Goal: Task Accomplishment & Management: Use online tool/utility

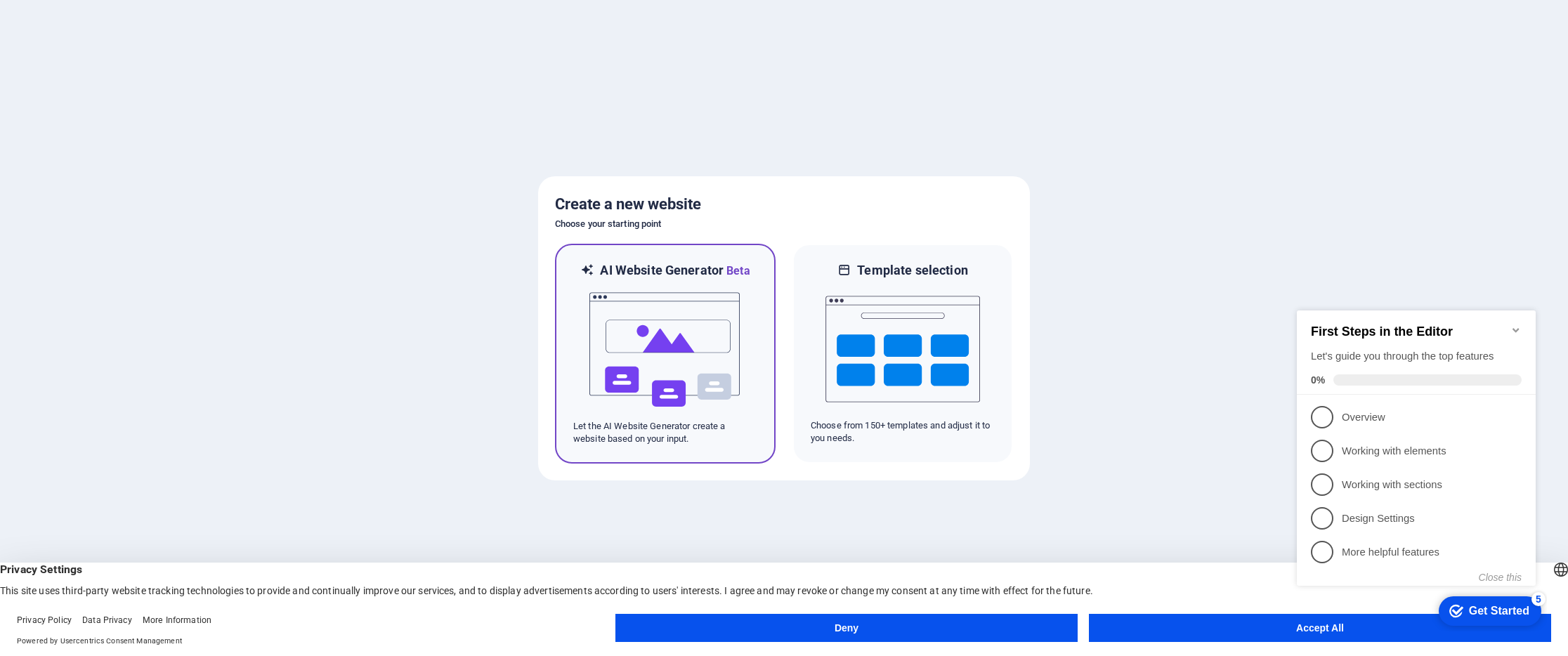
click at [708, 350] on img at bounding box center [664, 349] width 154 height 141
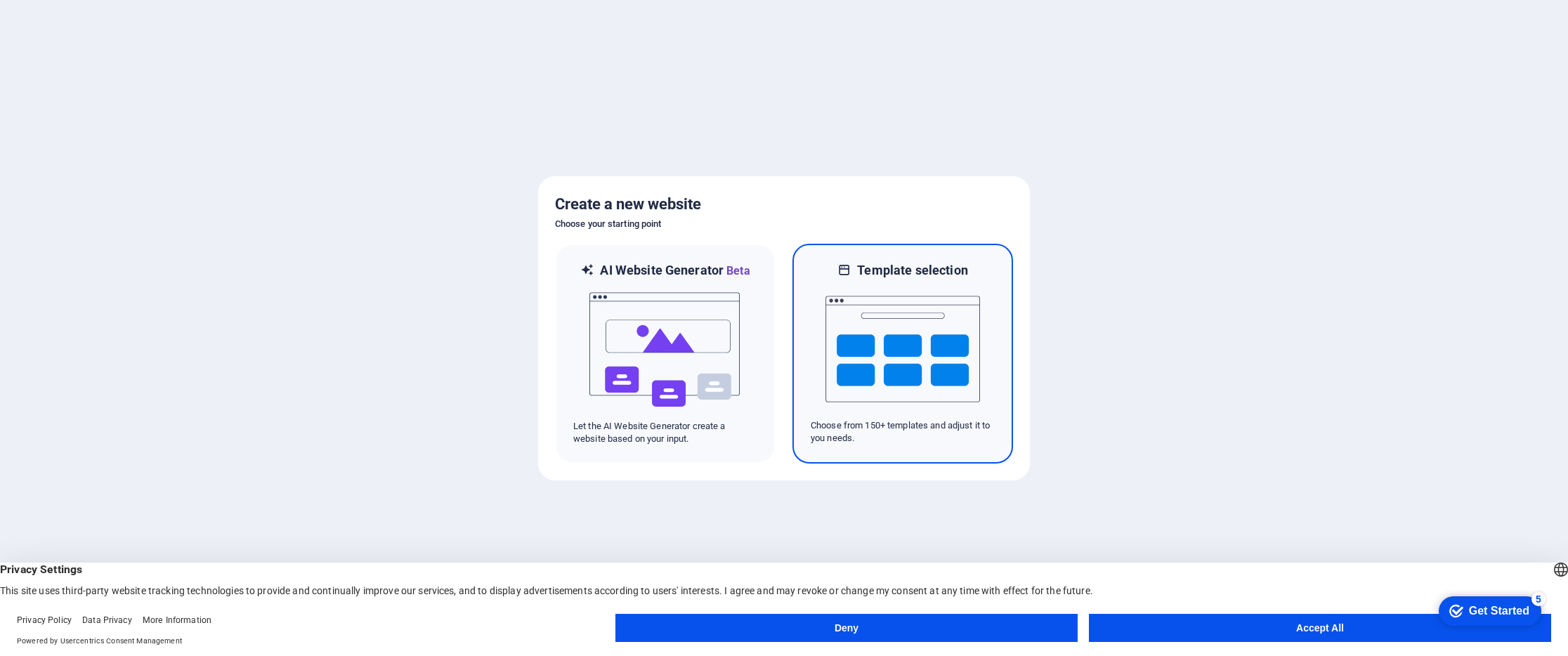
click at [908, 293] on img at bounding box center [902, 349] width 154 height 141
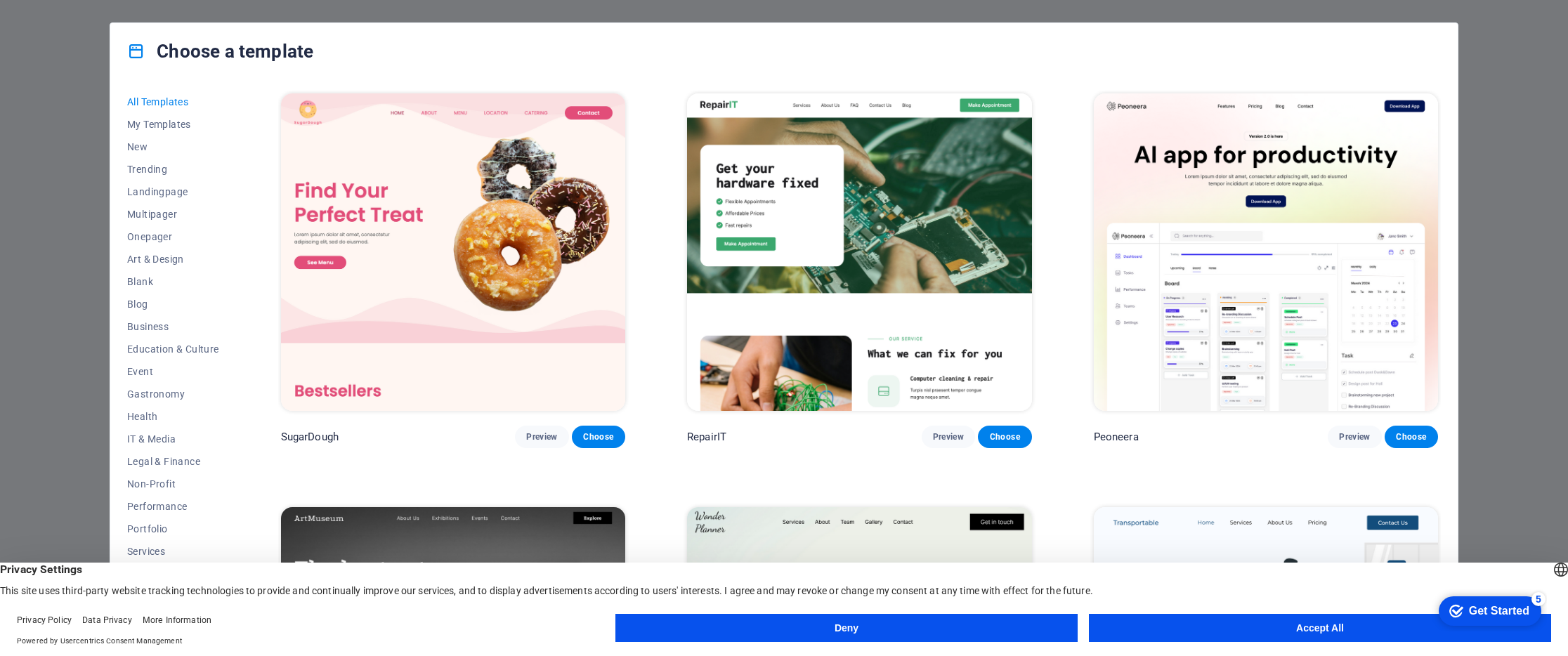
click at [449, 207] on img at bounding box center [453, 252] width 344 height 318
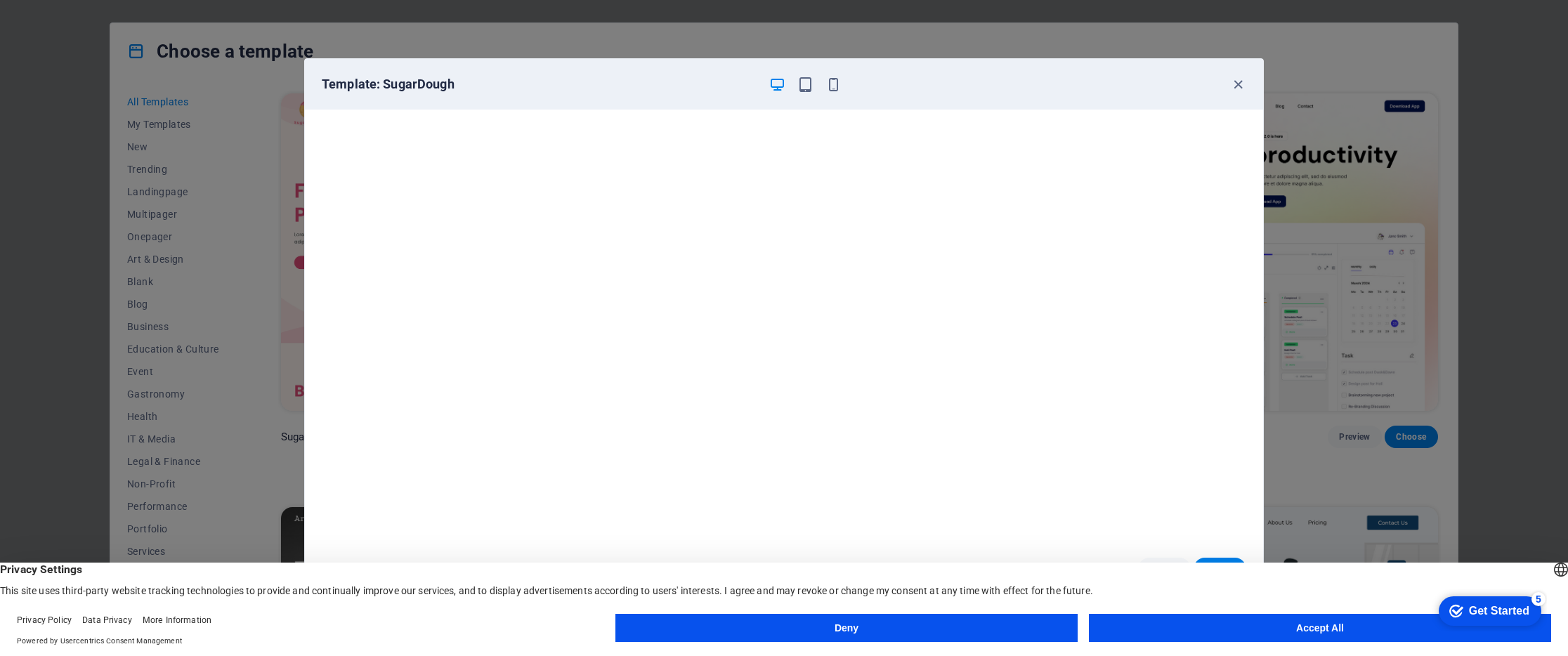
click at [1226, 633] on button "Accept All" at bounding box center [1319, 628] width 462 height 28
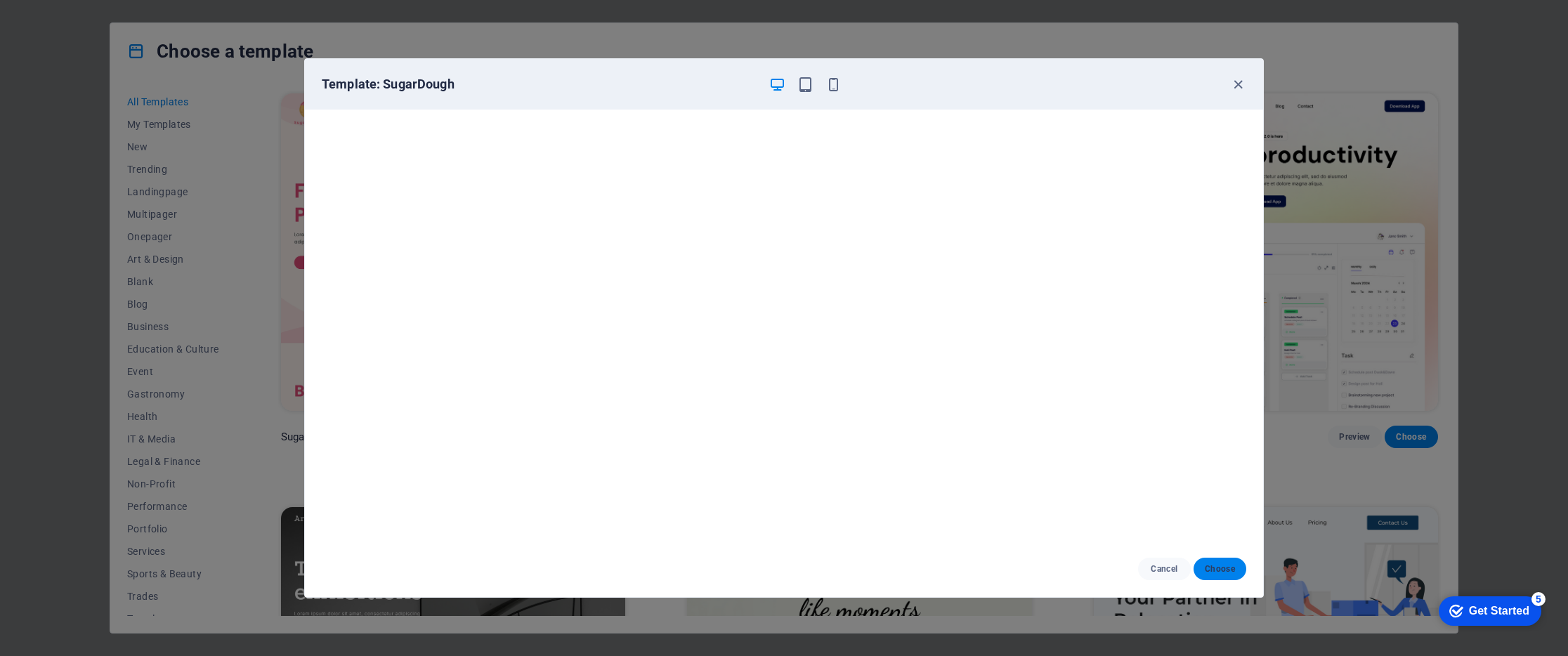
click at [1228, 570] on span "Choose" at bounding box center [1219, 569] width 30 height 11
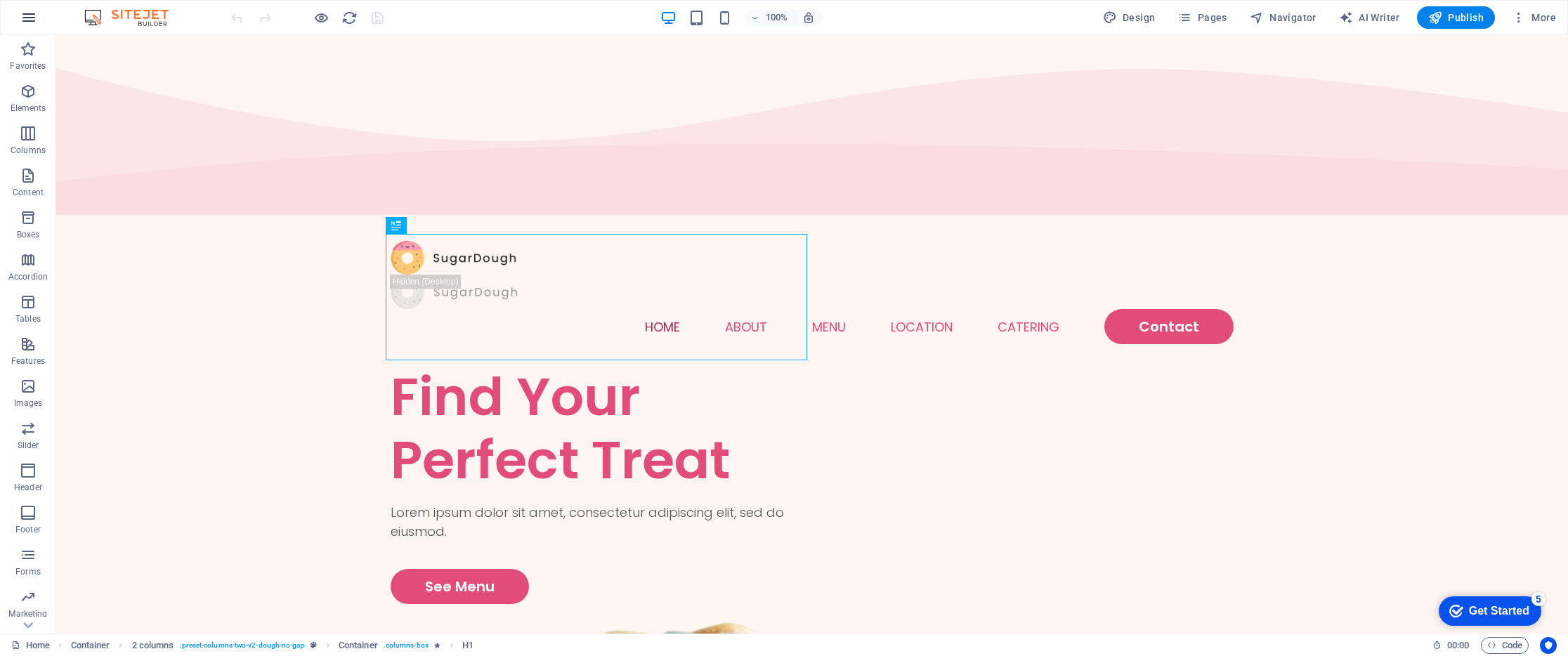
click at [24, 17] on icon "button" at bounding box center [29, 18] width 17 height 17
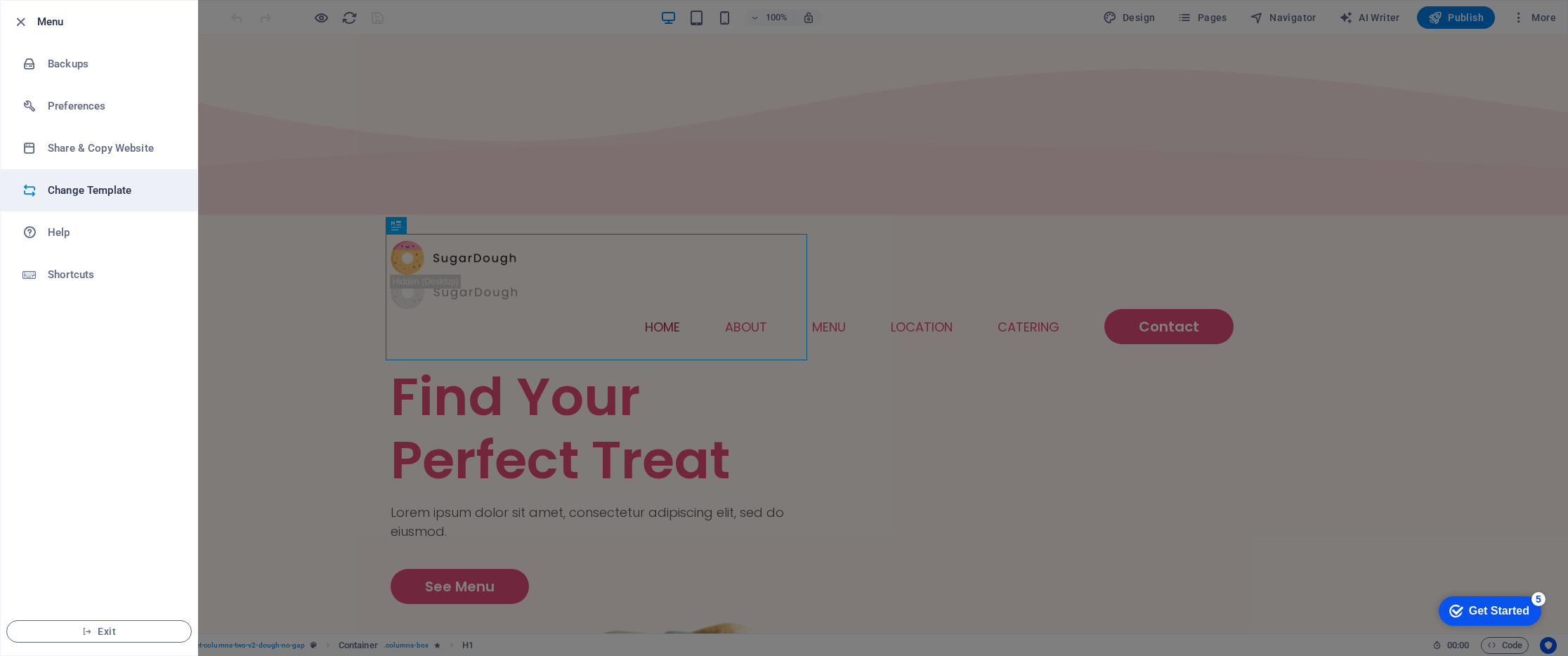
click at [114, 207] on li "Change Template" at bounding box center [99, 190] width 196 height 42
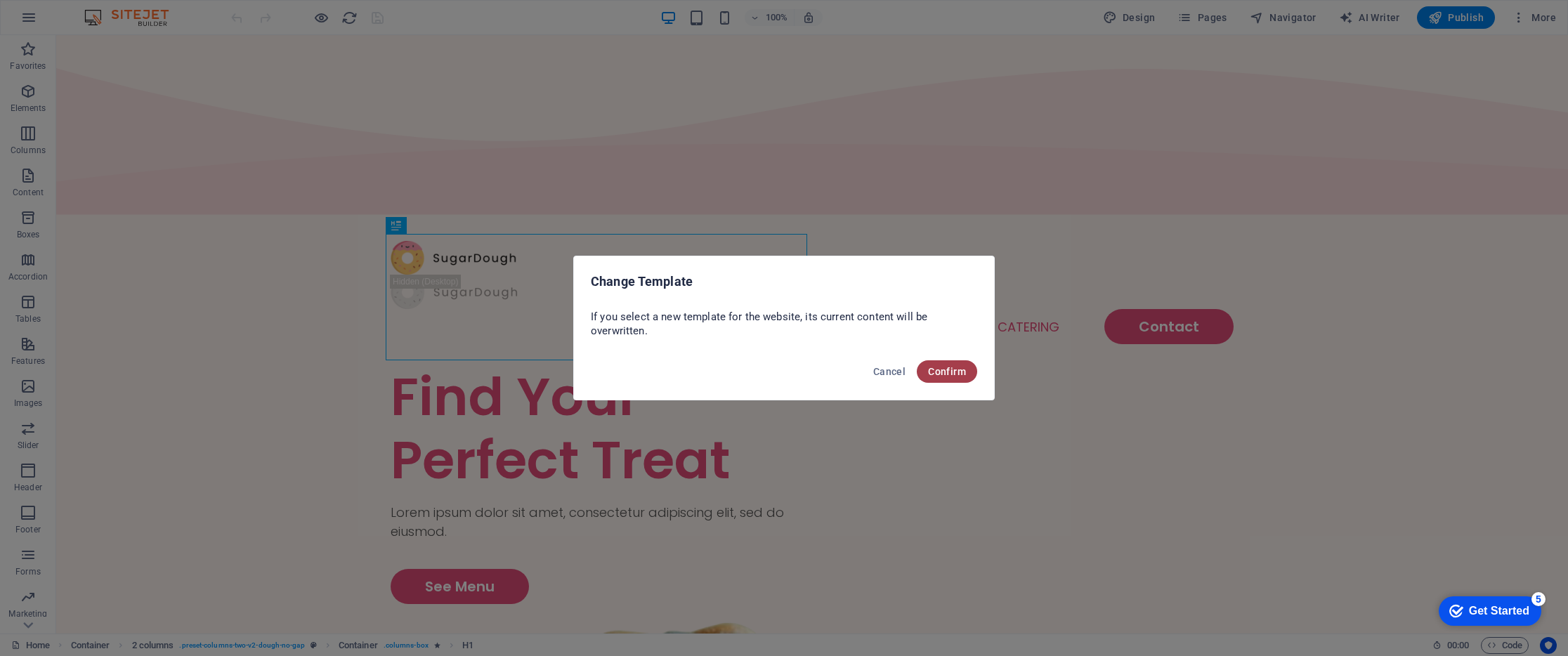
click at [952, 373] on span "Confirm" at bounding box center [946, 371] width 38 height 11
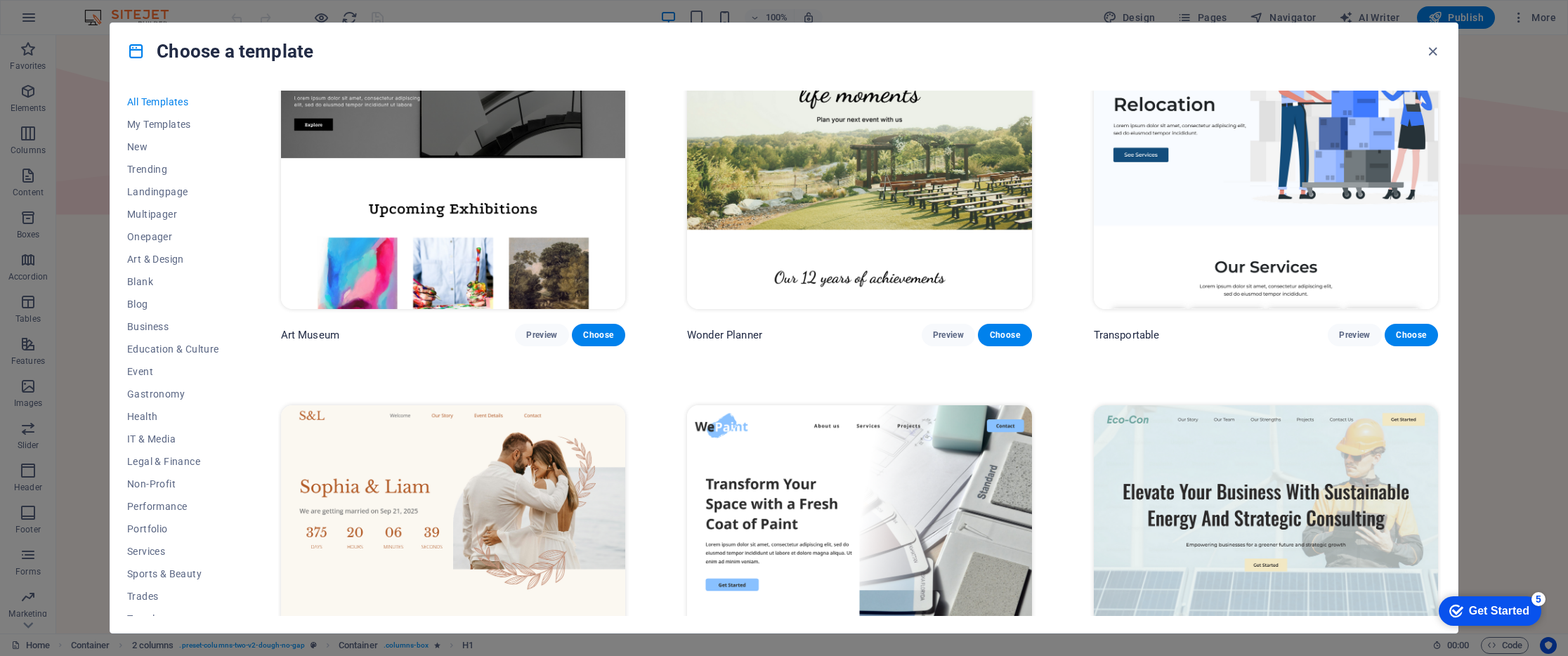
scroll to position [520, 0]
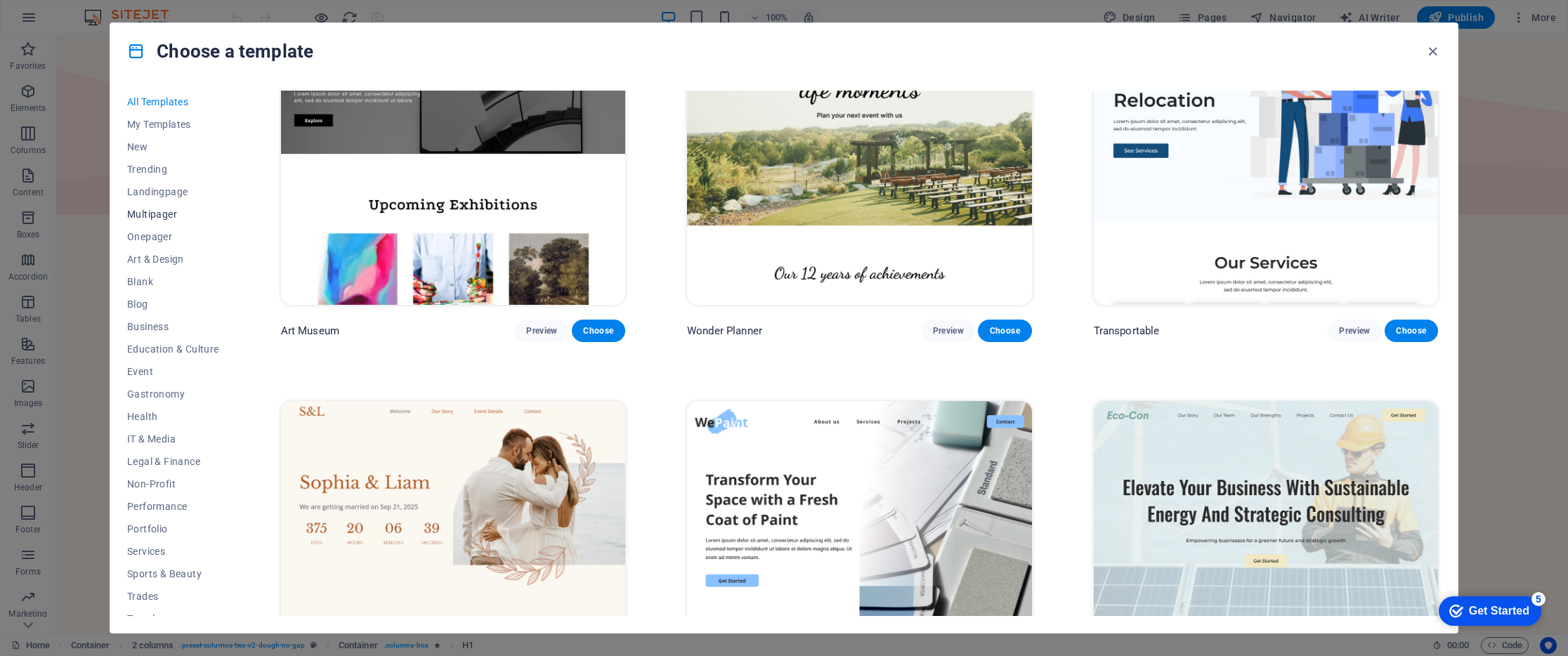
click at [161, 219] on span "Multipager" at bounding box center [173, 214] width 92 height 11
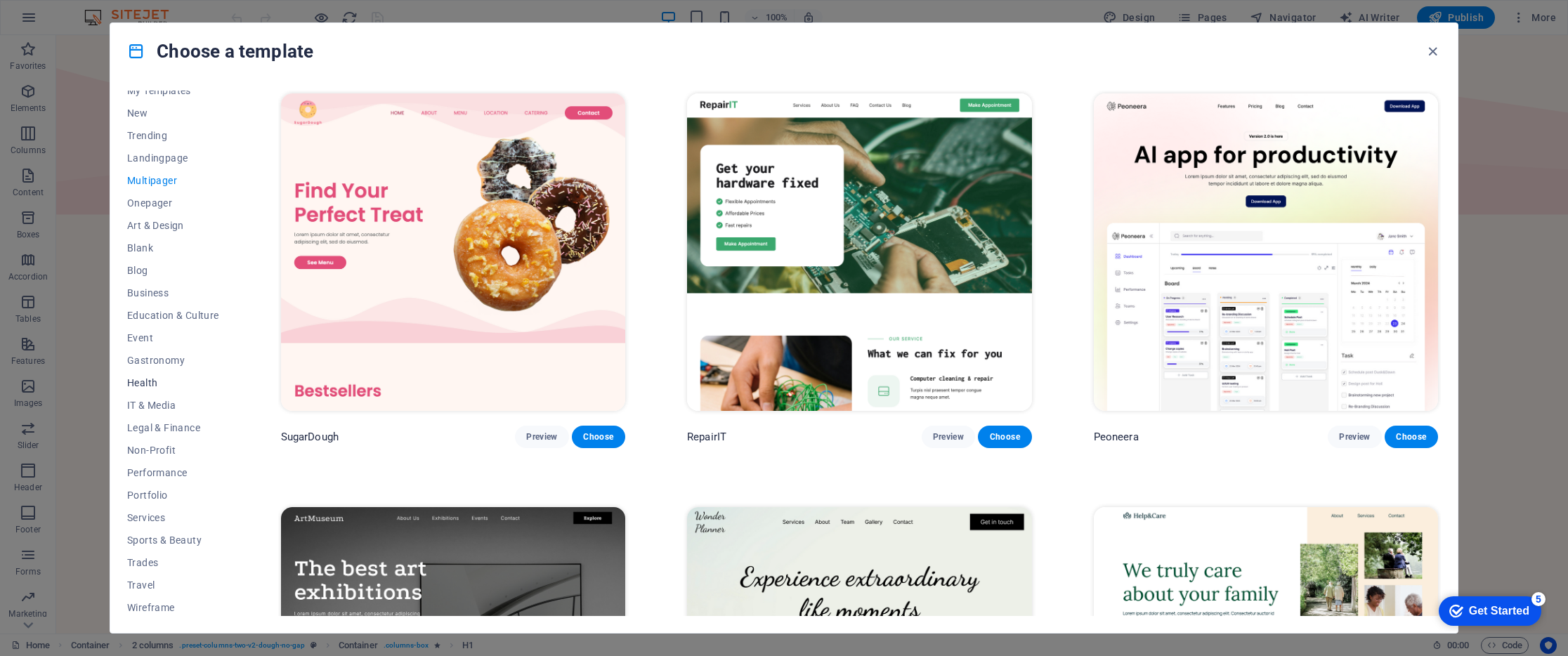
scroll to position [36, 0]
click at [151, 492] on span "Portfolio" at bounding box center [173, 492] width 92 height 11
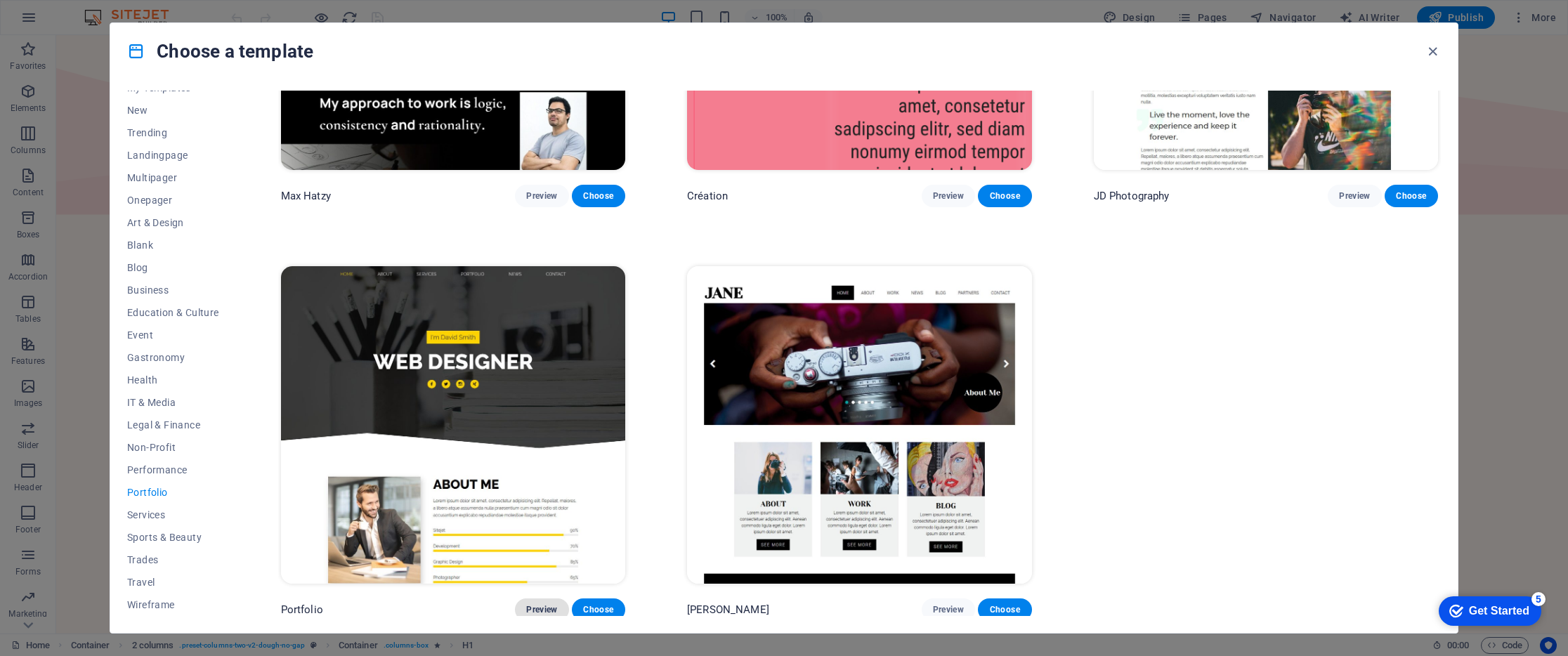
scroll to position [652, 0]
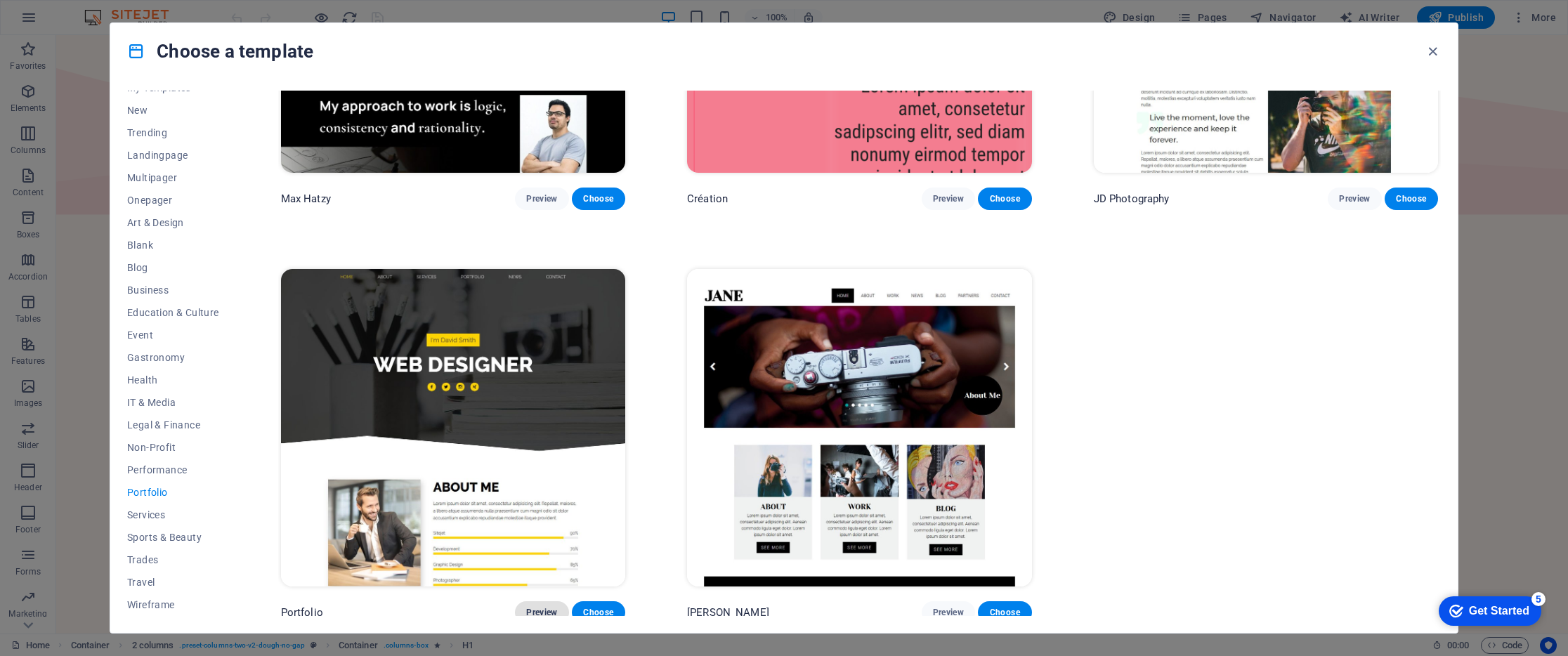
click at [536, 607] on span "Preview" at bounding box center [542, 613] width 31 height 11
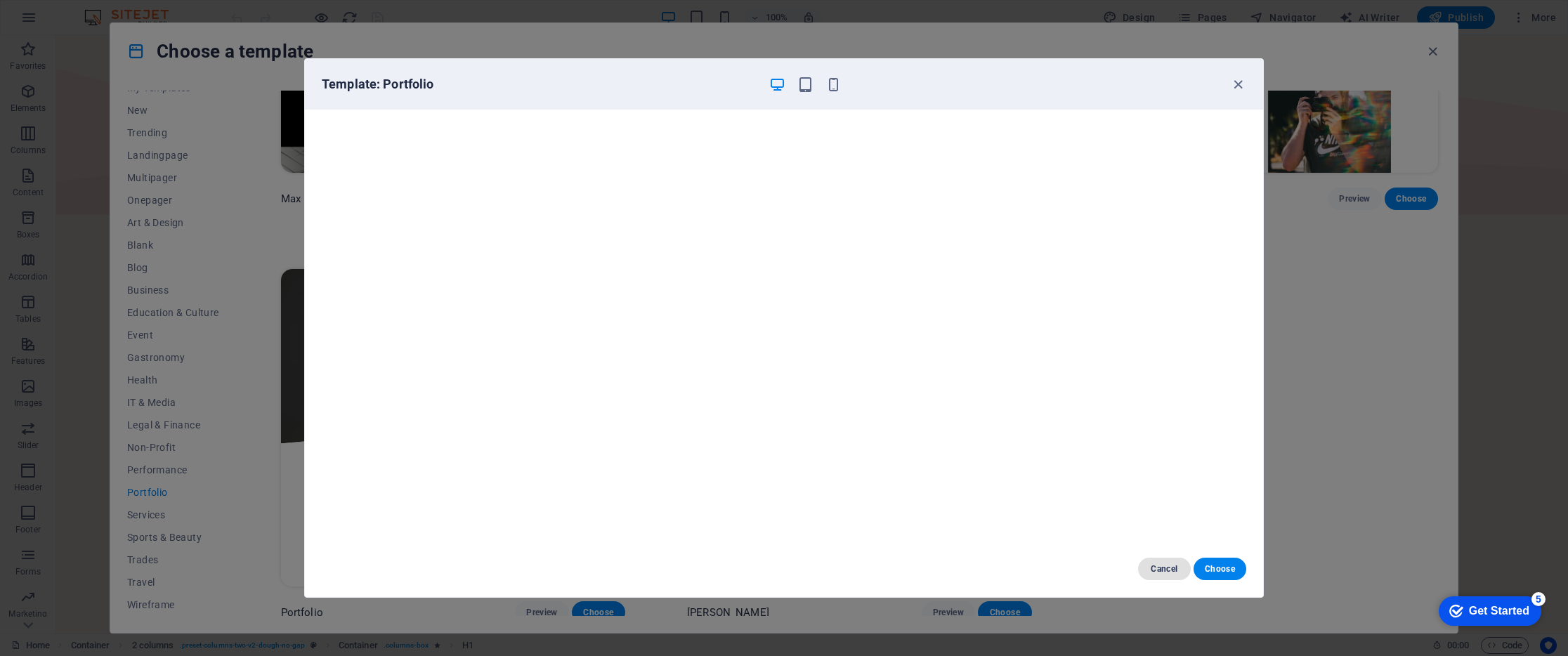
click at [1172, 571] on span "Cancel" at bounding box center [1164, 569] width 30 height 11
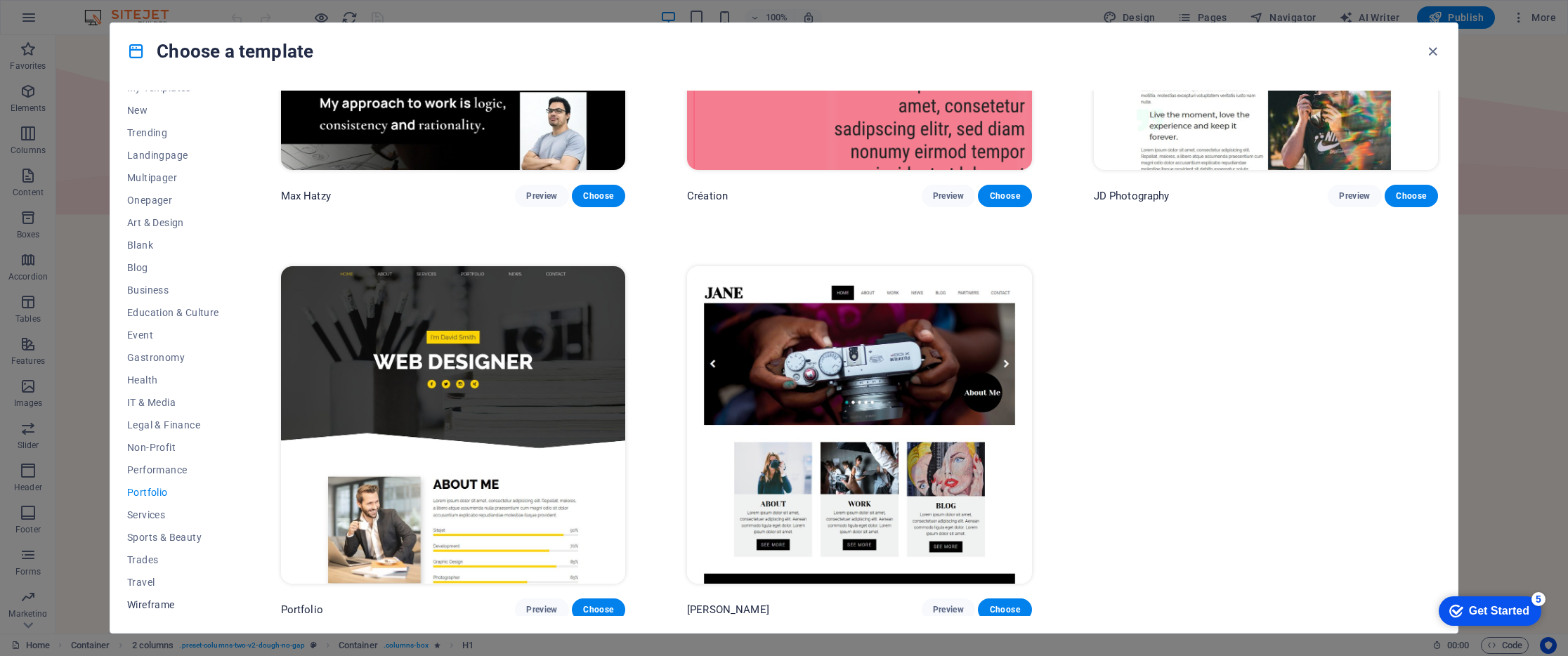
click at [159, 606] on span "Wireframe" at bounding box center [173, 605] width 92 height 11
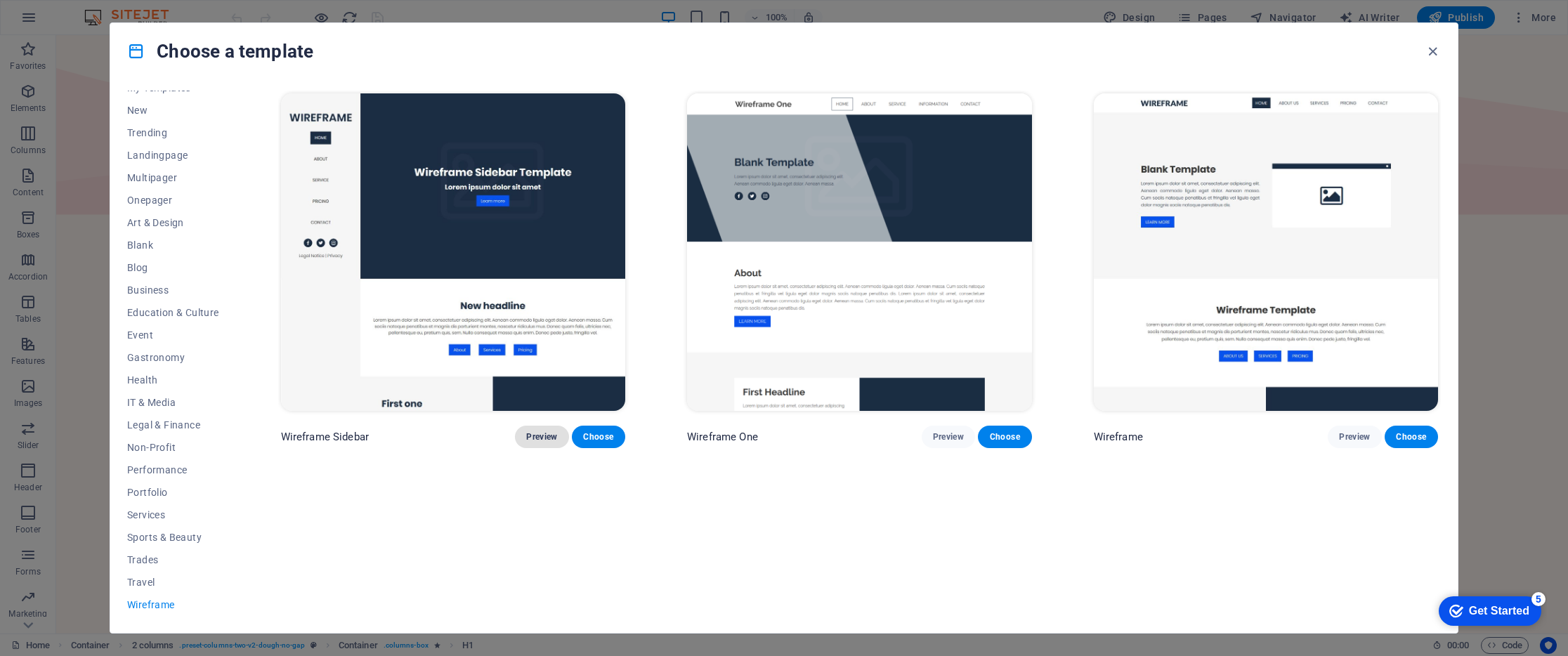
click at [535, 436] on span "Preview" at bounding box center [542, 437] width 31 height 11
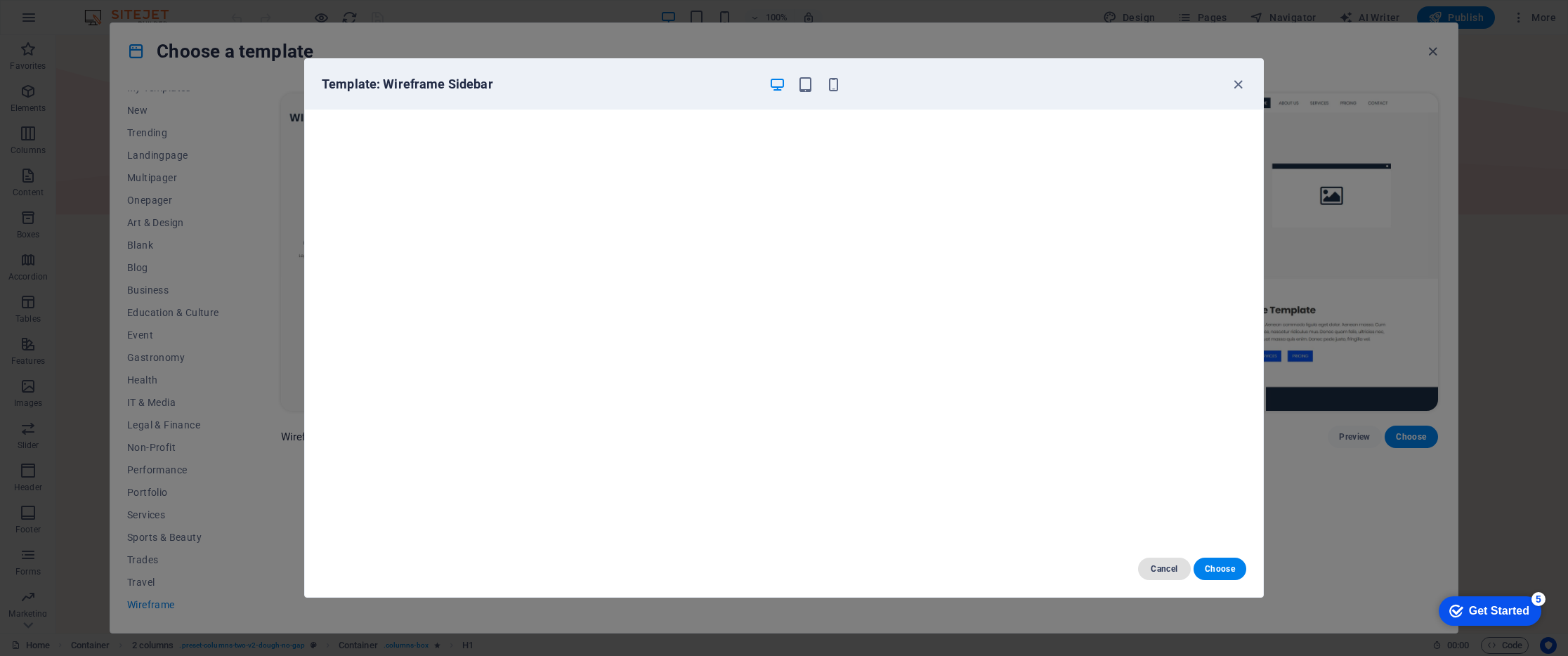
click at [1147, 571] on button "Cancel" at bounding box center [1164, 568] width 53 height 23
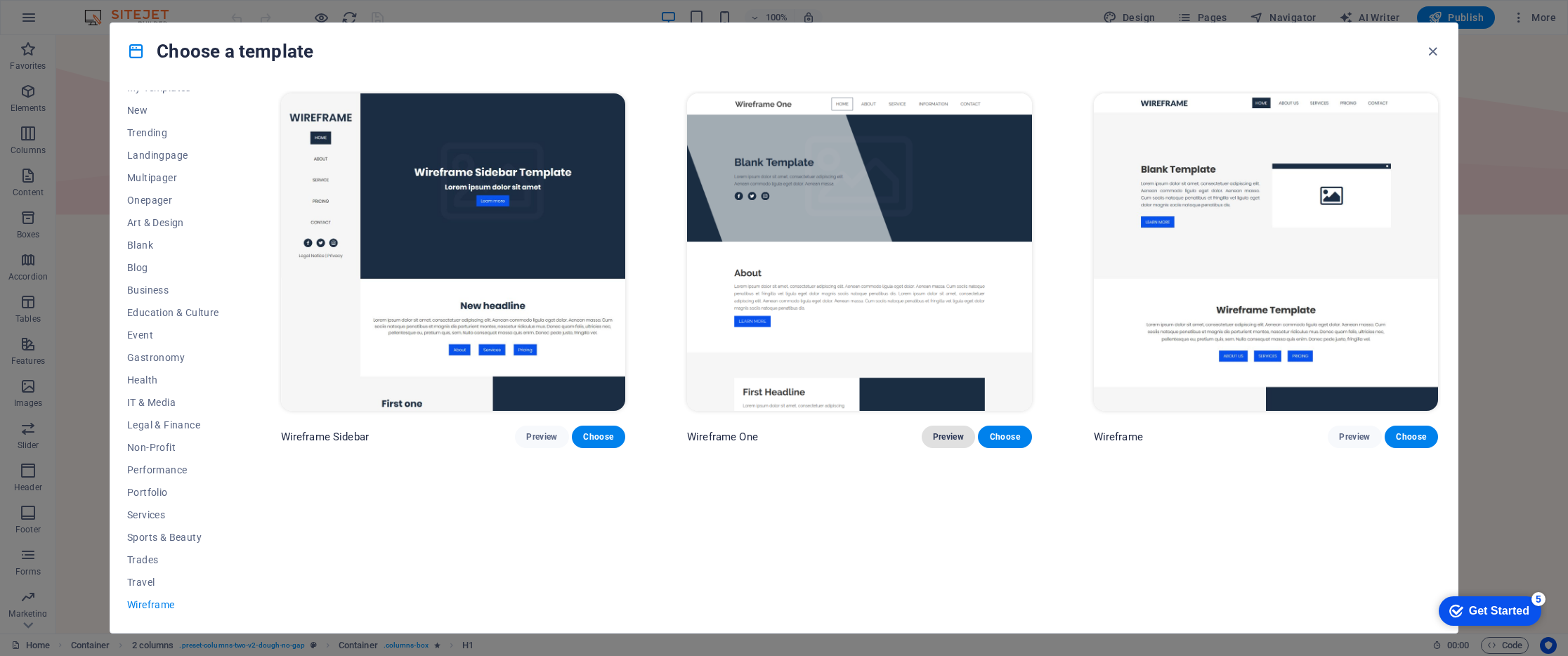
click at [935, 432] on span "Preview" at bounding box center [949, 437] width 31 height 11
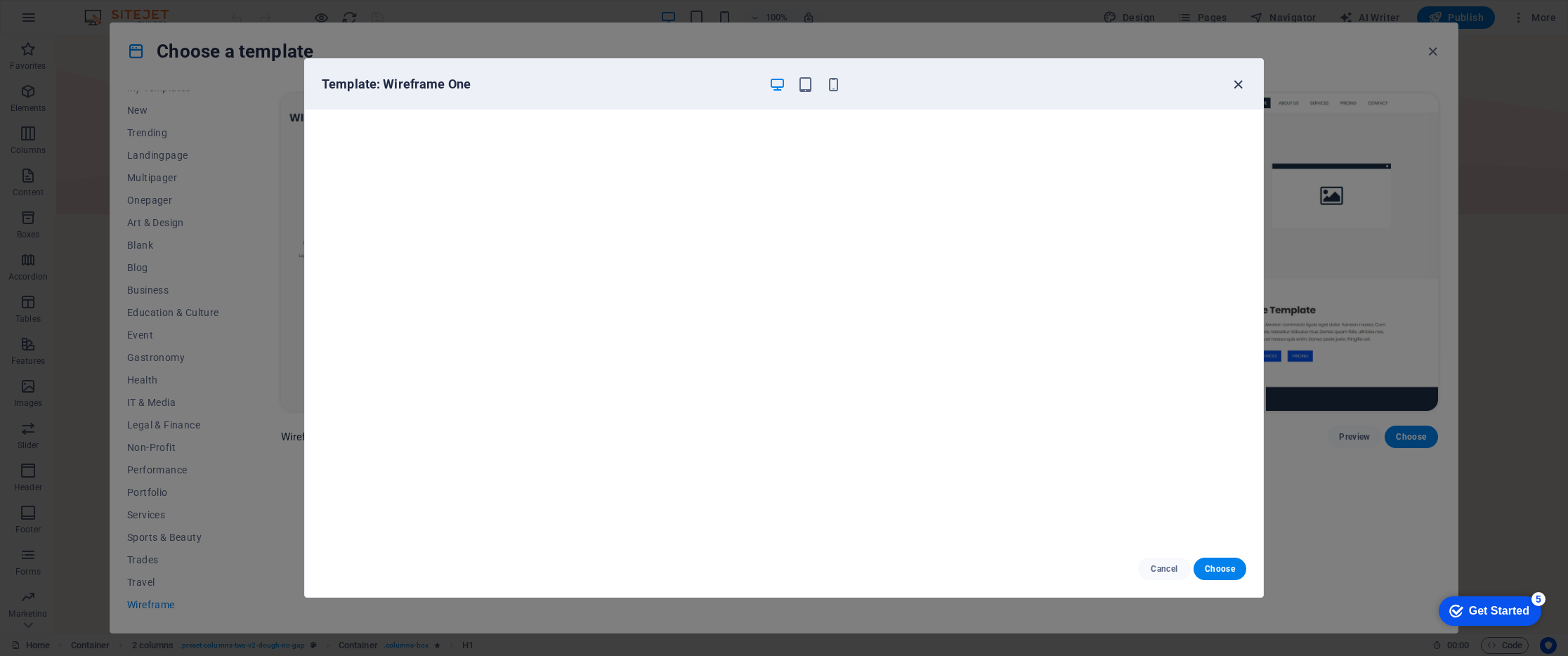
click at [1241, 79] on icon "button" at bounding box center [1237, 85] width 16 height 16
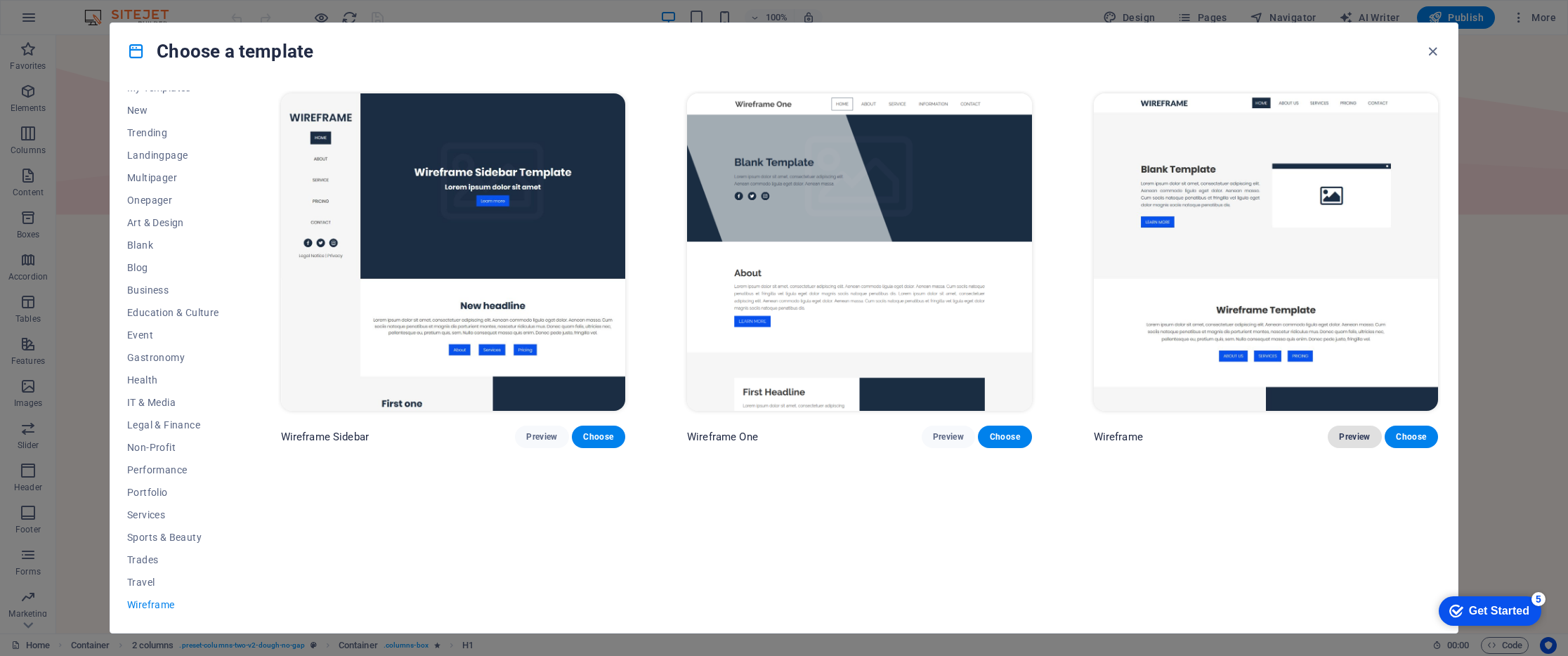
click at [1341, 439] on span "Preview" at bounding box center [1355, 437] width 31 height 11
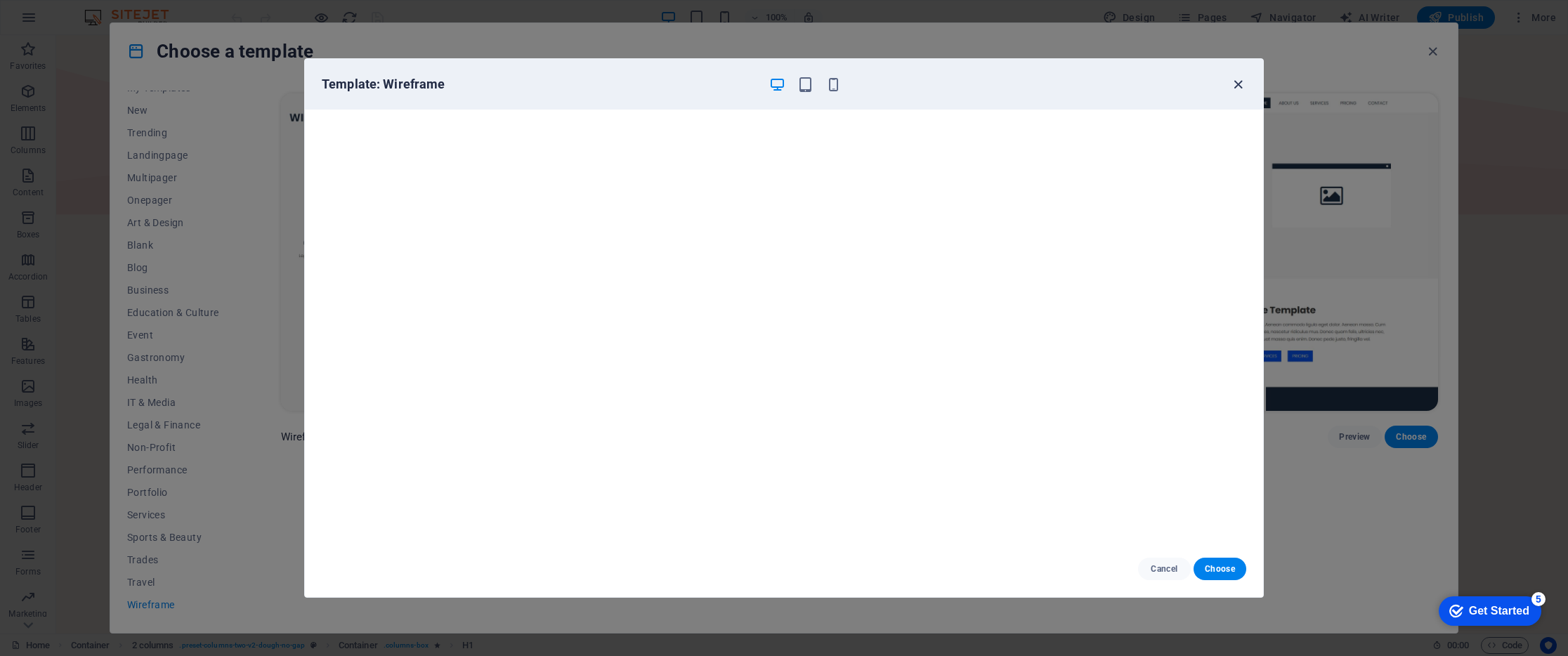
click at [1238, 85] on icon "button" at bounding box center [1237, 85] width 16 height 16
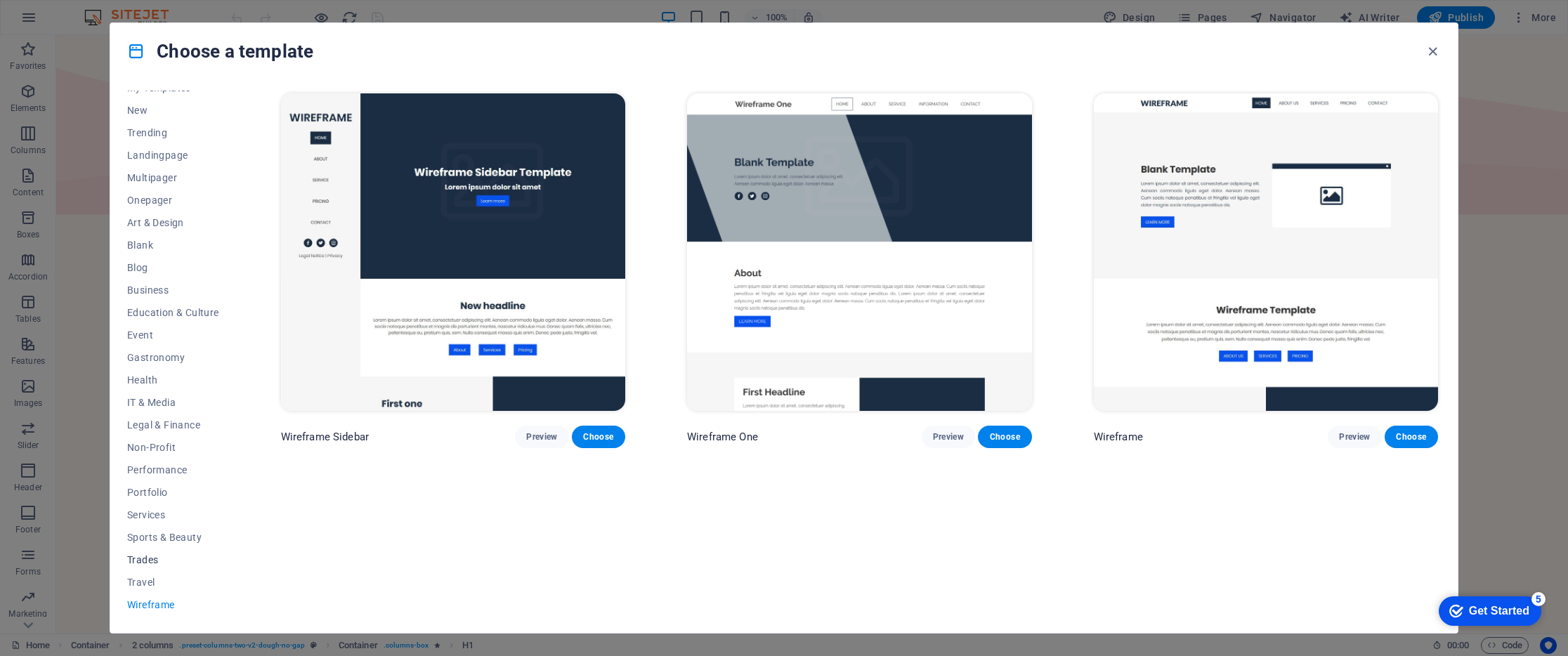
click at [155, 559] on span "Trades" at bounding box center [173, 560] width 92 height 11
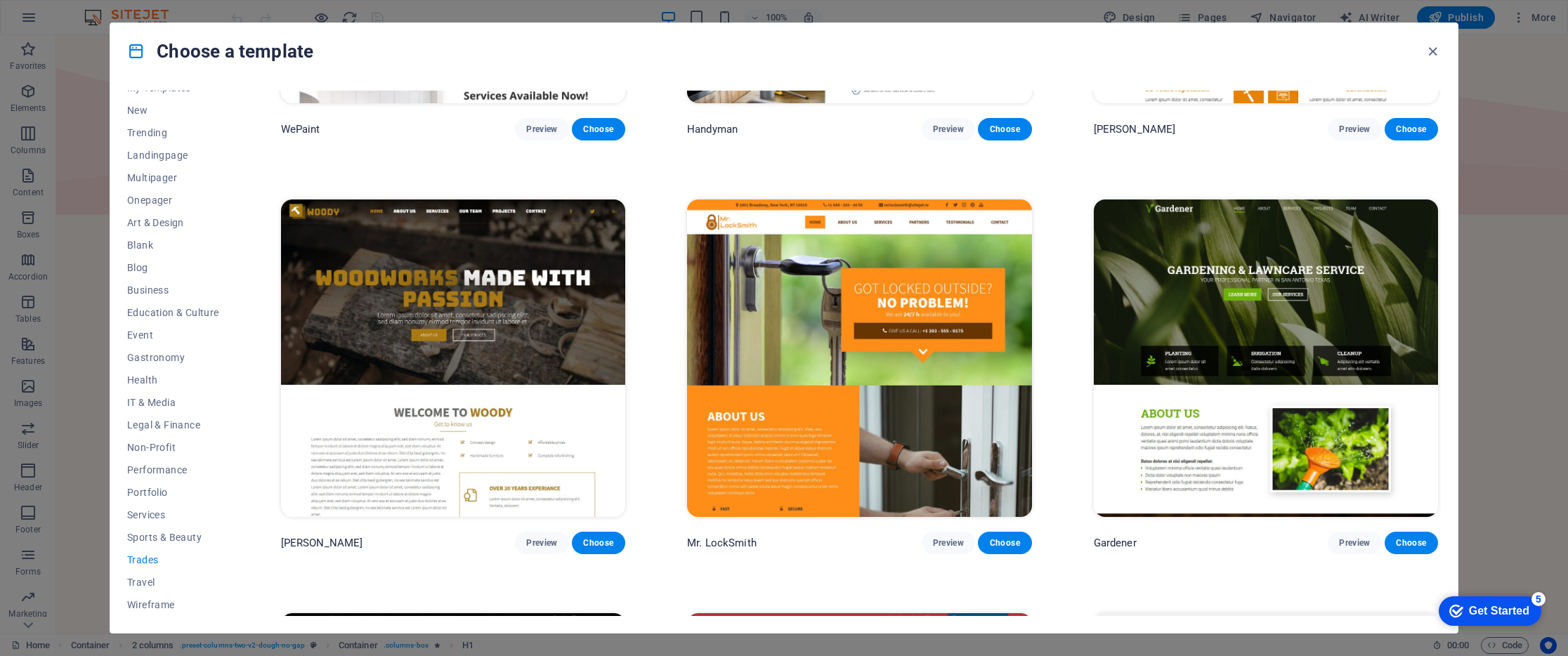
scroll to position [368, 0]
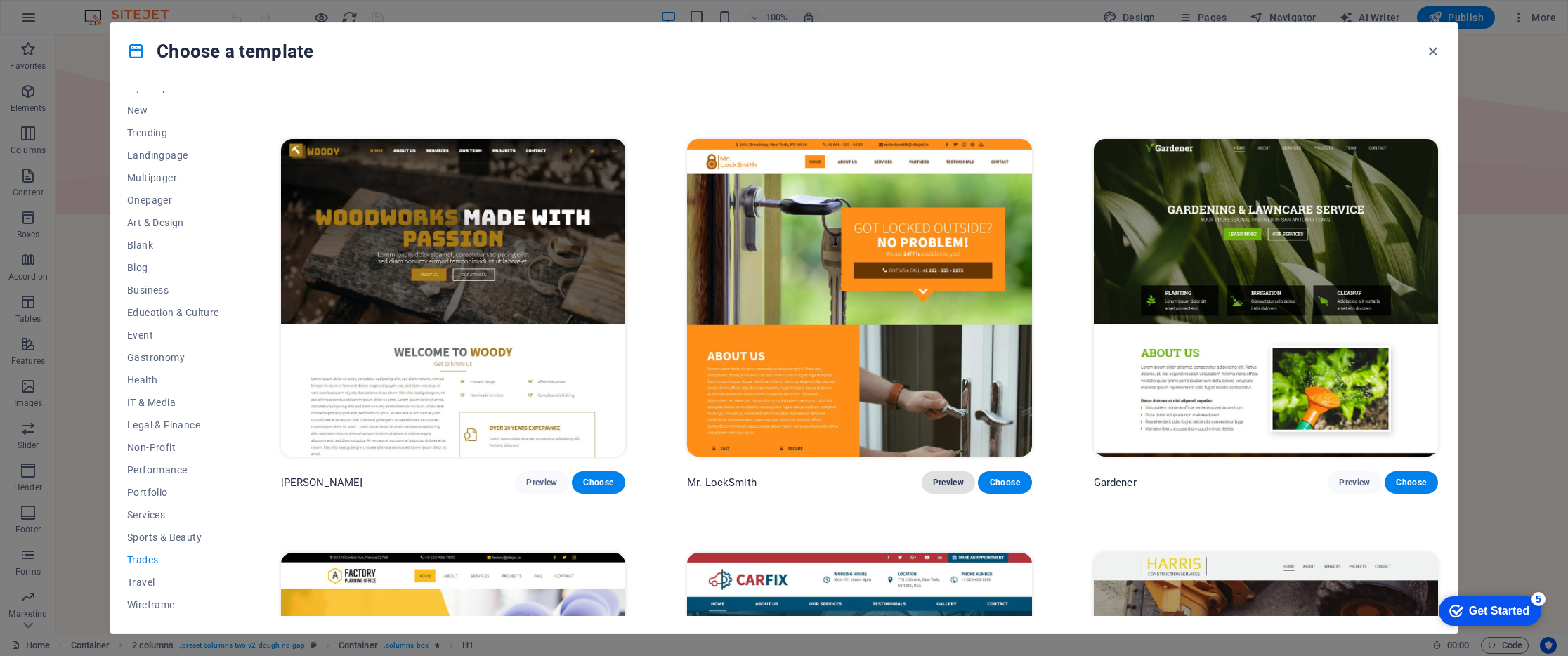
click at [957, 479] on span "Preview" at bounding box center [949, 482] width 31 height 11
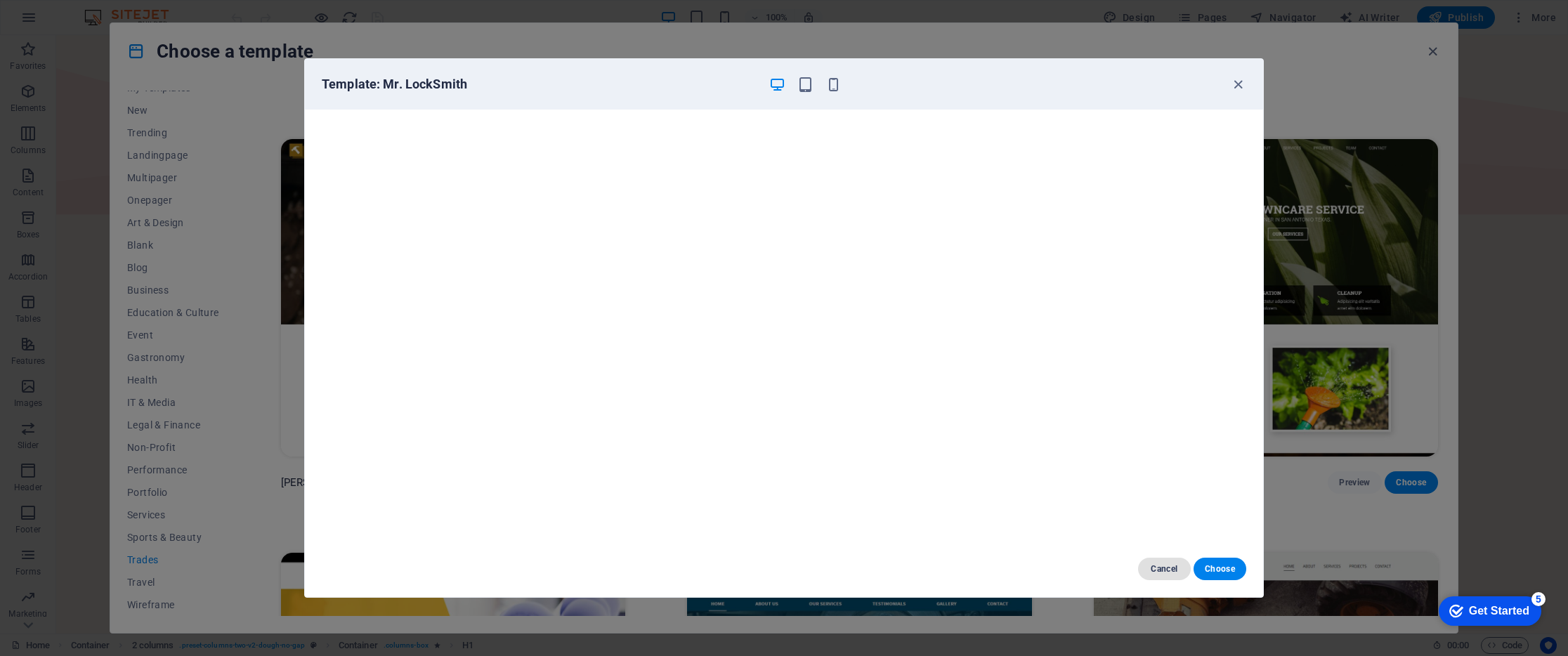
click at [1160, 566] on span "Cancel" at bounding box center [1164, 569] width 30 height 11
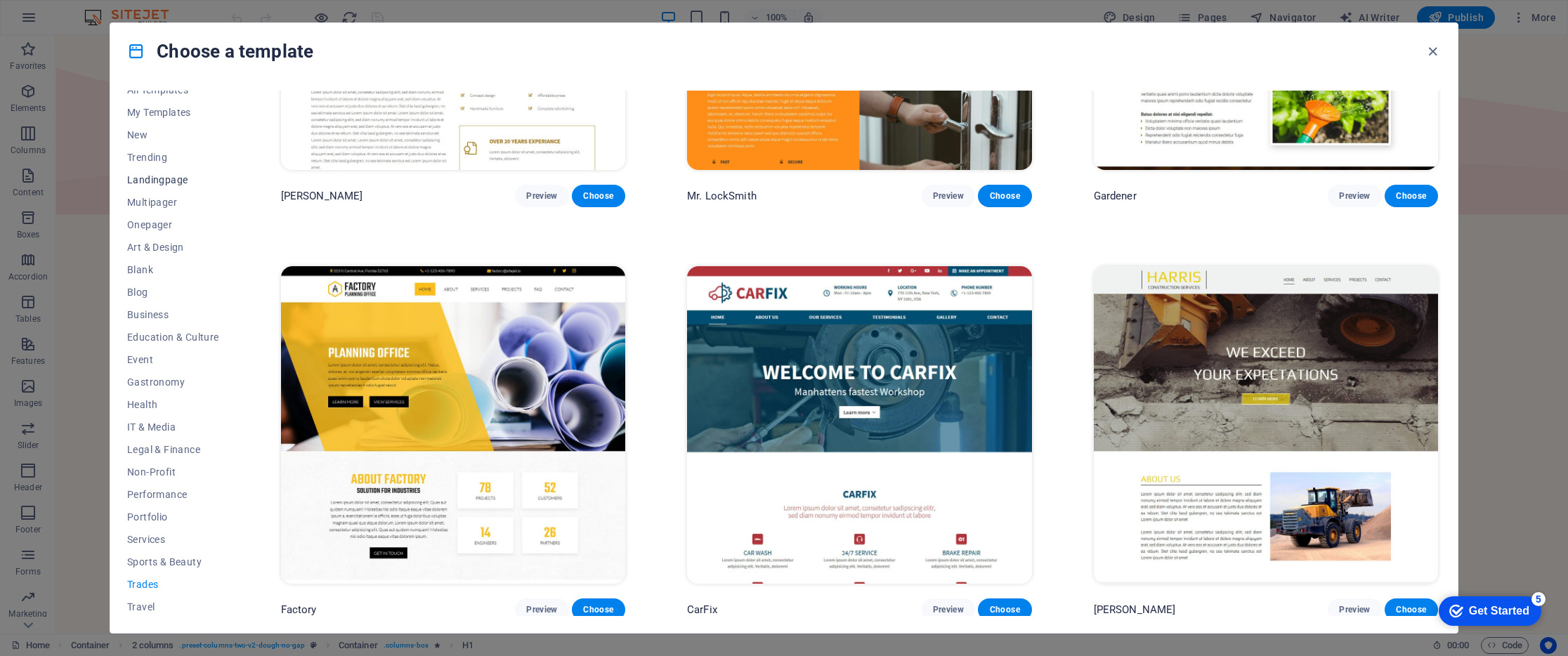
scroll to position [0, 0]
click at [169, 102] on span "All Templates" at bounding box center [173, 102] width 92 height 11
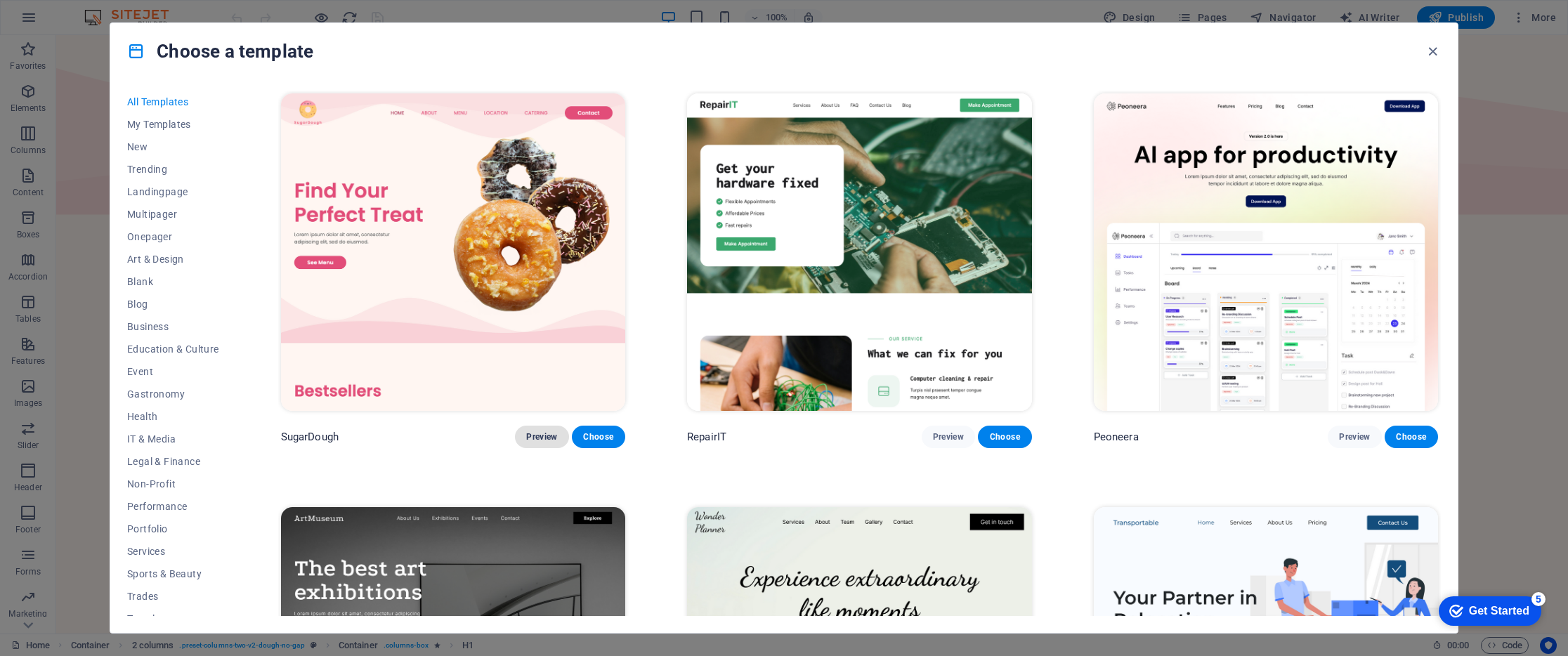
click at [523, 445] on button "Preview" at bounding box center [541, 436] width 54 height 23
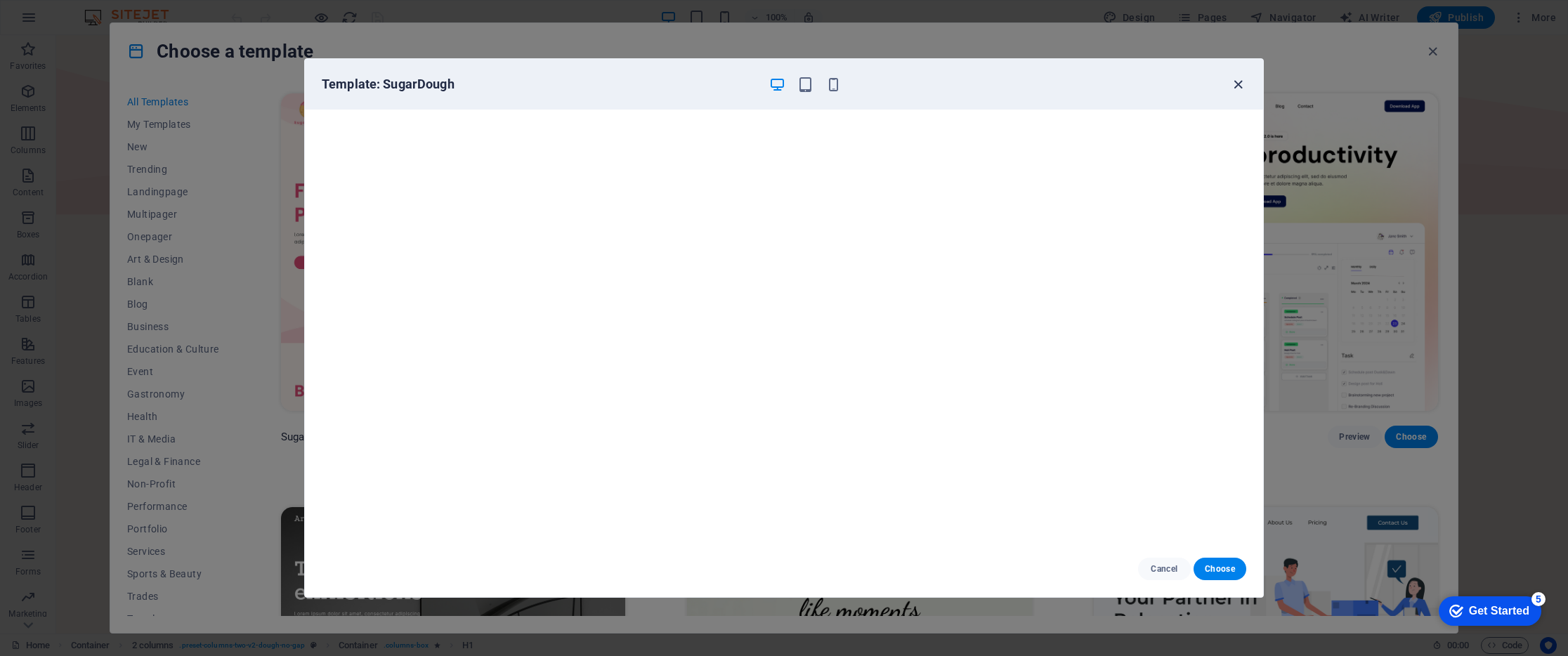
click at [1237, 79] on icon "button" at bounding box center [1237, 85] width 16 height 16
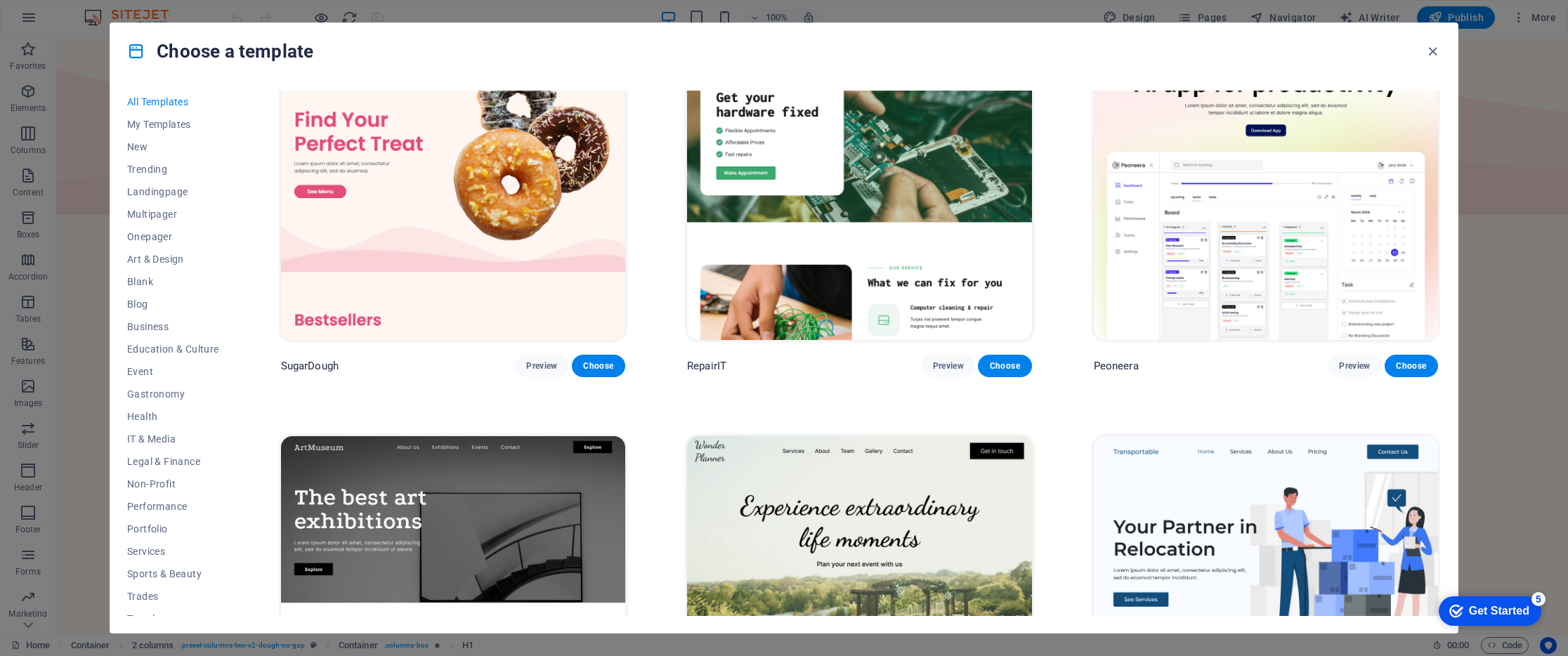
scroll to position [82, 0]
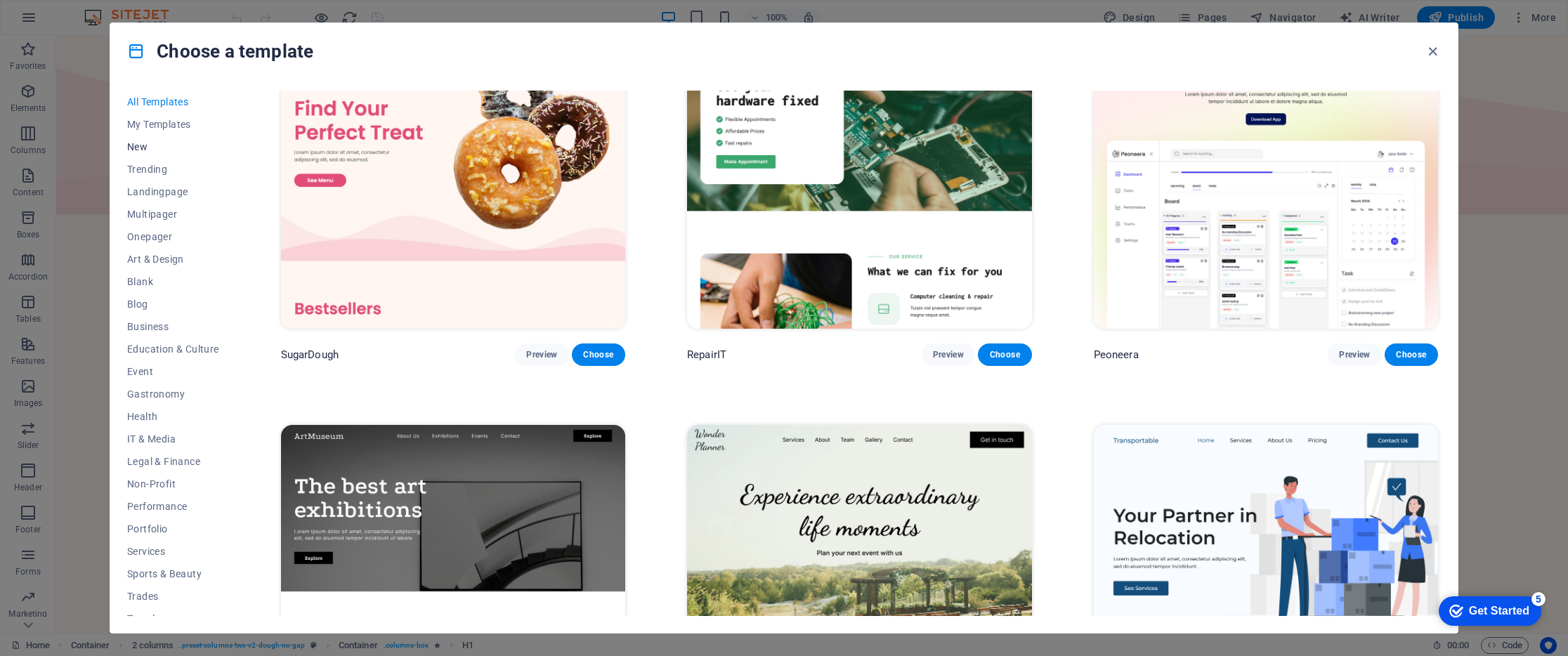
click at [144, 148] on span "New" at bounding box center [173, 147] width 92 height 11
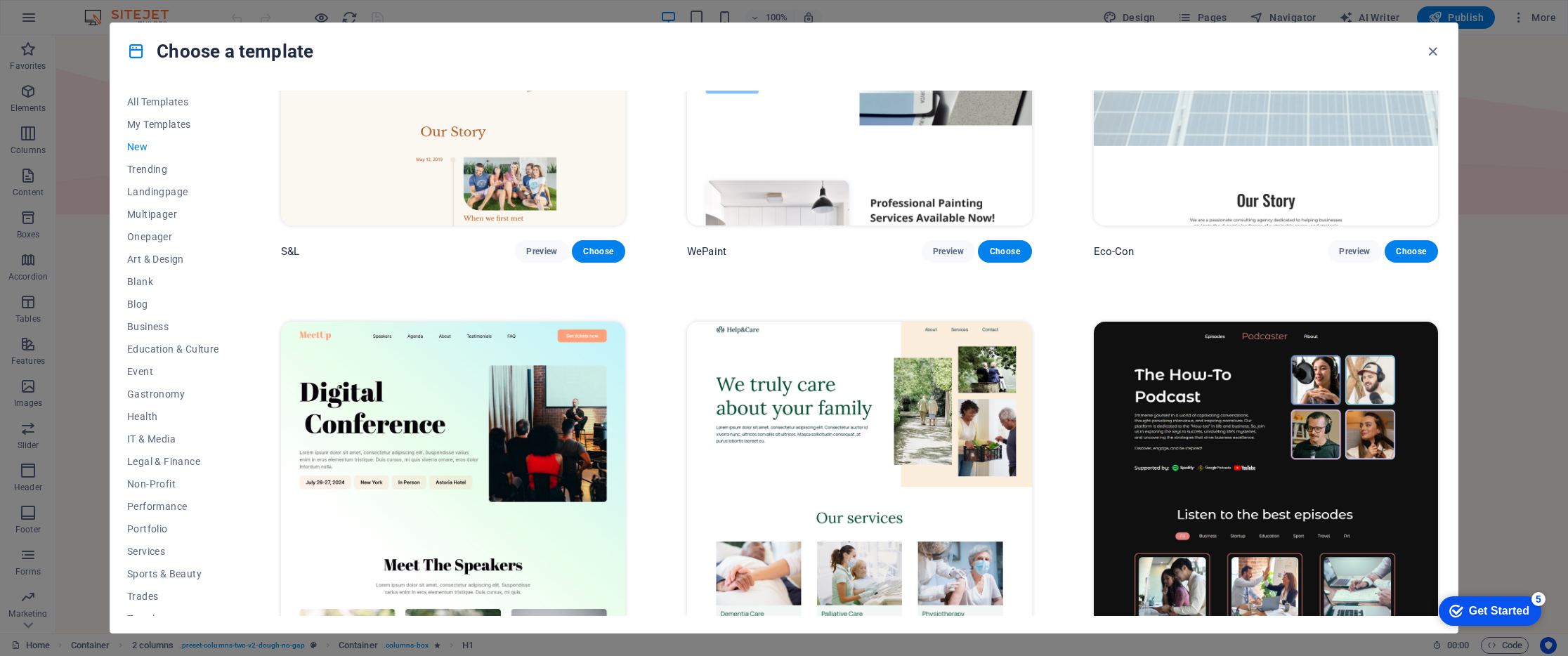
scroll to position [776, 0]
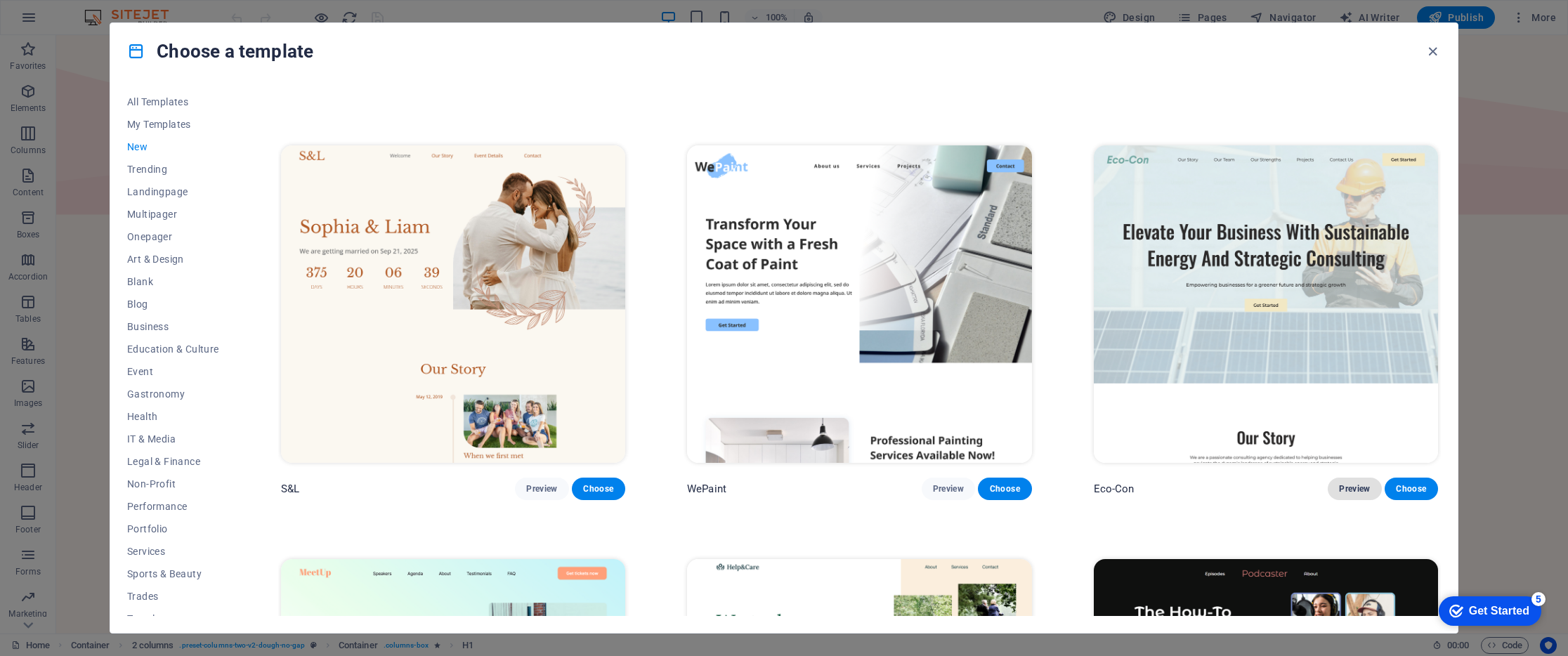
click at [1356, 489] on span "Preview" at bounding box center [1355, 488] width 31 height 11
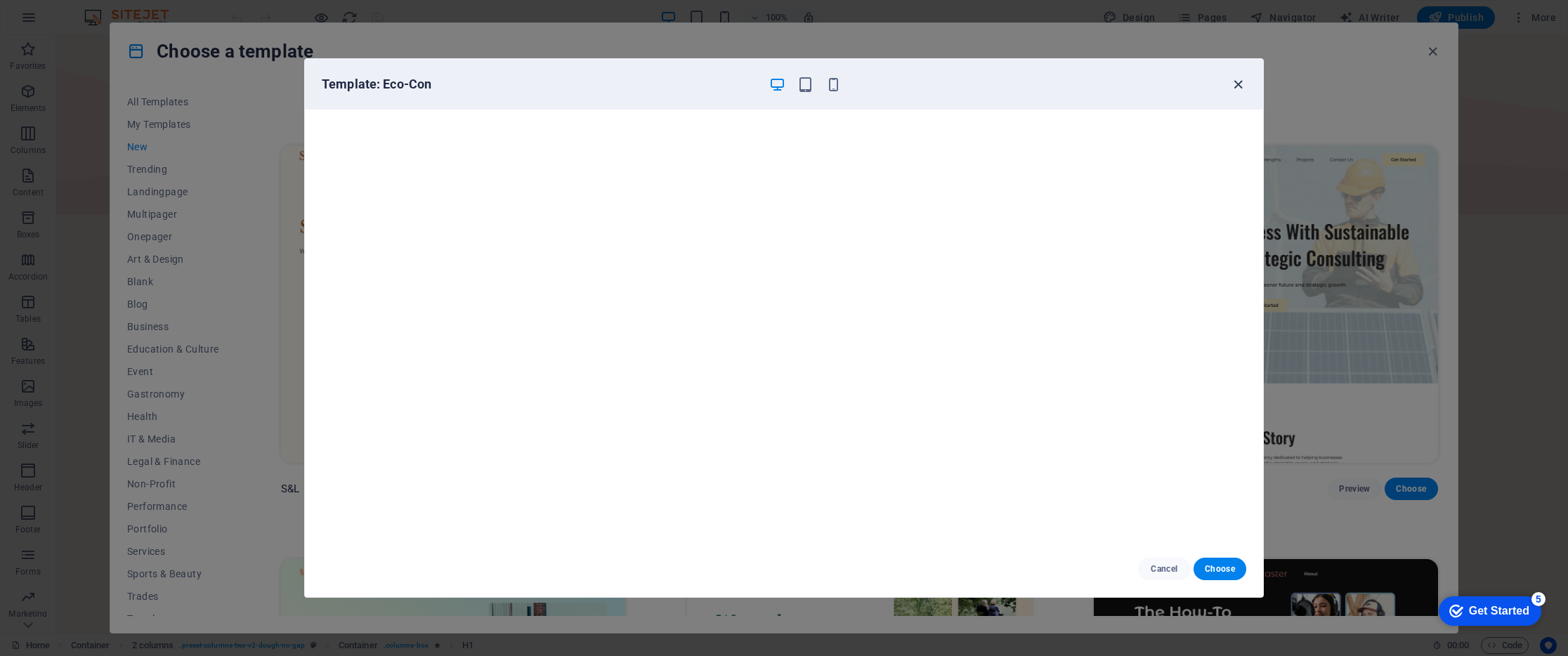
click at [1237, 89] on icon "button" at bounding box center [1237, 85] width 16 height 16
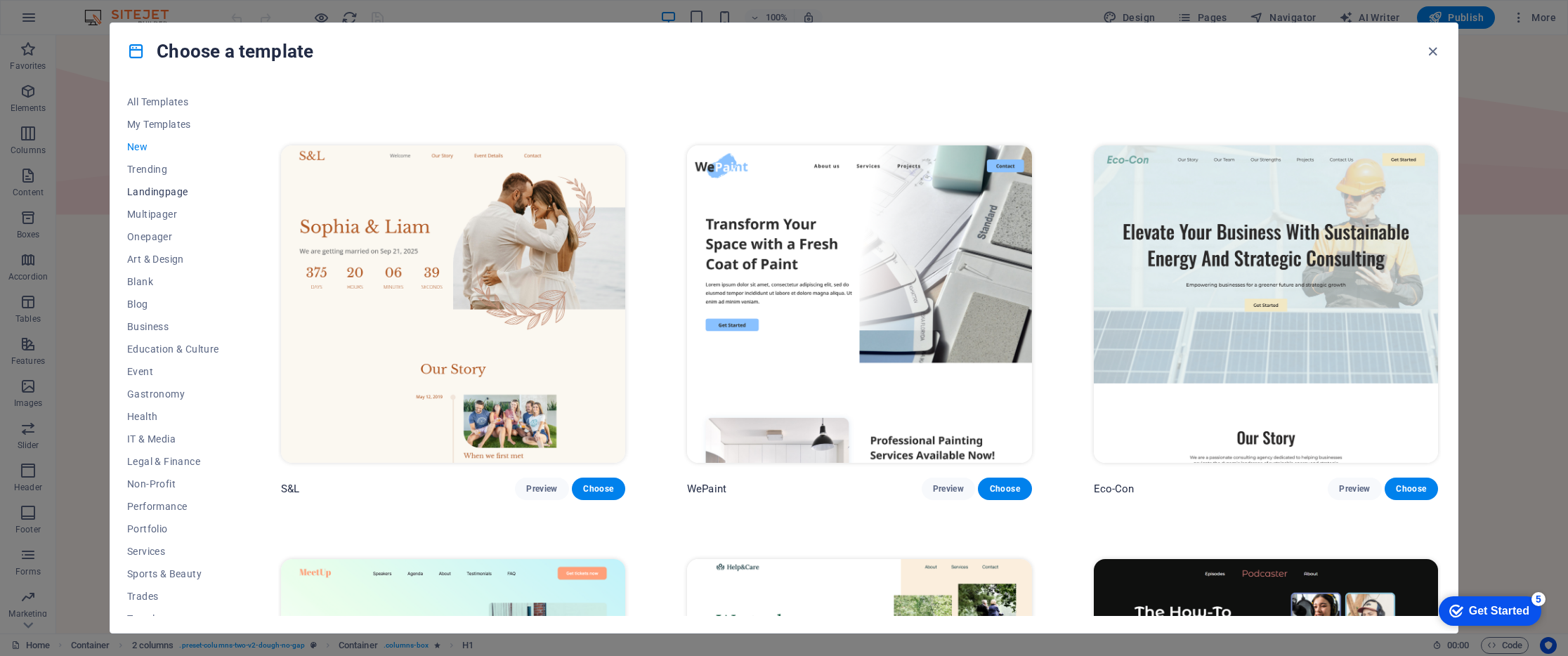
click at [161, 189] on span "Landingpage" at bounding box center [173, 192] width 92 height 11
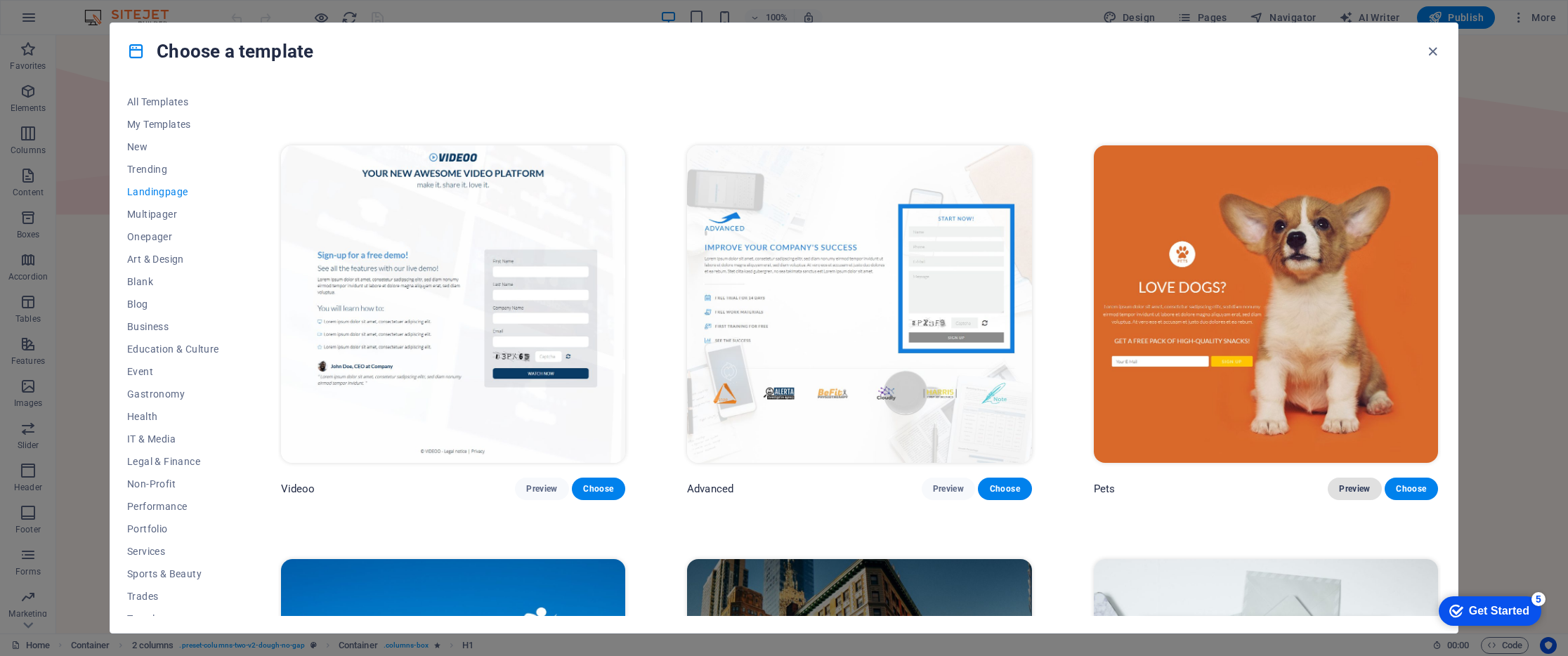
click at [1339, 483] on span "Preview" at bounding box center [1355, 488] width 31 height 11
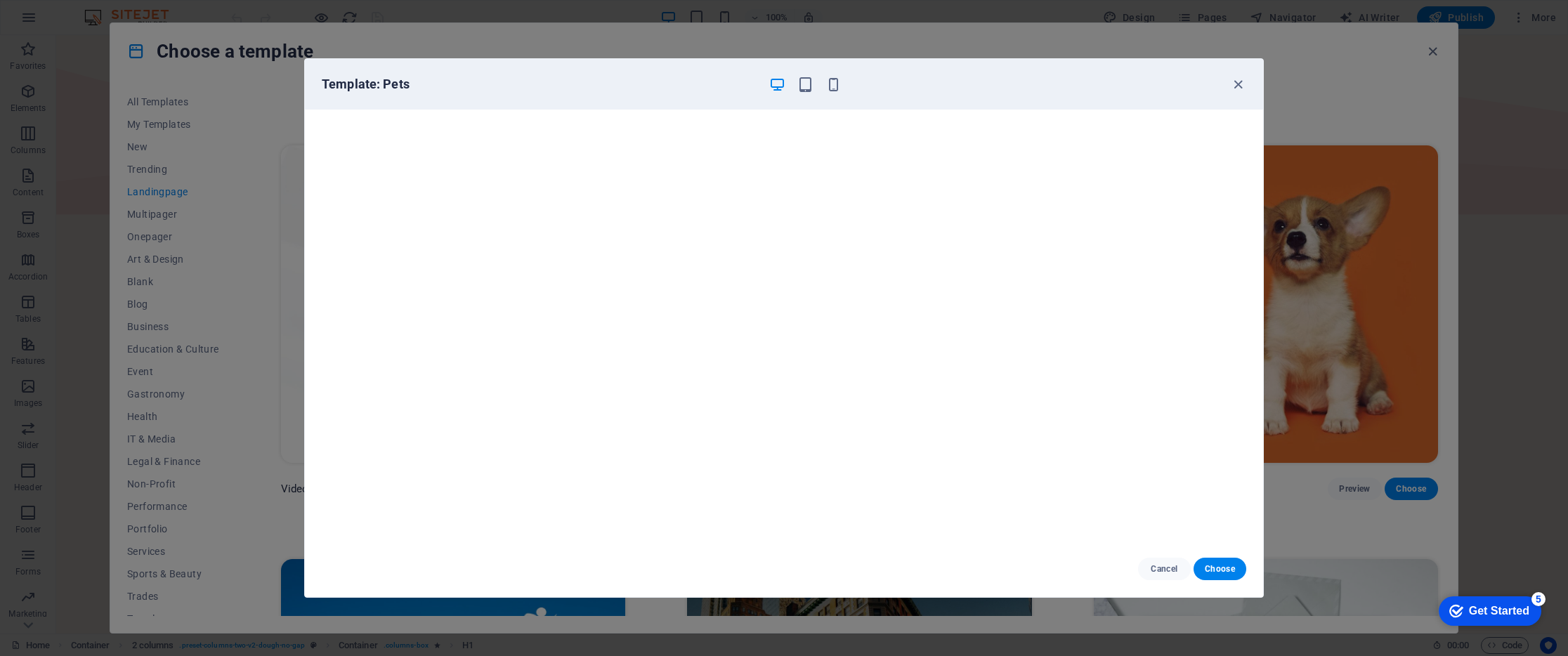
scroll to position [0, 0]
click at [1240, 78] on icon "button" at bounding box center [1237, 85] width 16 height 16
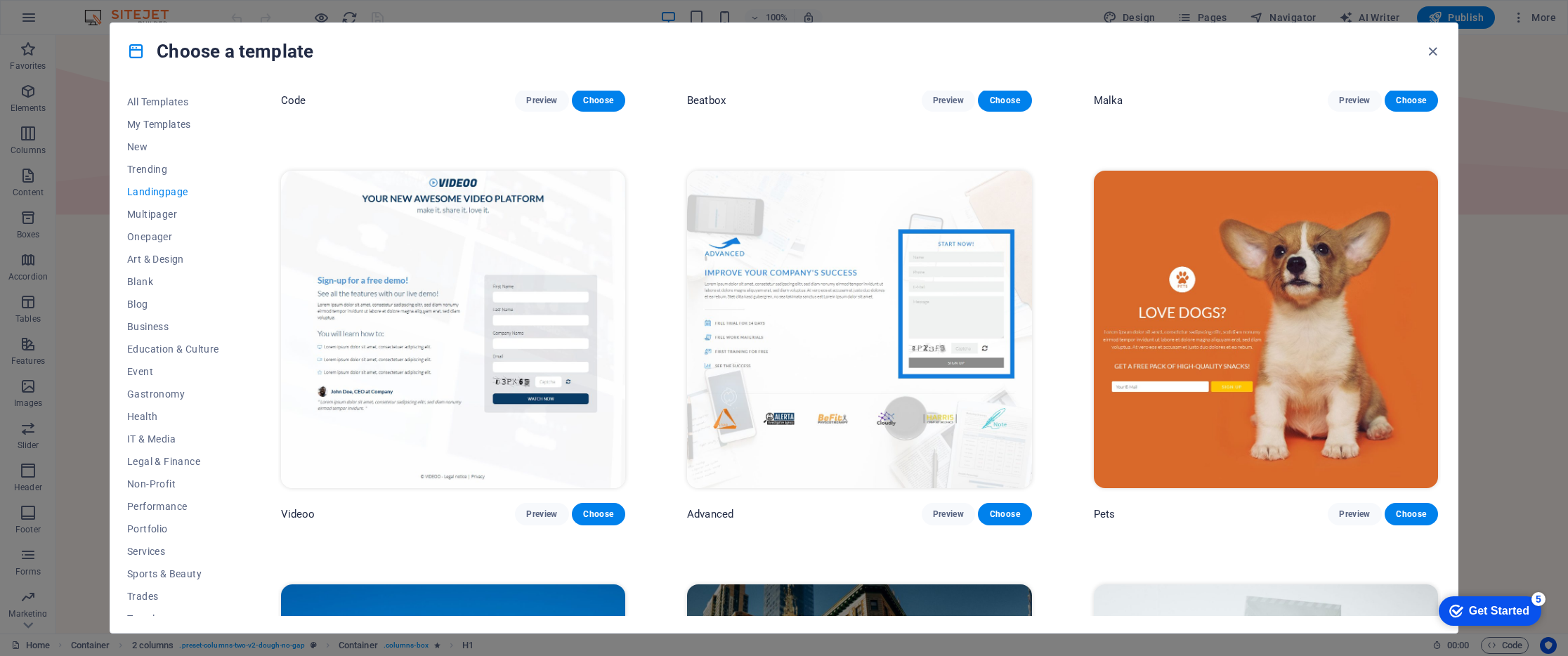
scroll to position [1192, 0]
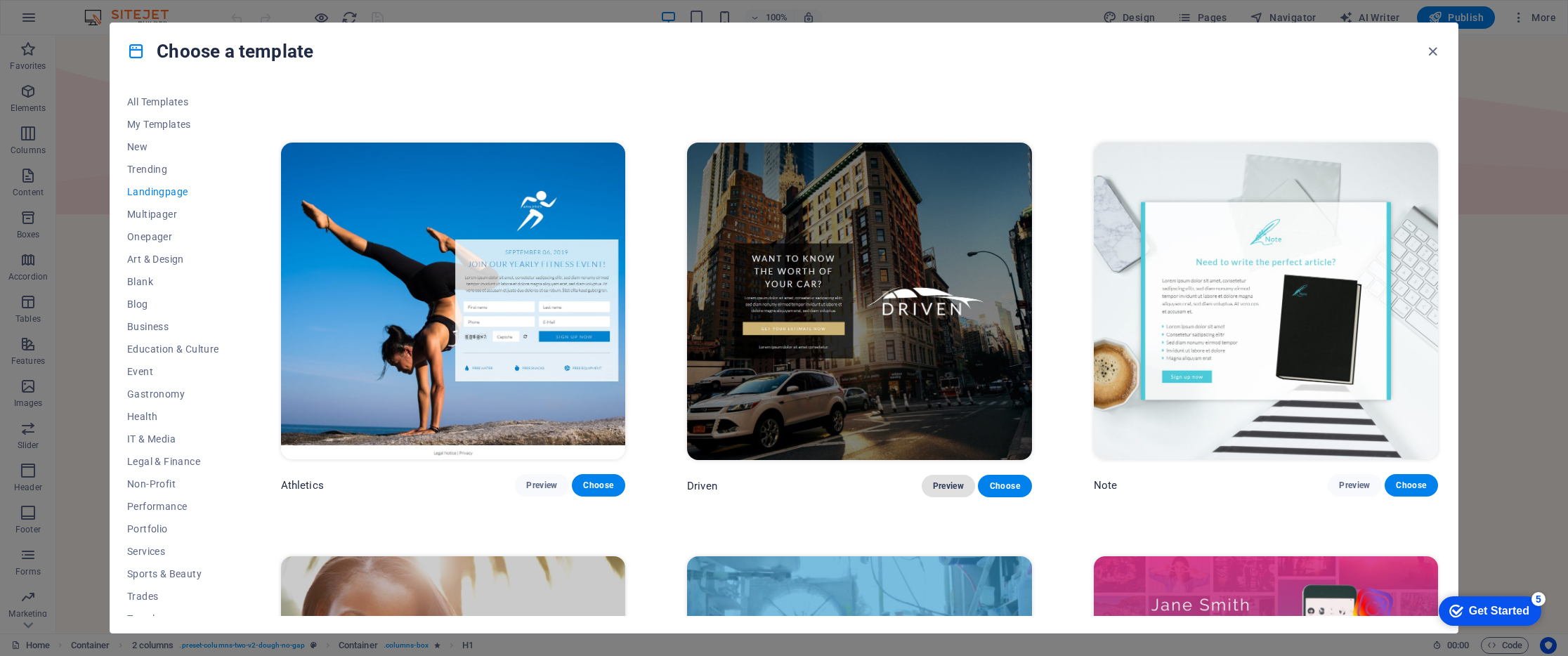
click at [938, 481] on span "Preview" at bounding box center [949, 486] width 31 height 11
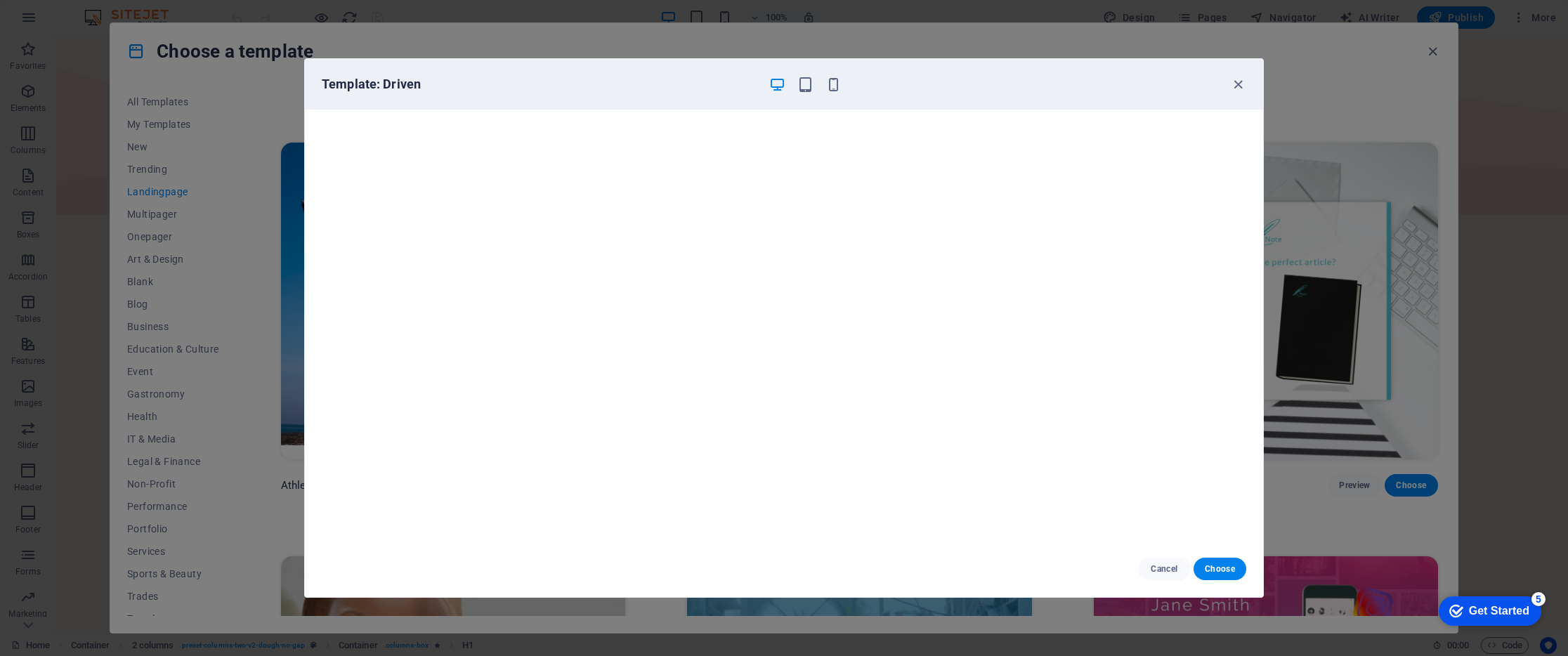
scroll to position [4, 0]
click at [1243, 84] on icon "button" at bounding box center [1237, 85] width 16 height 16
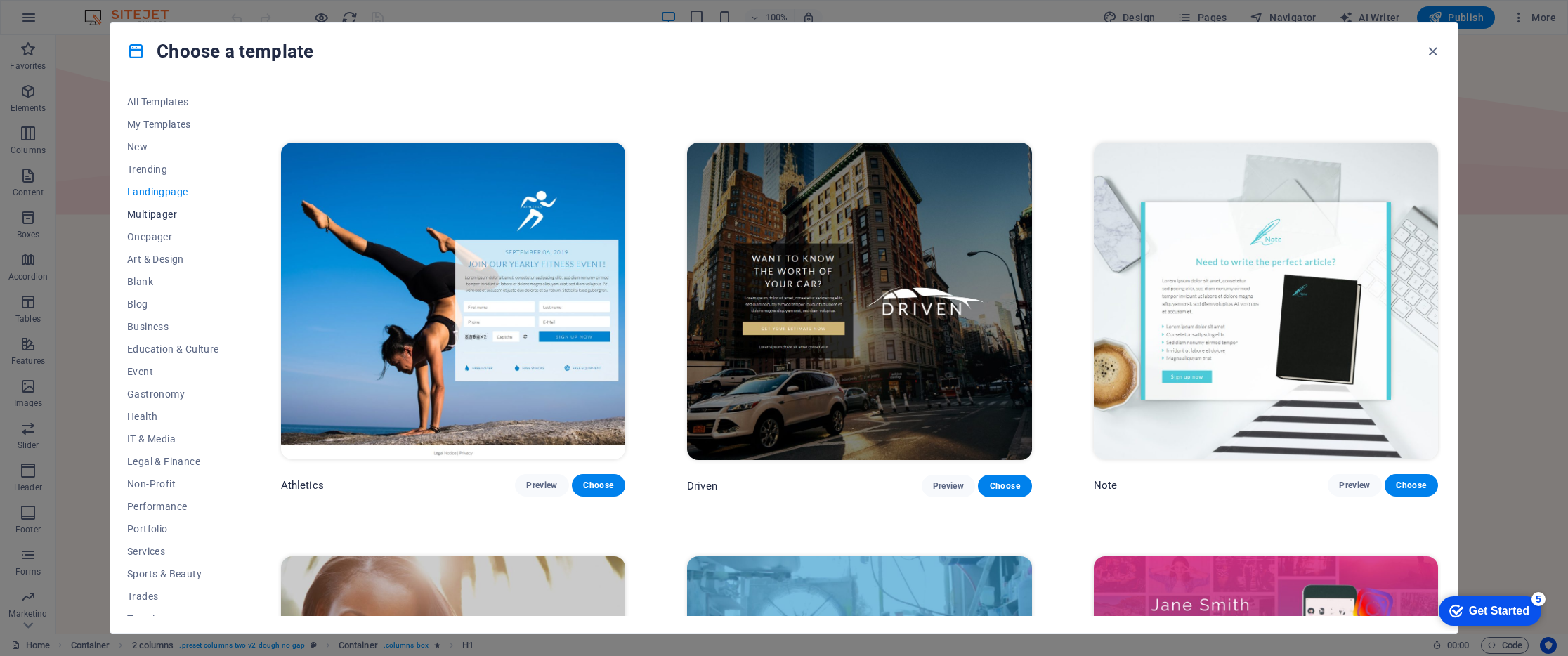
click at [154, 217] on span "Multipager" at bounding box center [173, 214] width 92 height 11
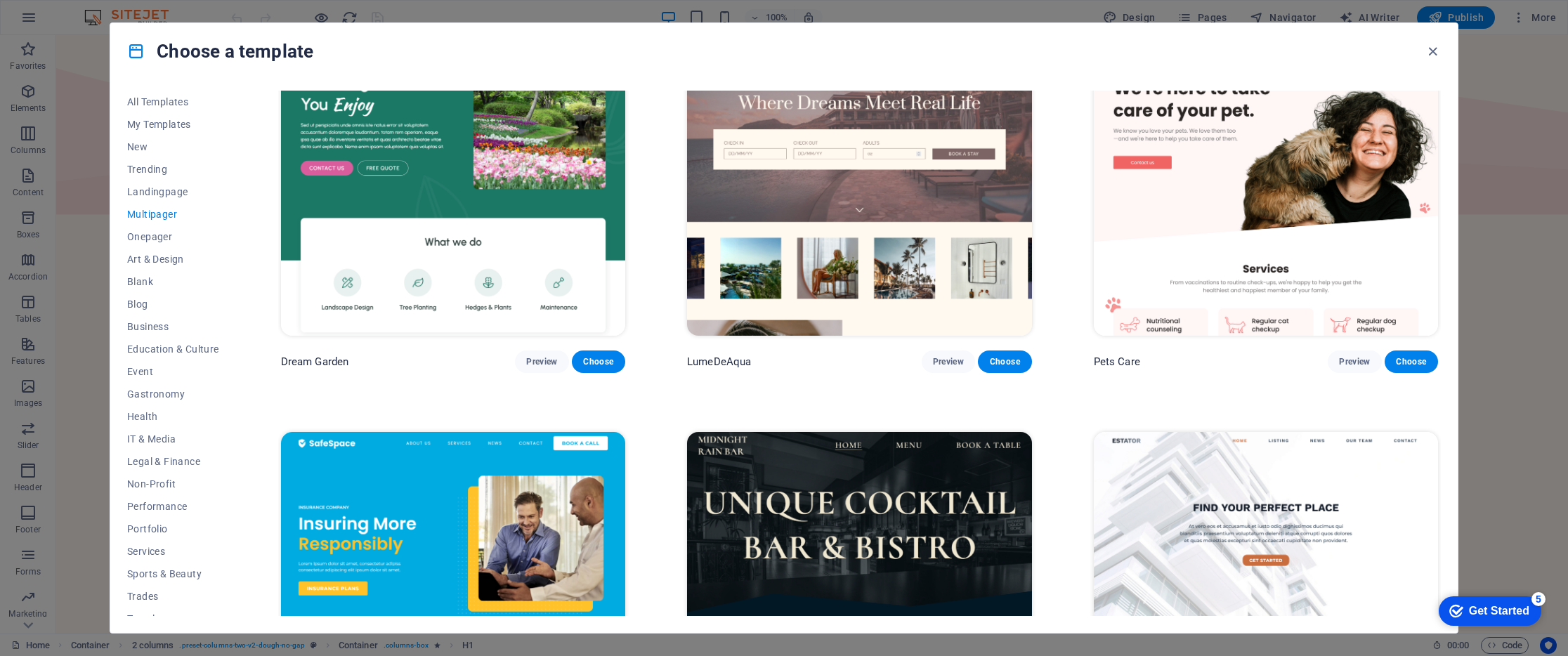
scroll to position [1731, 0]
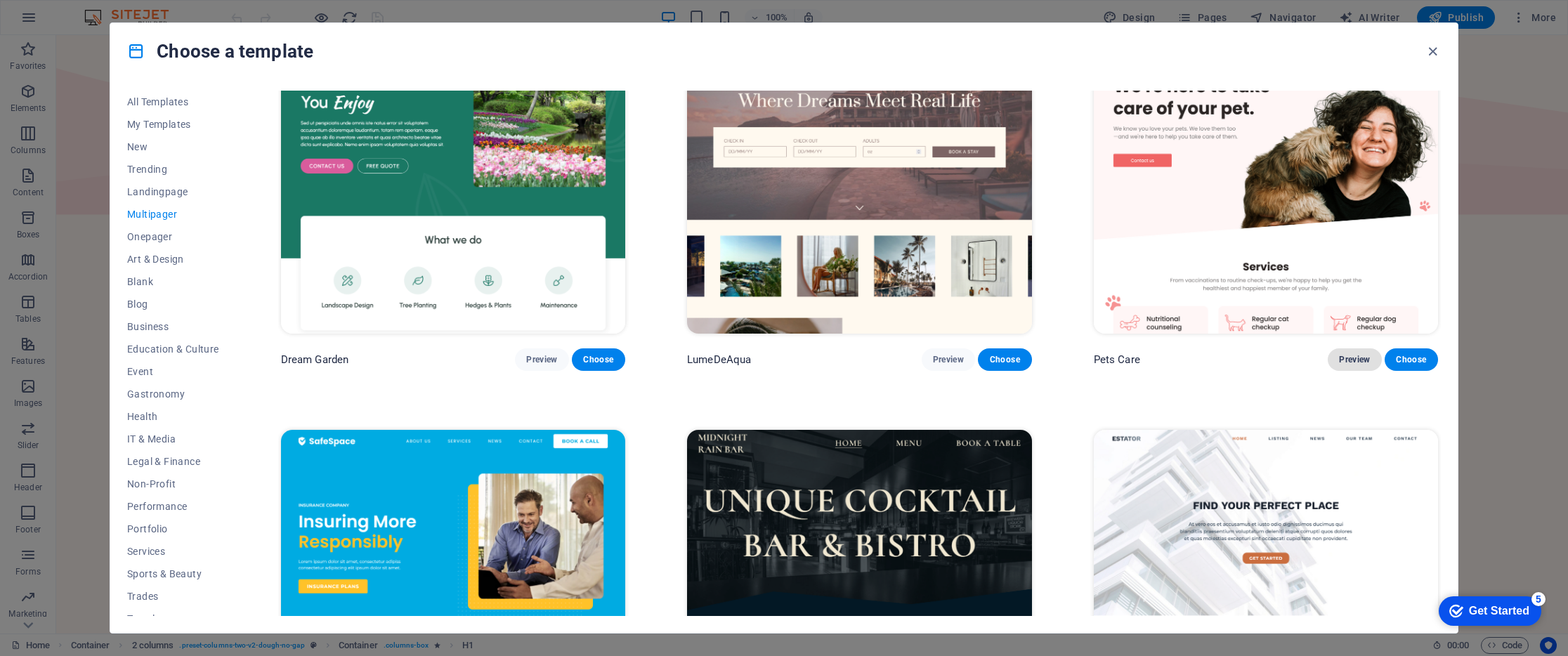
click at [1350, 354] on span "Preview" at bounding box center [1355, 359] width 31 height 11
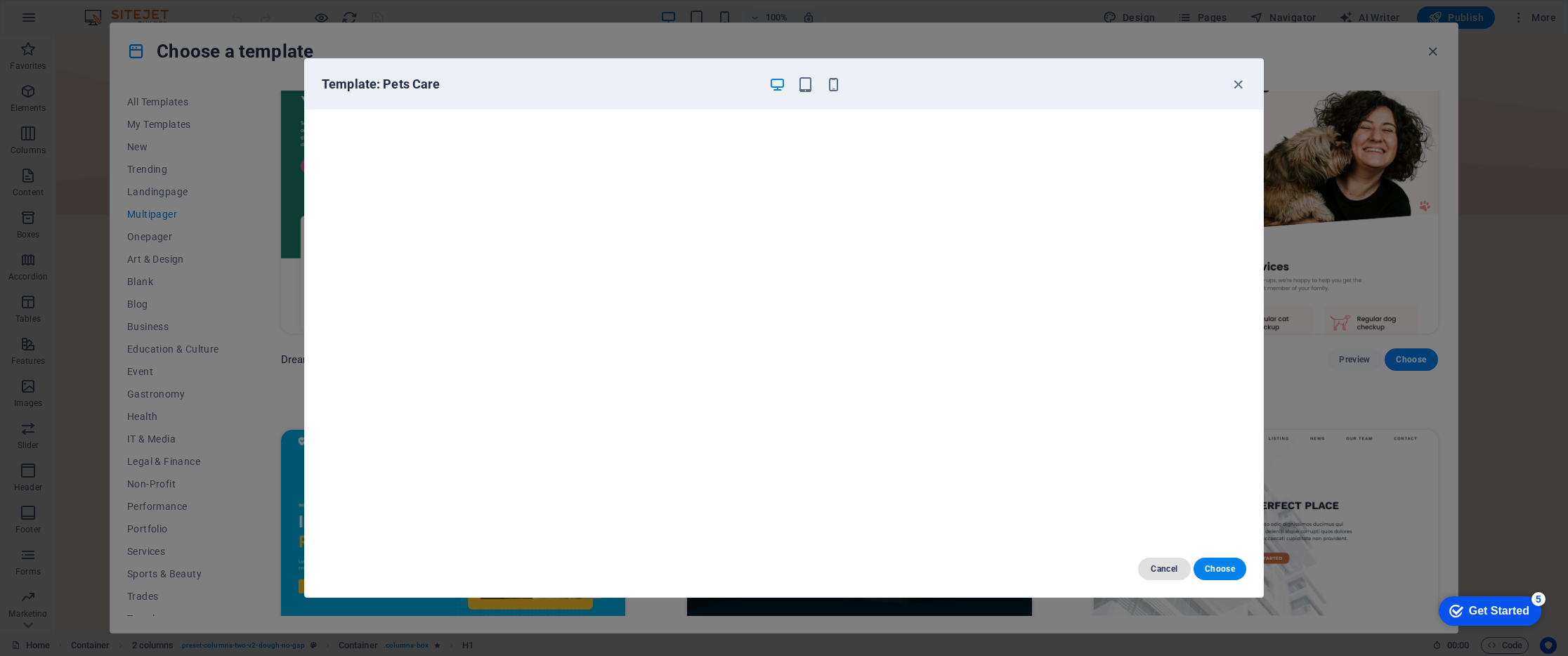
click at [1161, 566] on span "Cancel" at bounding box center [1164, 569] width 30 height 11
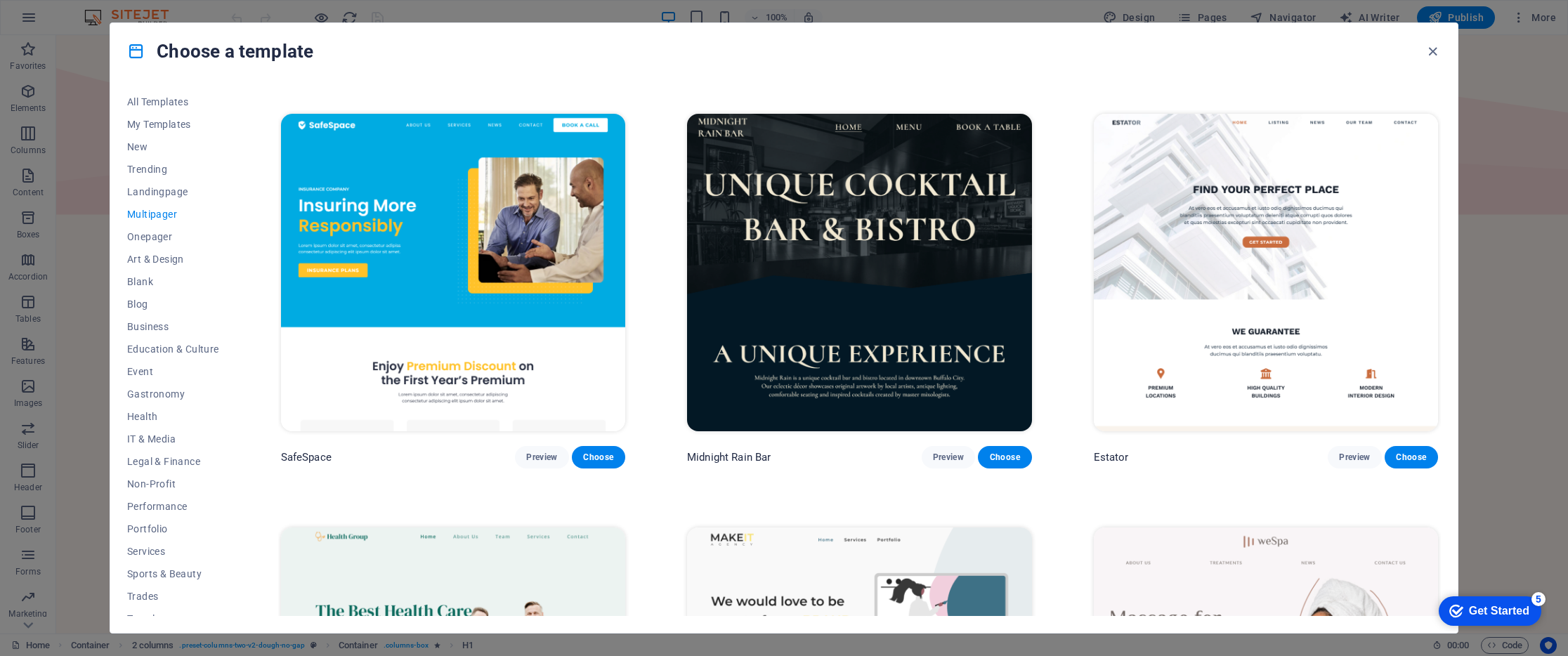
scroll to position [2045, 0]
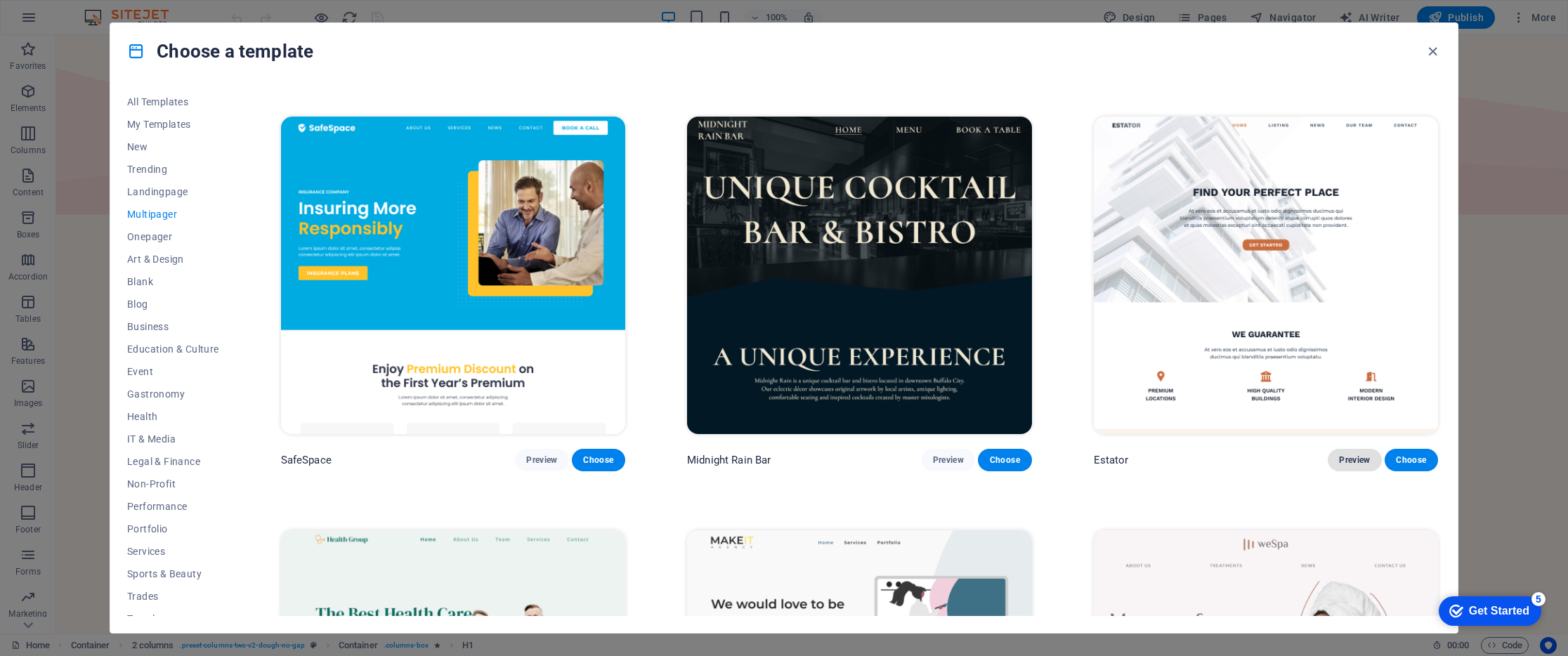
click at [1346, 454] on span "Preview" at bounding box center [1355, 460] width 31 height 11
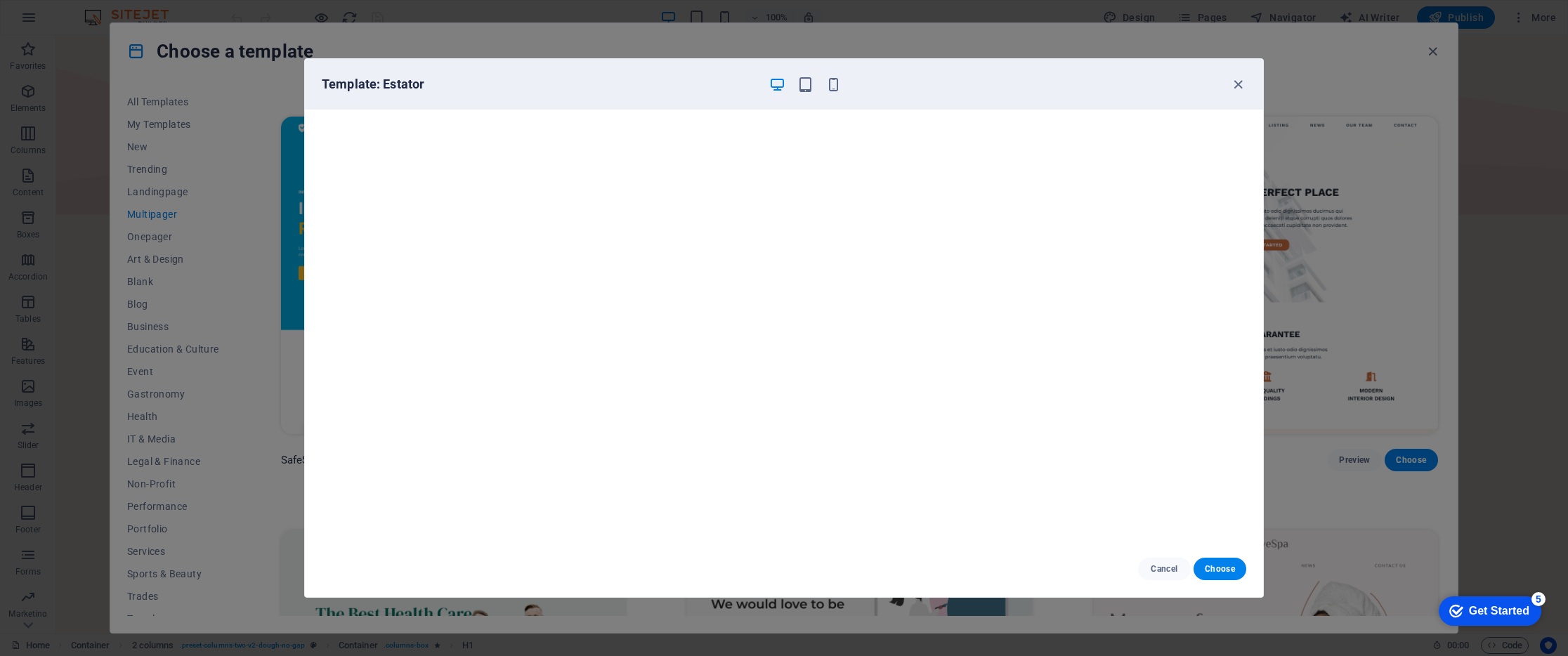
scroll to position [4, 0]
click at [1251, 79] on div "Template: Estator" at bounding box center [784, 84] width 958 height 50
click at [1249, 81] on div "Template: Estator" at bounding box center [784, 84] width 958 height 50
click at [1240, 82] on icon "button" at bounding box center [1237, 85] width 16 height 16
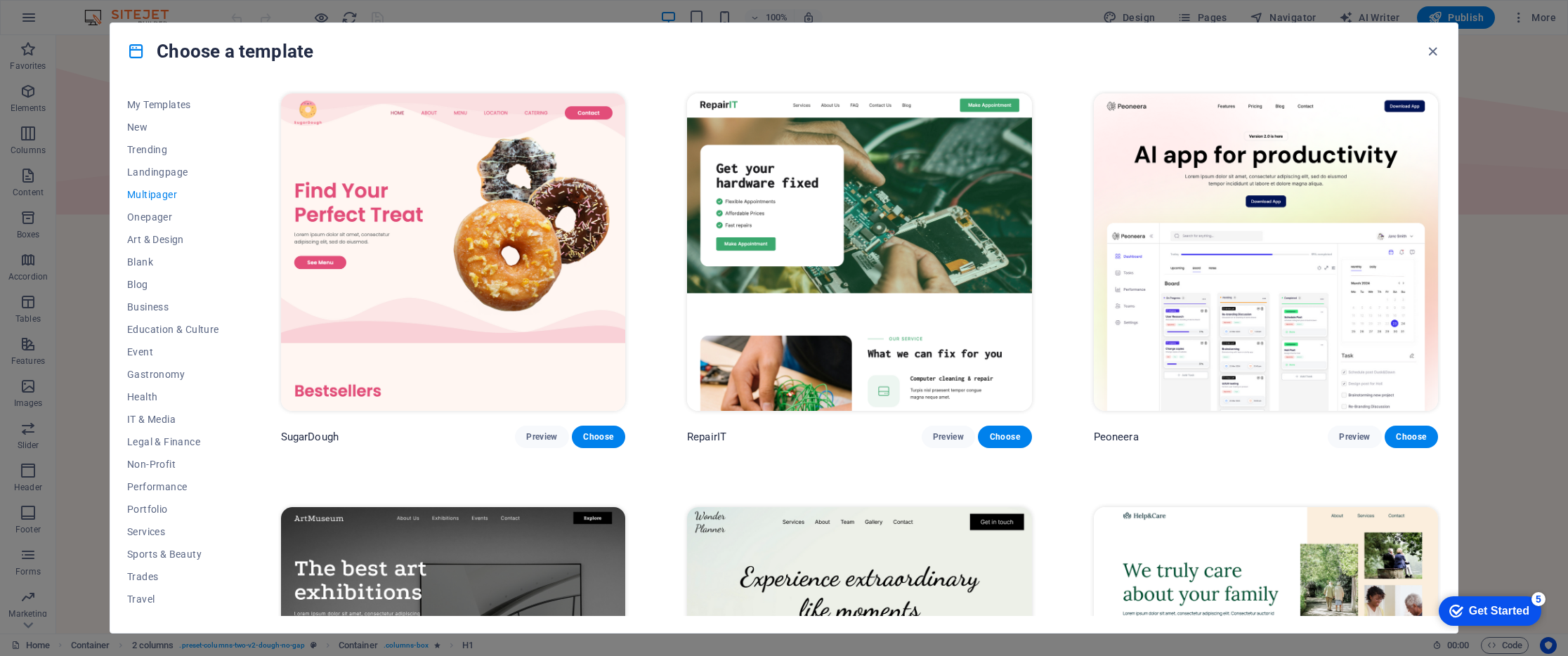
scroll to position [36, 0]
click at [163, 509] on span "Services" at bounding box center [173, 515] width 92 height 11
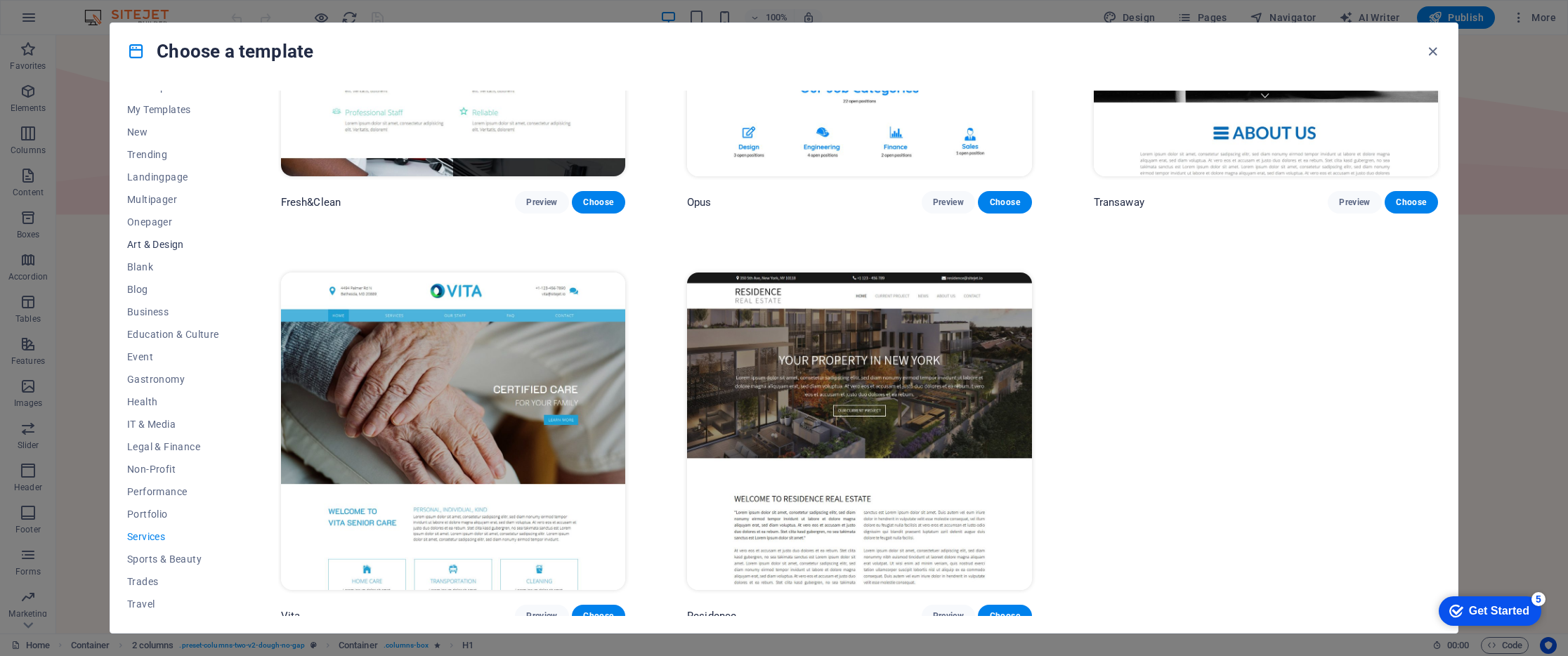
scroll to position [0, 0]
click at [152, 172] on span "Trending" at bounding box center [173, 169] width 92 height 11
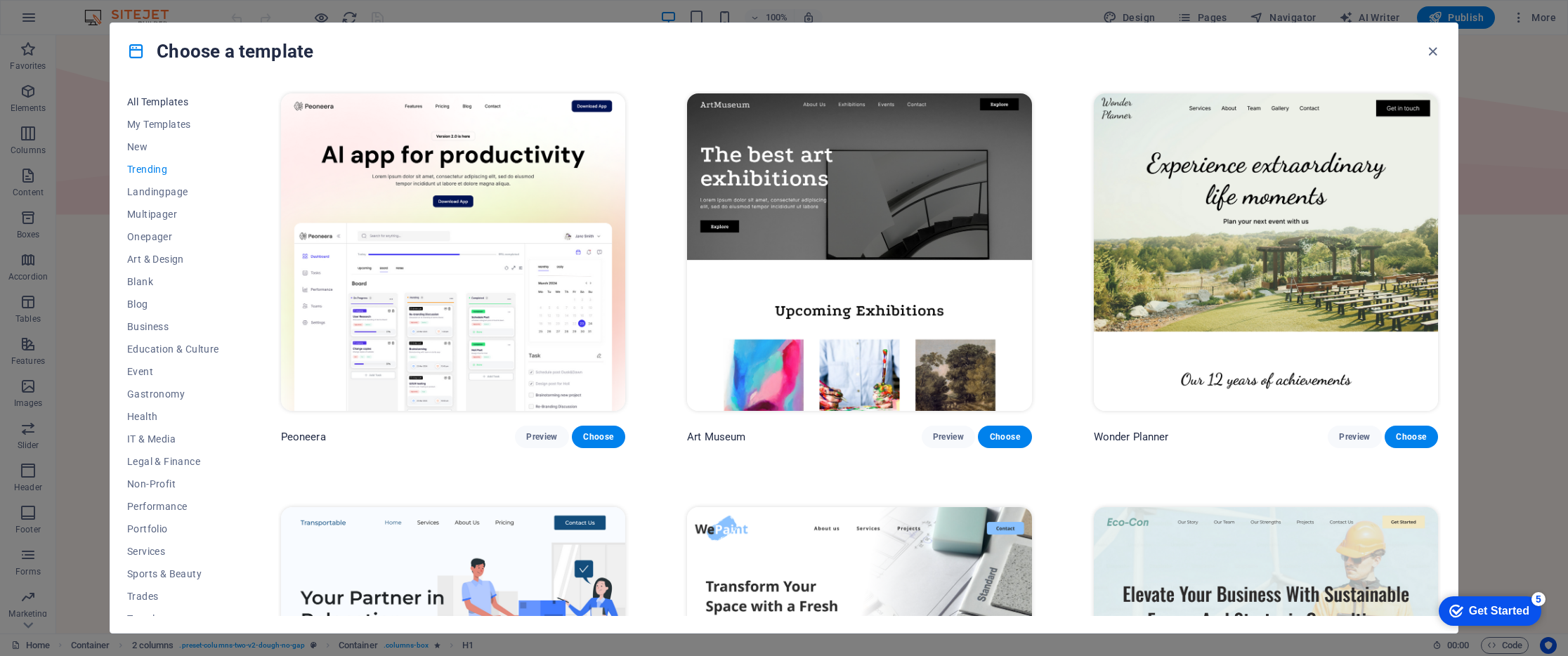
click at [158, 103] on span "All Templates" at bounding box center [173, 102] width 92 height 11
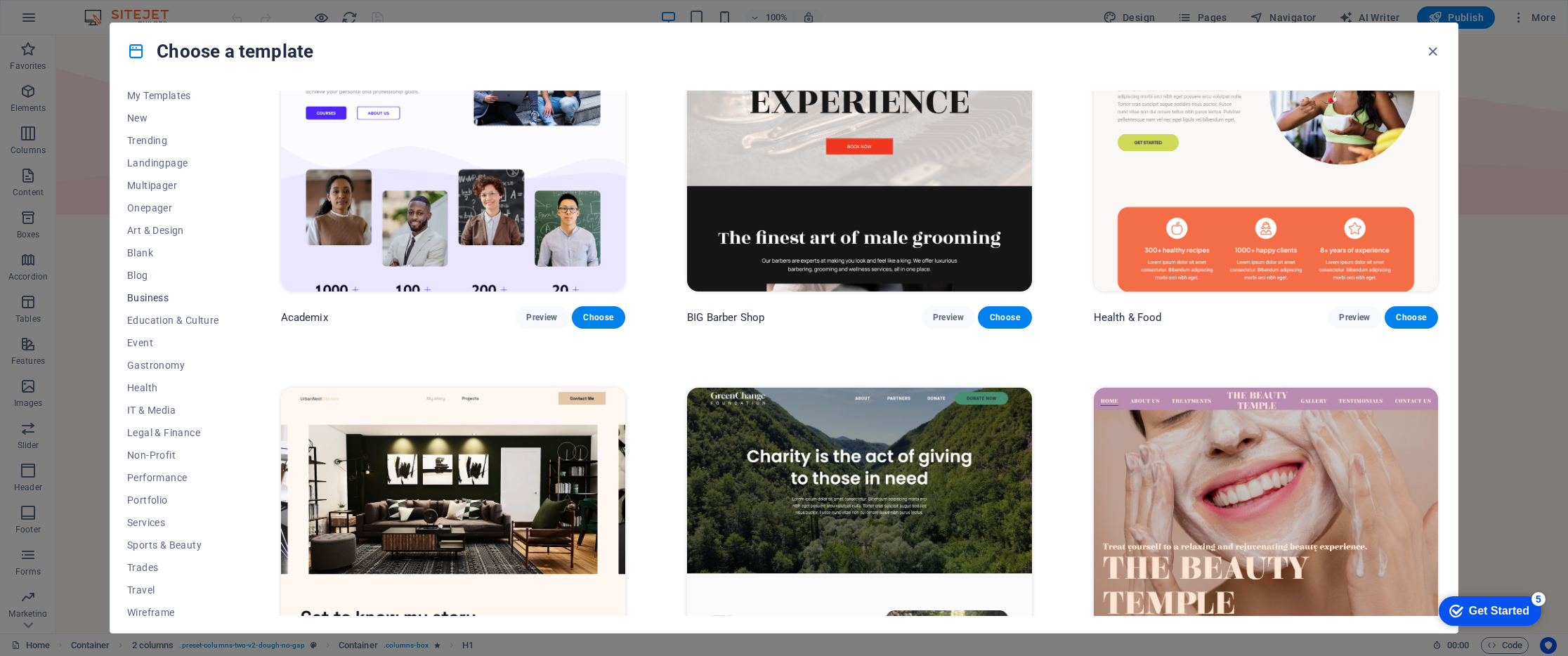
scroll to position [26, 0]
click at [155, 484] on span "Performance" at bounding box center [173, 480] width 92 height 11
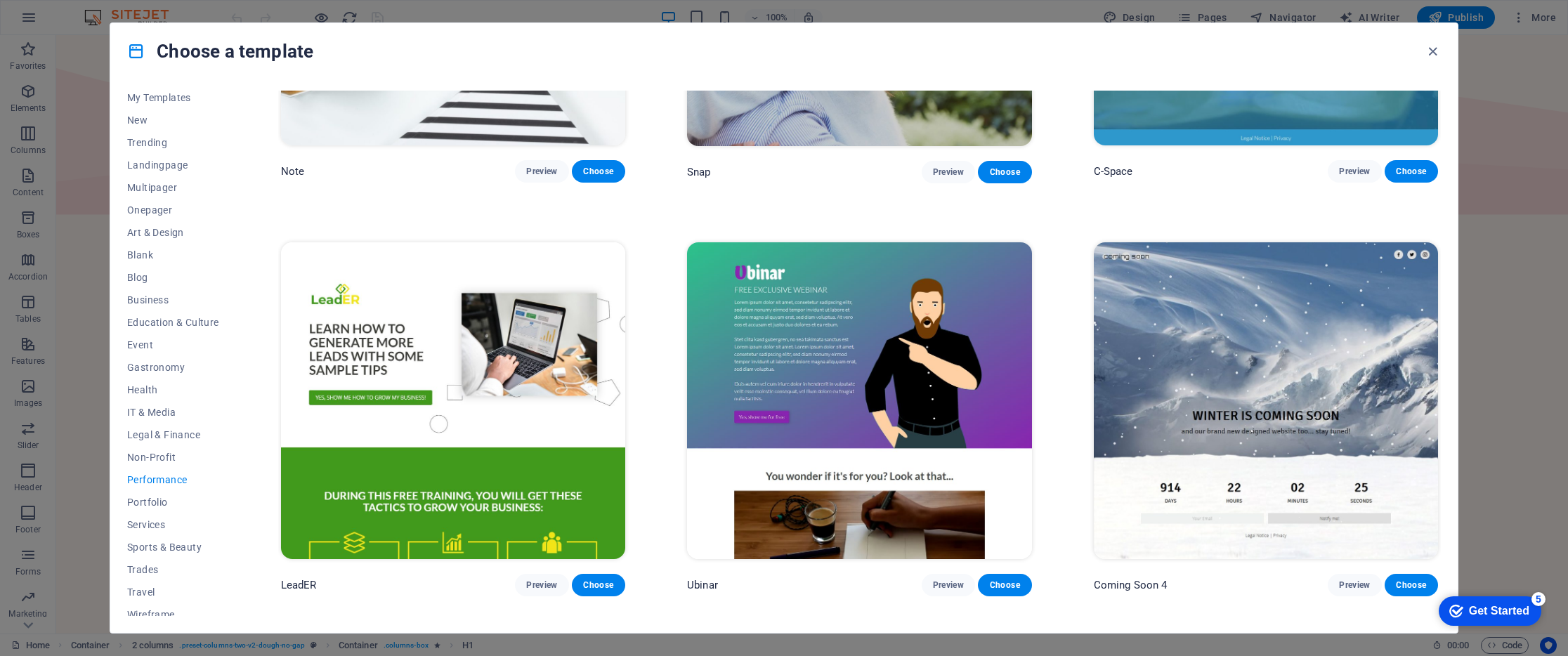
scroll to position [1615, 0]
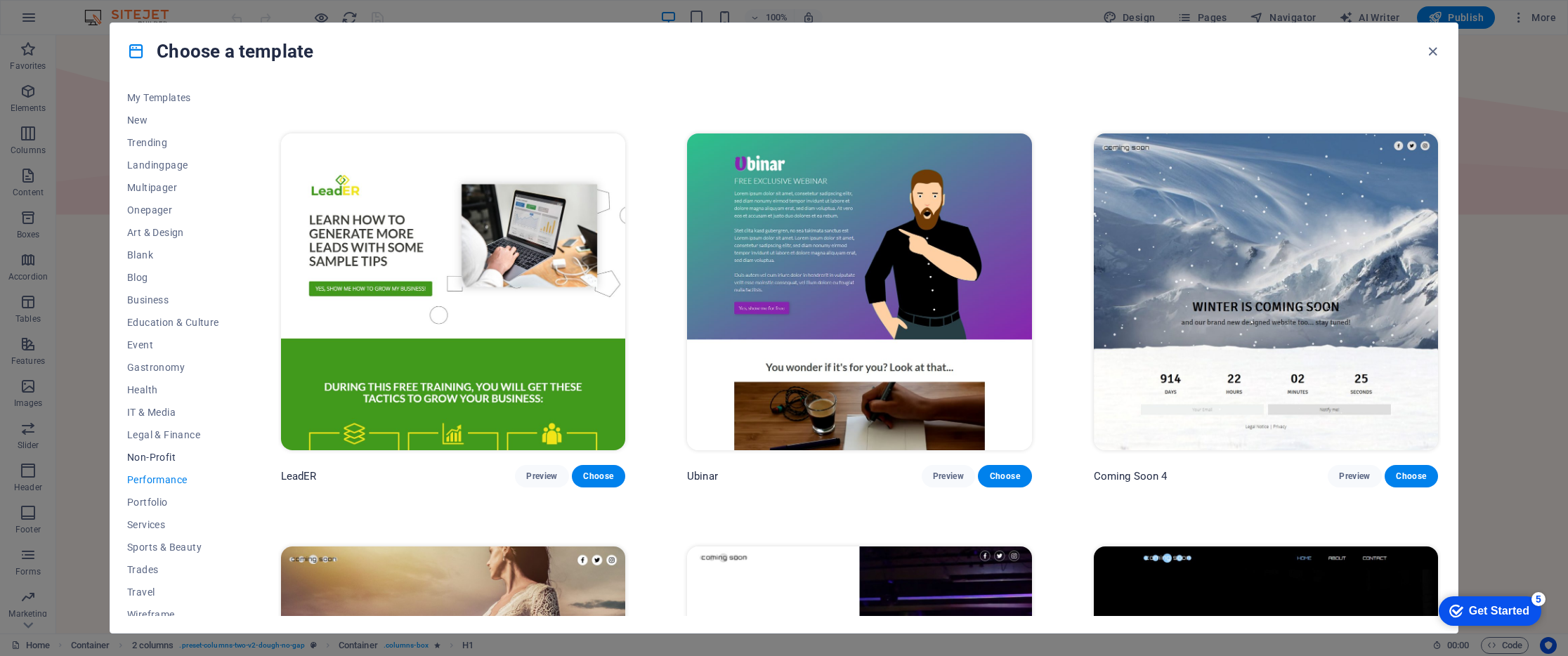
click at [158, 459] on span "Non-Profit" at bounding box center [173, 457] width 92 height 11
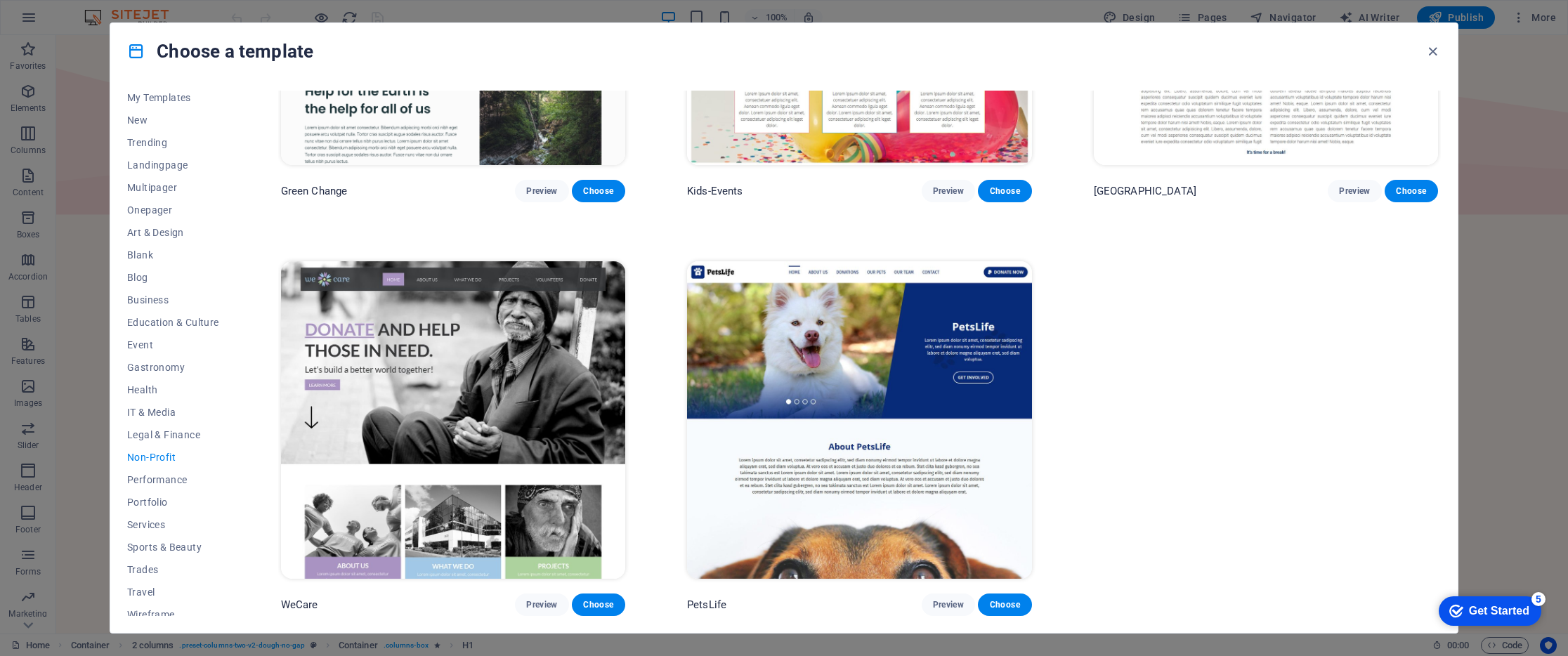
scroll to position [242, 0]
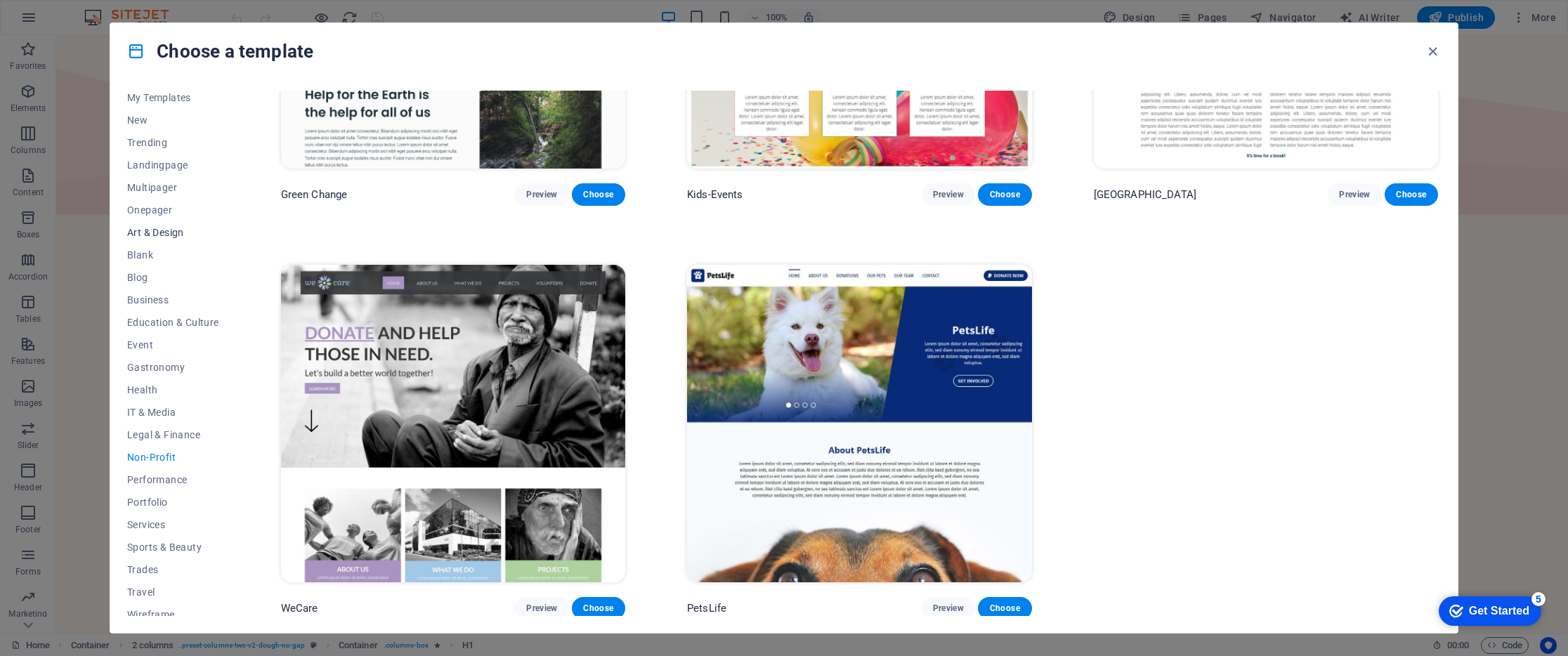
click at [162, 234] on span "Art & Design" at bounding box center [173, 232] width 92 height 11
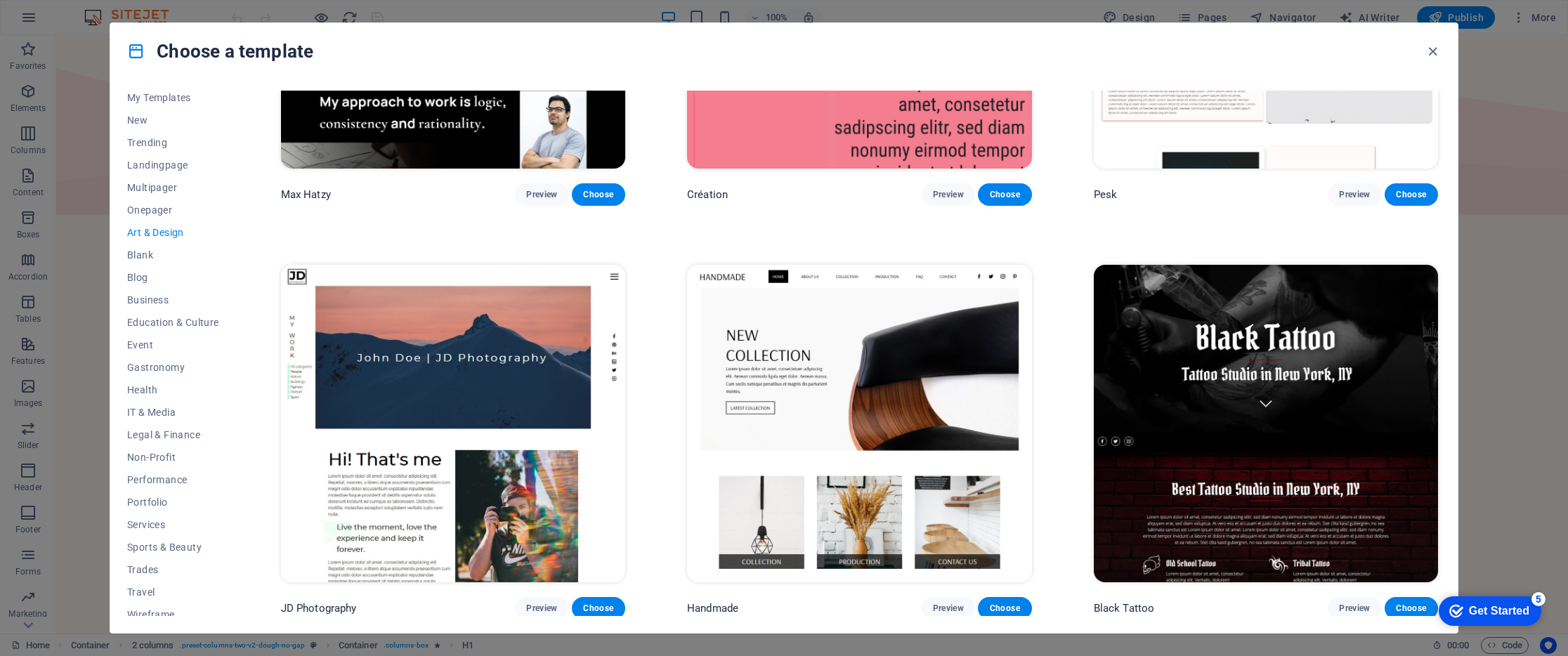
scroll to position [1479, 0]
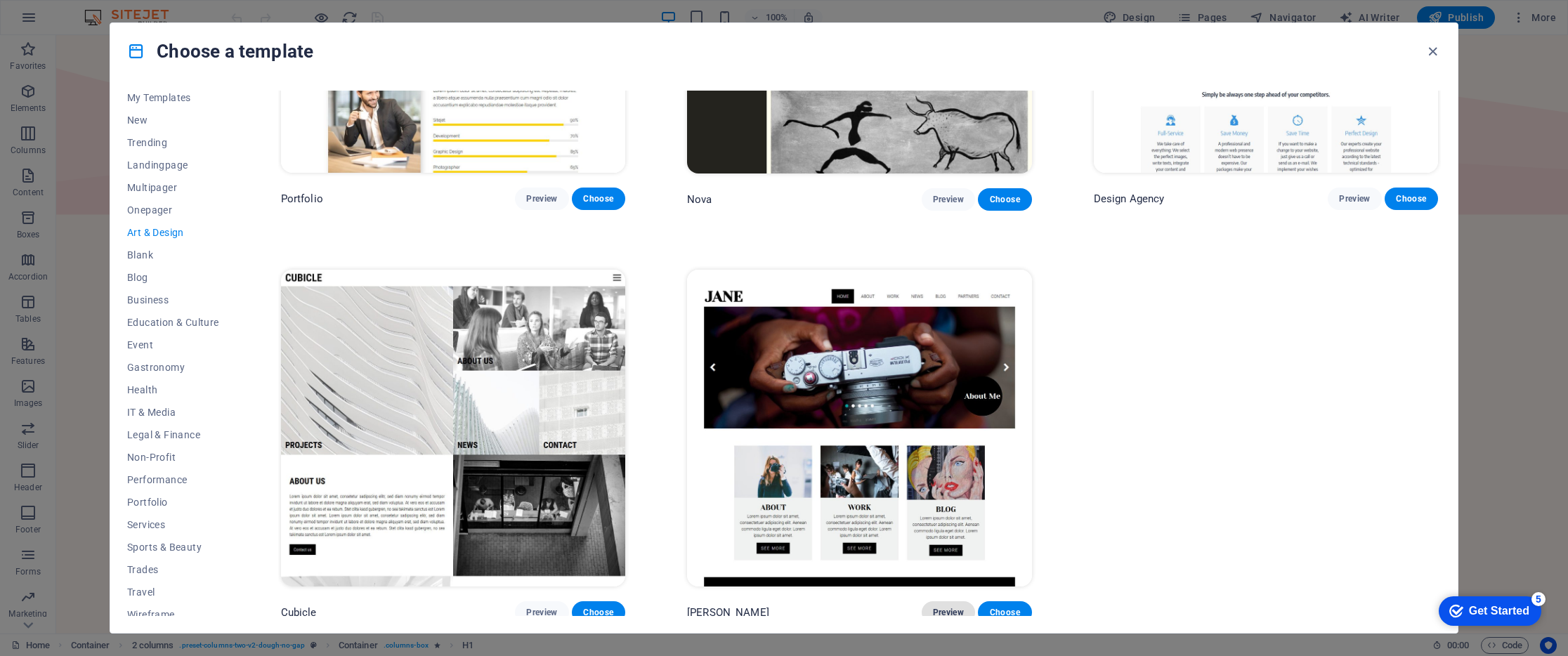
click at [957, 602] on button "Preview" at bounding box center [948, 613] width 54 height 23
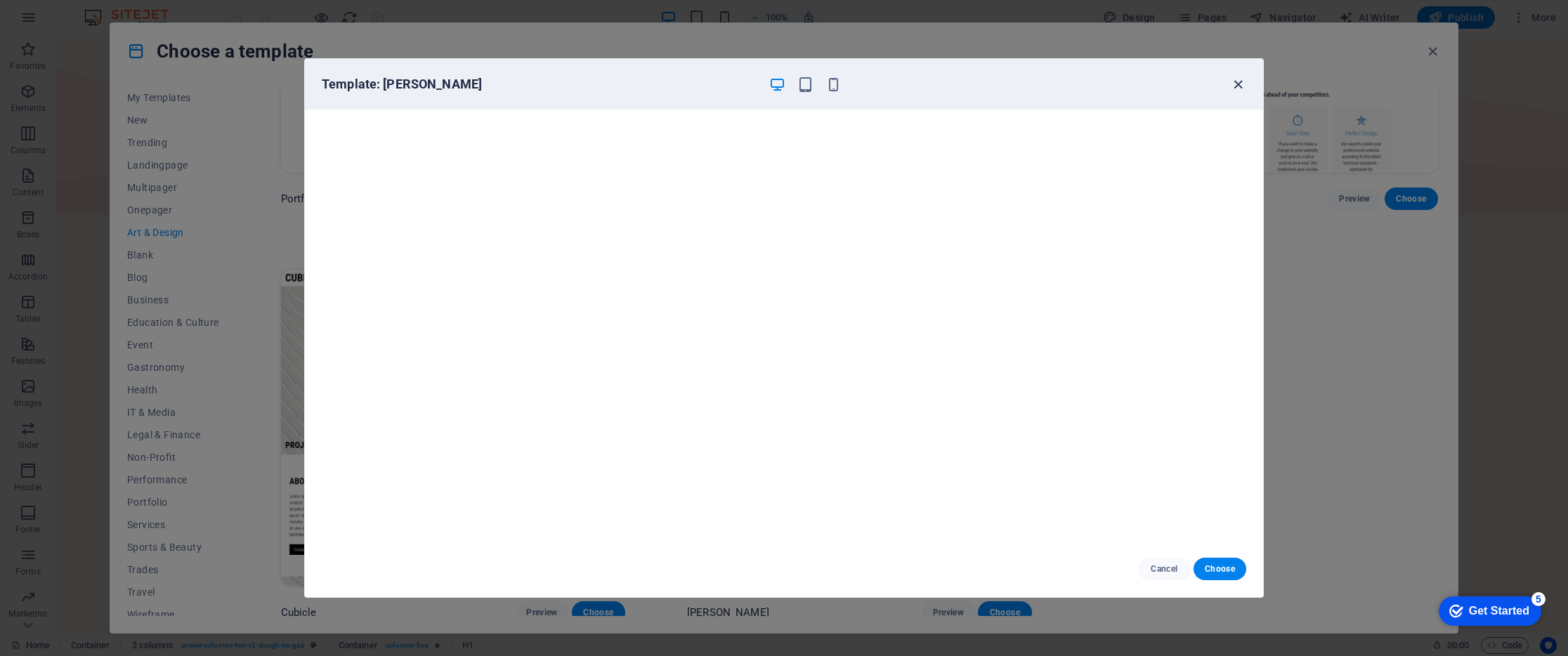
click at [1236, 87] on icon "button" at bounding box center [1237, 85] width 16 height 16
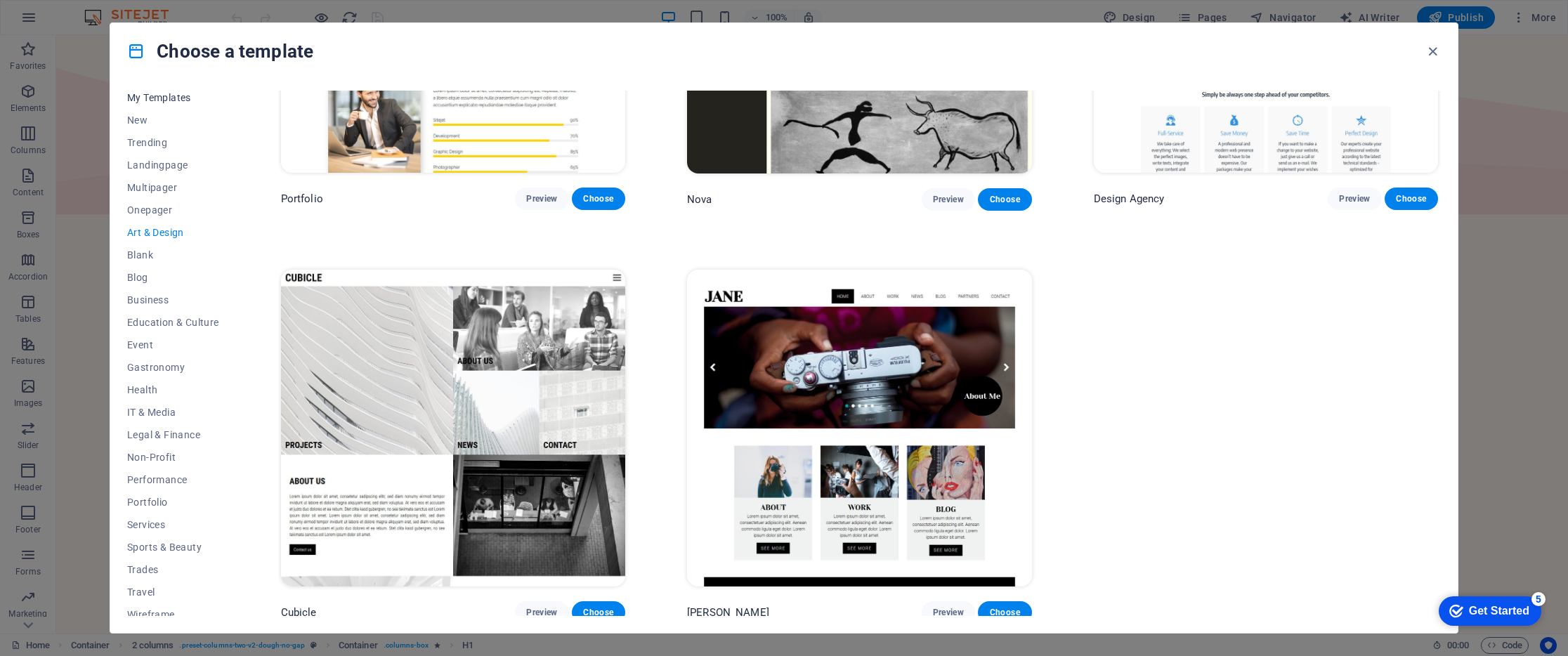
click at [159, 98] on span "My Templates" at bounding box center [173, 98] width 92 height 11
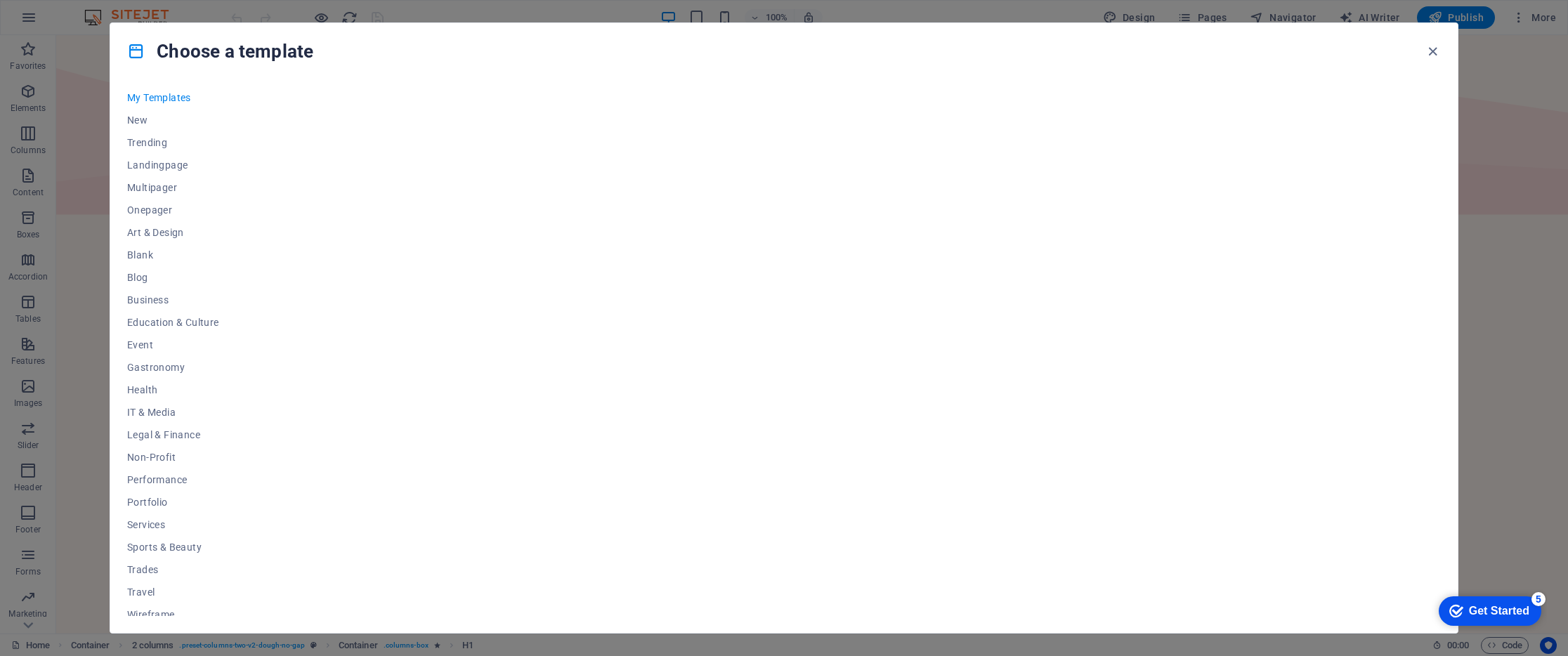
scroll to position [0, 0]
click at [144, 122] on span "New" at bounding box center [173, 120] width 92 height 11
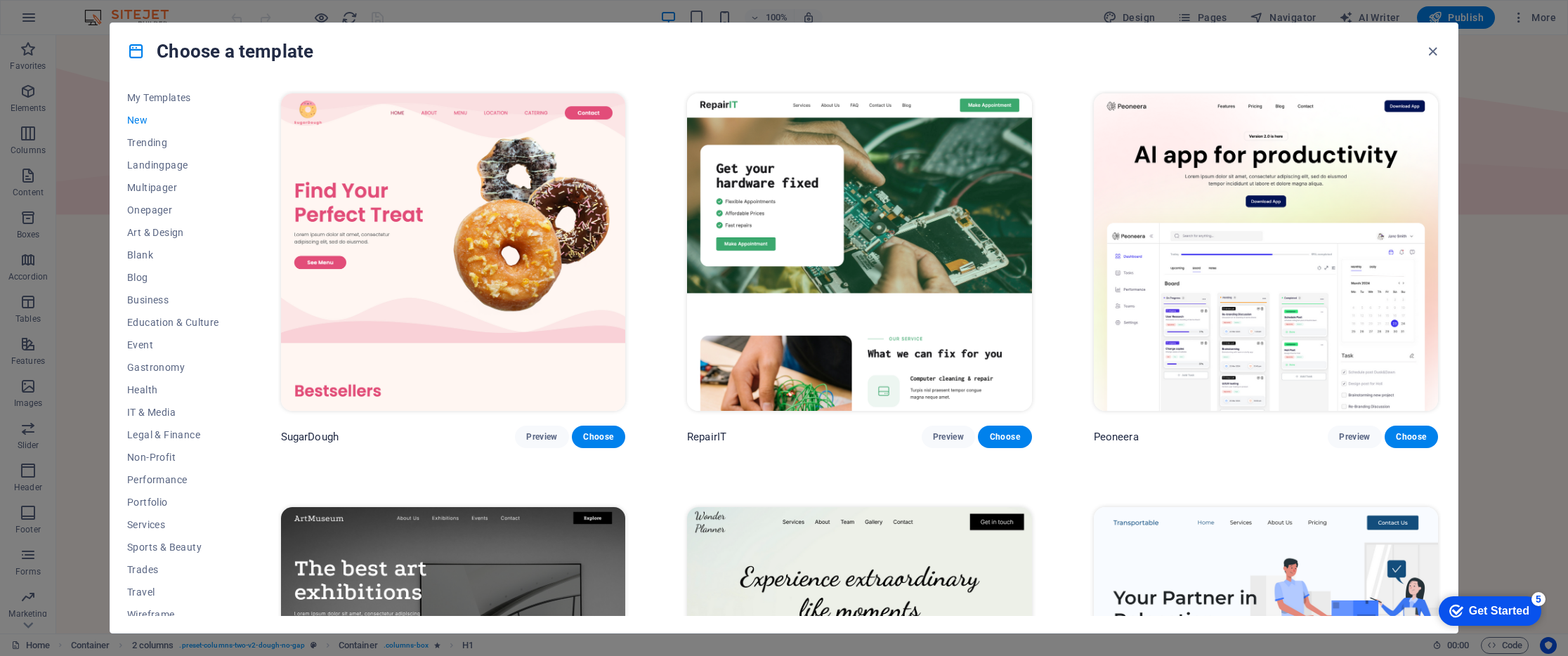
click at [483, 201] on img at bounding box center [453, 252] width 344 height 318
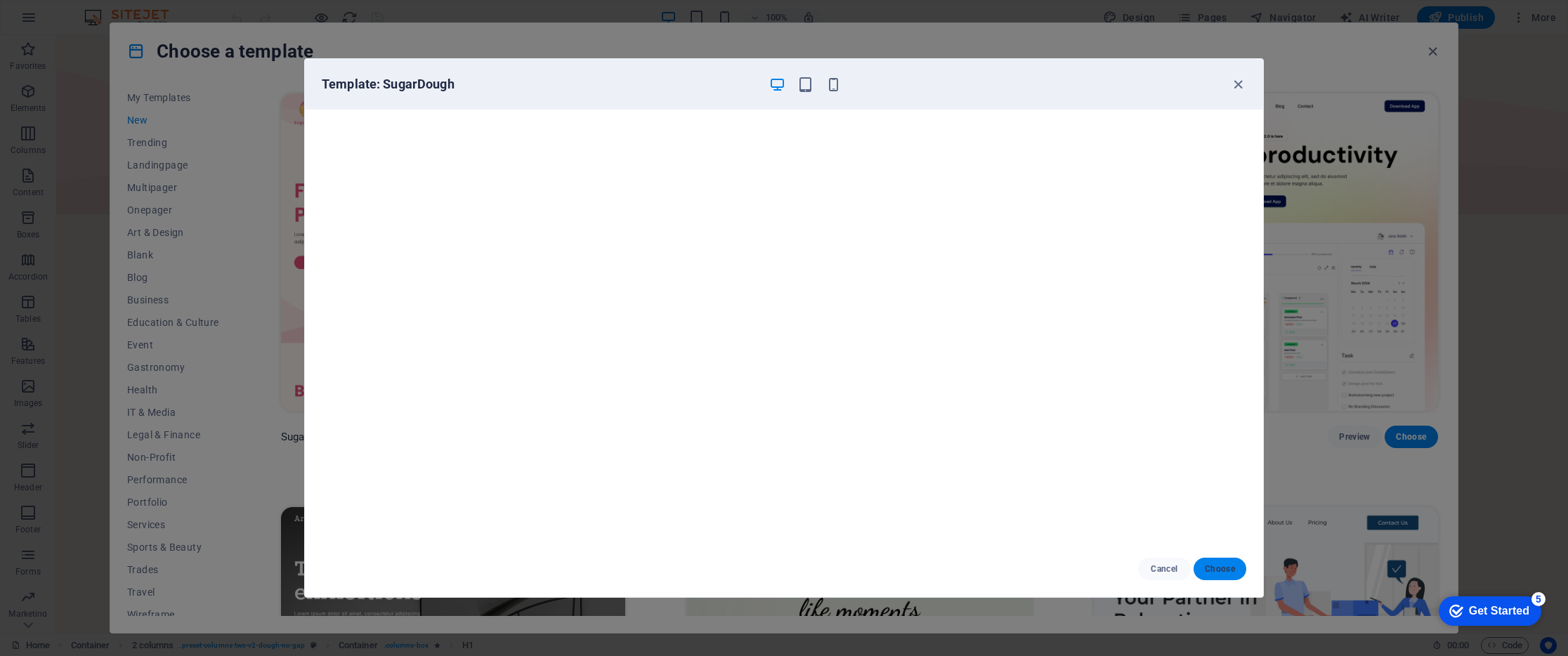
click at [1193, 571] on button "Choose" at bounding box center [1219, 568] width 53 height 23
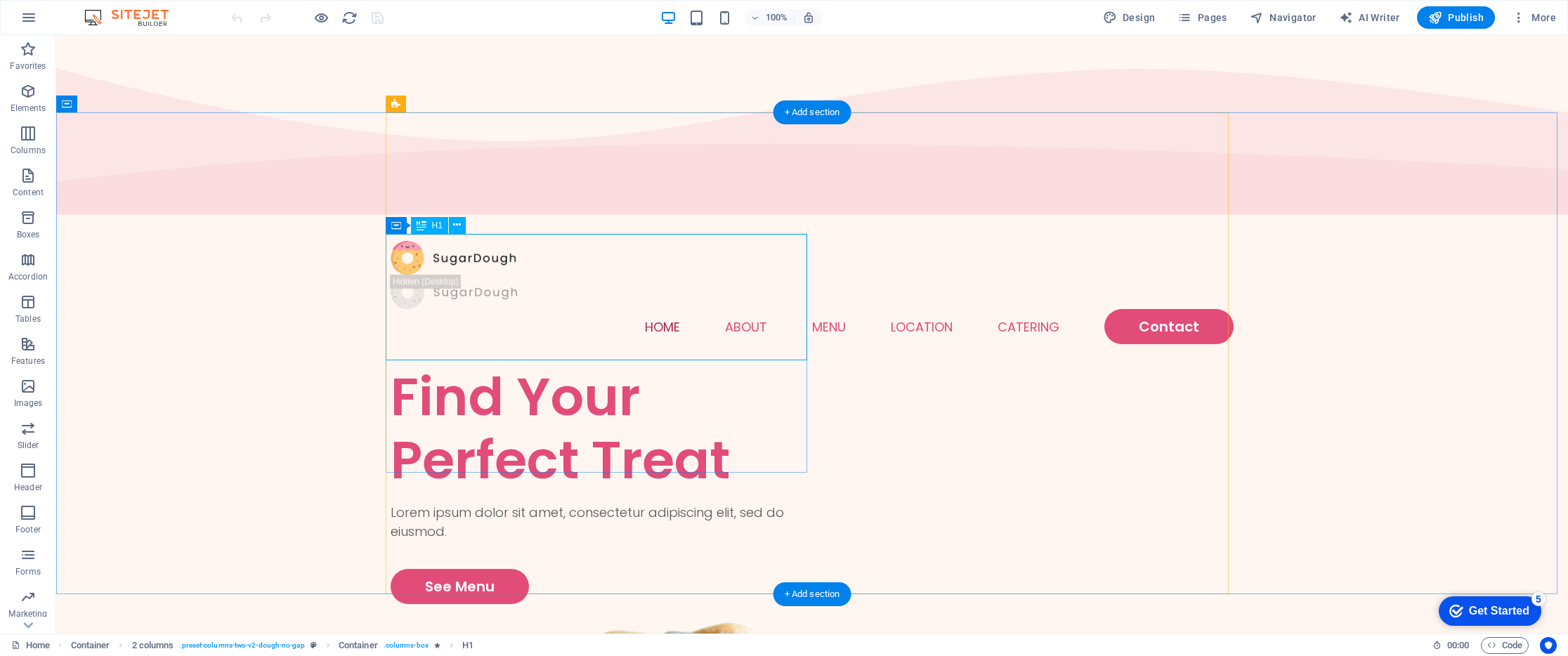
click at [460, 365] on div "Find Your Perfect Treat" at bounding box center [601, 428] width 421 height 127
click at [424, 365] on div "Find Your Perfect Treat" at bounding box center [601, 428] width 421 height 127
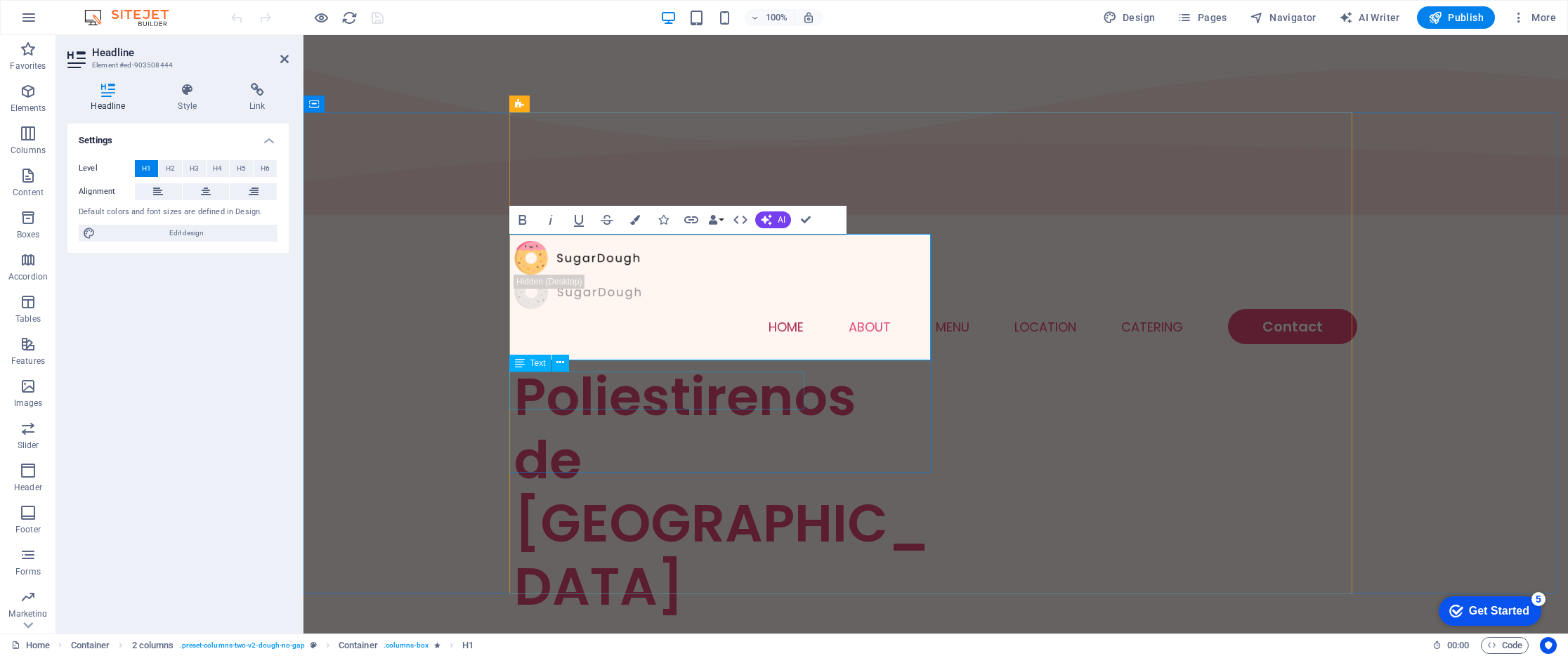
click at [645, 630] on div "Lorem ipsum dolor sit amet, consectetur adipiscing elit, sed do eiusmod." at bounding box center [724, 648] width 421 height 38
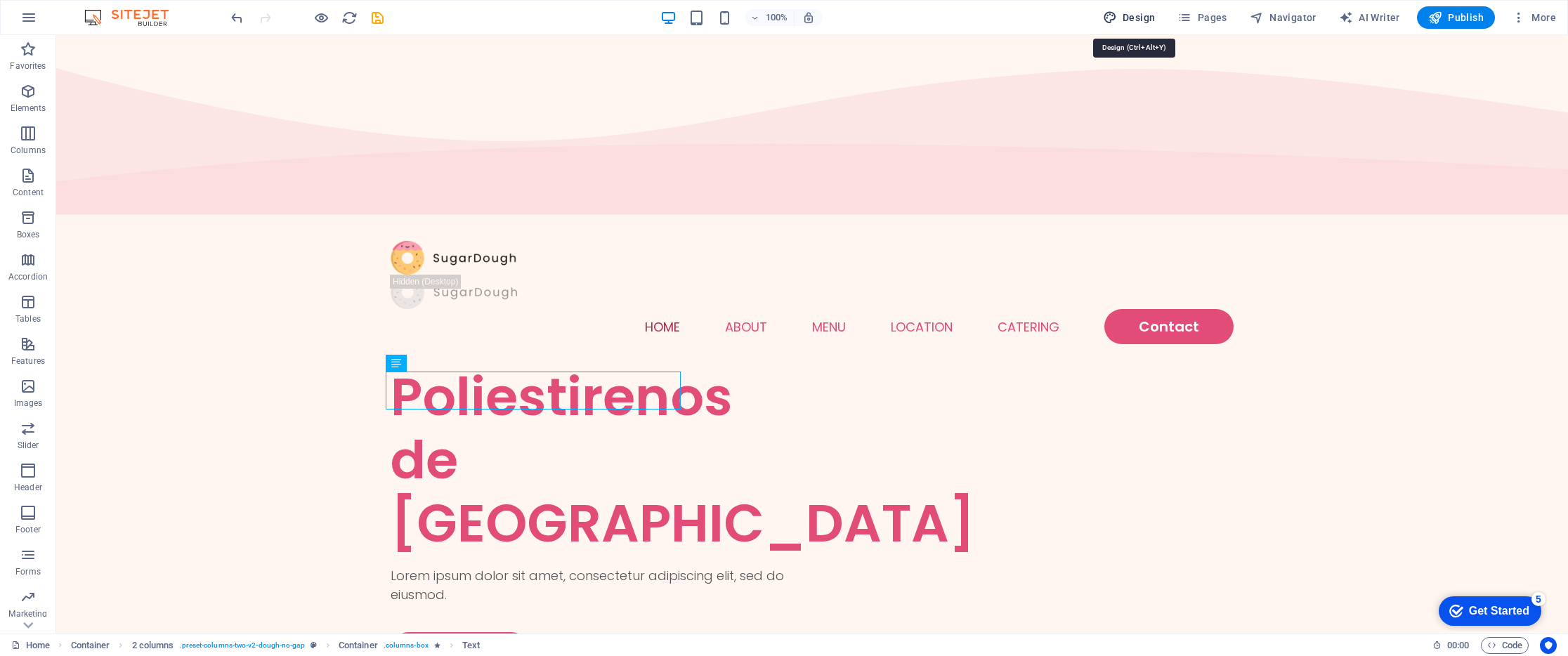
click at [1143, 19] on span "Design" at bounding box center [1129, 18] width 53 height 14
select select "px"
select select "300"
select select "px"
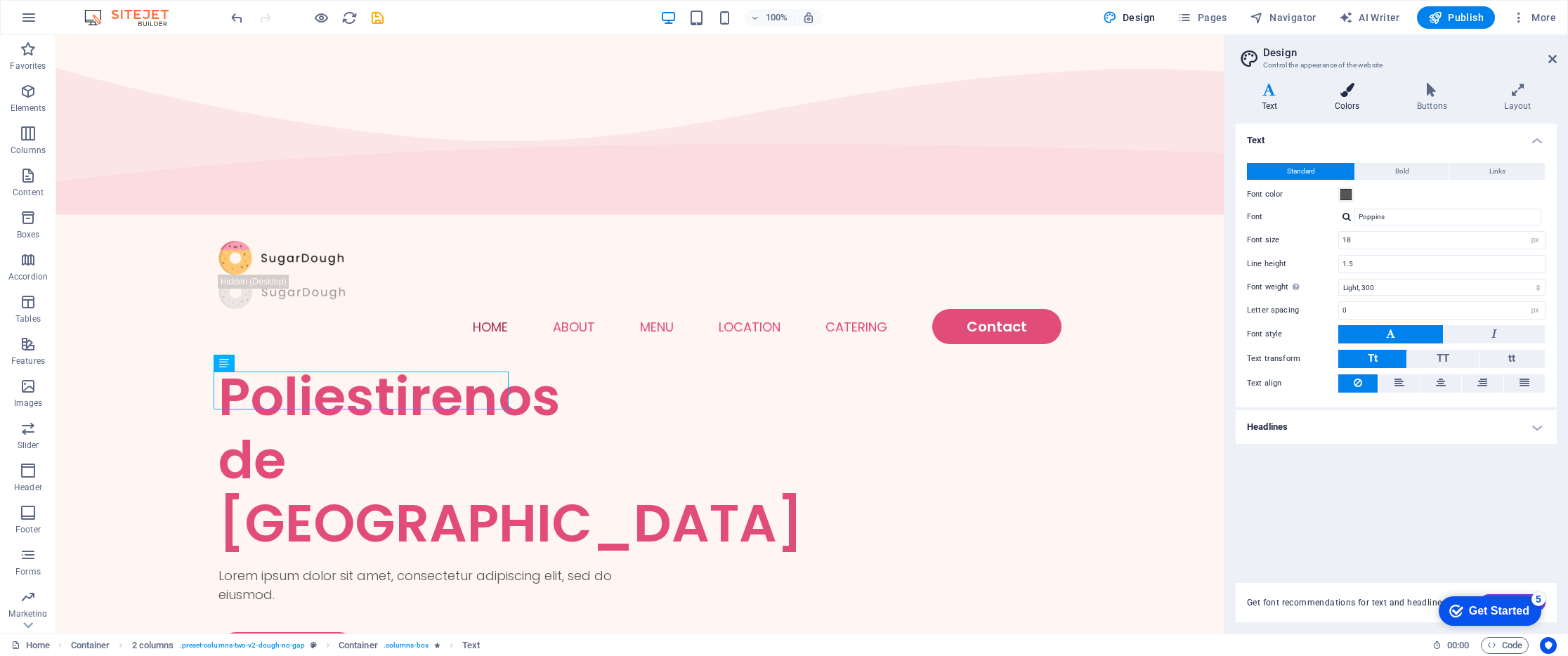
click at [1354, 95] on icon at bounding box center [1347, 90] width 77 height 14
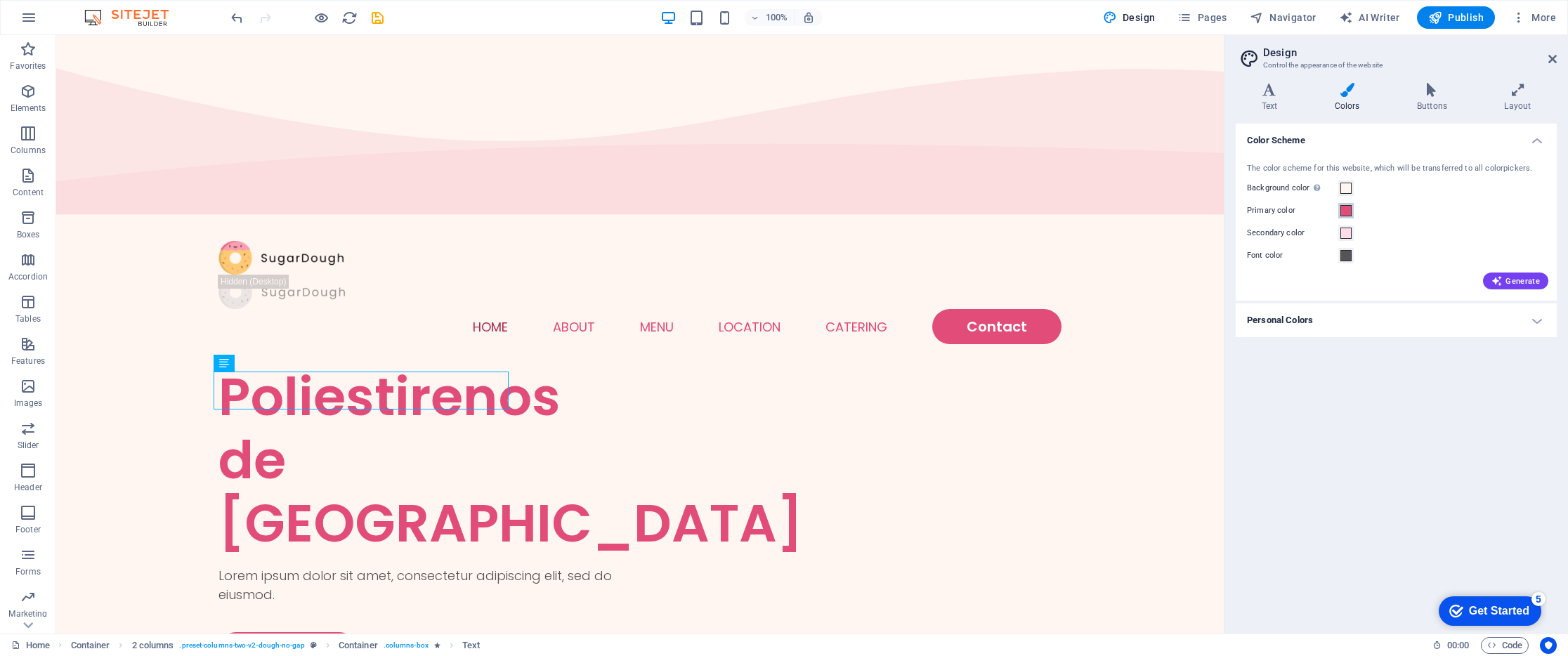
click at [1350, 213] on span at bounding box center [1345, 210] width 11 height 11
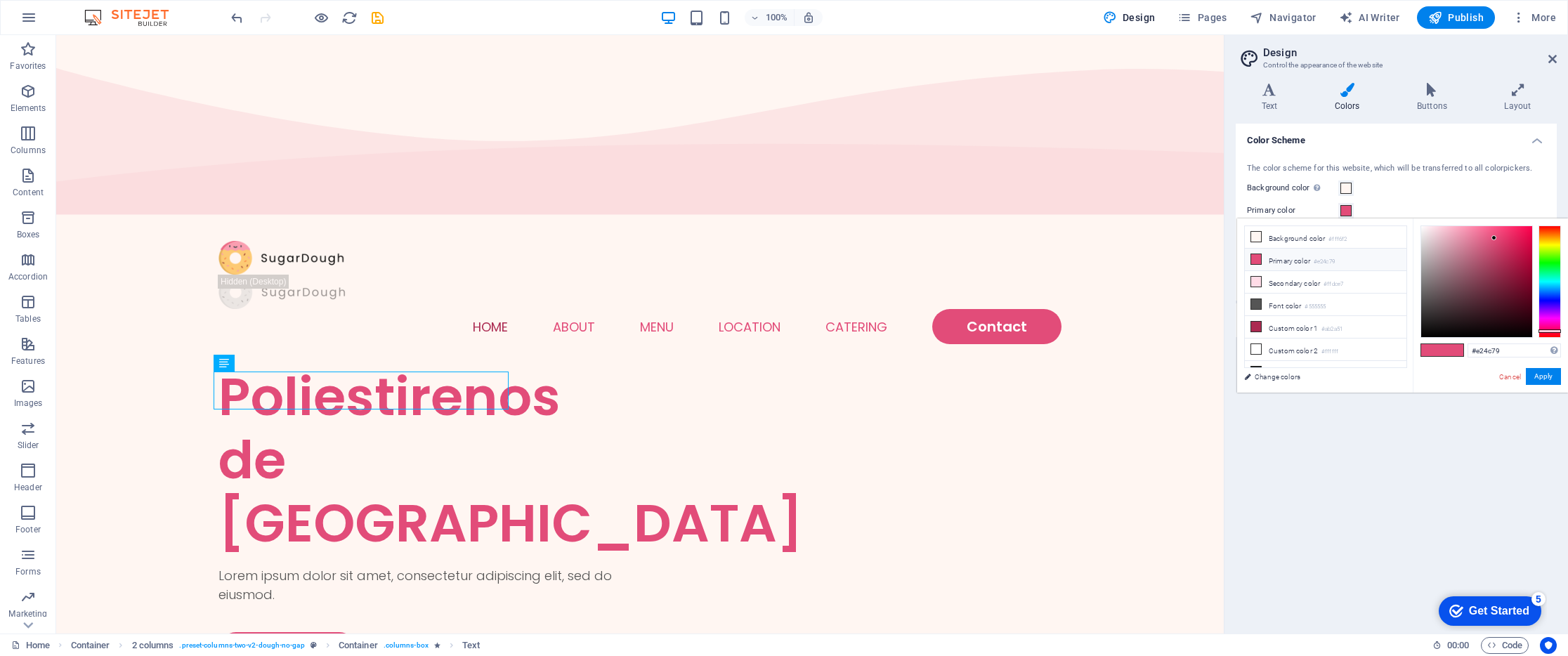
click at [1298, 258] on li "Primary color #e24c79" at bounding box center [1325, 259] width 161 height 23
type input "#ff004d"
drag, startPoint x: 1524, startPoint y: 240, endPoint x: 1541, endPoint y: 218, distance: 27.8
click at [1541, 218] on div "#ff004d Supported formats #0852ed rgb(8, 82, 237) rgba(8, 82, 237, 90%) hsv(221…" at bounding box center [1490, 407] width 155 height 378
click at [1549, 380] on button "Apply" at bounding box center [1542, 377] width 35 height 17
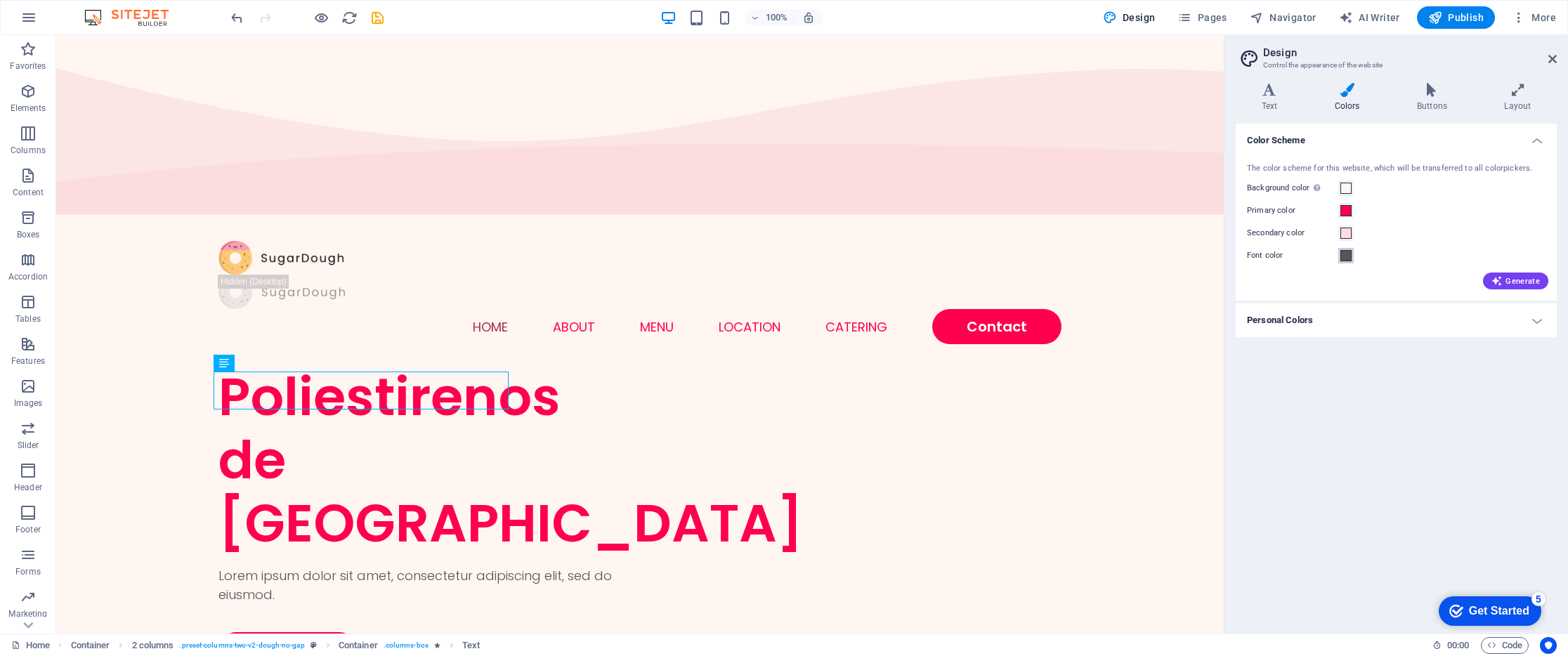
click at [1348, 255] on span at bounding box center [1345, 255] width 11 height 11
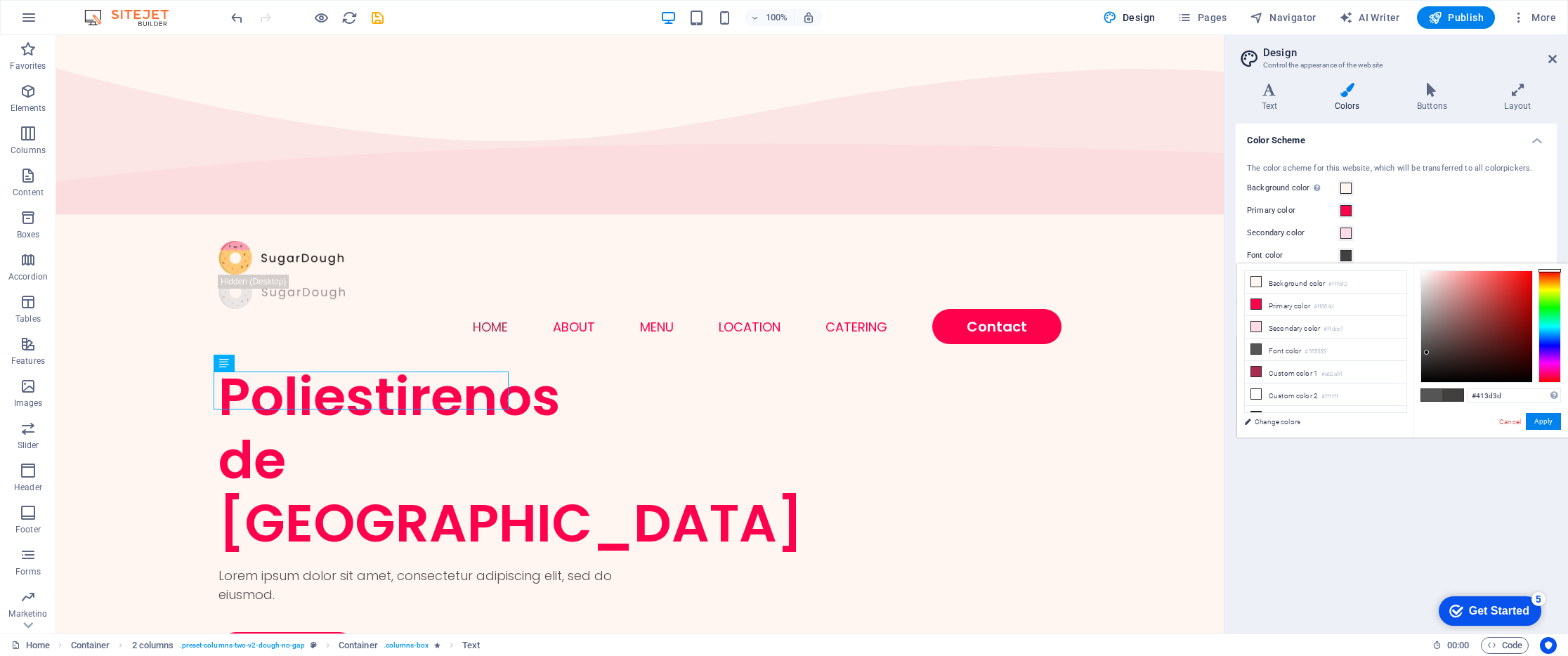
click at [1427, 353] on div at bounding box center [1476, 326] width 111 height 111
type input "#3d3b3b"
click at [1425, 355] on div at bounding box center [1425, 354] width 5 height 5
click at [1547, 423] on button "Apply" at bounding box center [1542, 422] width 35 height 17
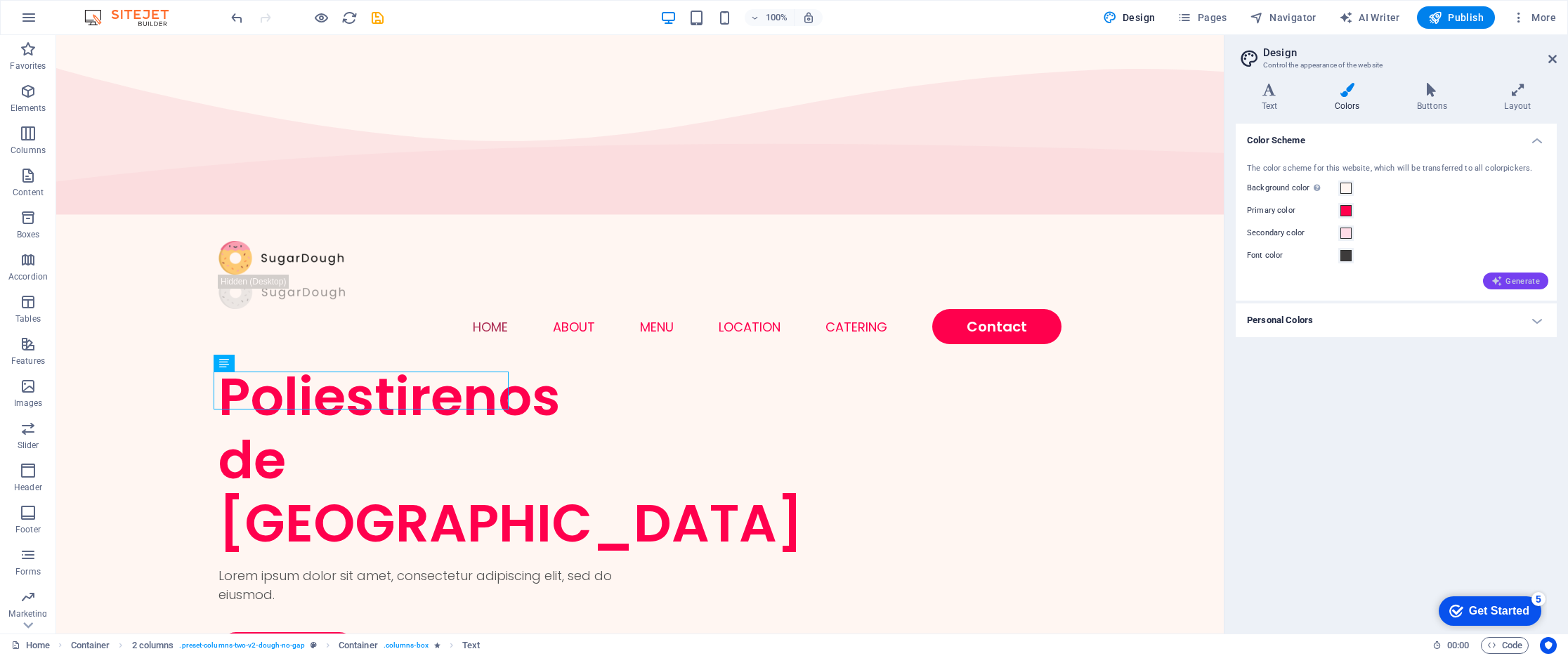
click at [1525, 287] on button "Generate" at bounding box center [1515, 281] width 65 height 17
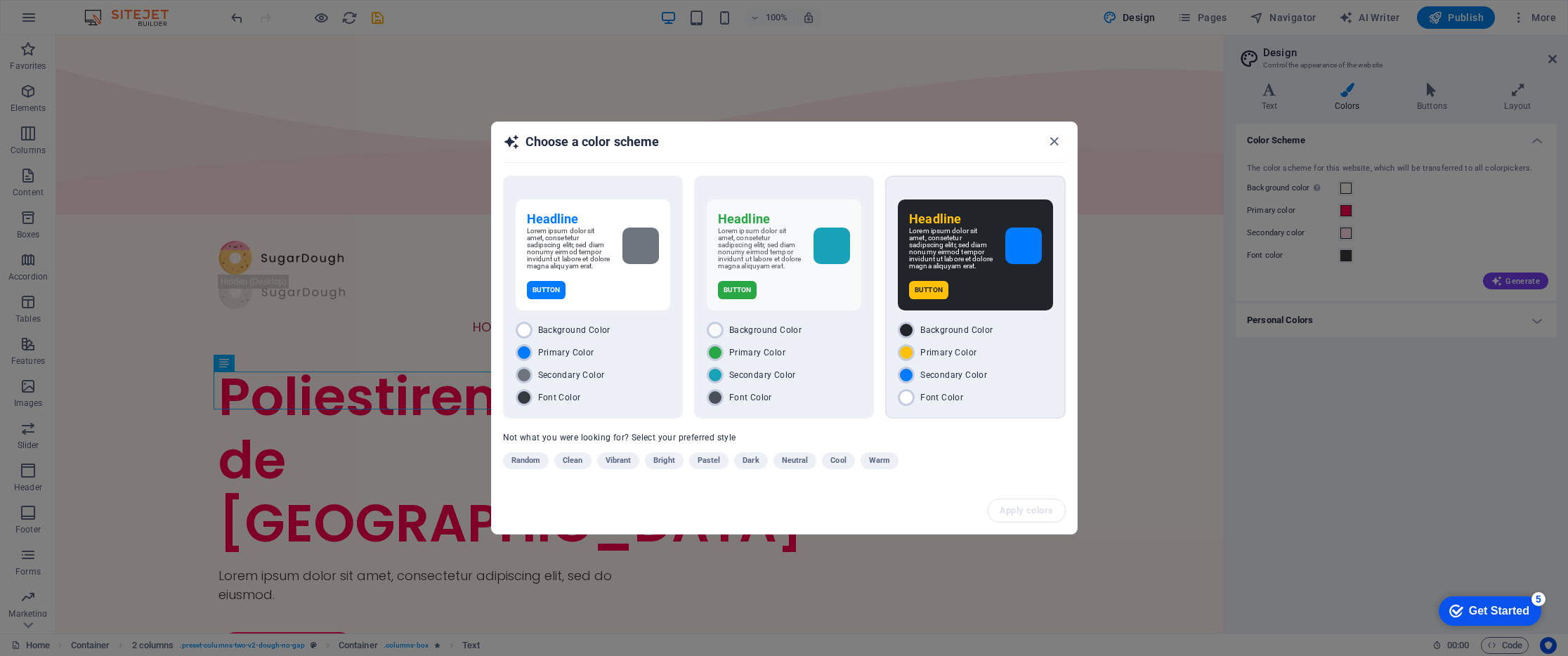
click at [956, 202] on div "Headline Lorem ipsum dolor sit amet, consetetur sadipscing elitr, sed diam nonu…" at bounding box center [974, 255] width 154 height 111
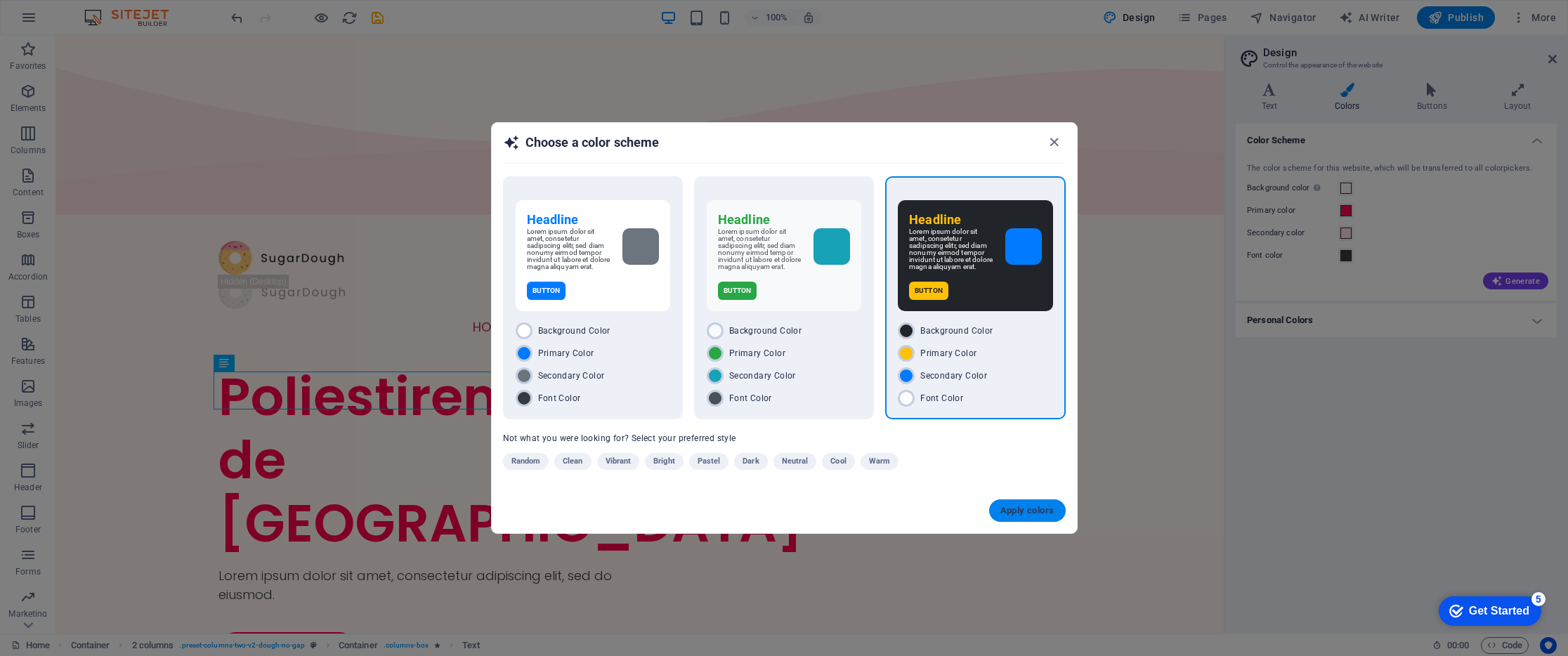
click at [1049, 513] on span "Apply colors" at bounding box center [1027, 511] width 54 height 11
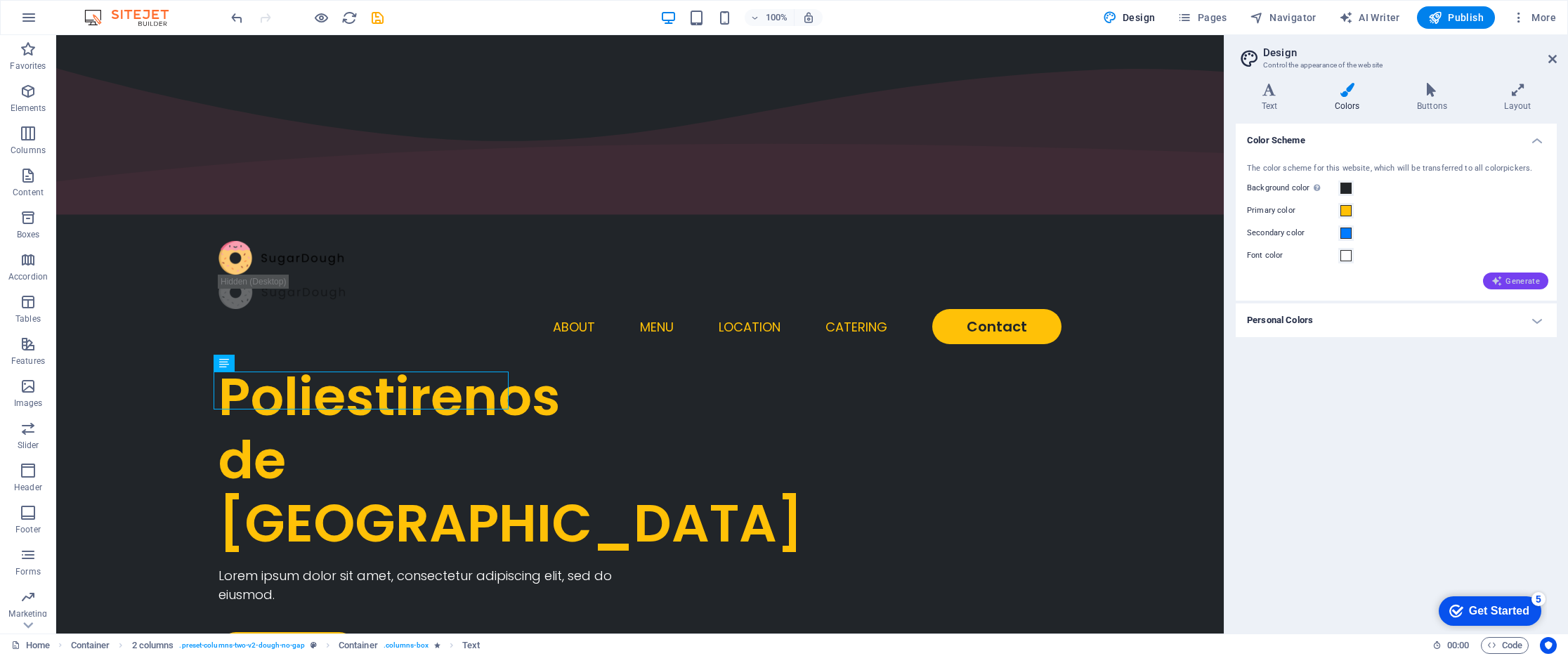
click at [1504, 281] on span "Generate" at bounding box center [1515, 281] width 48 height 11
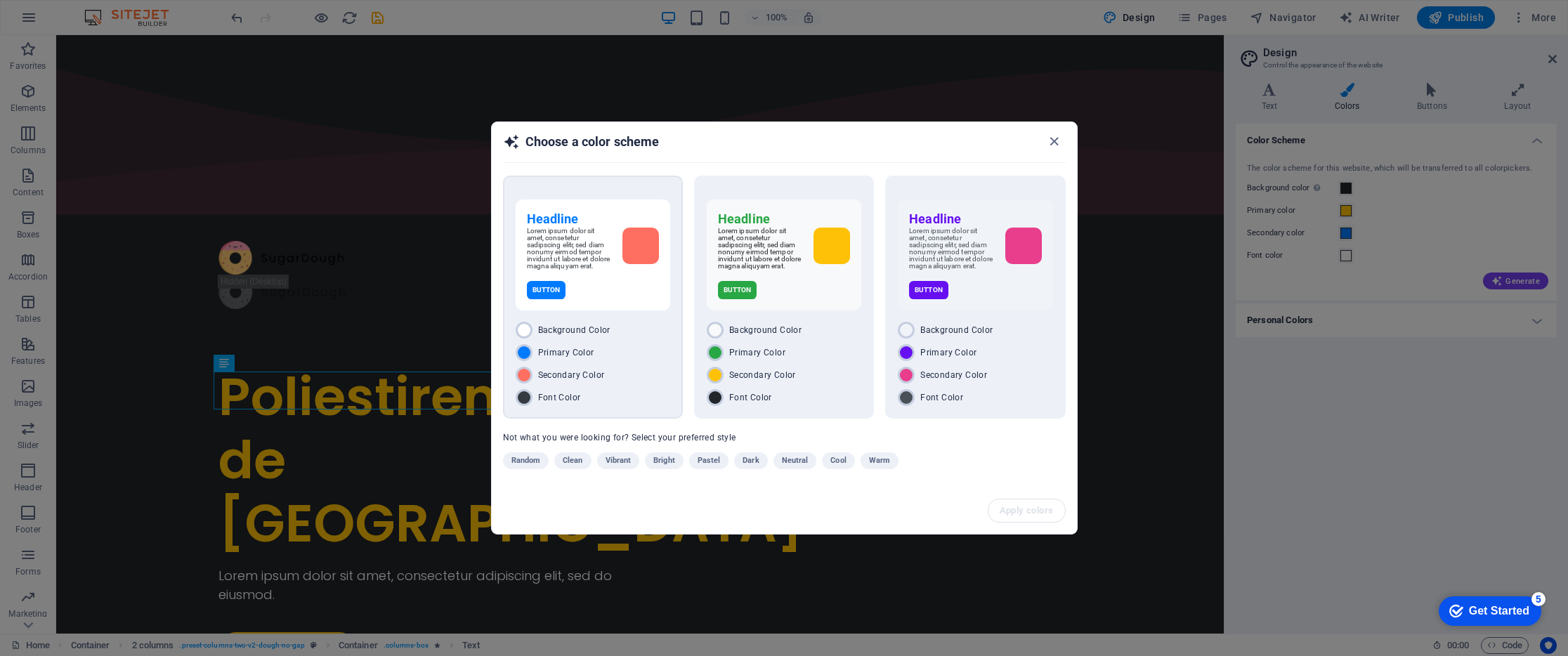
click at [616, 269] on div "Lorem ipsum dolor sit amet, consetetur sadipscing elitr, sed diam nonumy eirmod…" at bounding box center [593, 248] width 132 height 42
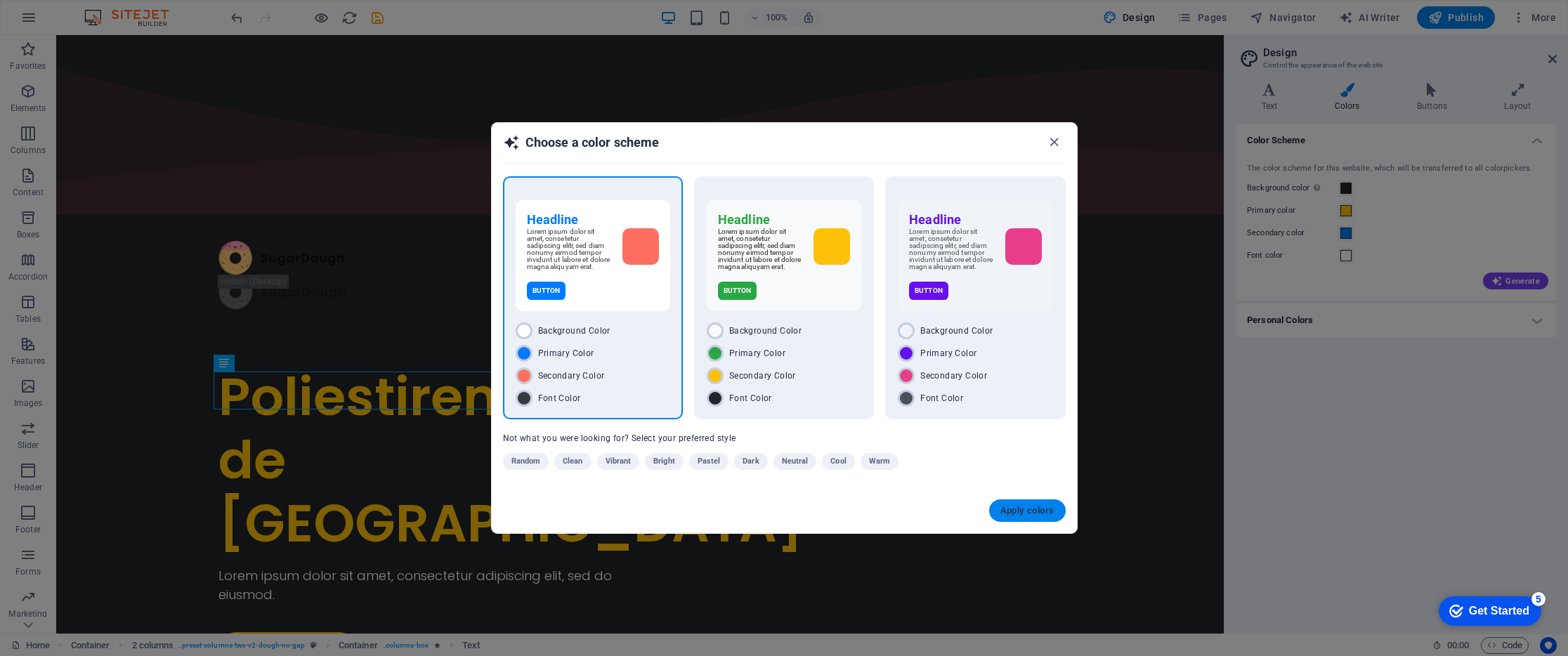
click at [1022, 515] on span "Apply colors" at bounding box center [1027, 511] width 54 height 11
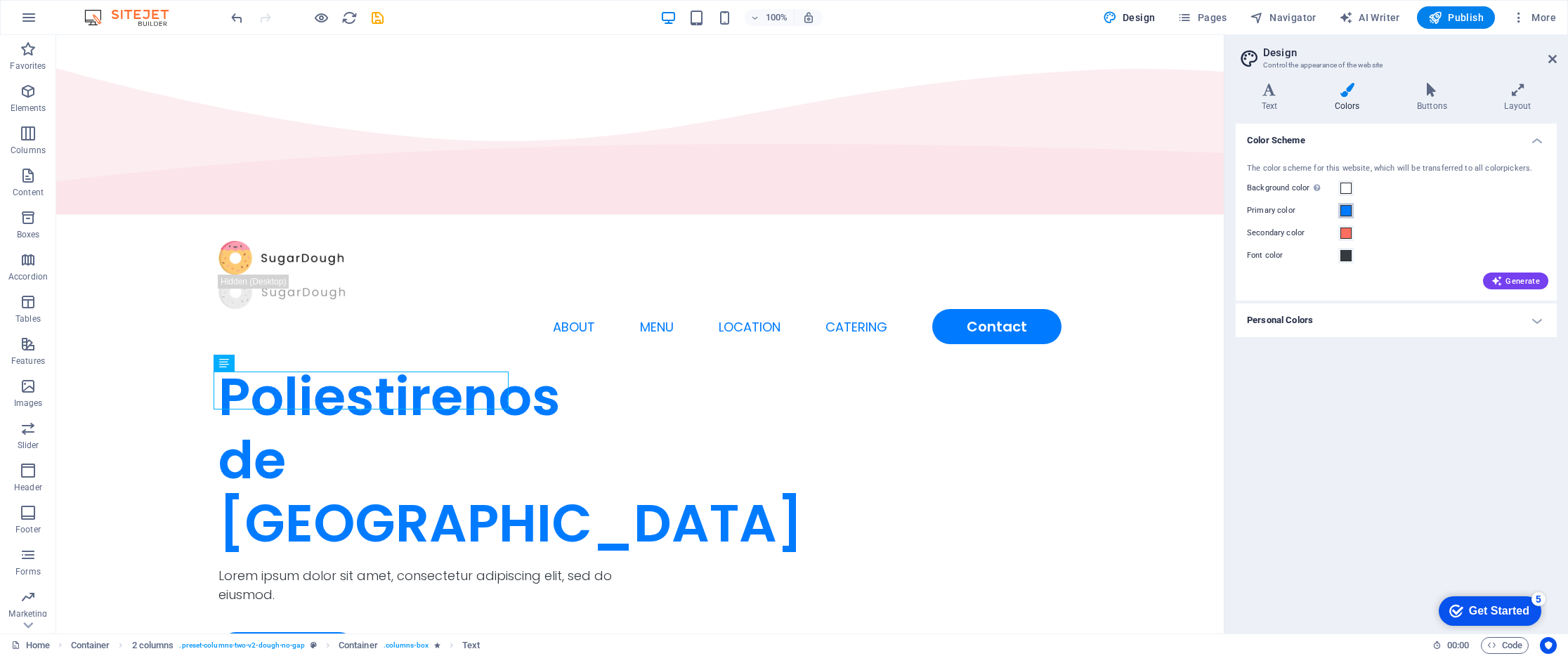
click at [1346, 213] on span at bounding box center [1345, 210] width 11 height 11
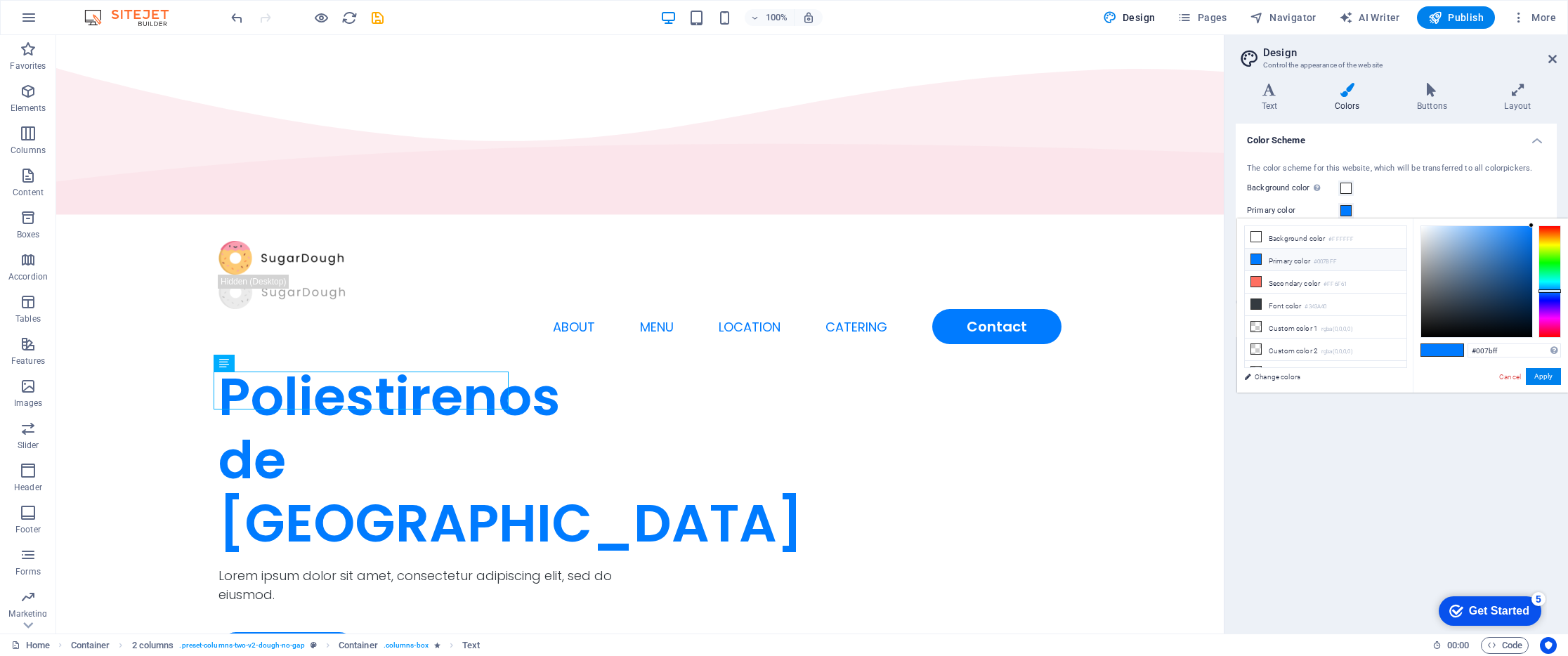
click at [1291, 268] on li "Primary color #007BFF" at bounding box center [1325, 259] width 161 height 23
click at [1297, 262] on li "Primary color #007BFF" at bounding box center [1325, 259] width 161 height 23
click at [1547, 328] on div at bounding box center [1549, 281] width 23 height 113
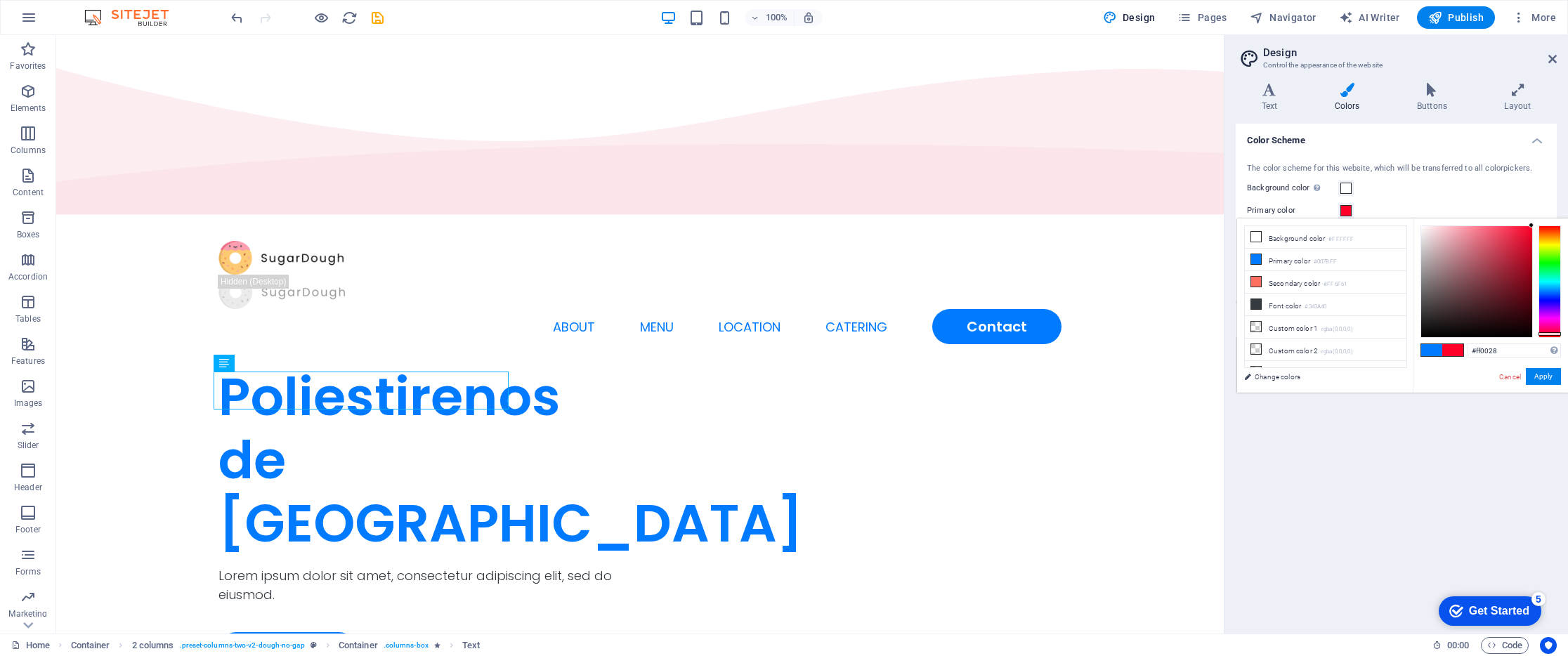
click at [1549, 334] on div at bounding box center [1549, 281] width 23 height 113
type input "#ff0028"
drag, startPoint x: 1526, startPoint y: 234, endPoint x: 1534, endPoint y: 226, distance: 11.3
click at [1534, 224] on div "#ff0028 Supported formats #0852ed rgb(8, 82, 237) rgba(8, 82, 237, 90%) hsv(221…" at bounding box center [1490, 407] width 155 height 378
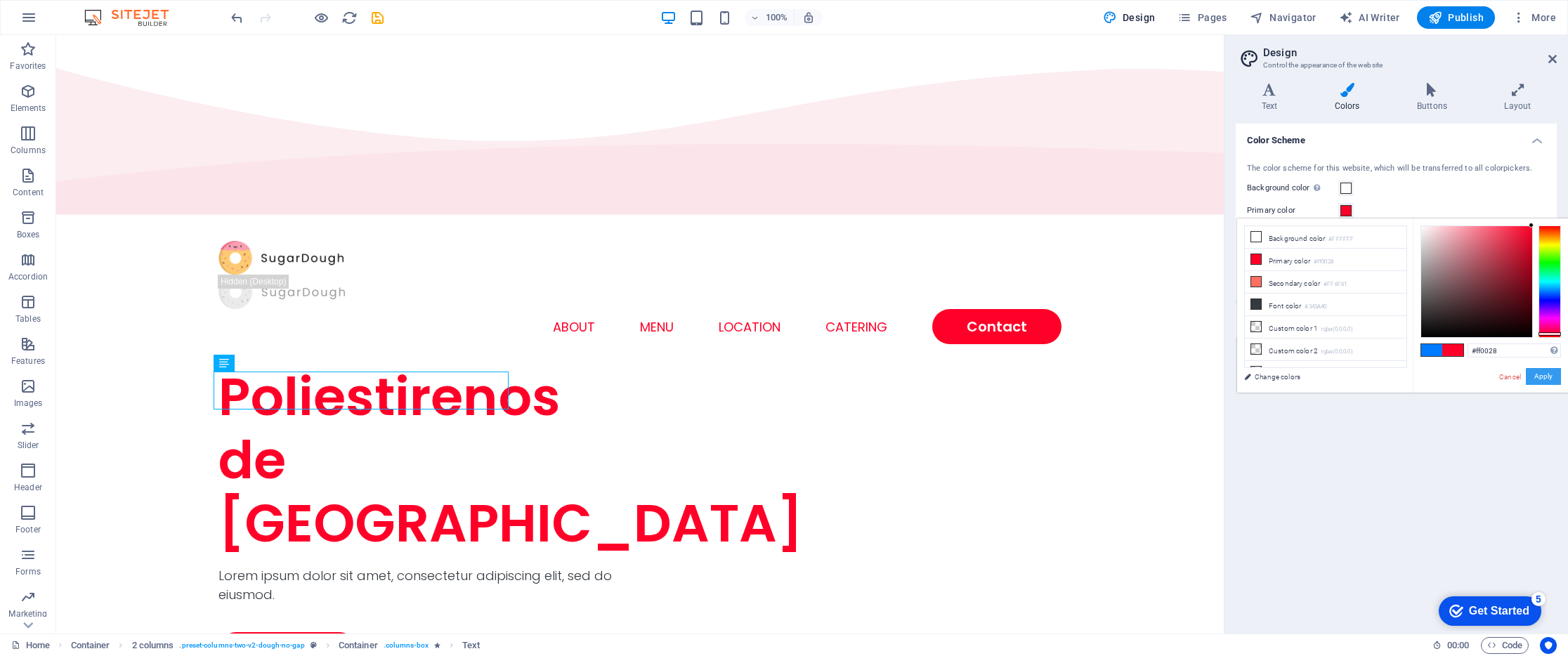
click at [1535, 369] on button "Apply" at bounding box center [1542, 377] width 35 height 17
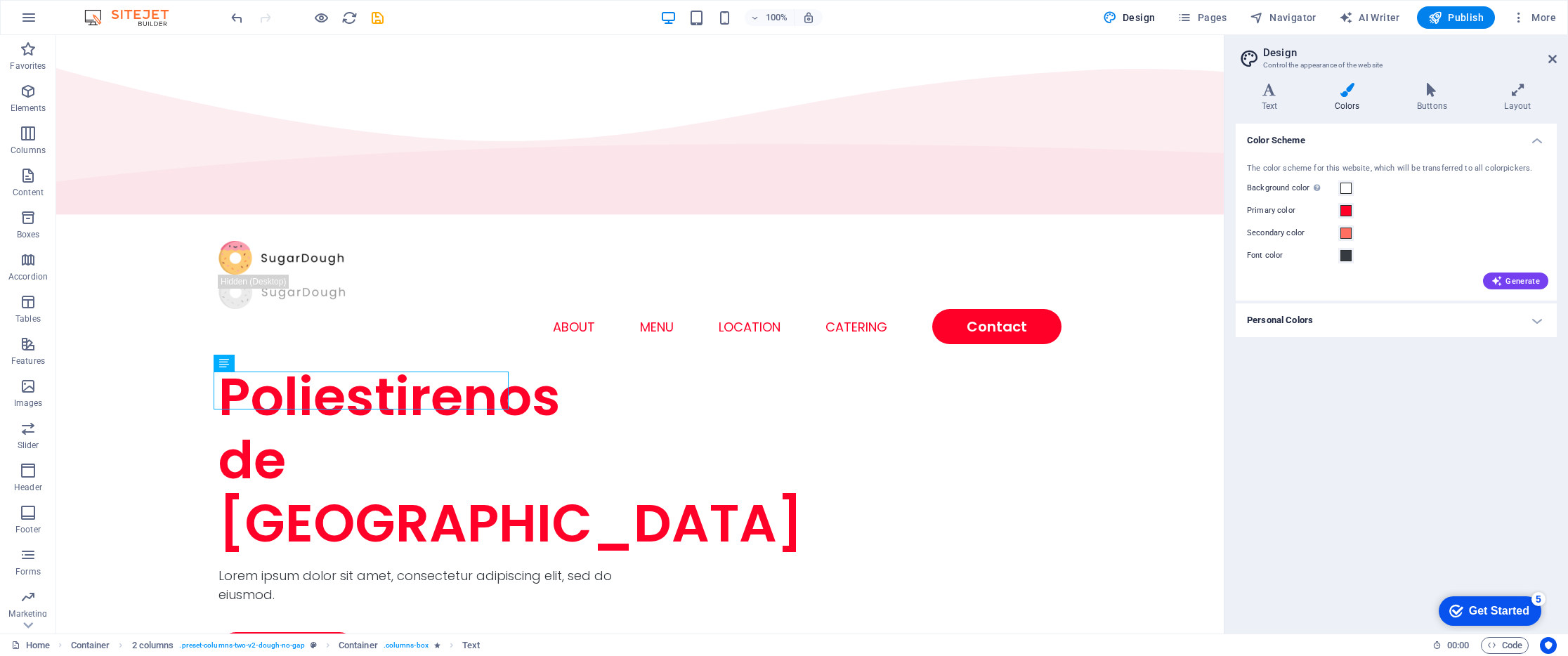
click at [1358, 316] on h4 "Personal Colors" at bounding box center [1396, 320] width 321 height 33
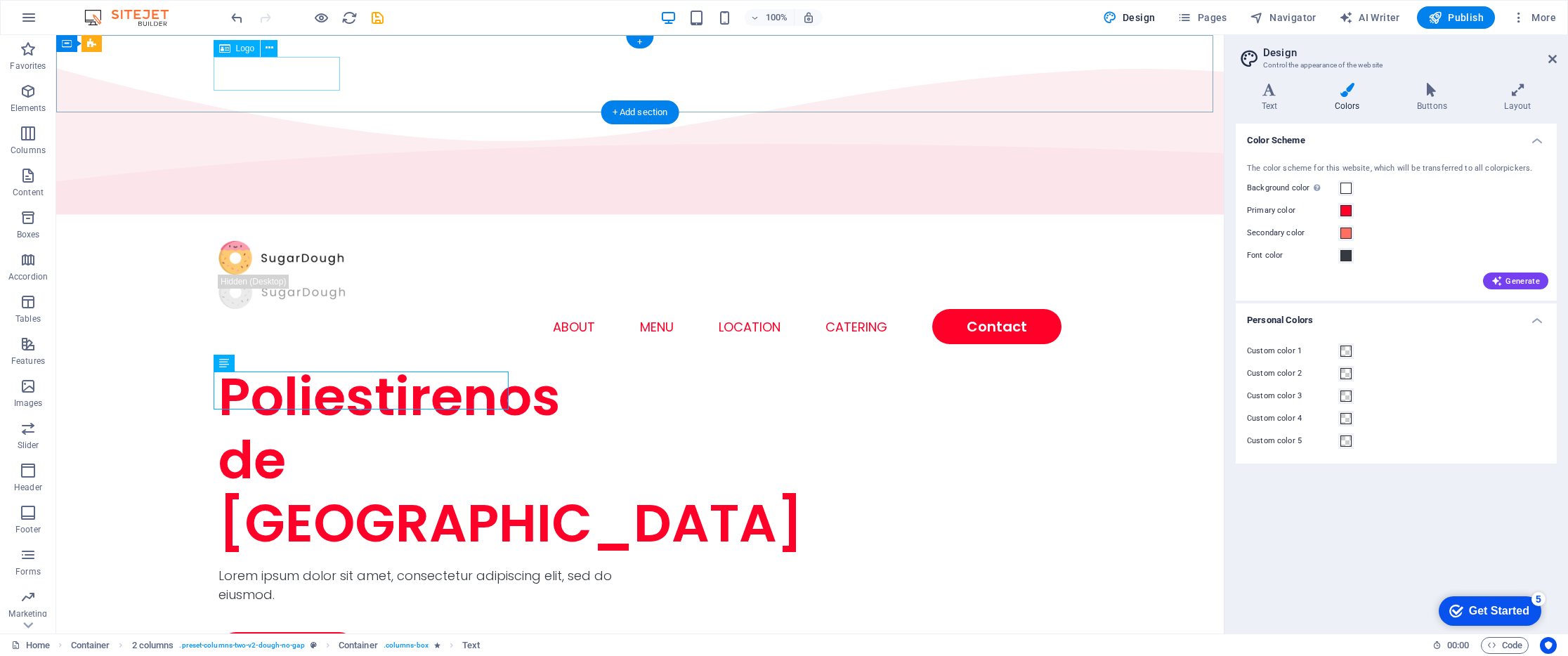
click at [252, 241] on div at bounding box center [640, 258] width 843 height 34
click at [244, 50] on span "Logo" at bounding box center [245, 48] width 19 height 9
click at [268, 47] on icon at bounding box center [269, 47] width 8 height 15
click at [236, 54] on div "Logo" at bounding box center [237, 49] width 47 height 17
click at [238, 48] on span "Logo" at bounding box center [245, 48] width 19 height 9
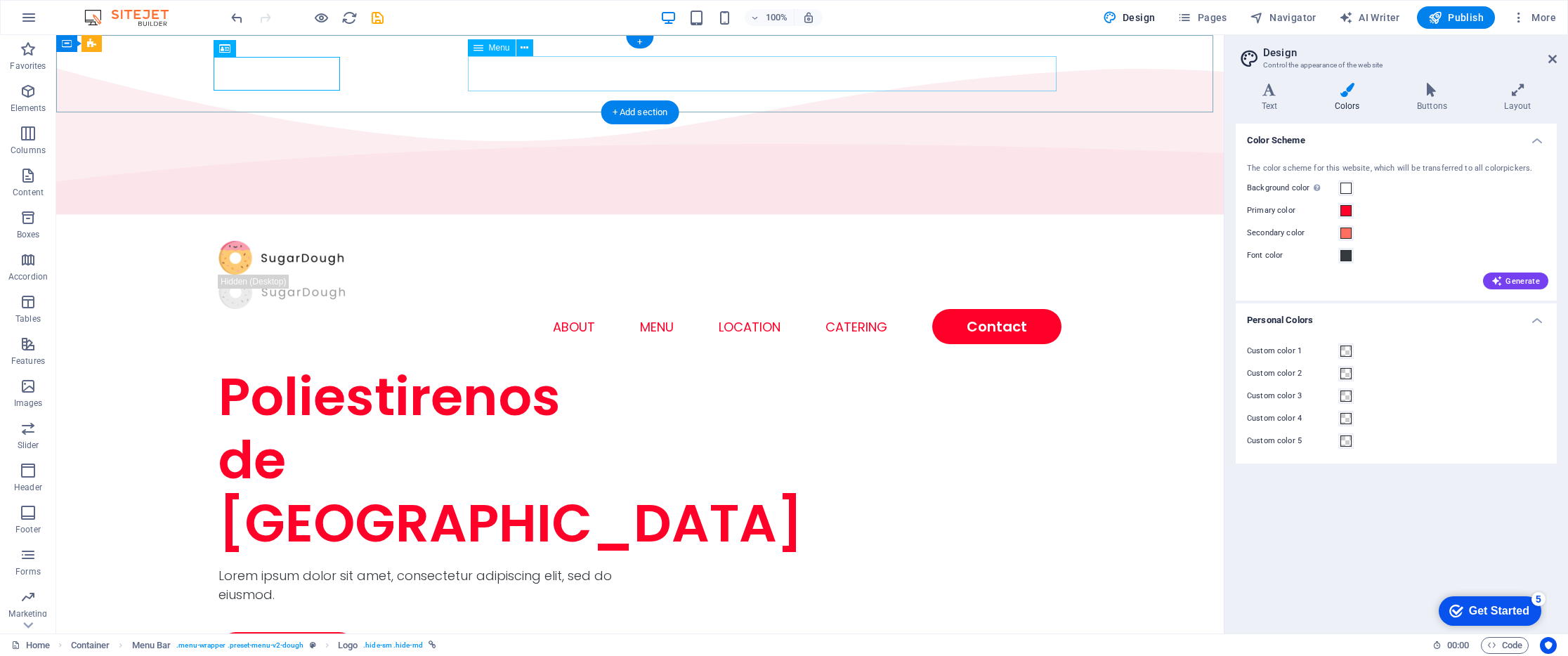
click at [660, 309] on nav "Home About Menu Location Catering Contact" at bounding box center [640, 326] width 843 height 35
select select
select select "1"
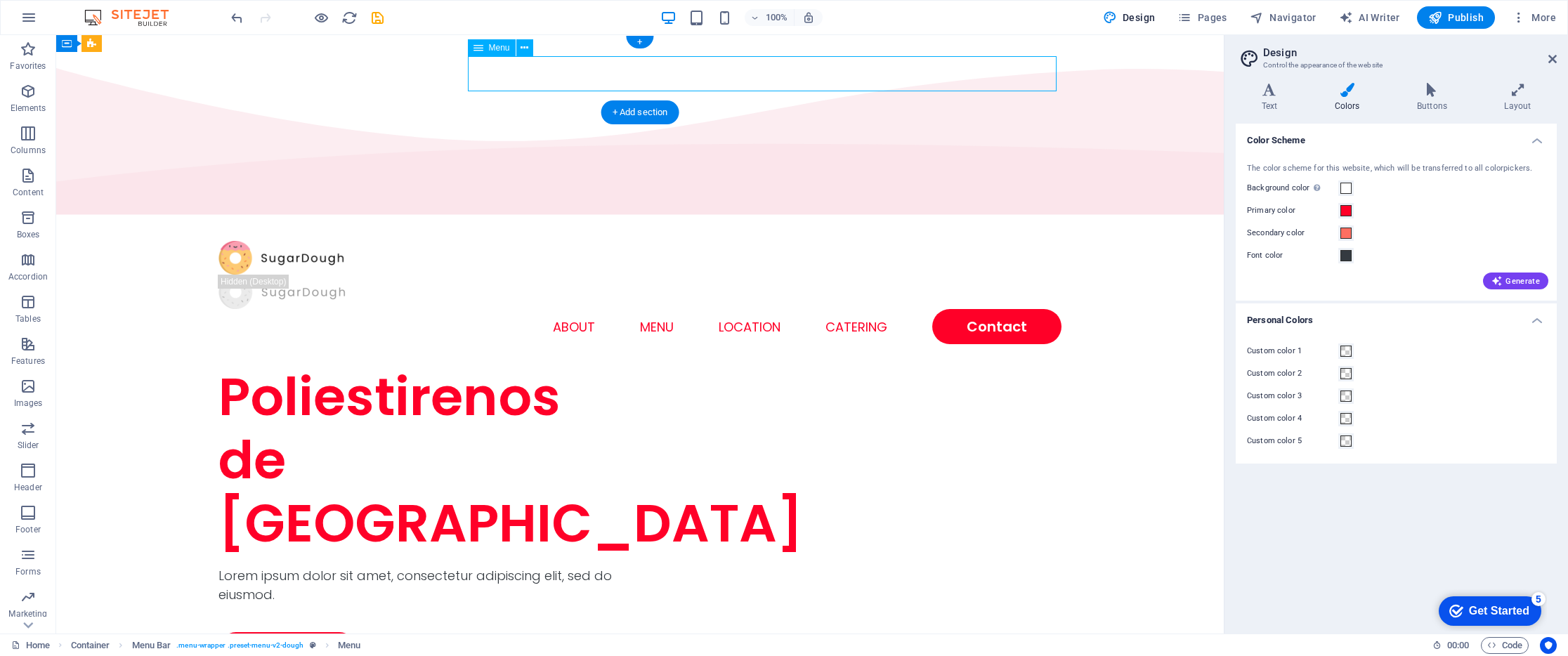
select select
select select "2"
select select
select select "default"
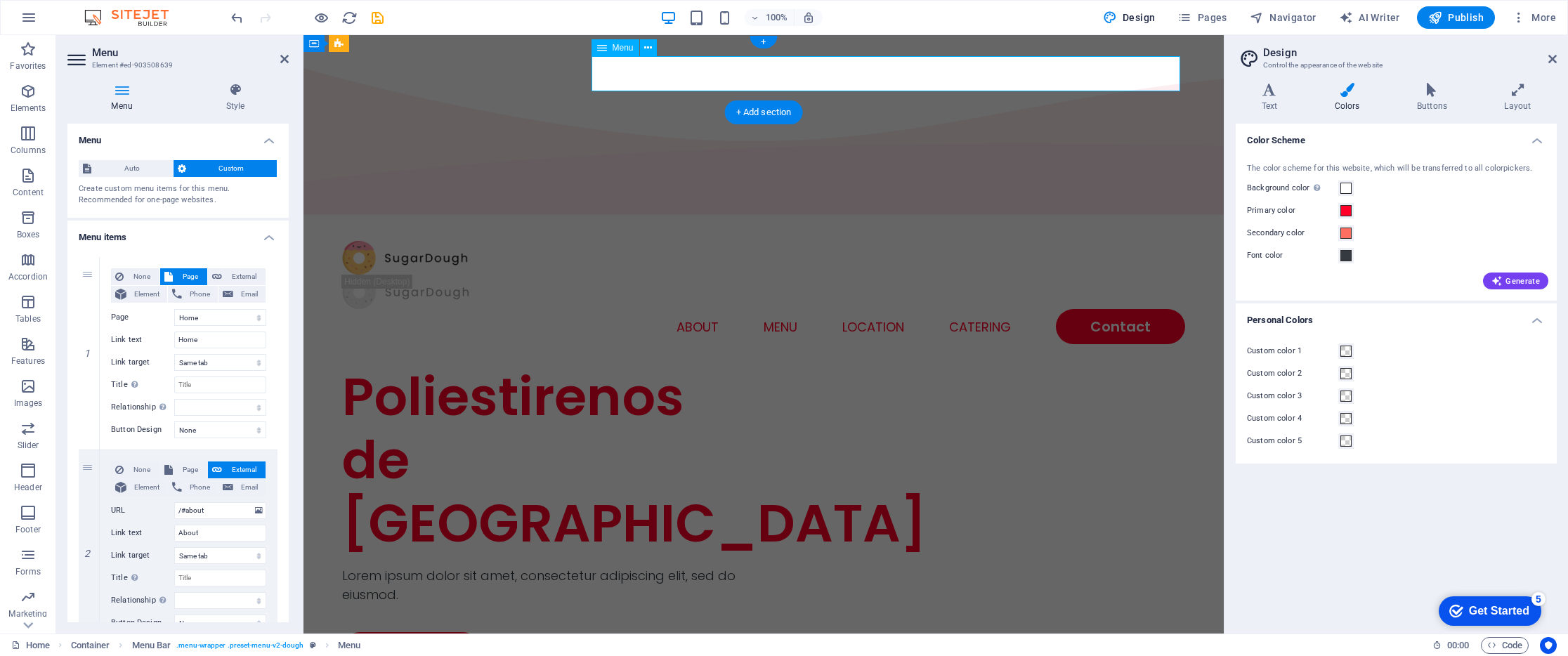
click at [770, 309] on nav "Home About Menu Location Catering Contact" at bounding box center [764, 326] width 843 height 35
click at [773, 309] on nav "Home About Menu Location Catering Contact" at bounding box center [764, 326] width 843 height 35
drag, startPoint x: 213, startPoint y: 531, endPoint x: 139, endPoint y: 533, distance: 74.0
click at [139, 533] on div "Link text About" at bounding box center [189, 533] width 155 height 17
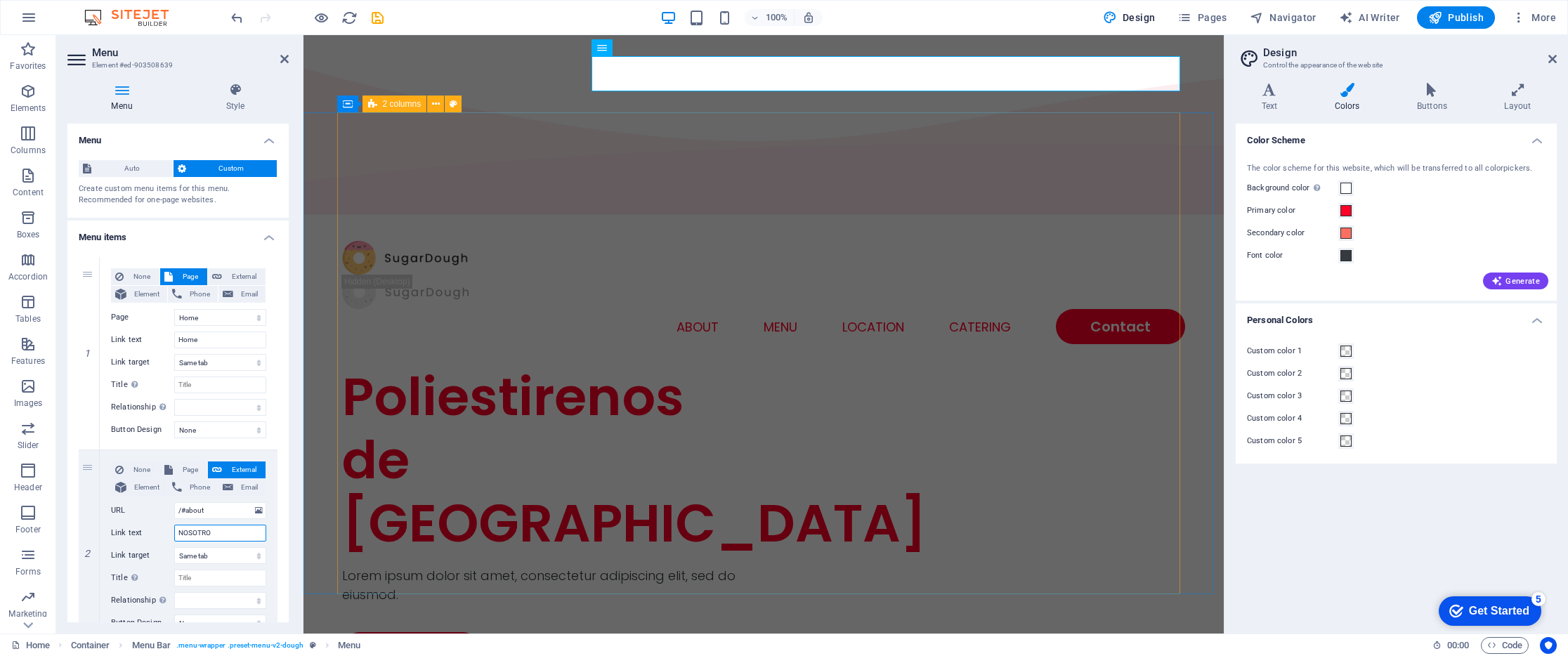
type input "NOSOTROS"
select select
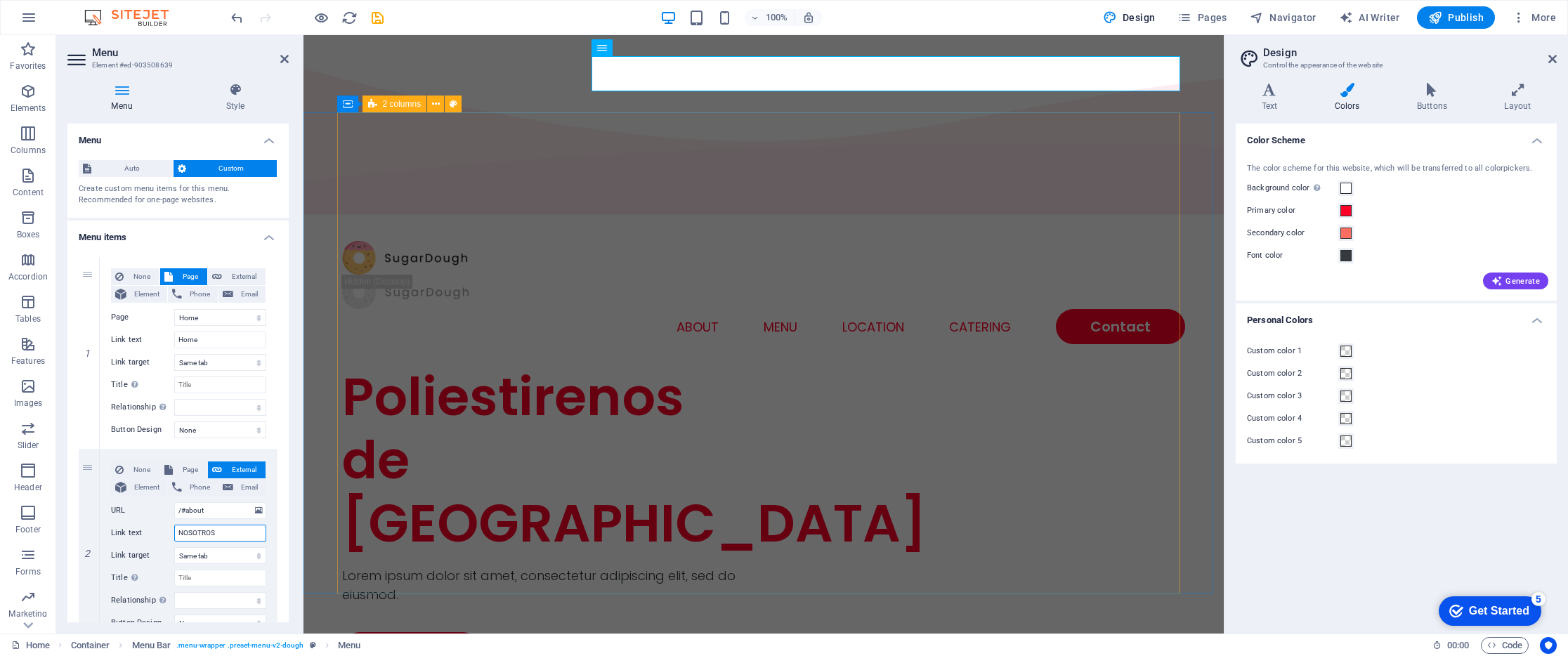
select select
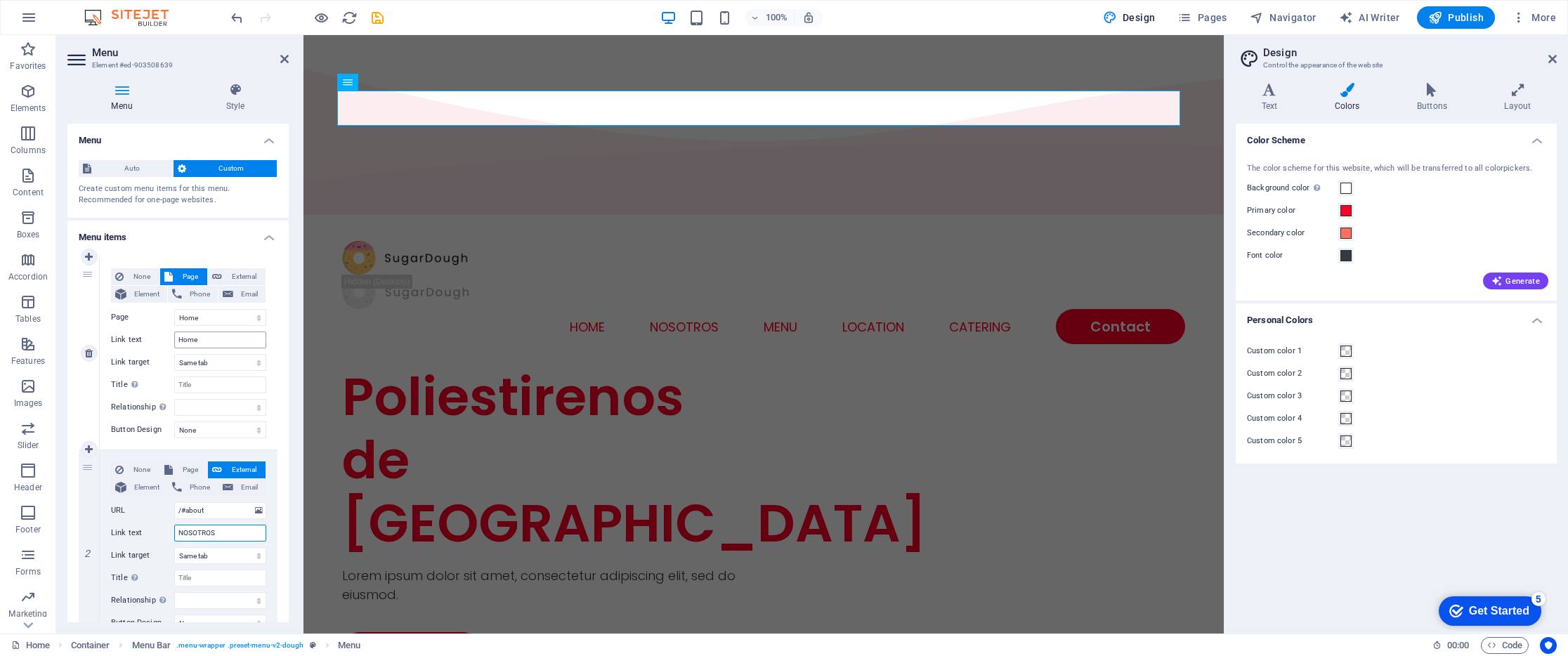
type input "NOSOTROS"
drag, startPoint x: 197, startPoint y: 338, endPoint x: 159, endPoint y: 338, distance: 38.0
click at [159, 338] on div "Link text Home" at bounding box center [189, 340] width 155 height 17
type input "INICIO"
select select
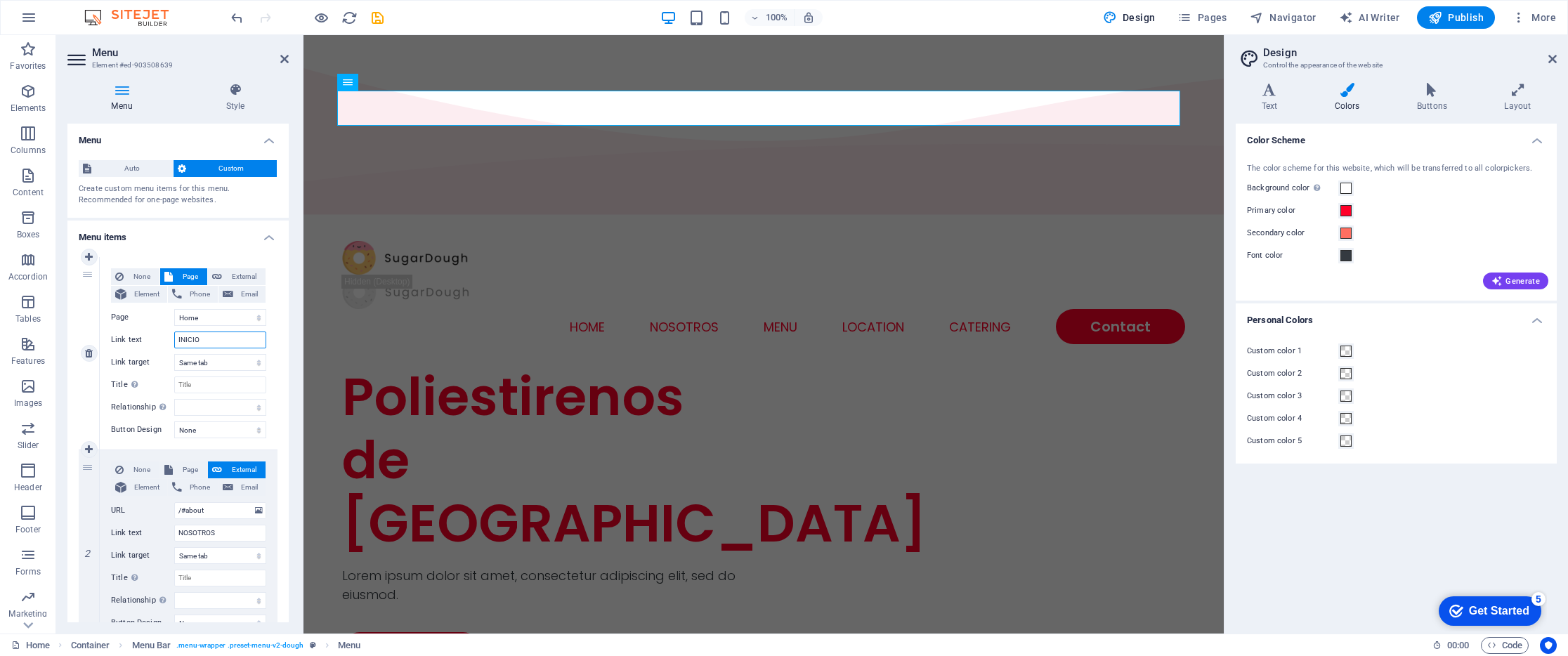
select select
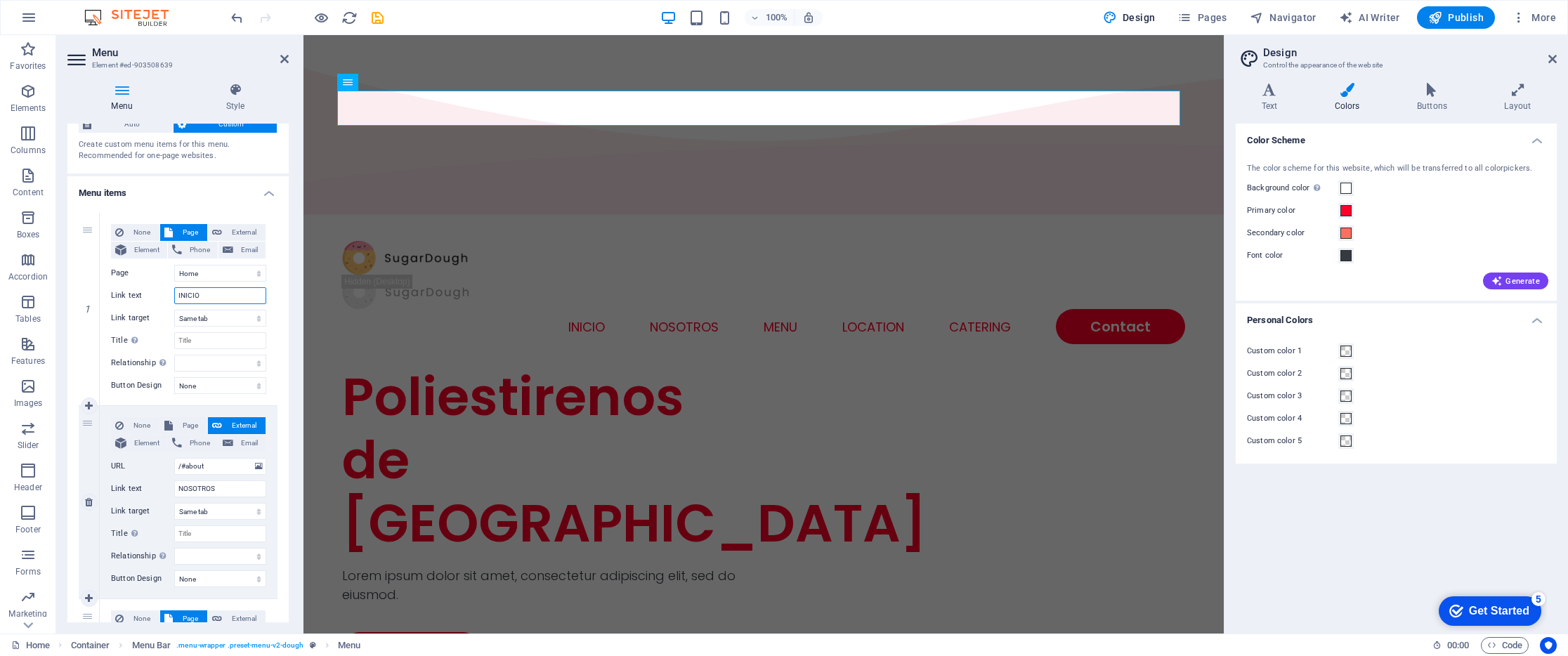
scroll to position [256, 0]
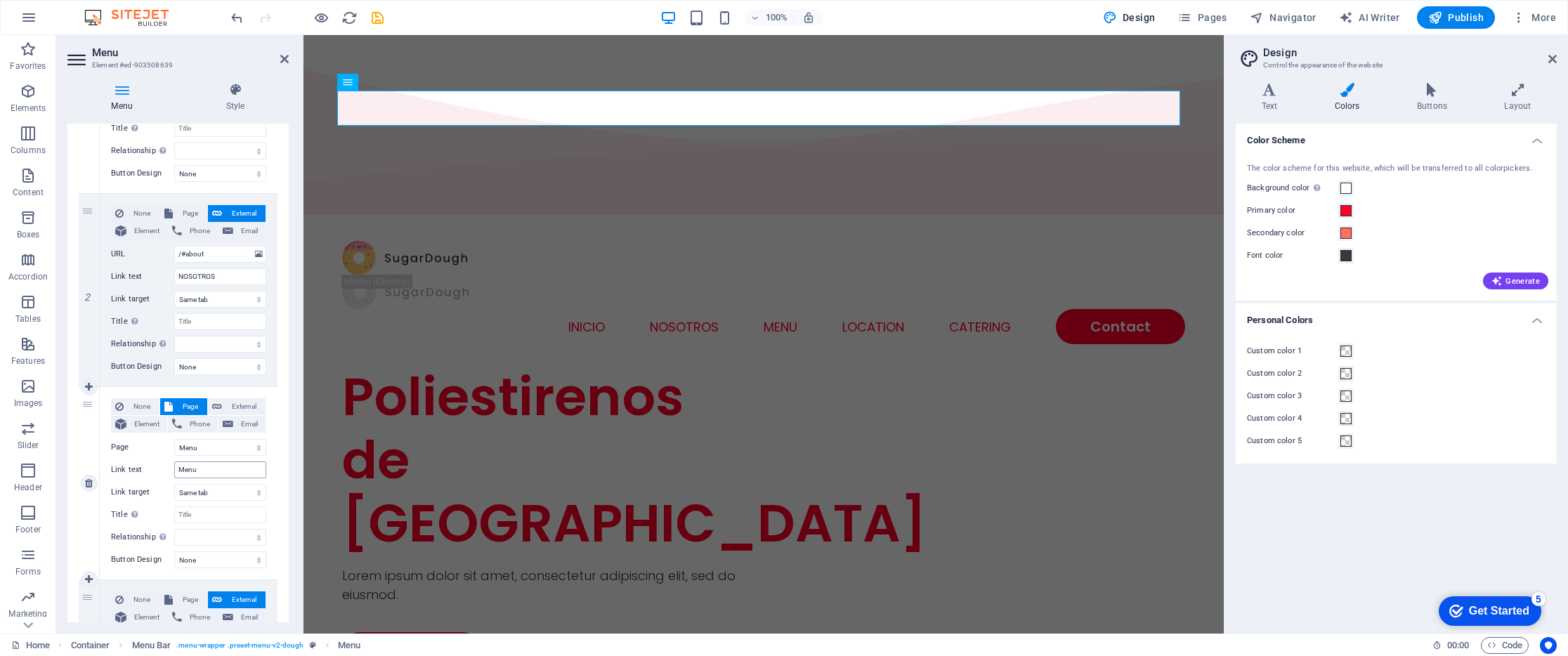
type input "INICIO"
drag, startPoint x: 209, startPoint y: 470, endPoint x: 134, endPoint y: 468, distance: 75.0
click at [134, 468] on div "Link text Menu" at bounding box center [189, 470] width 155 height 17
type input "PRODUCTOS"
select select
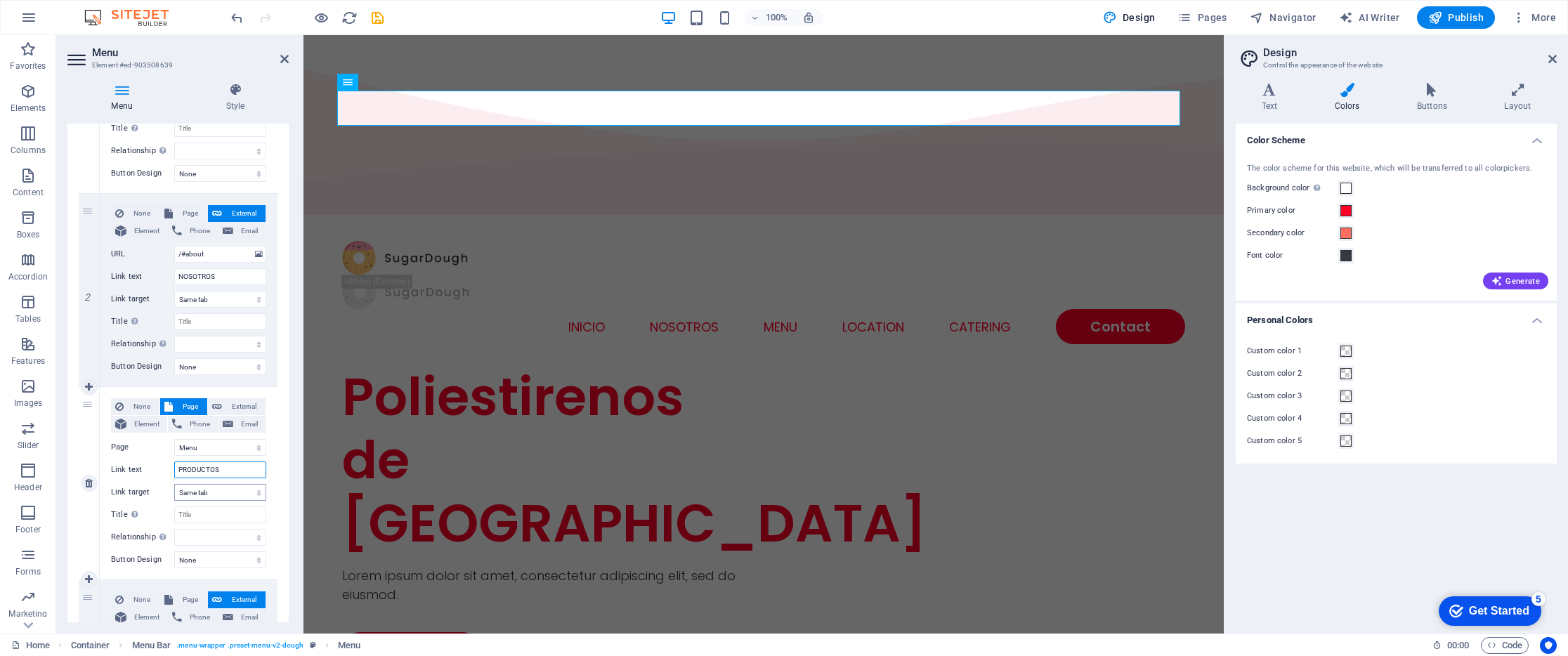
select select
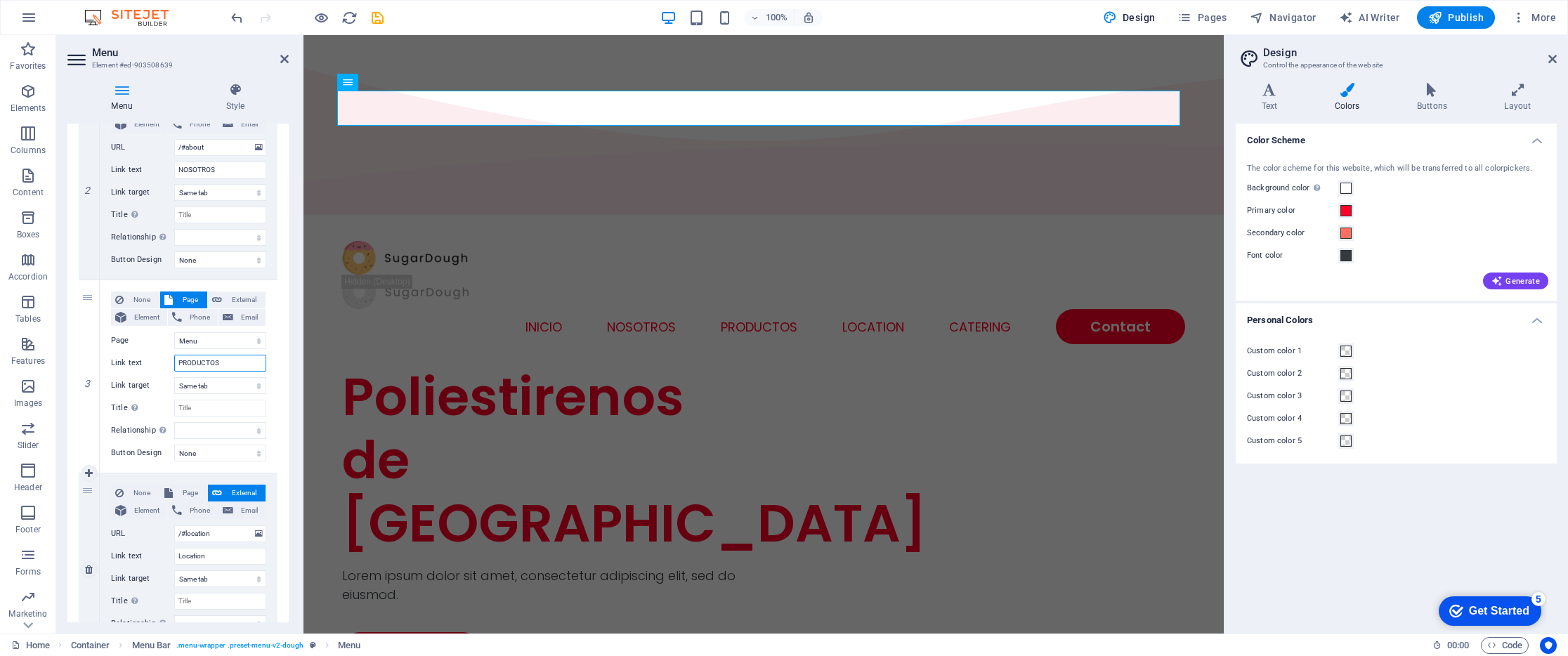
scroll to position [372, 0]
type input "PRODUCTOS"
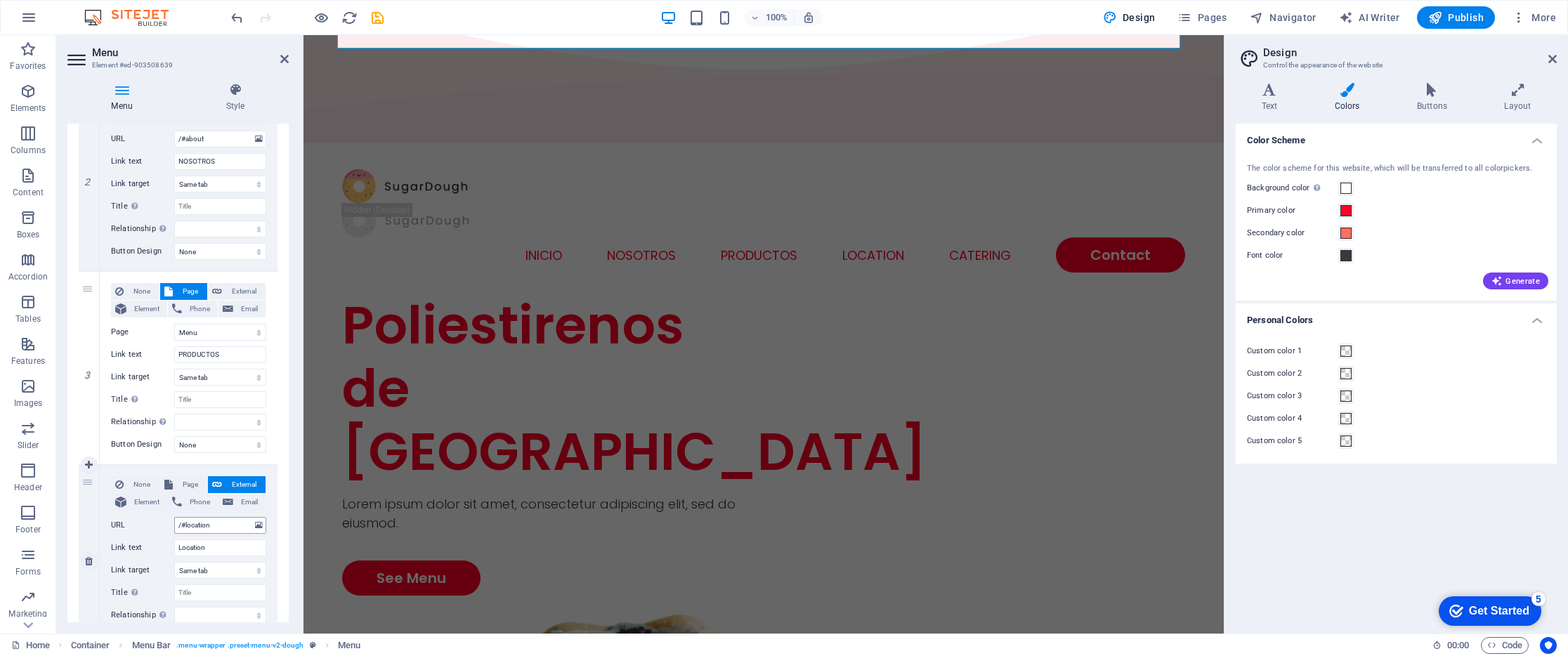
scroll to position [78, 0]
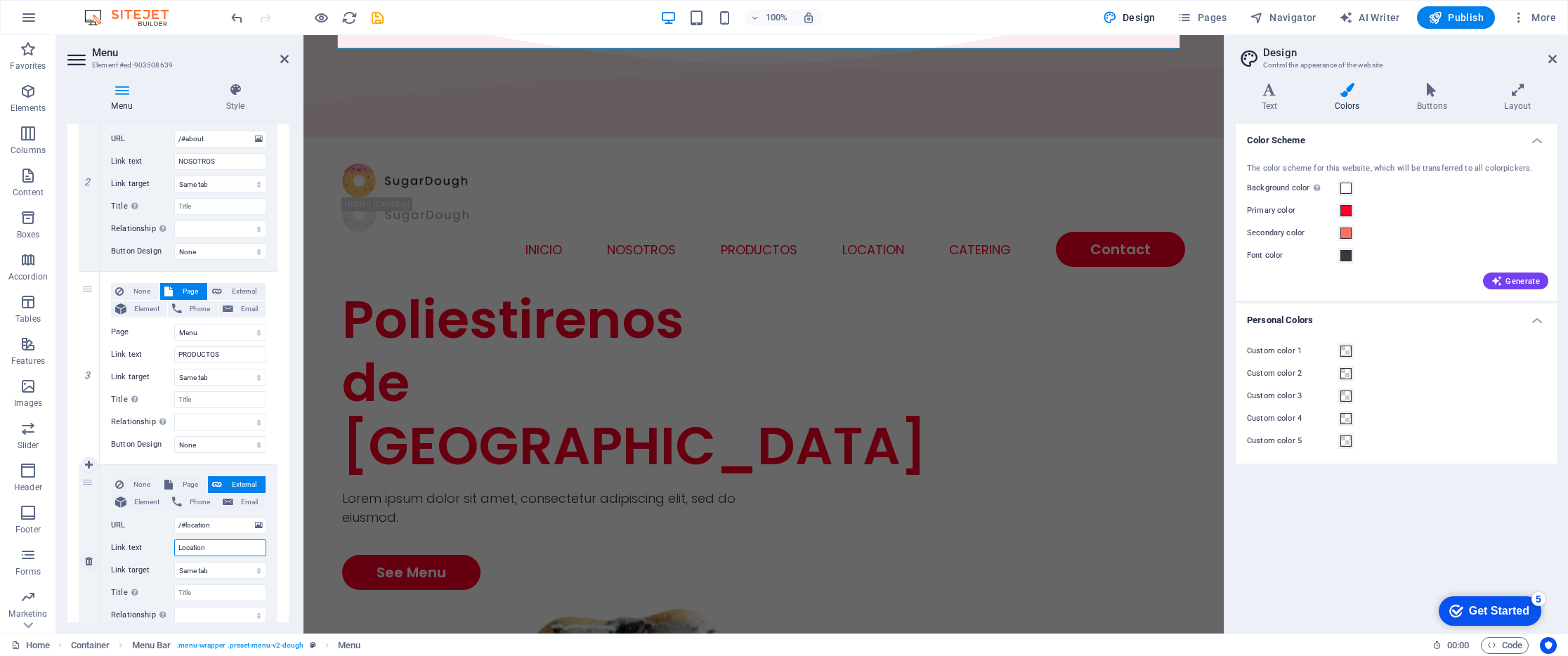
drag, startPoint x: 203, startPoint y: 548, endPoint x: 161, endPoint y: 547, distance: 42.0
click at [161, 547] on div "Link text Location" at bounding box center [189, 548] width 155 height 17
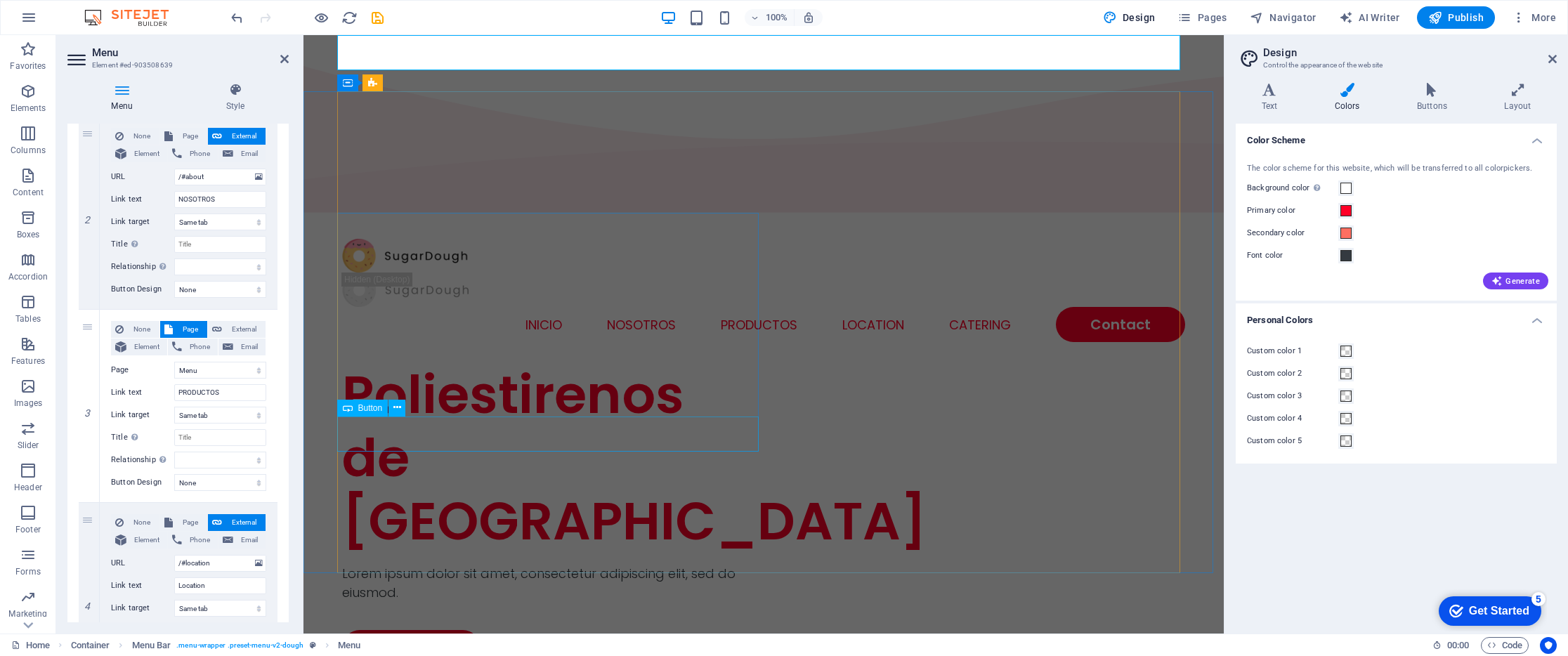
scroll to position [0, 0]
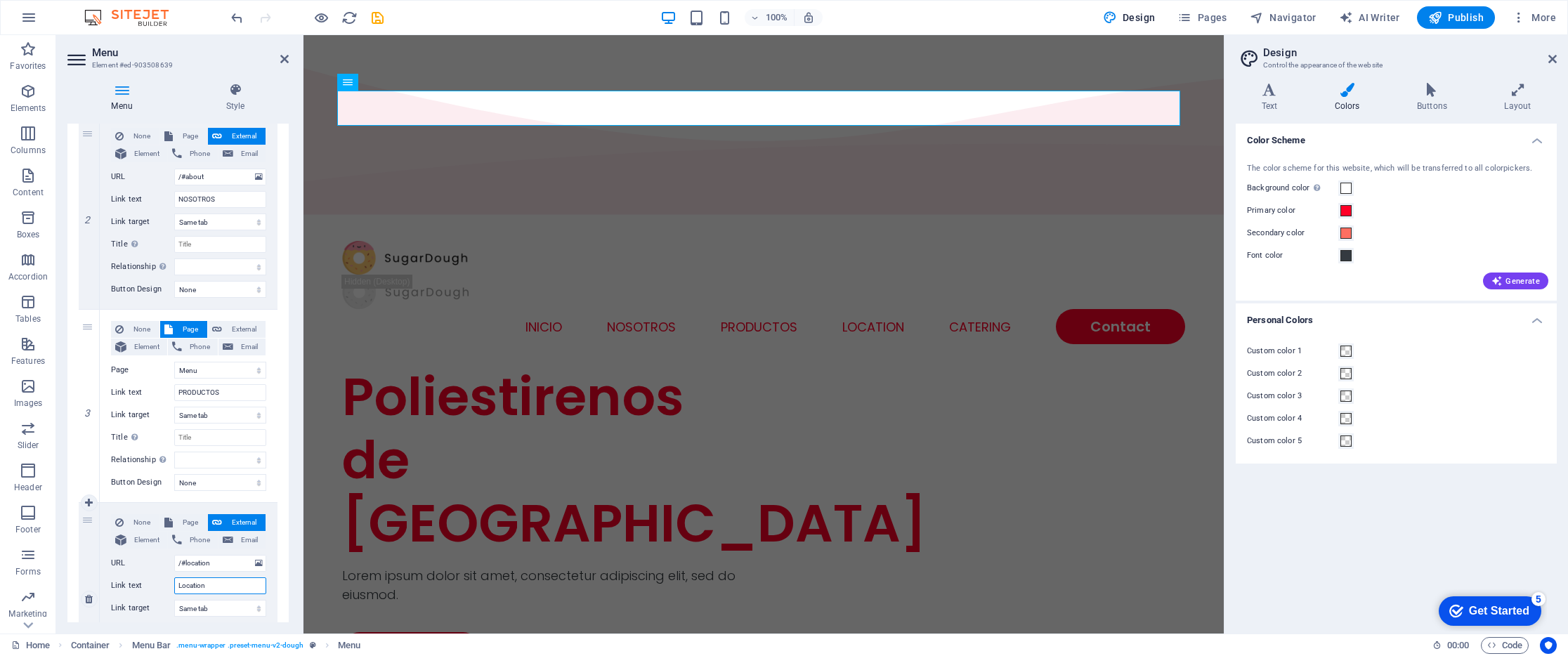
drag, startPoint x: 216, startPoint y: 583, endPoint x: 154, endPoint y: 583, distance: 62.0
click at [154, 583] on div "Link text Location" at bounding box center [189, 586] width 155 height 17
type input "UBICACNOS"
select select
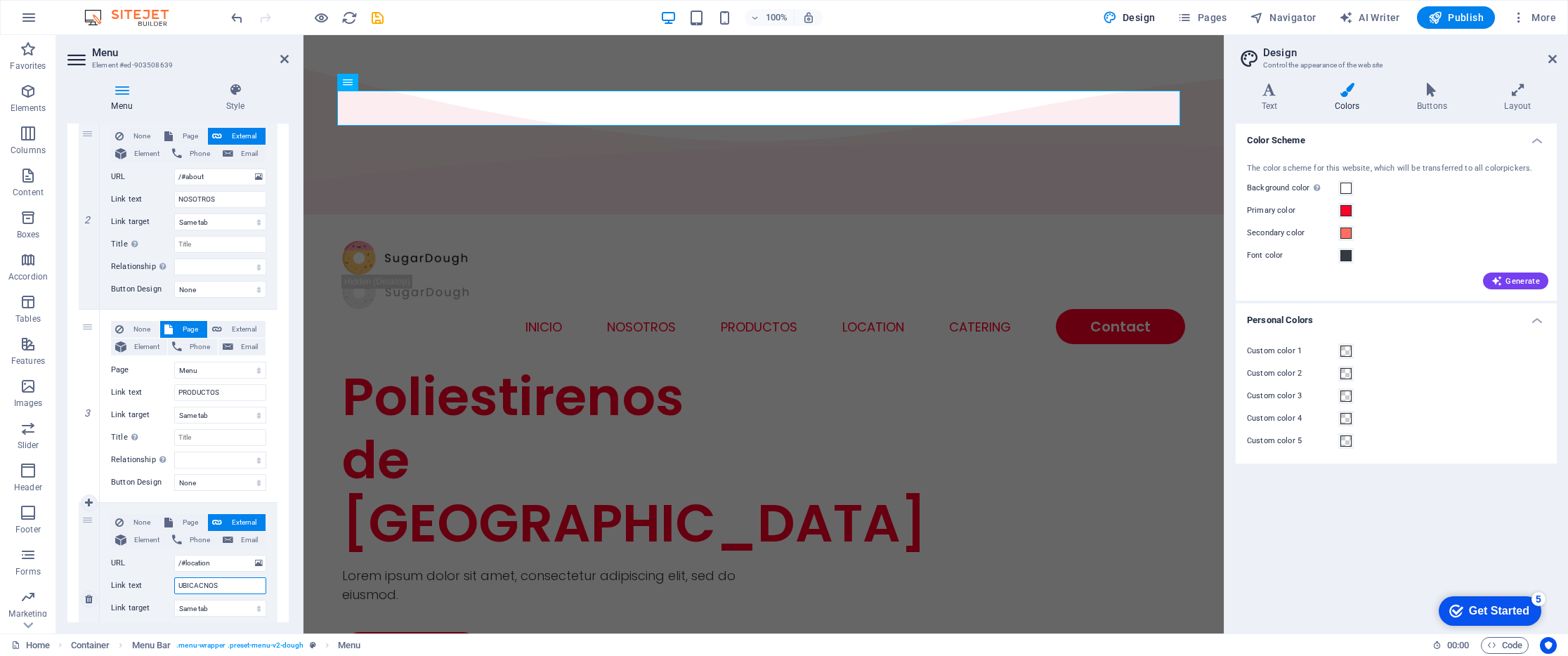
select select
type input "UBICAC"
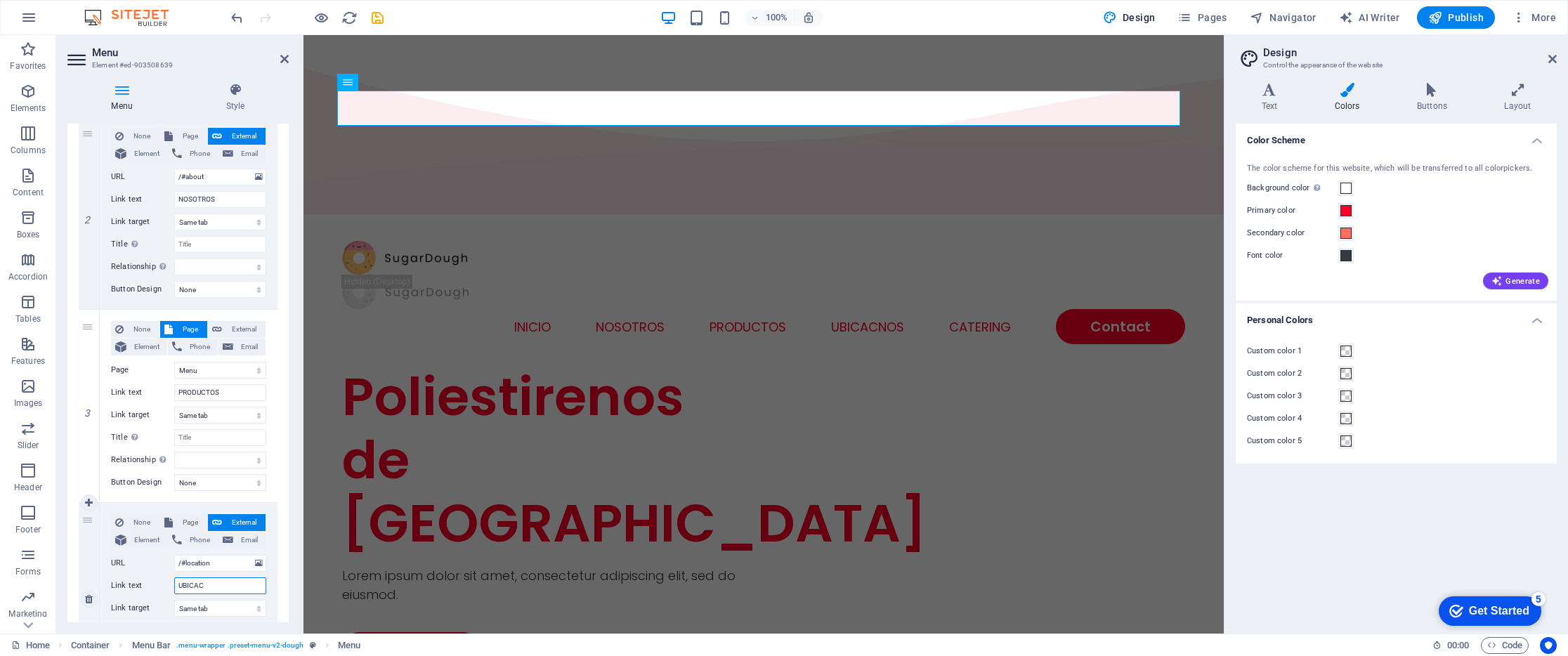
select select
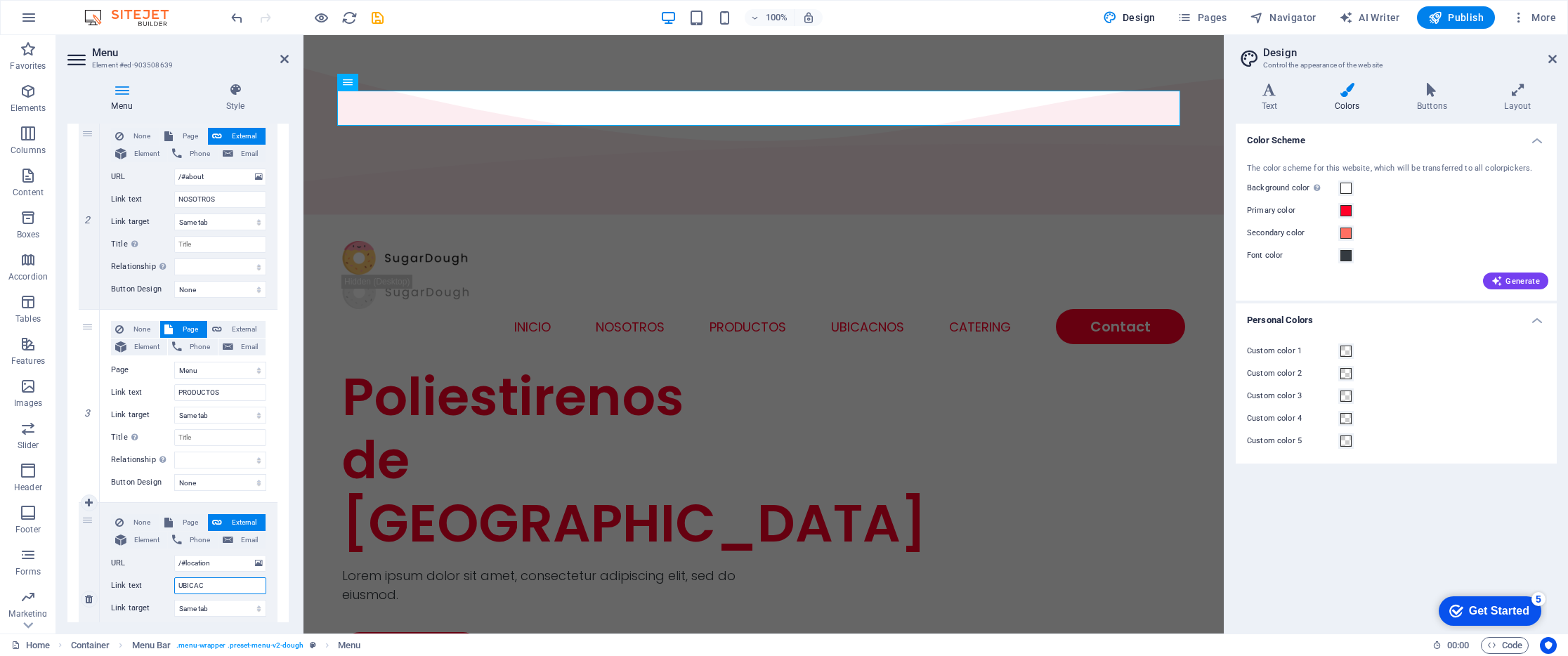
select select
type input "UBICACI´"
select select
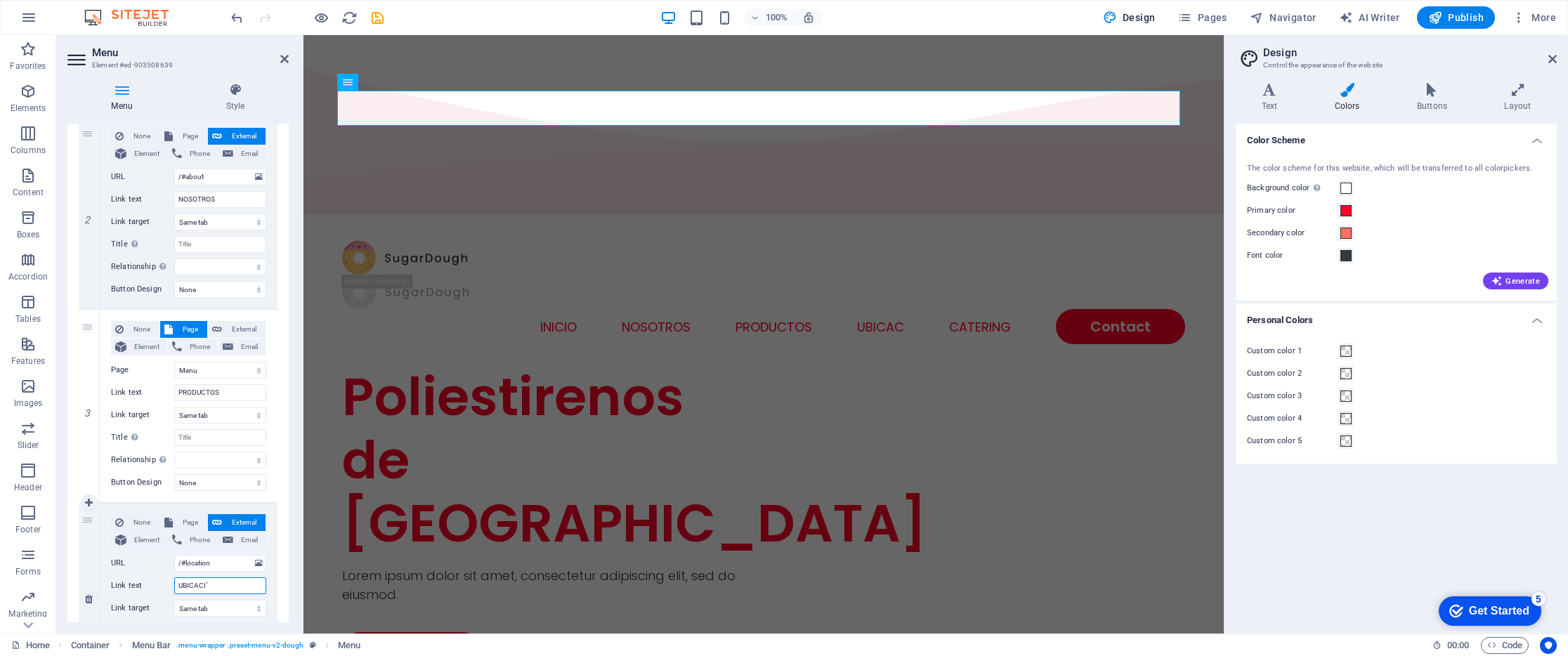
select select
type input "UBICACIÓN"
select select
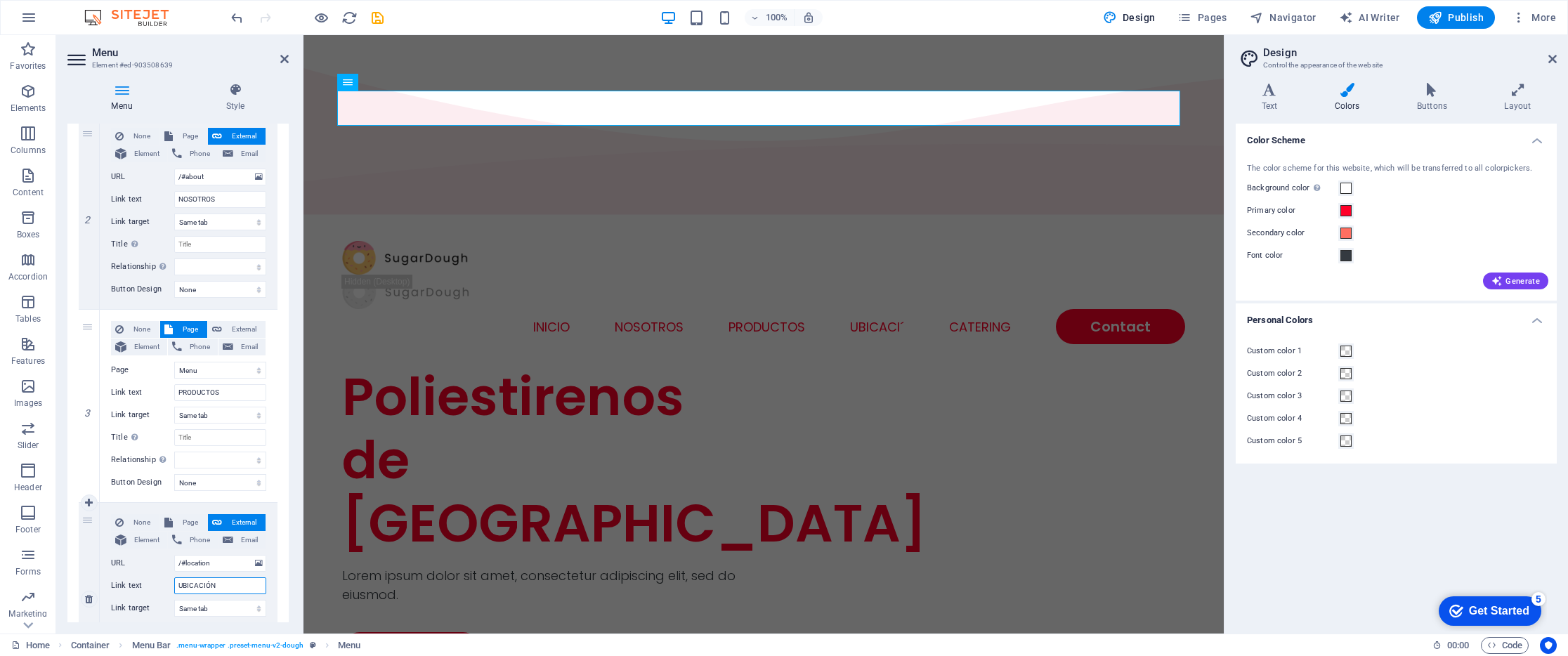
select select
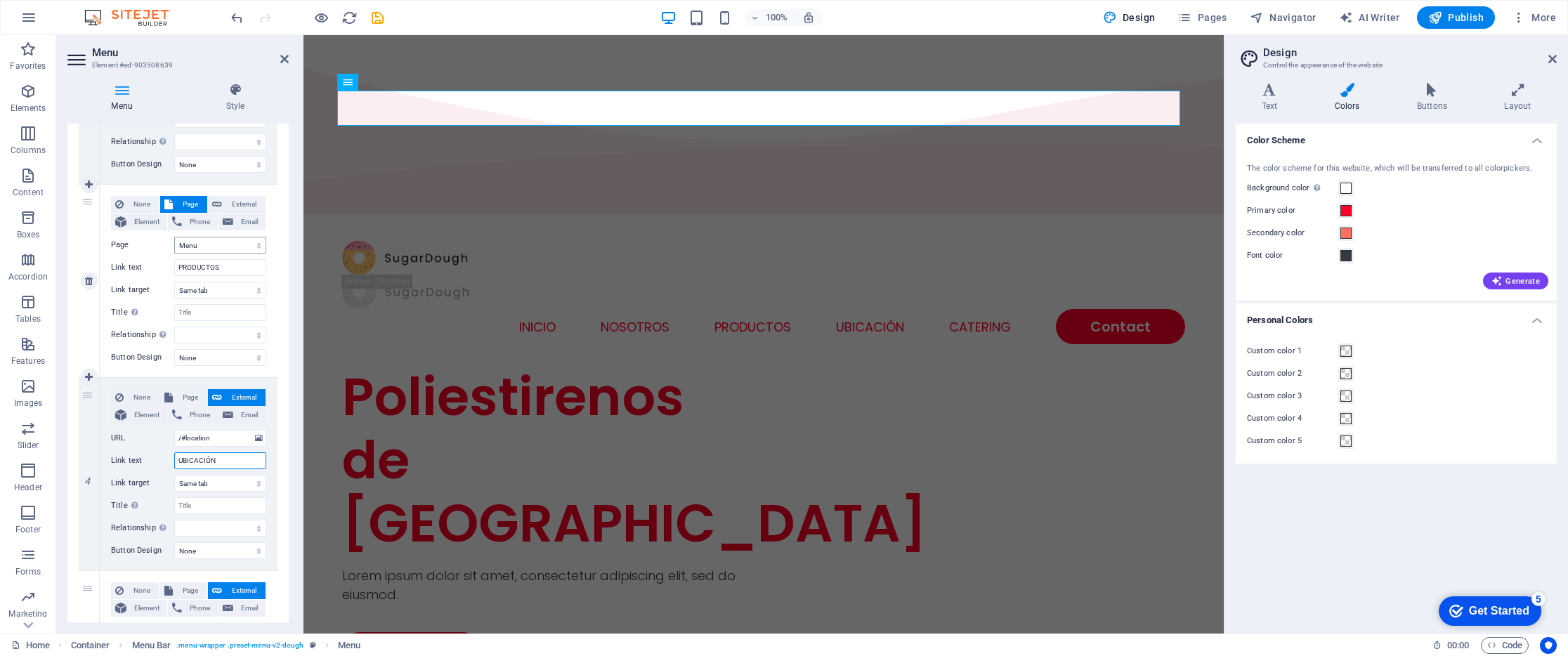
scroll to position [92, 0]
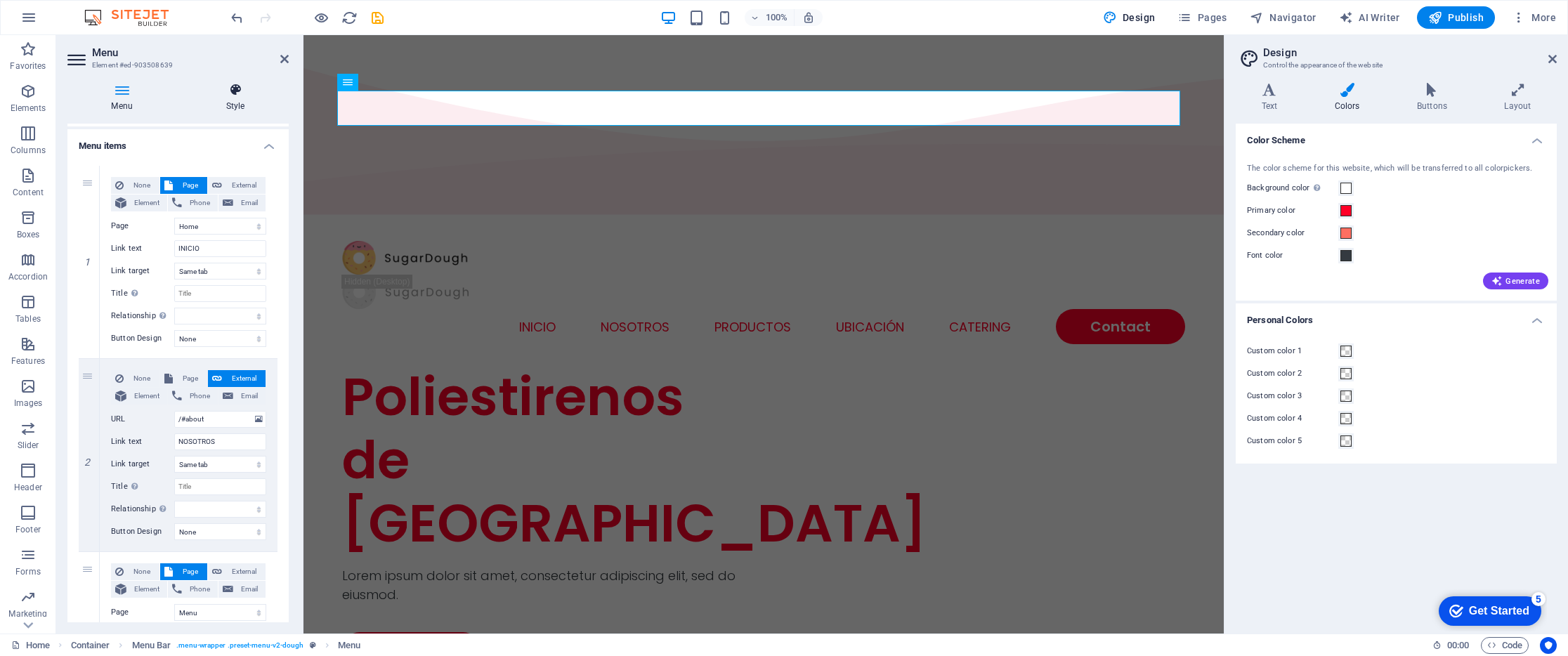
type input "UBICACIÓN"
click at [236, 95] on icon at bounding box center [235, 90] width 107 height 14
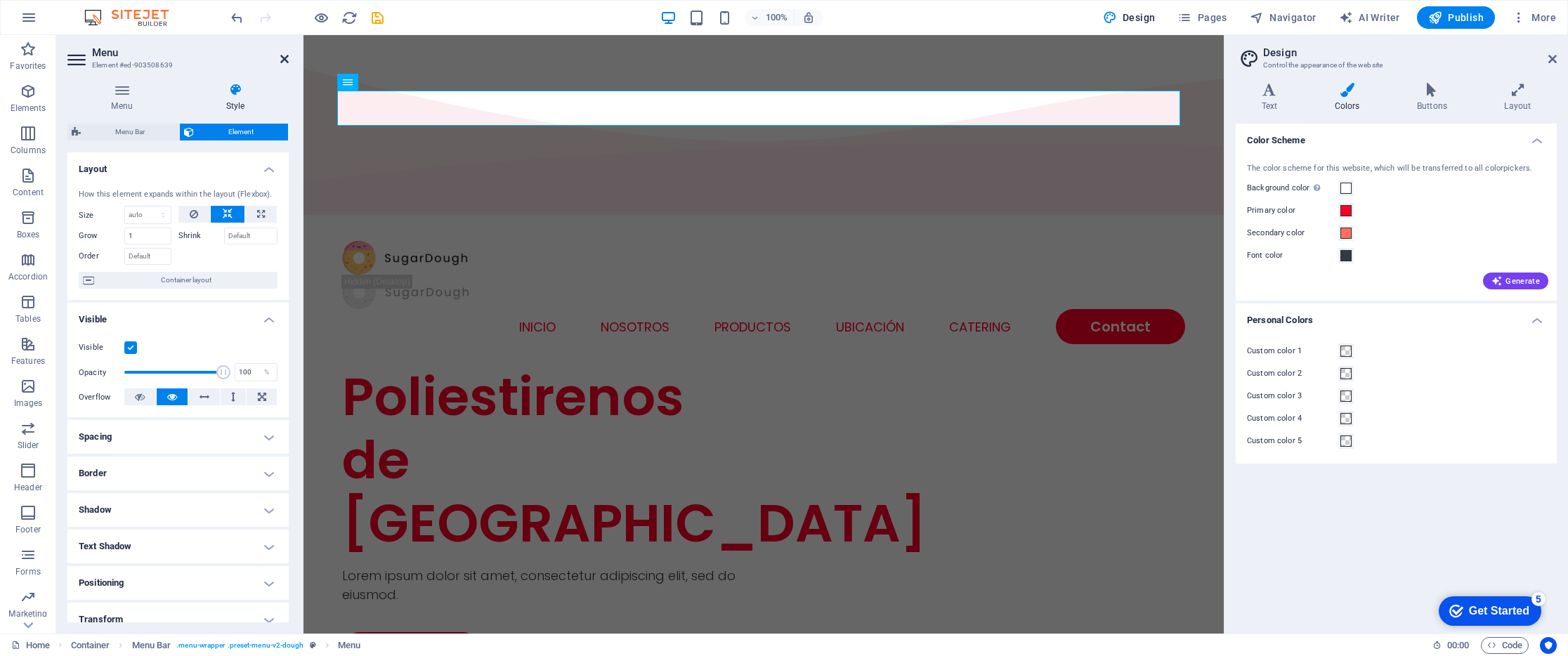
click at [286, 59] on icon at bounding box center [284, 59] width 9 height 11
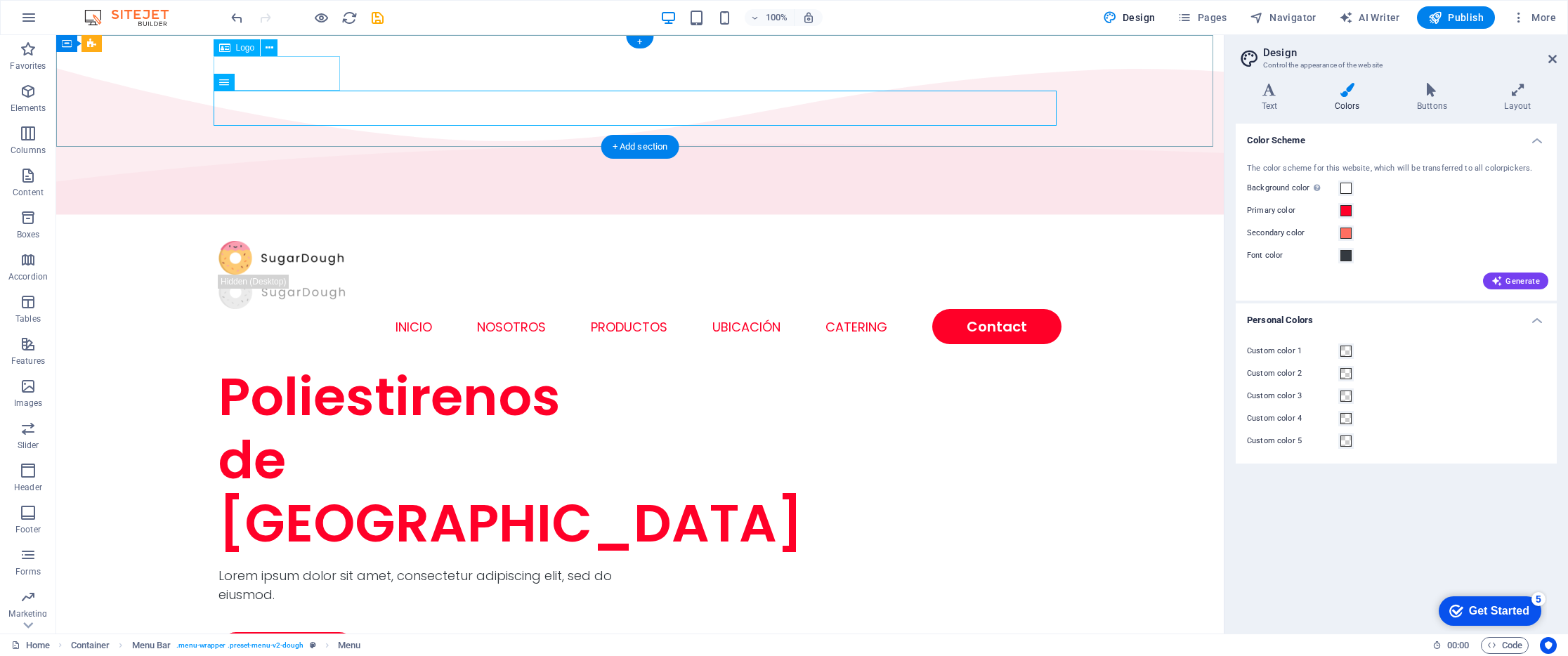
click at [307, 241] on div at bounding box center [640, 258] width 843 height 34
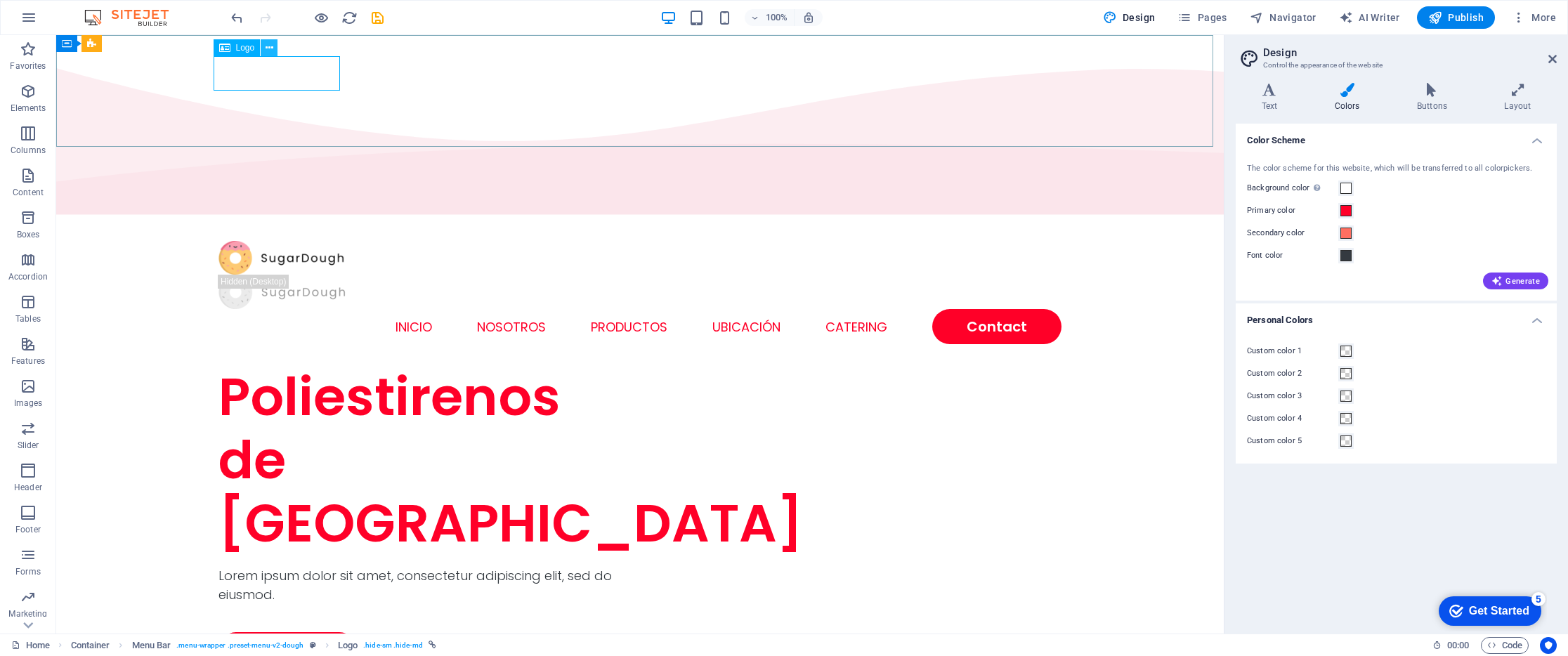
click at [265, 48] on icon at bounding box center [269, 47] width 8 height 15
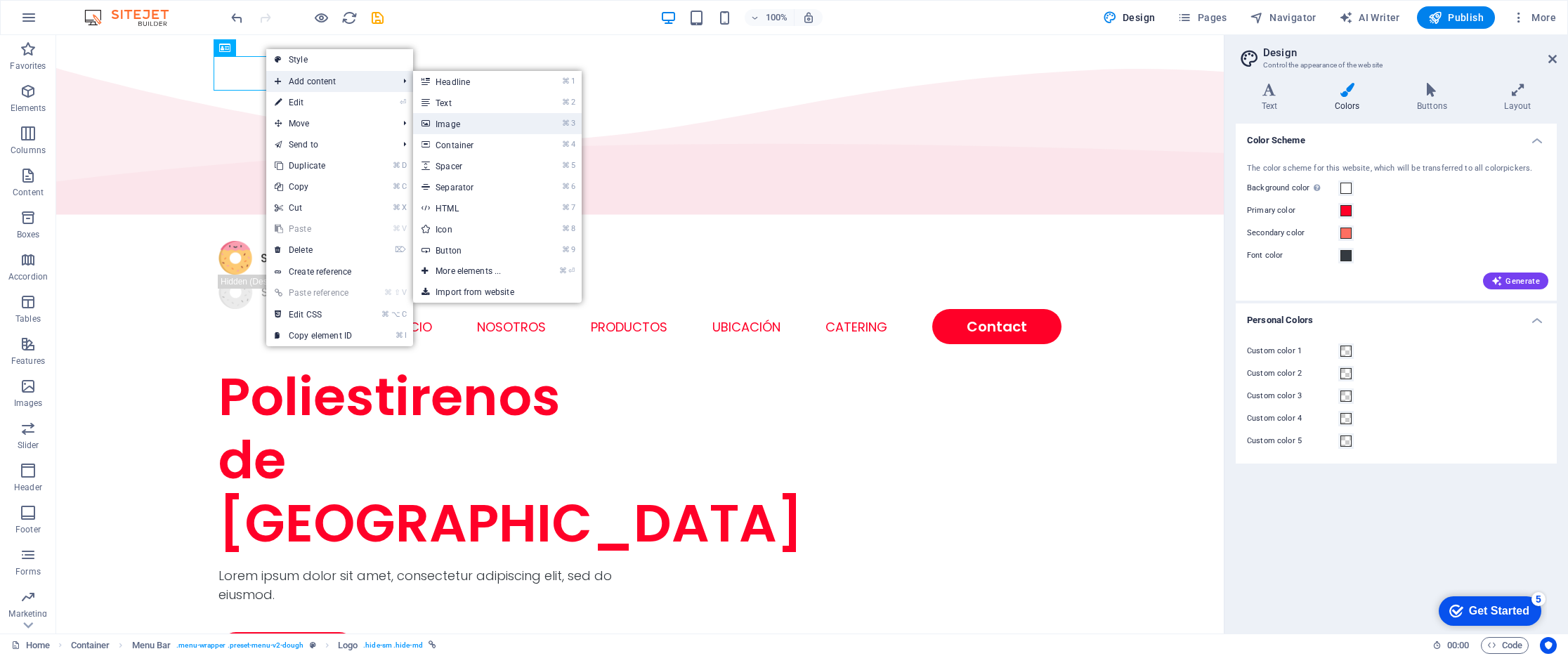
click at [464, 122] on link "⌘ 3 Image" at bounding box center [470, 123] width 116 height 21
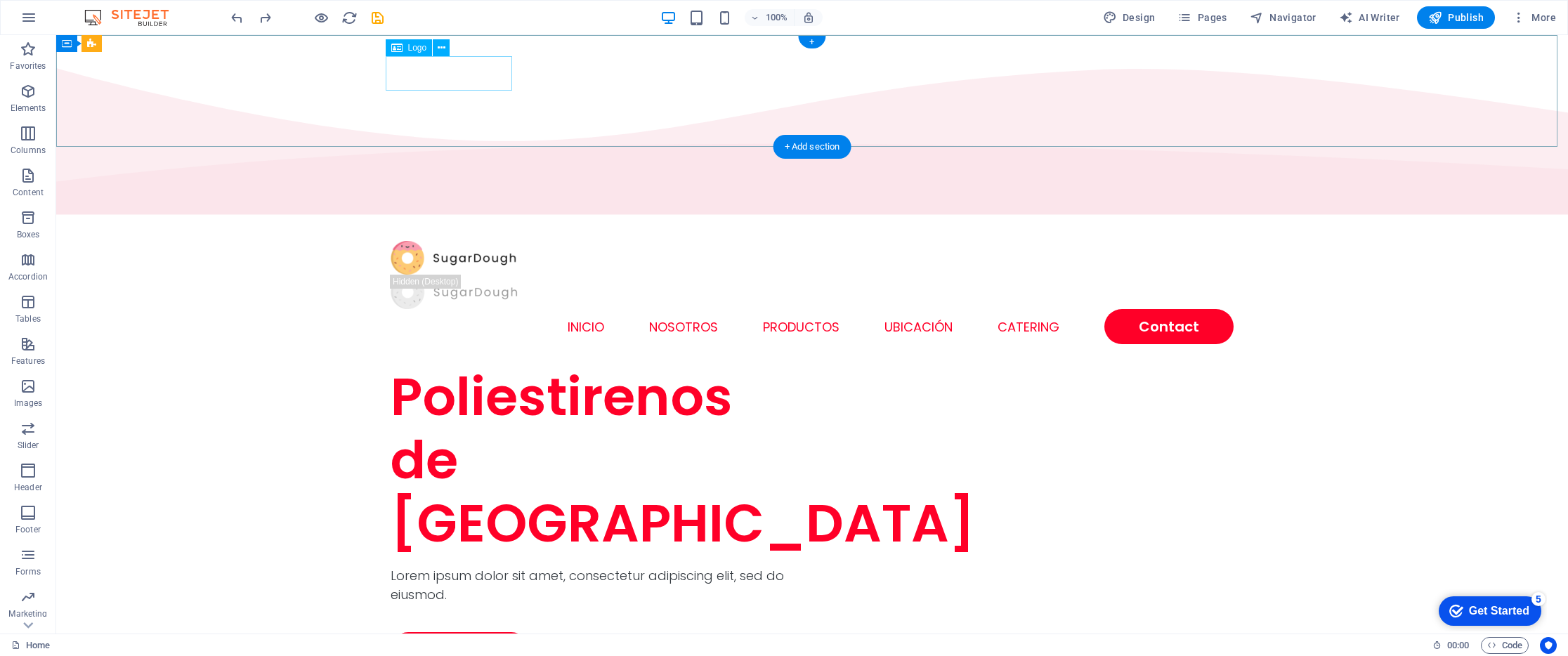
click at [469, 241] on div at bounding box center [812, 258] width 843 height 34
click at [456, 241] on div at bounding box center [812, 258] width 843 height 34
select select "px"
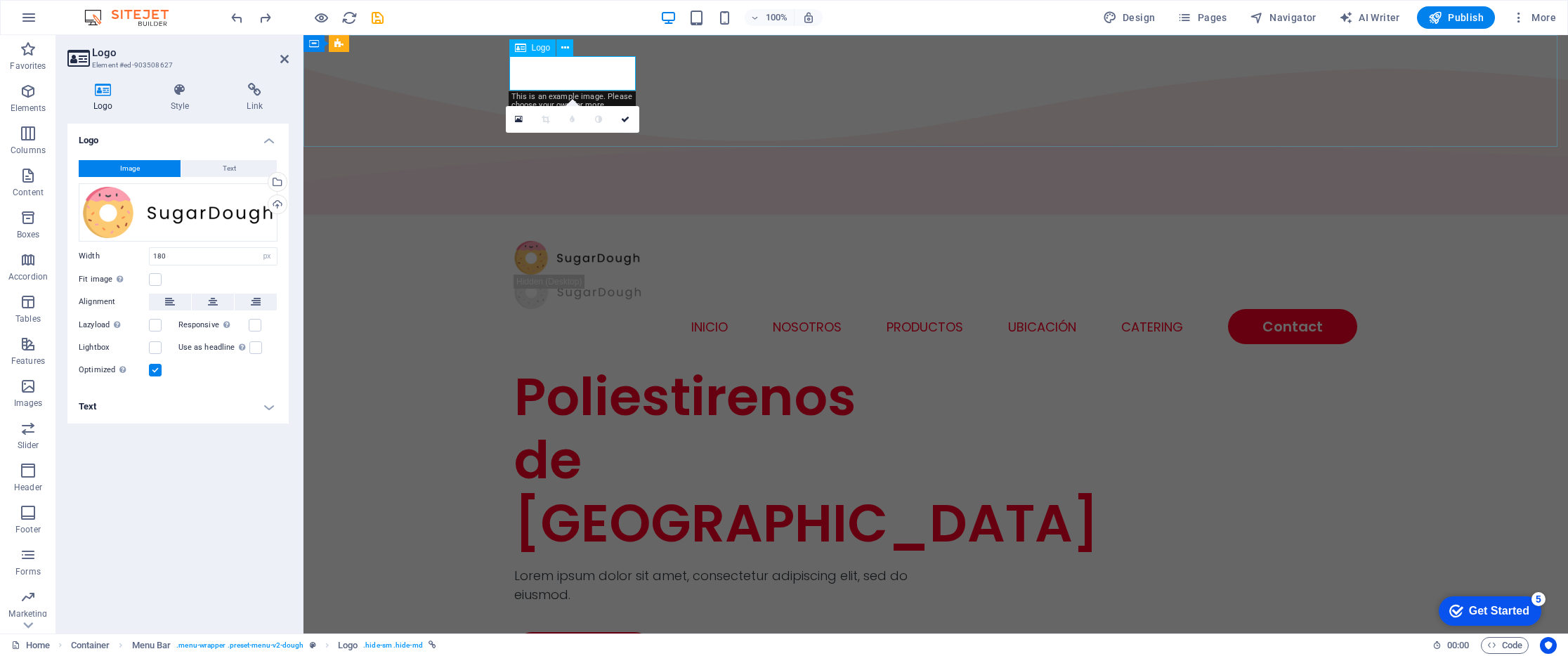
click at [593, 241] on div at bounding box center [935, 258] width 843 height 34
click at [278, 204] on div "Upload" at bounding box center [276, 206] width 21 height 21
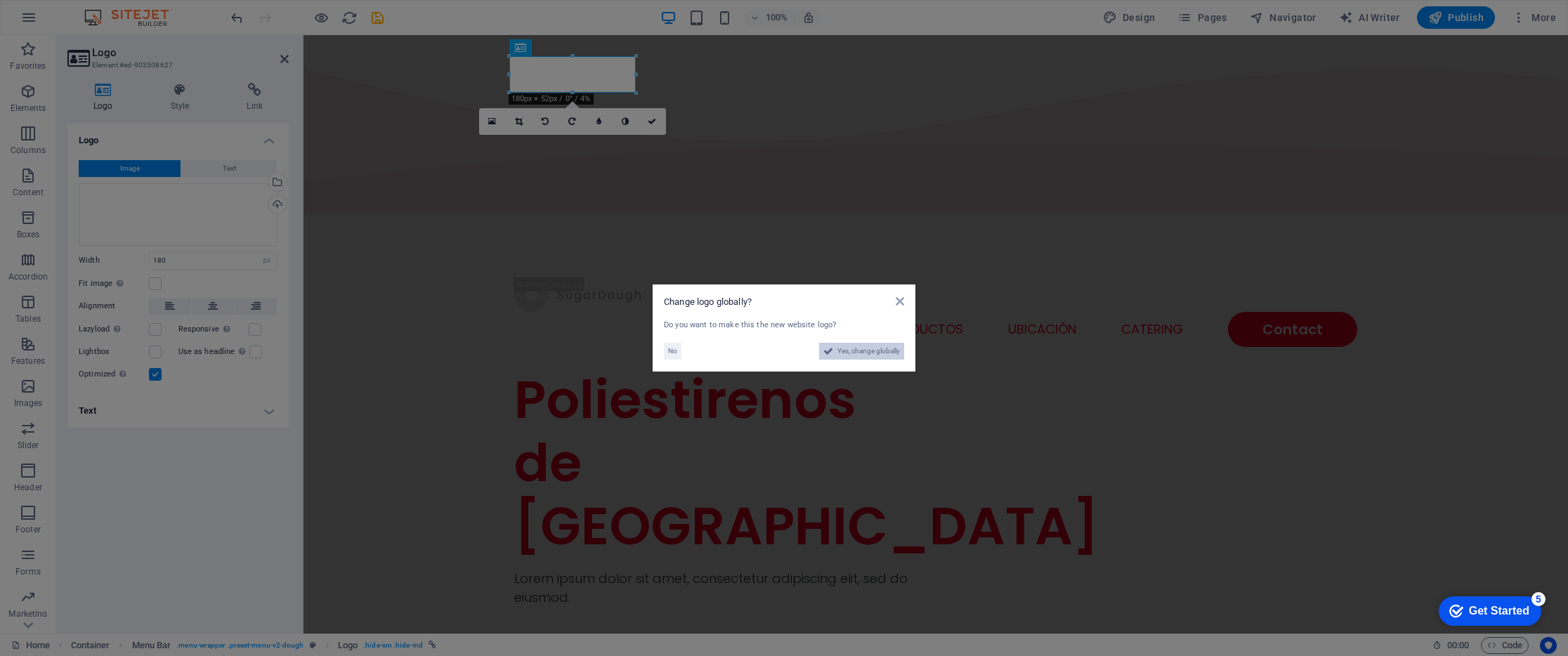
click at [878, 355] on span "Yes, change globally" at bounding box center [869, 352] width 63 height 17
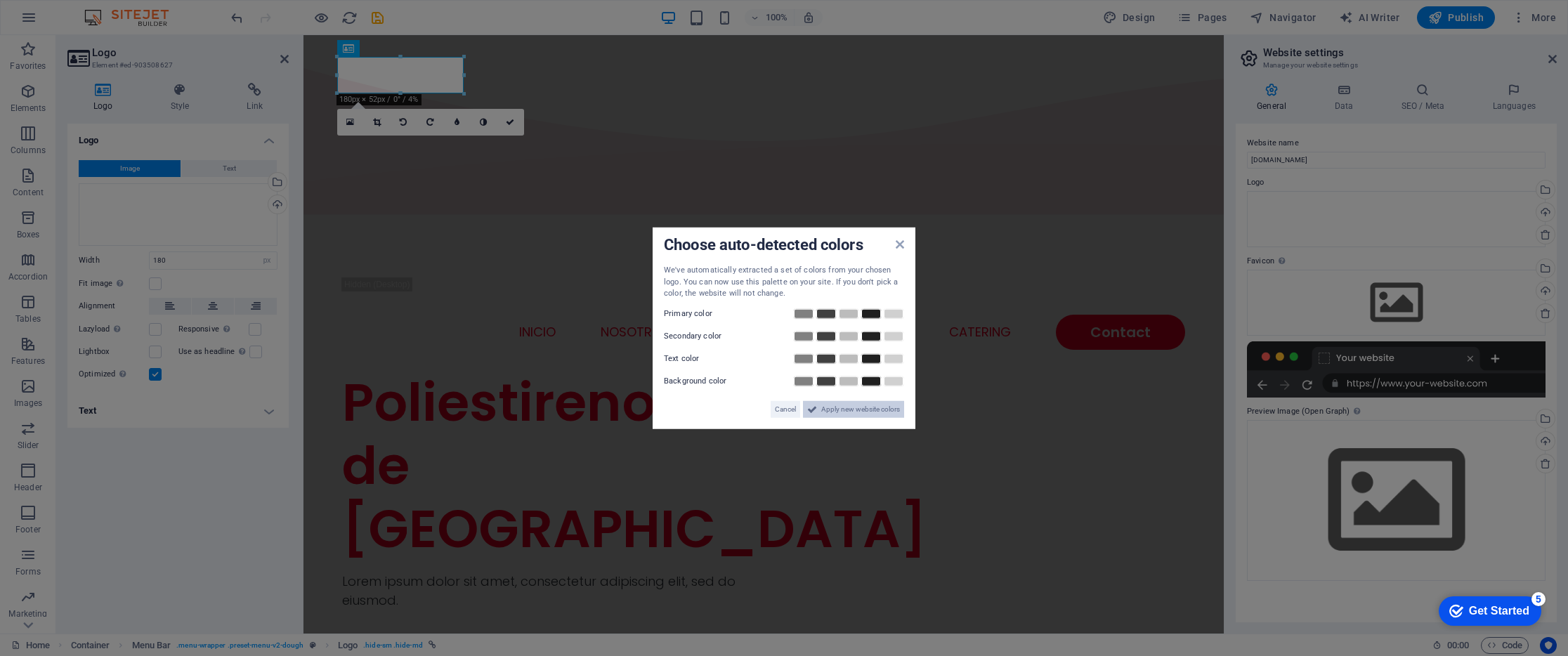
click at [885, 404] on span "Apply new website colors" at bounding box center [860, 409] width 78 height 17
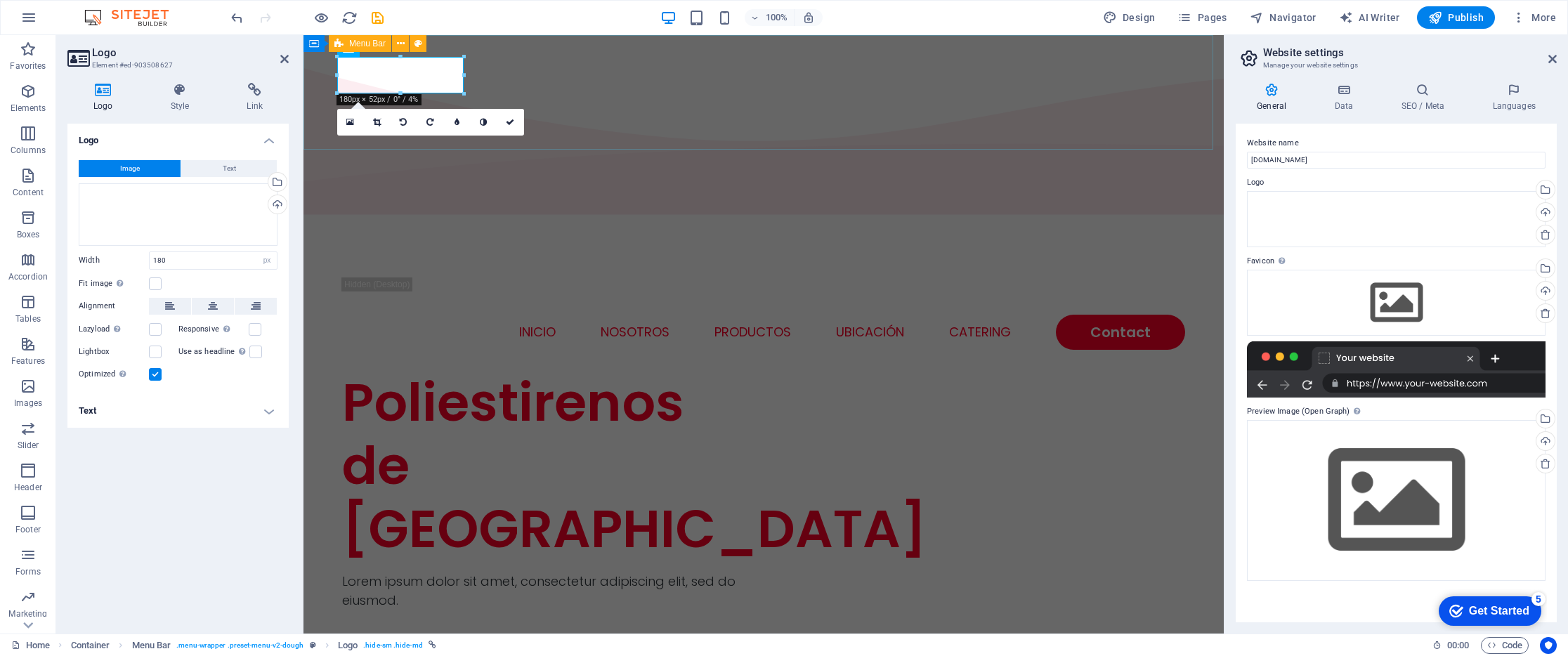
click at [585, 220] on div "INICIO NOSOTROS PRODUCTOS UBICACIÓN Catering Contact" at bounding box center [763, 295] width 920 height 151
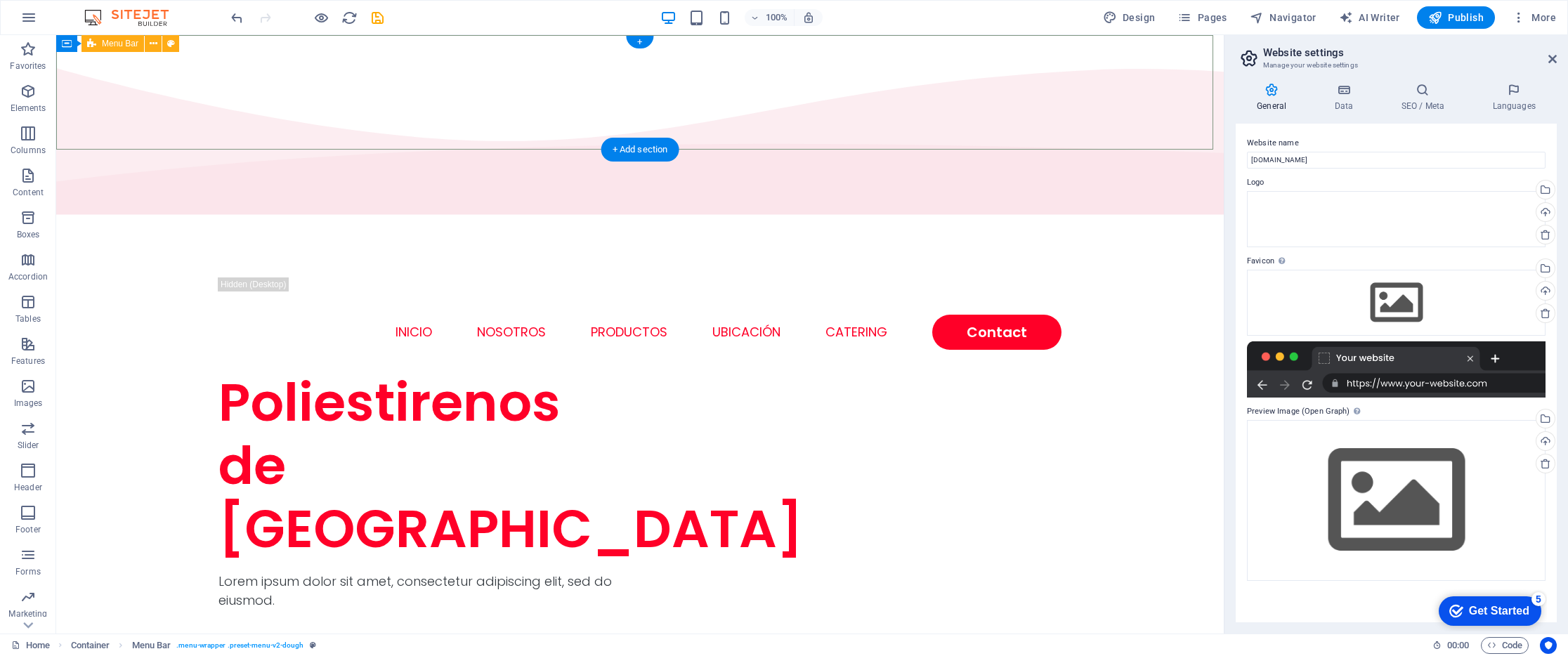
click at [168, 220] on div "INICIO NOSOTROS PRODUCTOS UBICACIÓN Catering Contact" at bounding box center [640, 295] width 1167 height 151
click at [167, 220] on div "INICIO NOSOTROS PRODUCTOS UBICACIÓN Catering Contact" at bounding box center [640, 295] width 1167 height 151
select select "rem"
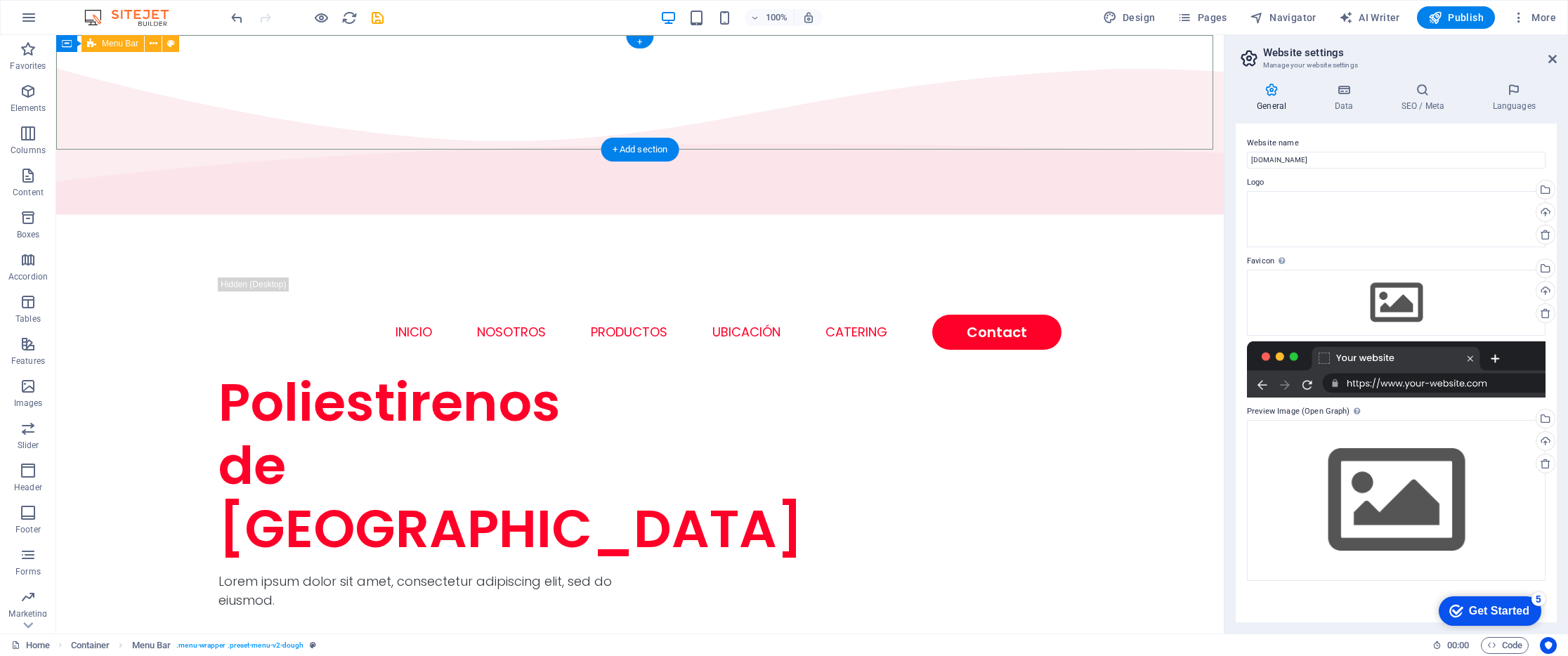
select select "rem"
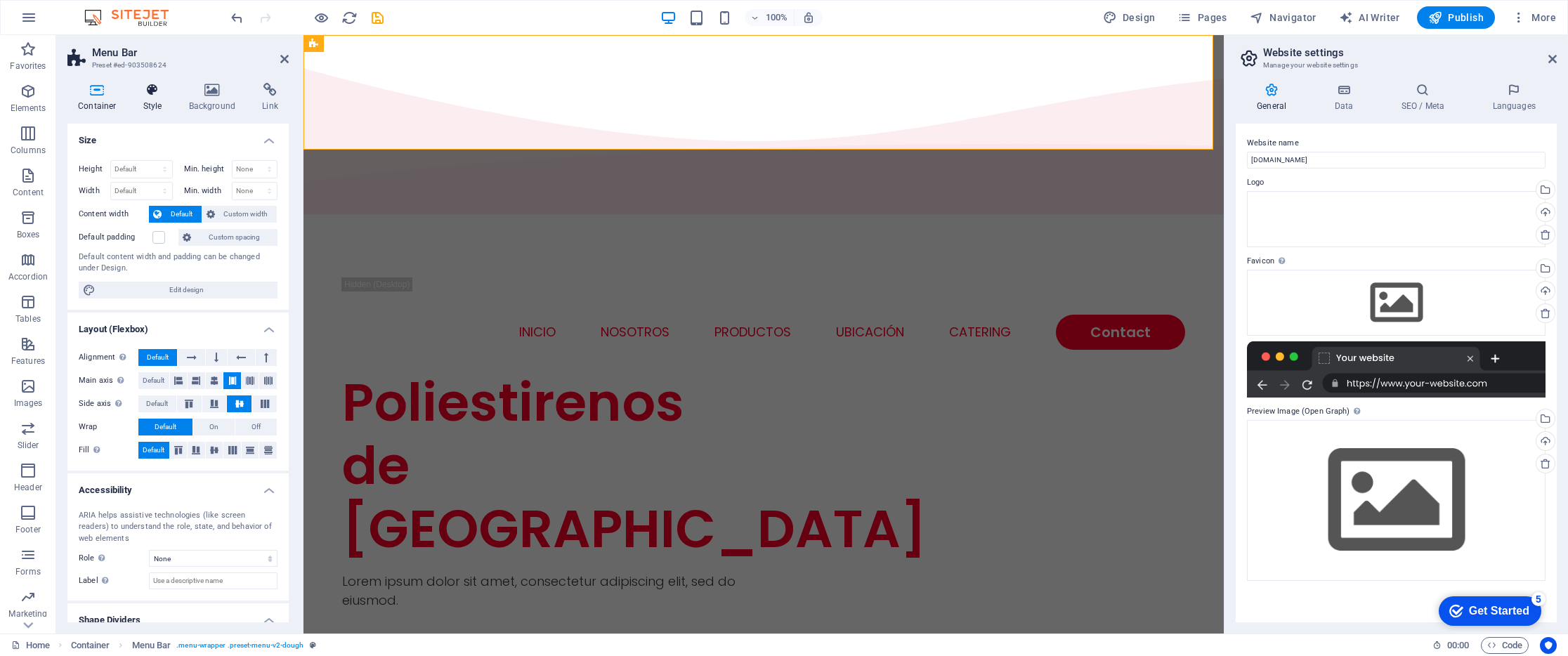
click at [162, 99] on h4 "Style" at bounding box center [155, 98] width 46 height 30
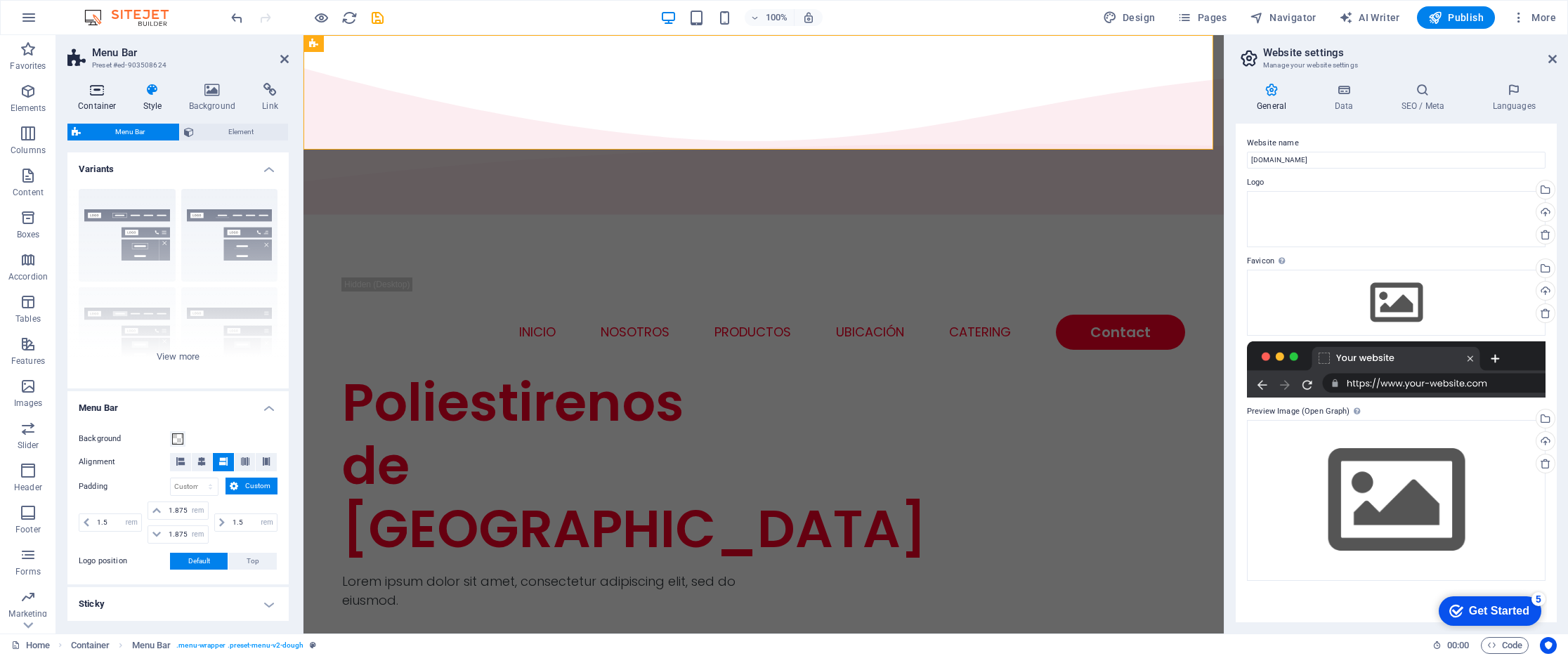
click at [103, 95] on icon at bounding box center [97, 90] width 60 height 14
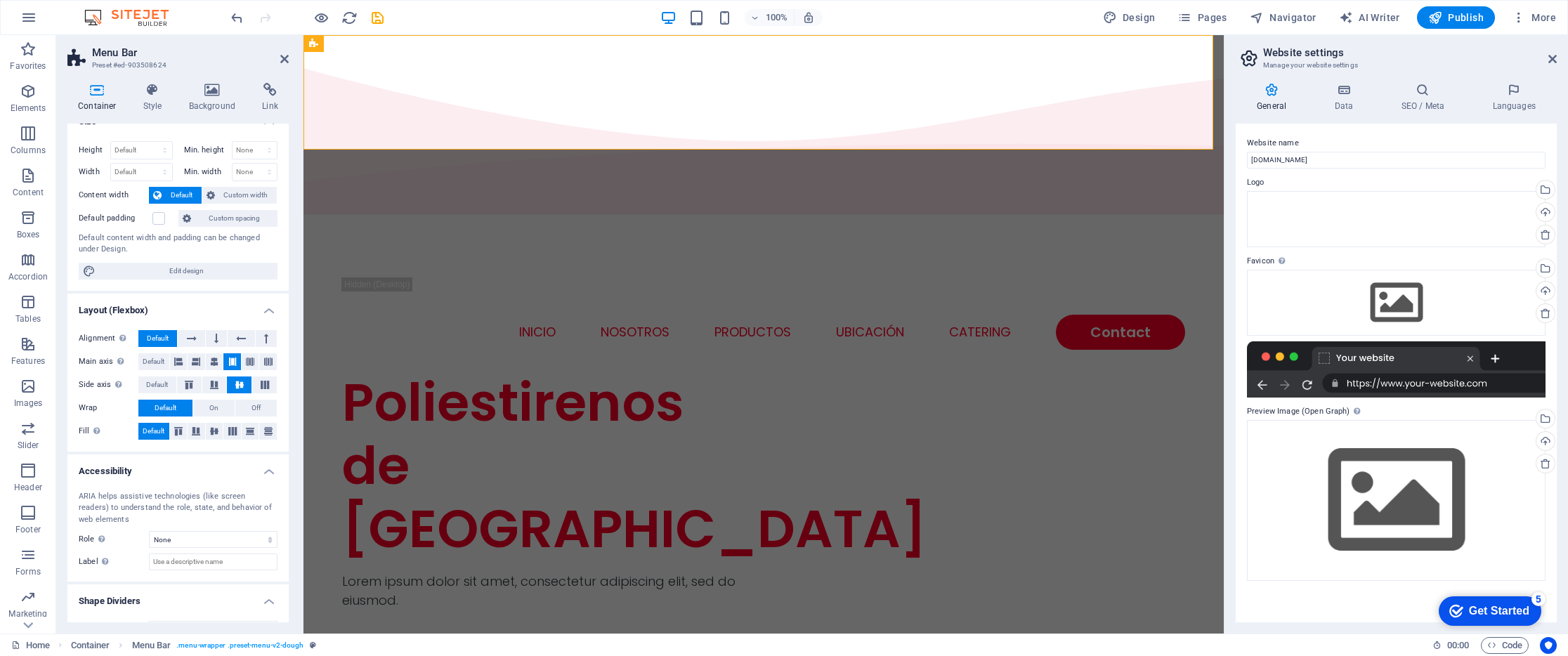
scroll to position [46, 0]
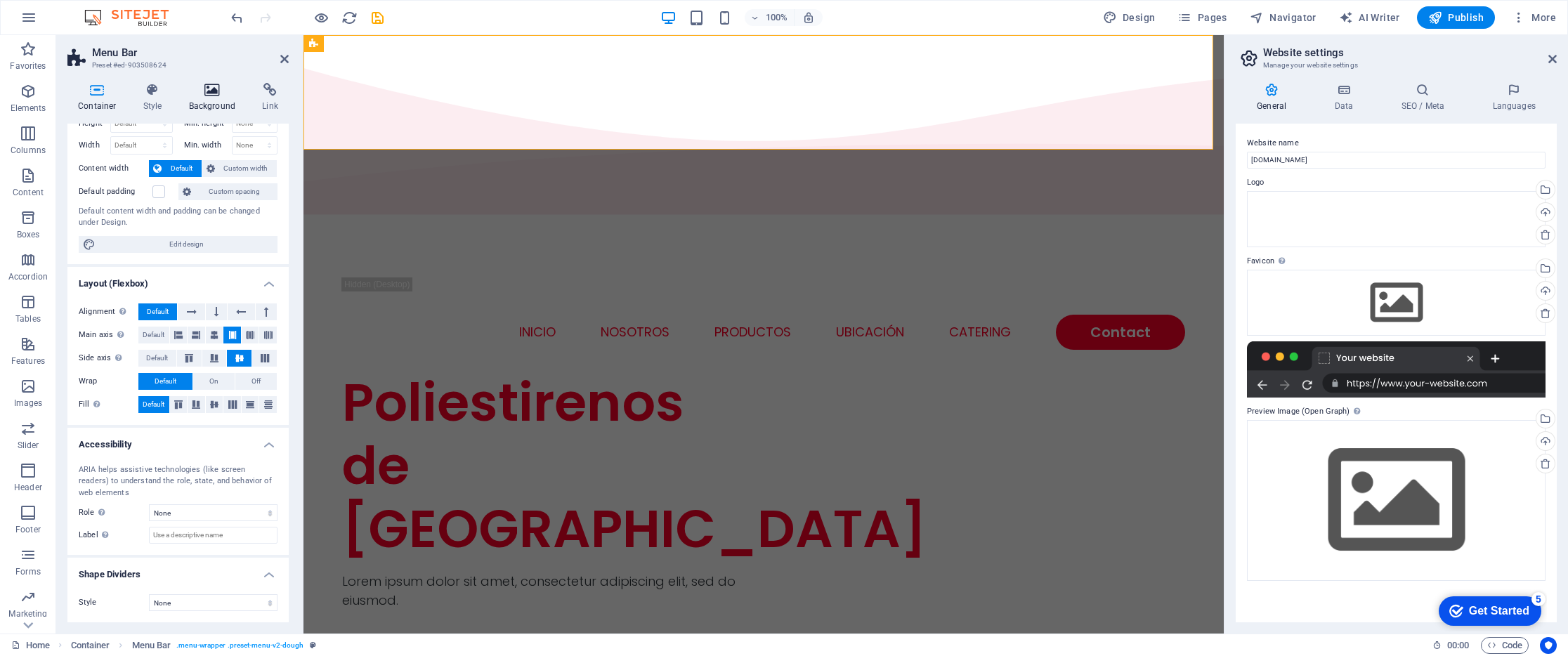
click at [214, 99] on h4 "Background" at bounding box center [215, 98] width 74 height 30
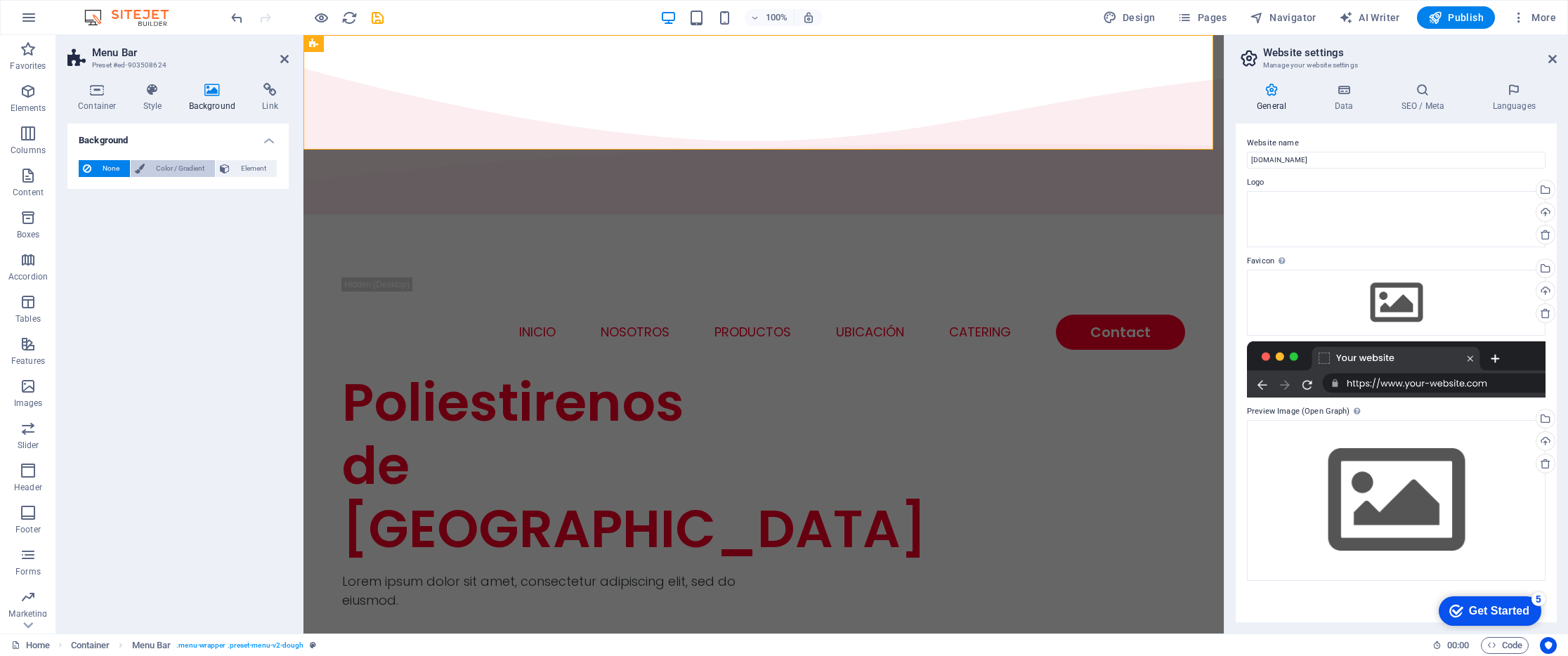
click at [184, 168] on span "Color / Gradient" at bounding box center [180, 168] width 62 height 17
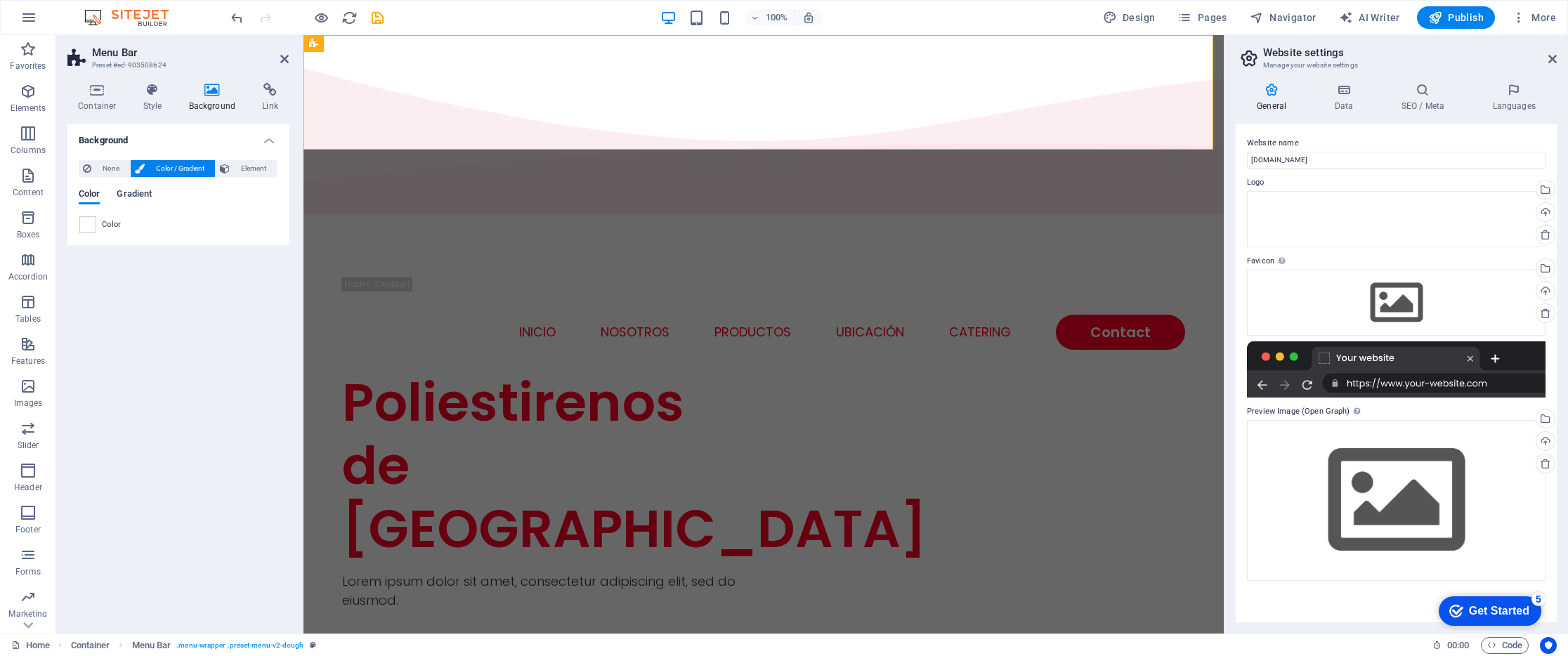
click at [139, 197] on span "Gradient" at bounding box center [134, 195] width 35 height 19
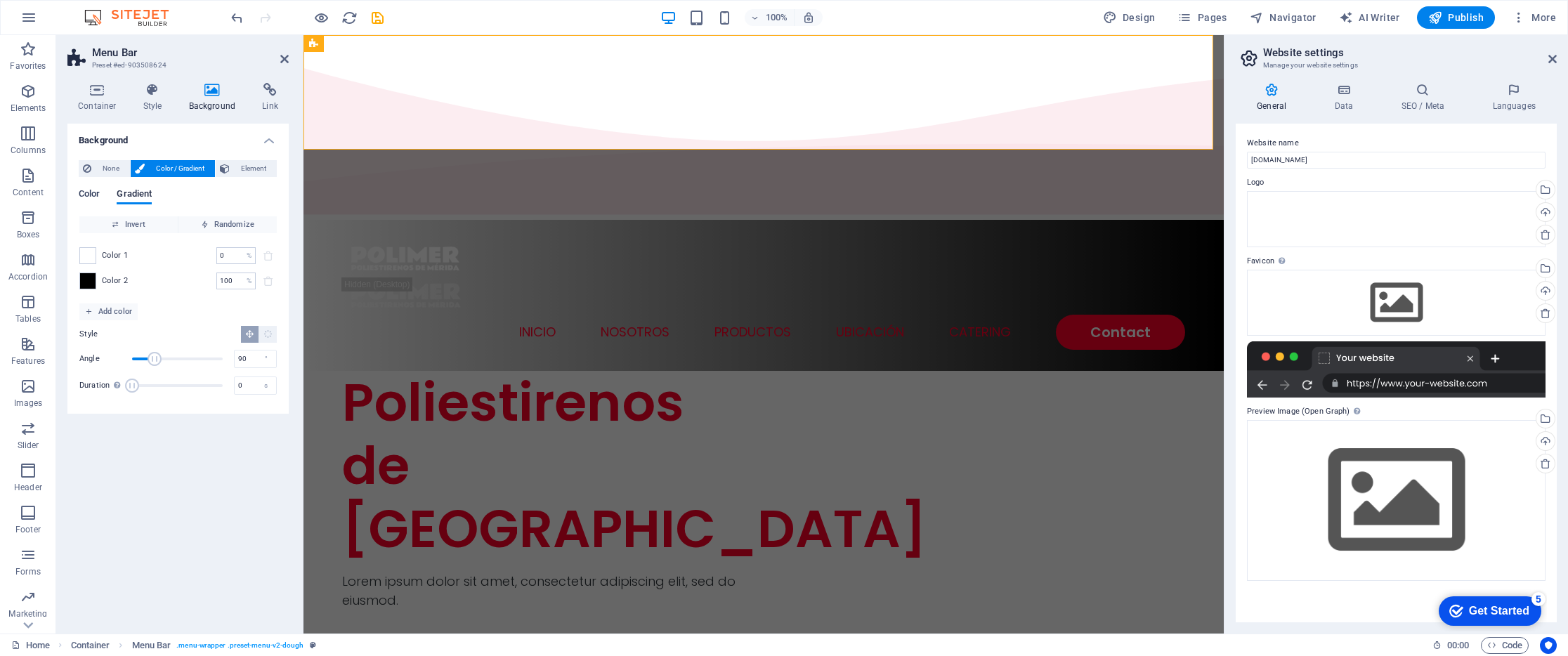
click at [95, 200] on span "Color" at bounding box center [88, 195] width 21 height 19
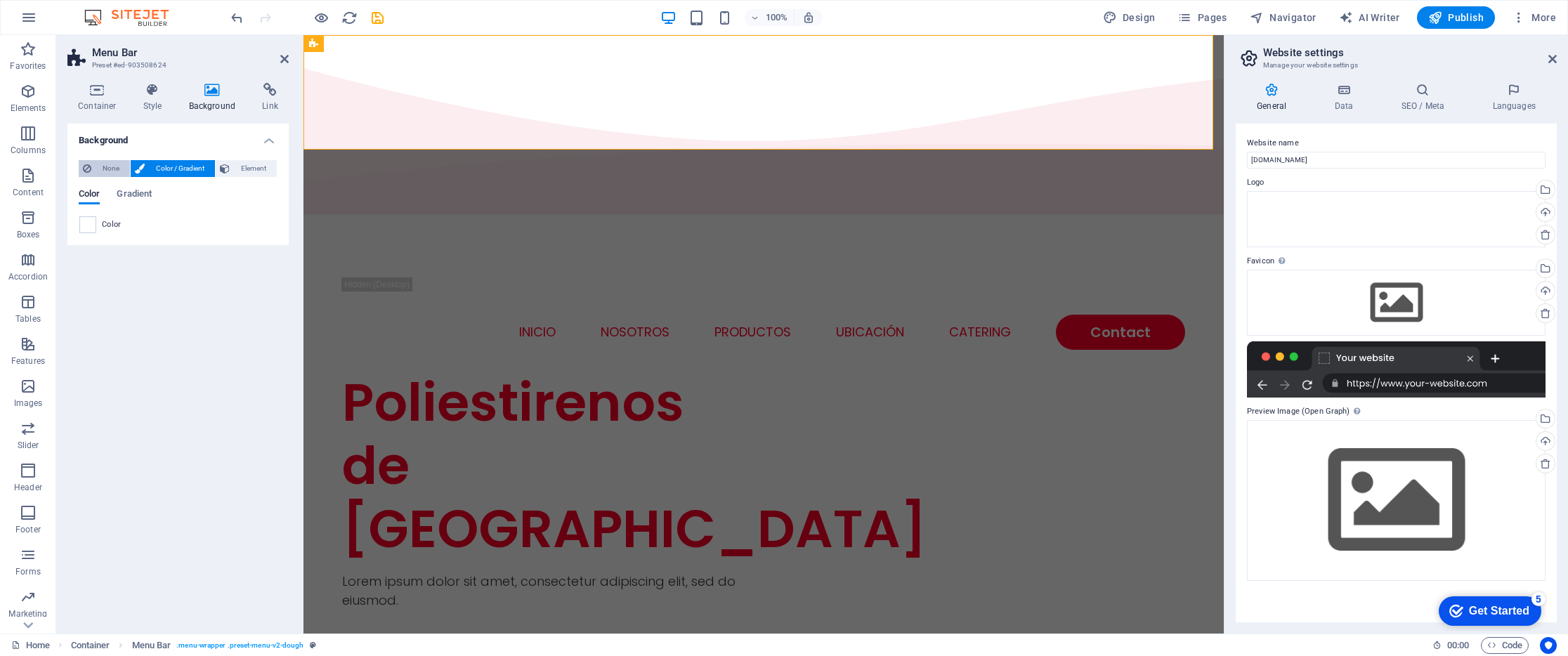
click at [106, 172] on span "None" at bounding box center [110, 168] width 30 height 17
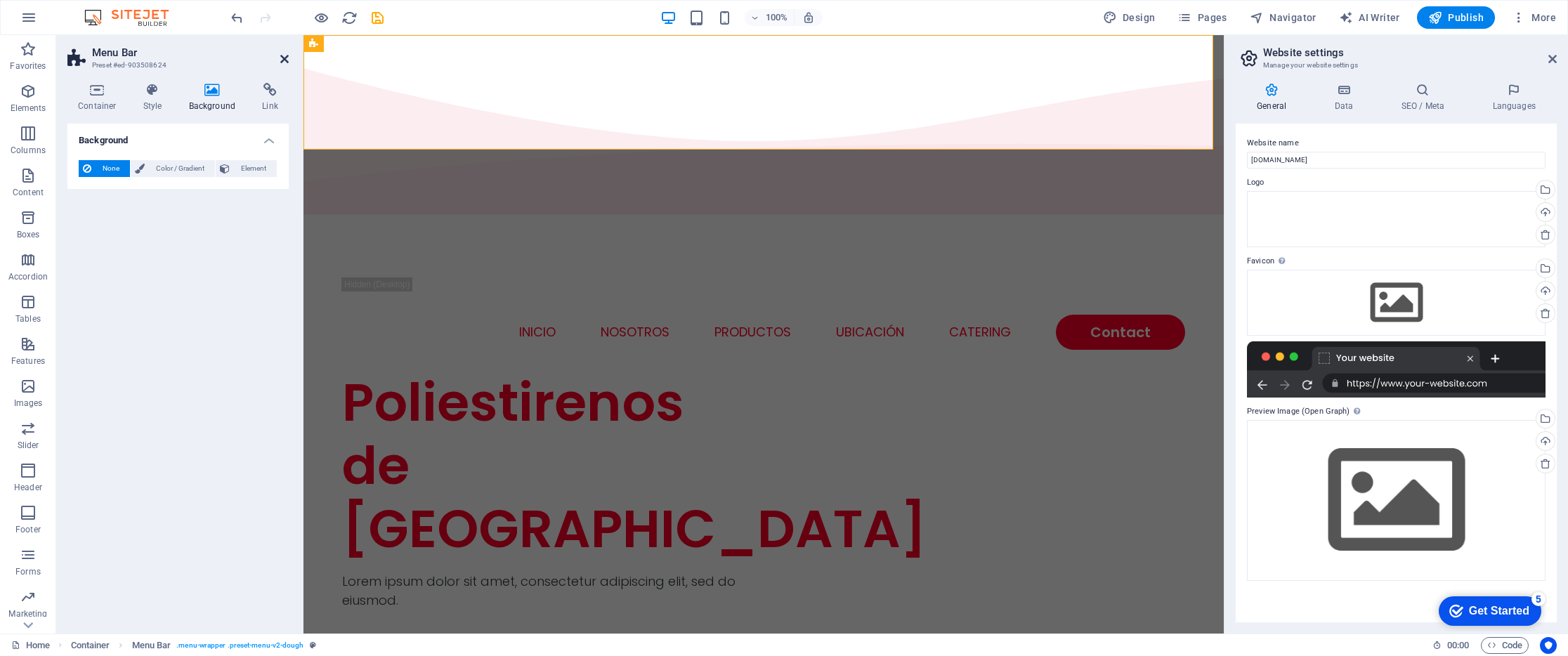
click at [283, 61] on icon at bounding box center [284, 59] width 9 height 11
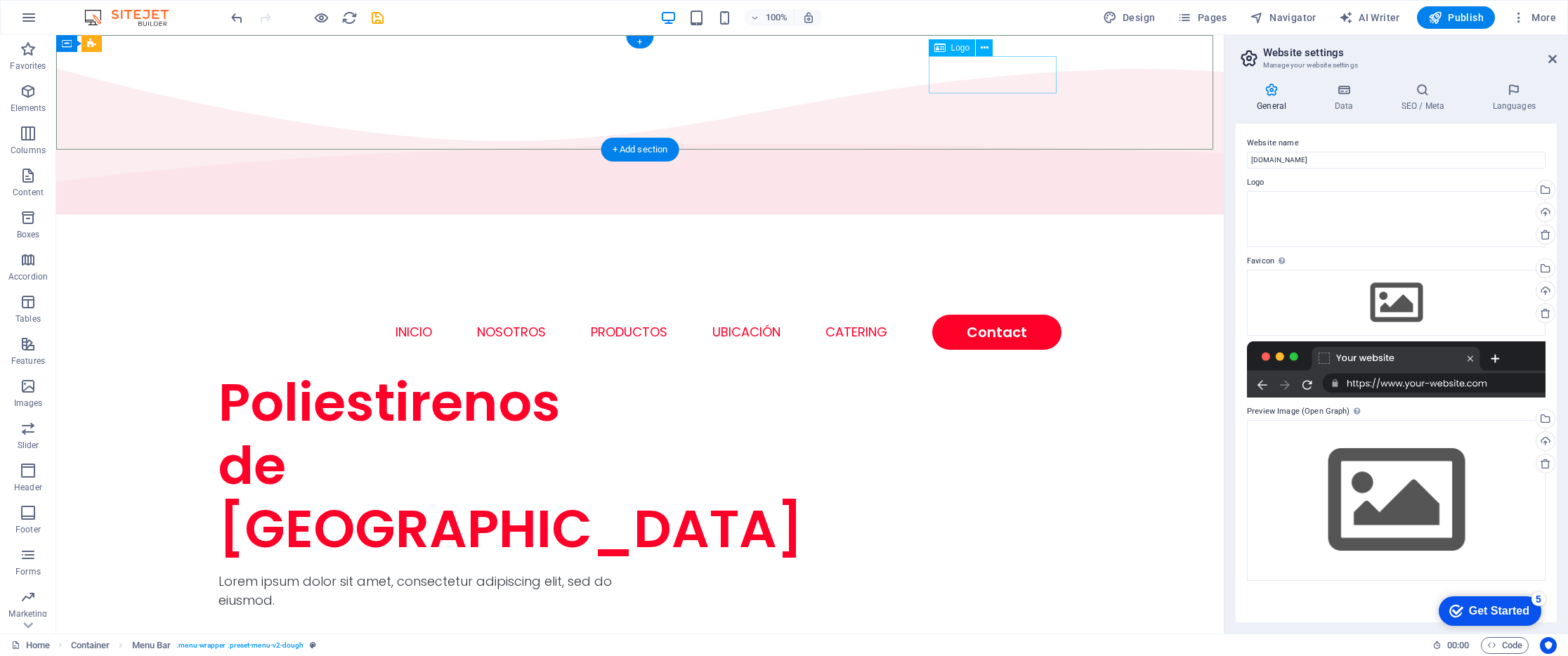
click at [1012, 277] on div at bounding box center [640, 296] width 843 height 37
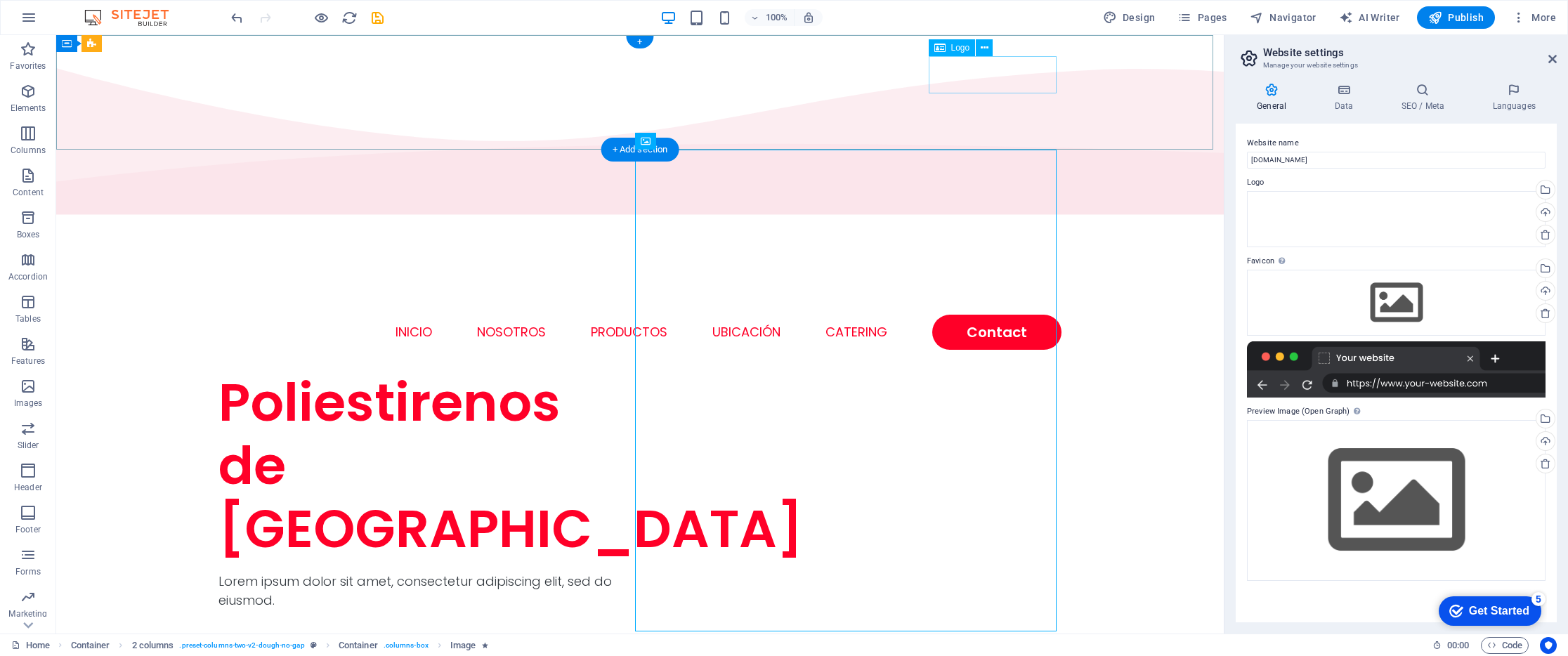
click at [983, 277] on div at bounding box center [640, 296] width 843 height 37
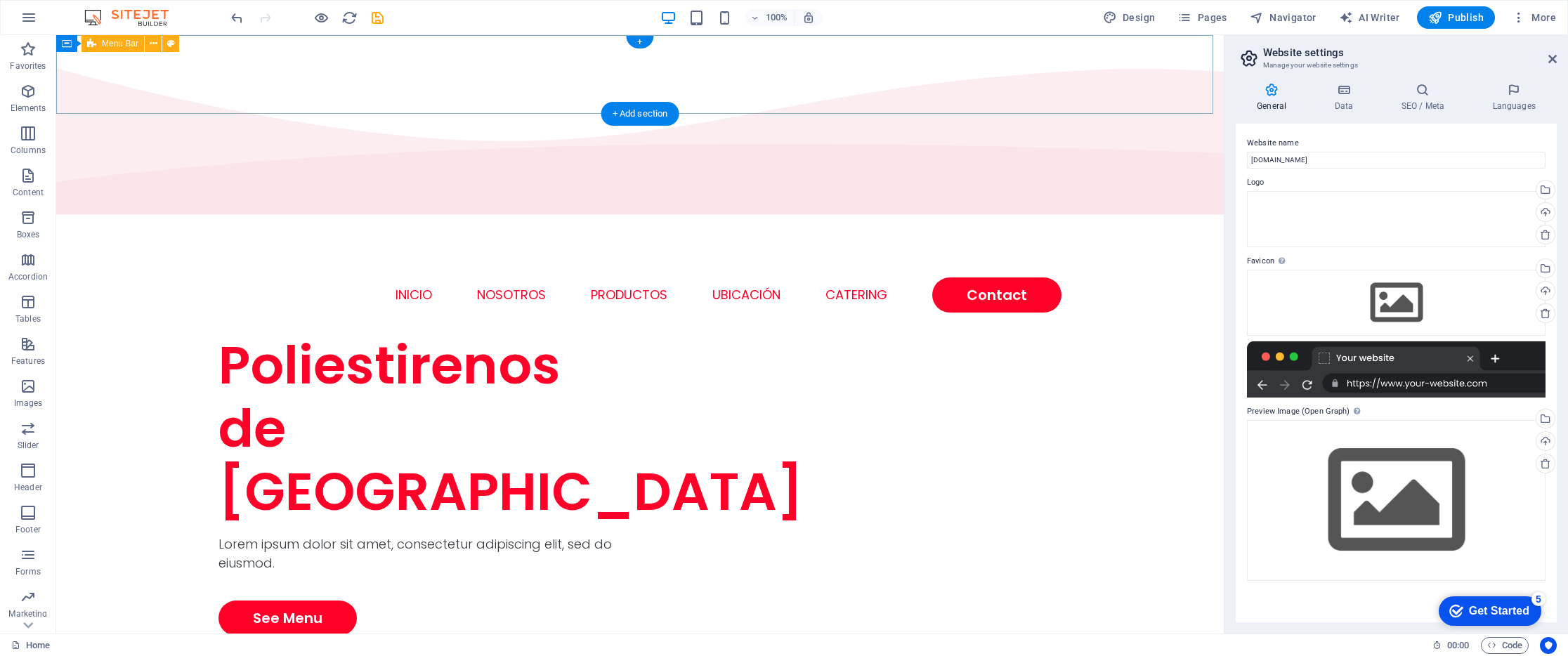
click at [1123, 220] on div "INICIO NOSOTROS PRODUCTOS UBICACIÓN Catering Contact" at bounding box center [640, 276] width 1167 height 114
click at [168, 43] on icon at bounding box center [171, 43] width 8 height 15
select select "rem"
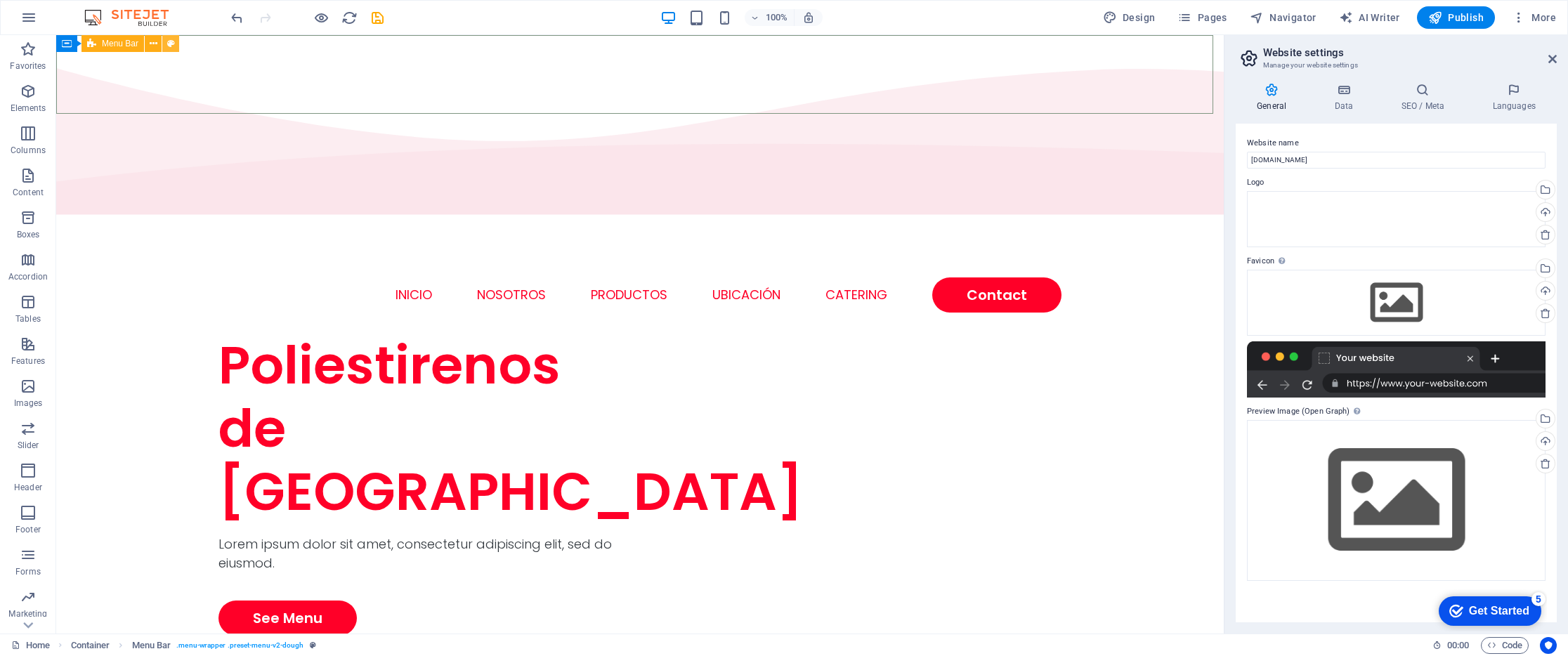
select select "rem"
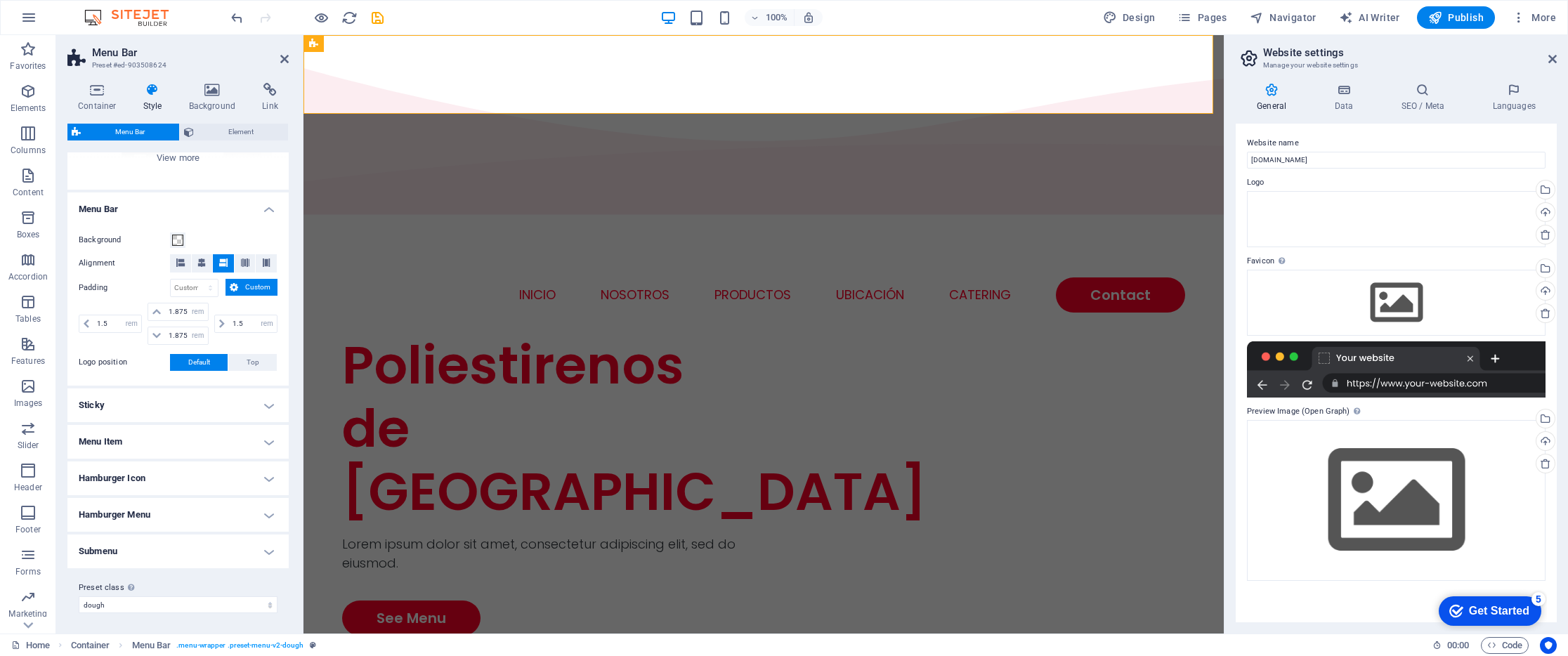
scroll to position [201, 0]
click at [179, 478] on h4 "Hamburger Icon" at bounding box center [178, 476] width 221 height 33
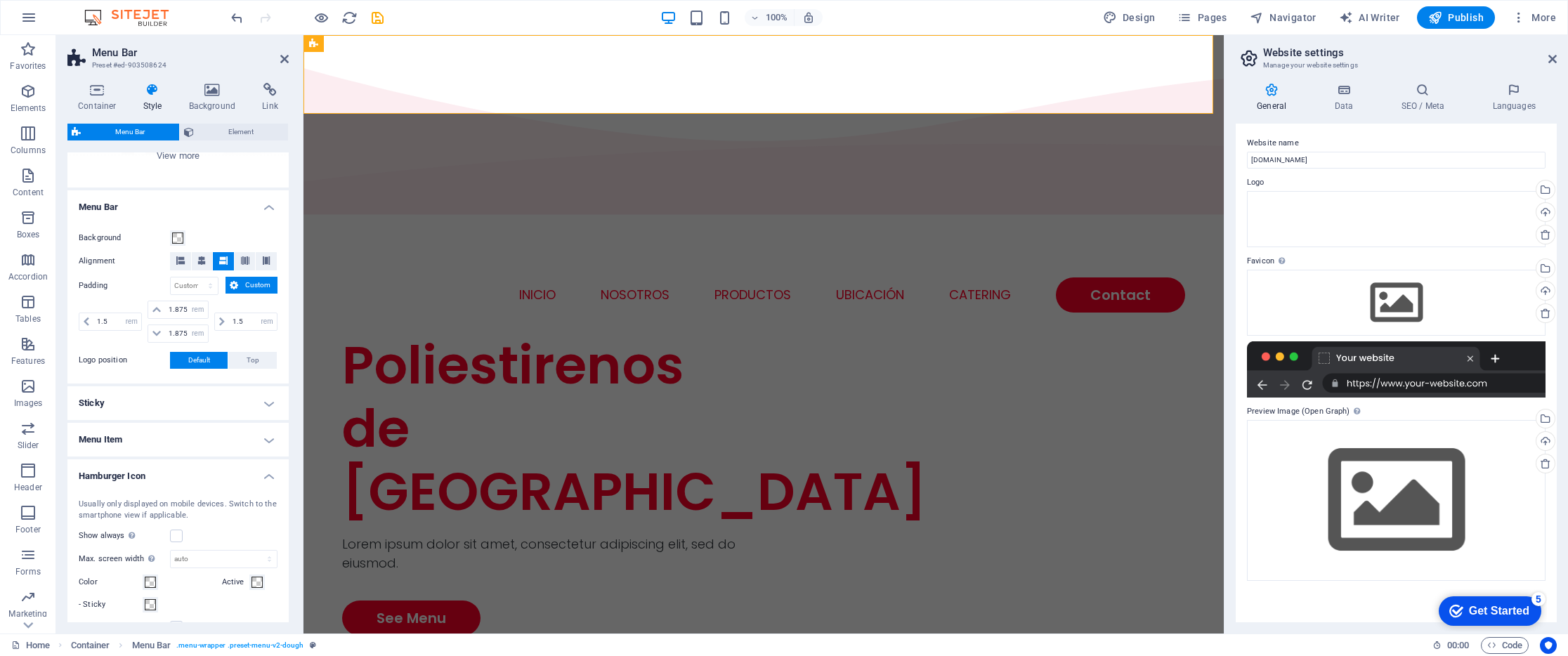
click at [180, 475] on h4 "Hamburger Icon" at bounding box center [178, 472] width 221 height 26
click at [252, 136] on span "Element" at bounding box center [241, 132] width 85 height 17
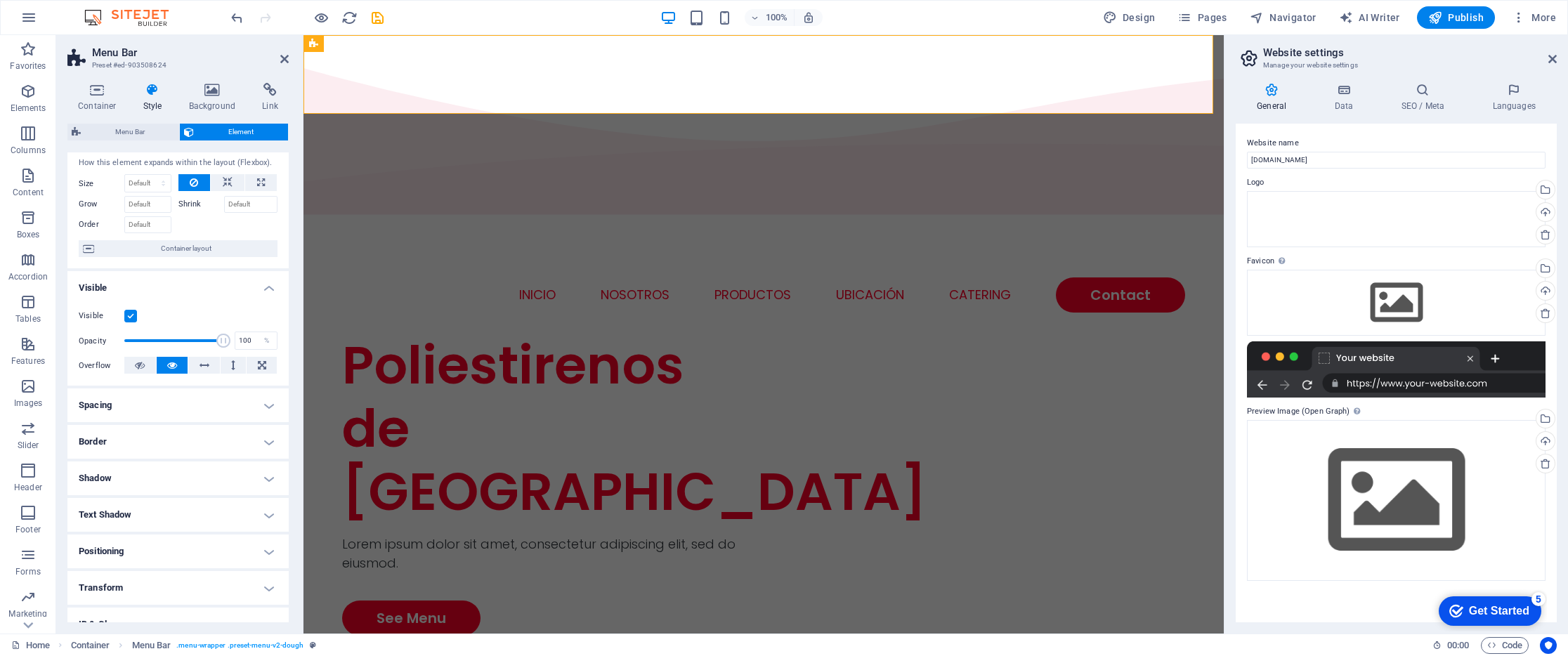
scroll to position [0, 0]
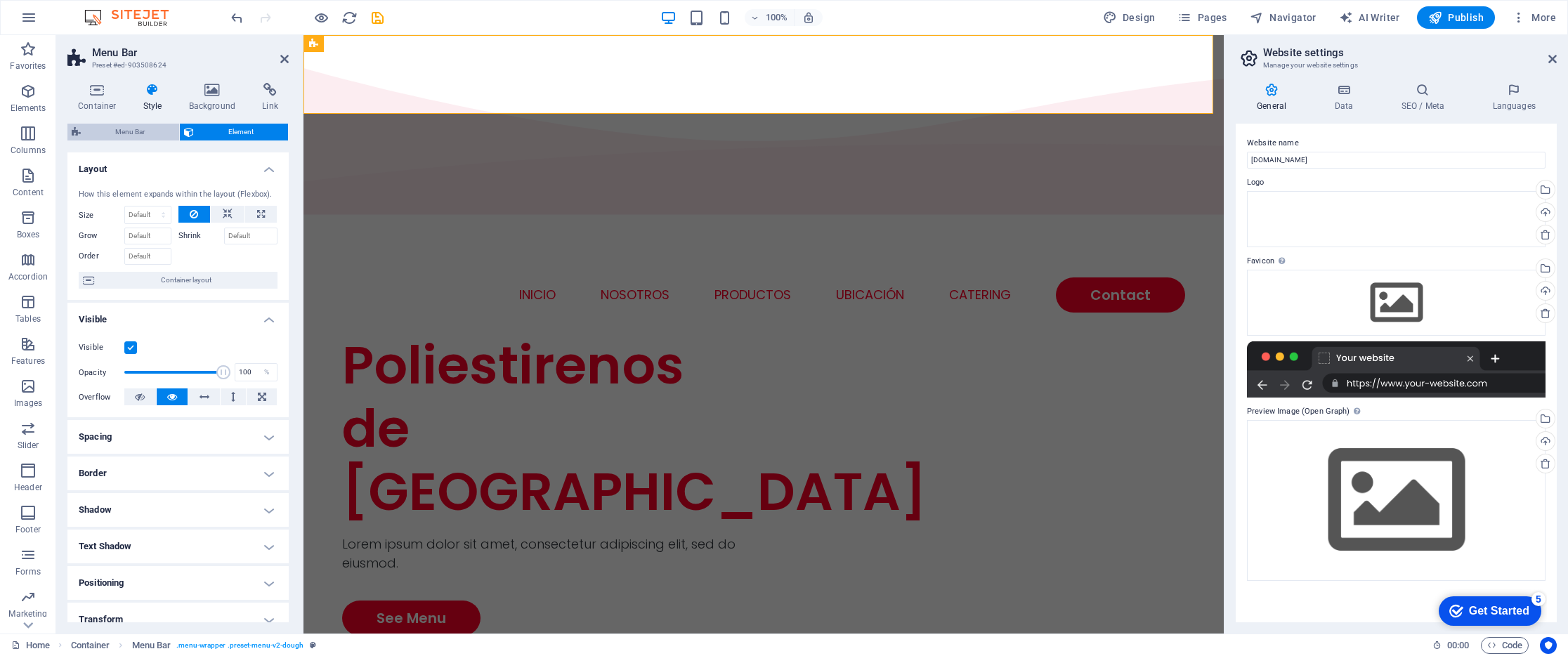
click at [147, 133] on span "Menu Bar" at bounding box center [130, 132] width 90 height 17
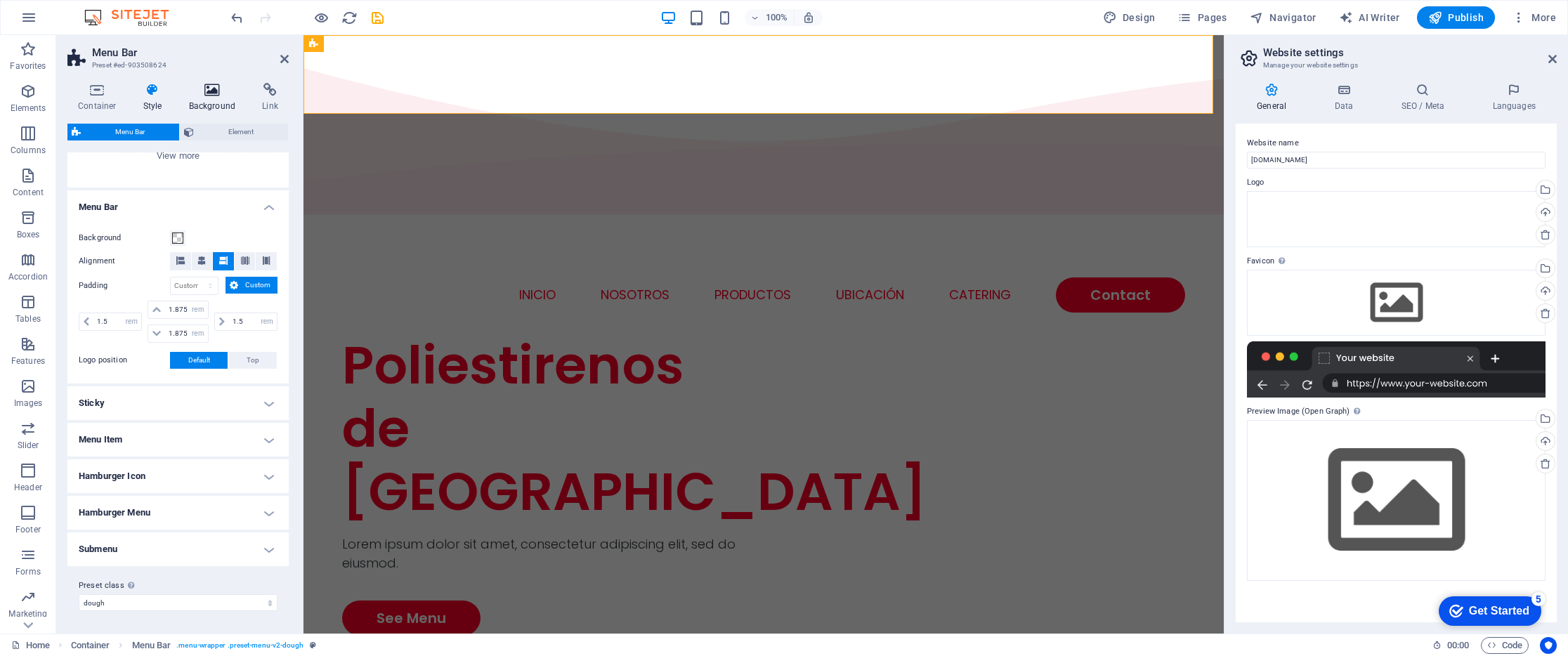
click at [213, 92] on icon at bounding box center [213, 90] width 68 height 14
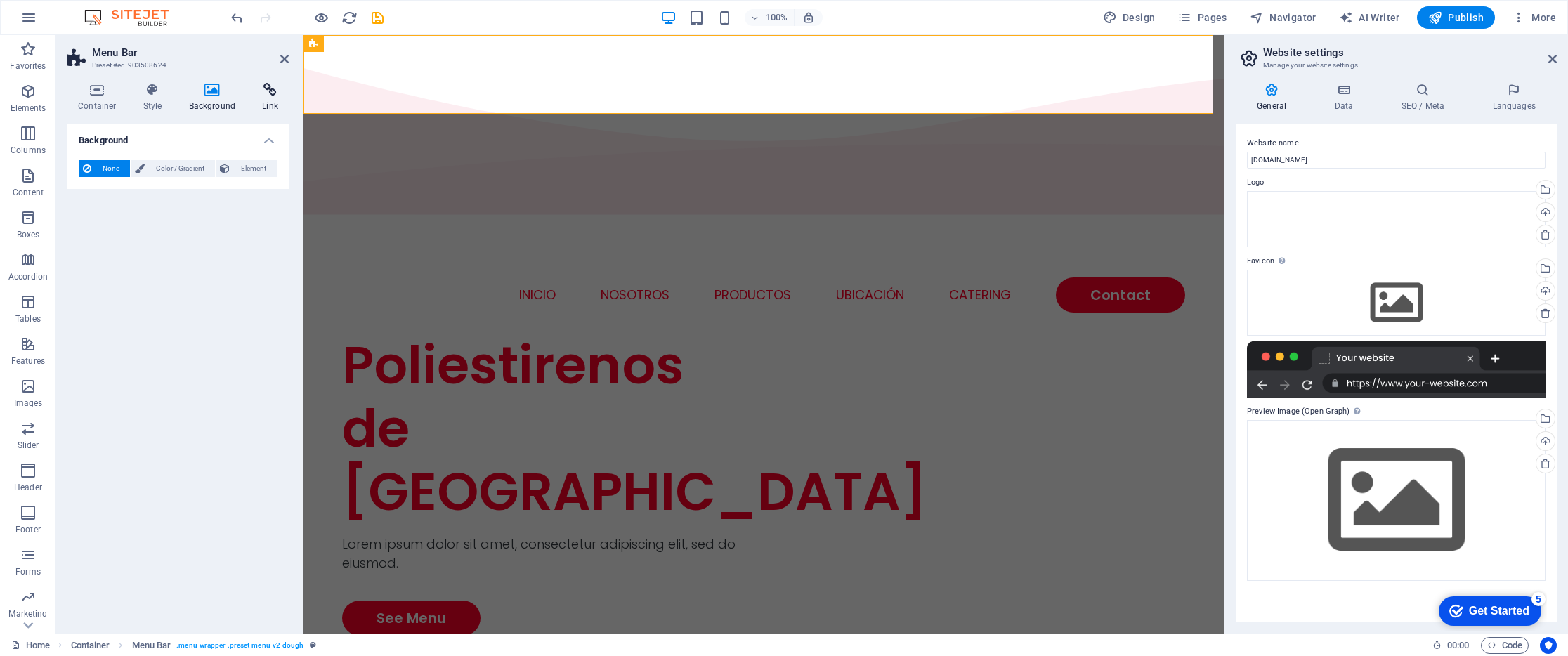
click at [261, 92] on icon at bounding box center [270, 90] width 37 height 14
click at [147, 88] on icon at bounding box center [153, 90] width 40 height 14
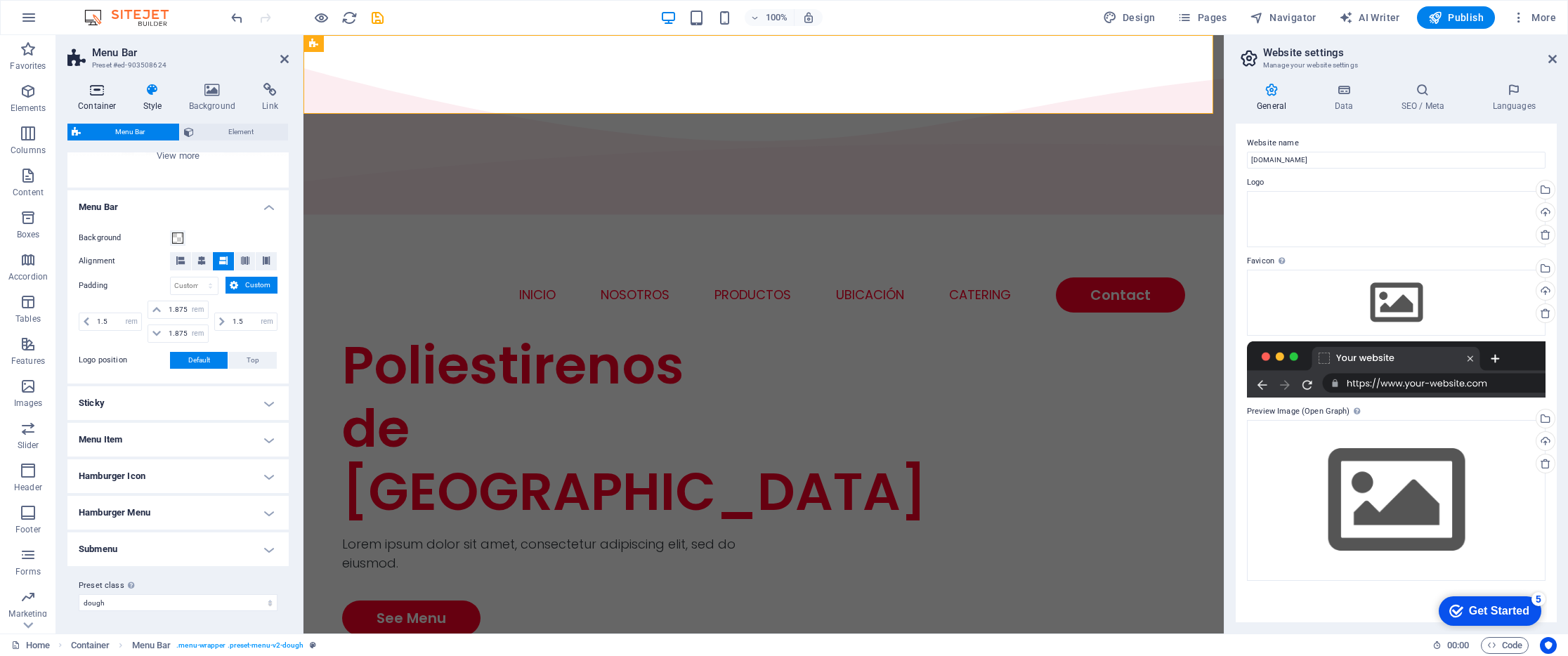
click at [89, 89] on icon at bounding box center [97, 90] width 60 height 14
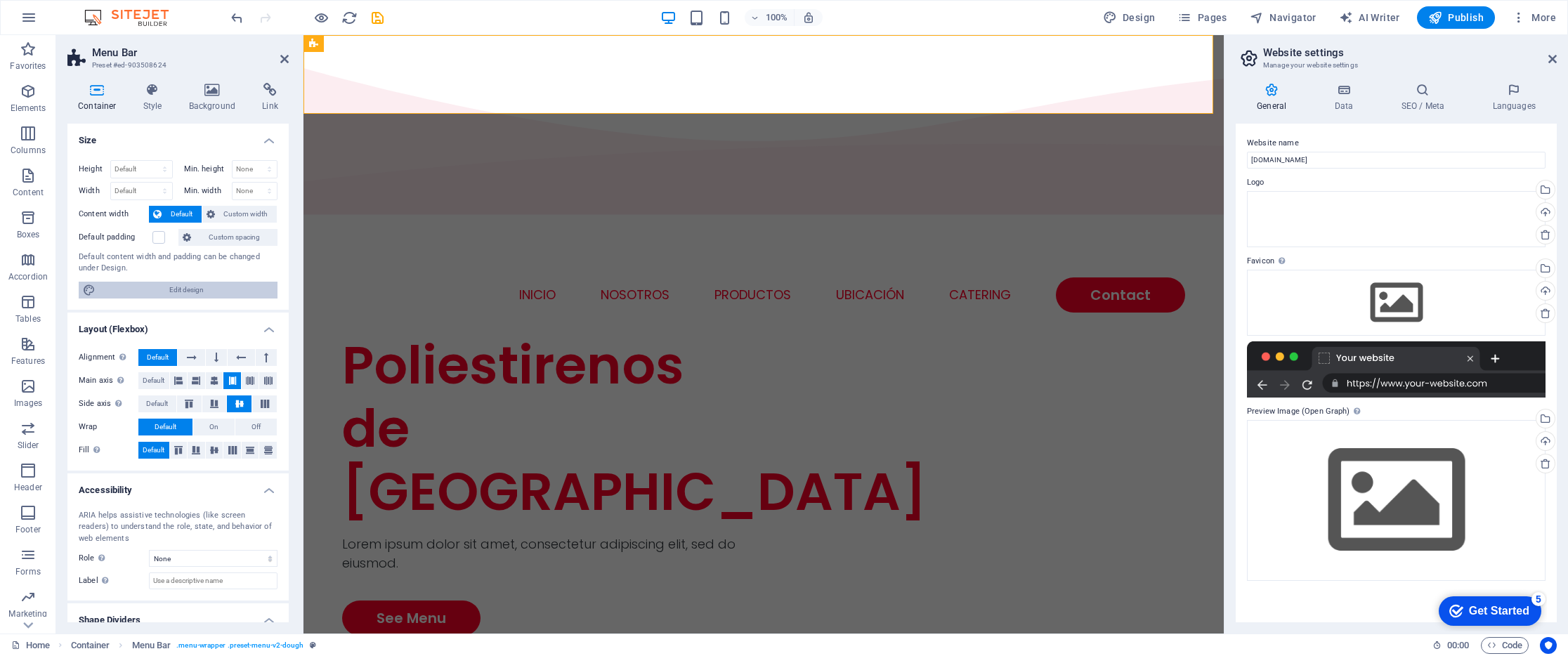
click at [195, 285] on span "Edit design" at bounding box center [186, 290] width 173 height 17
select select "rem"
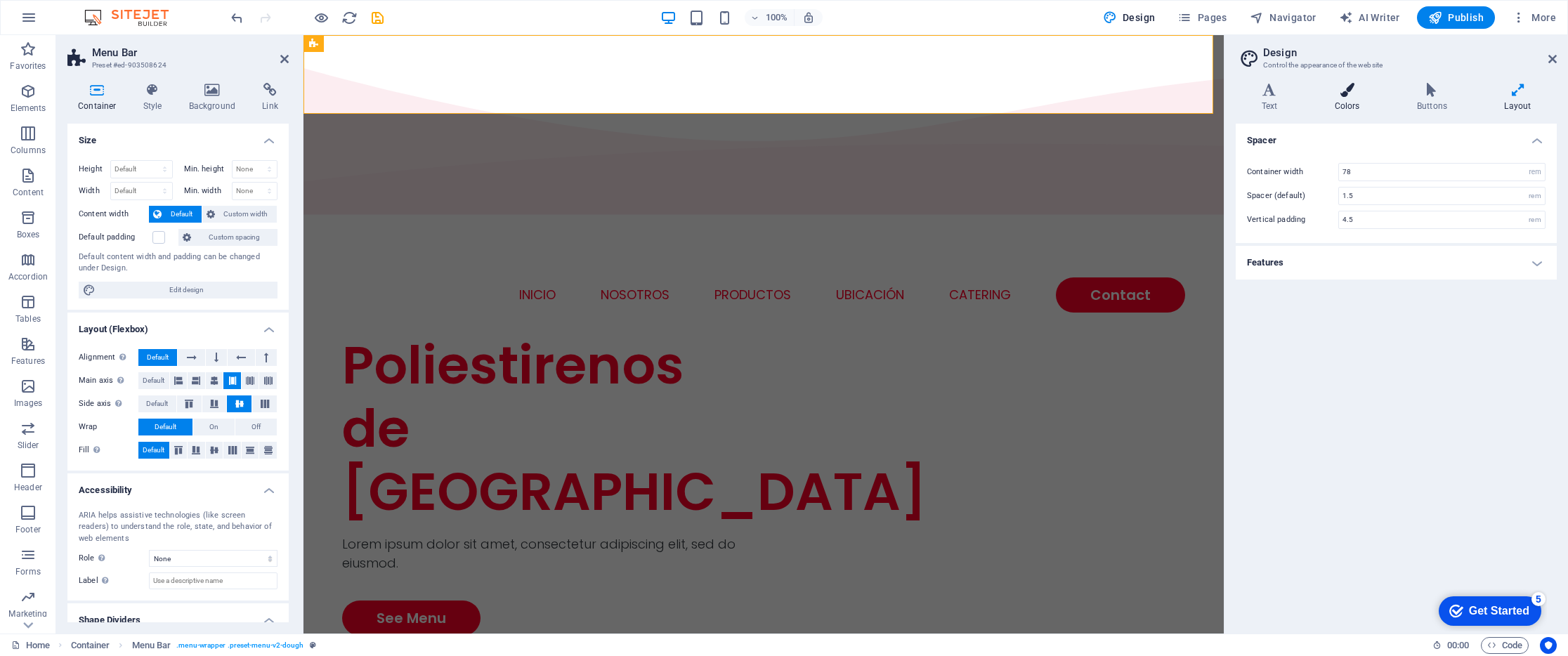
click at [1367, 95] on icon at bounding box center [1347, 90] width 77 height 14
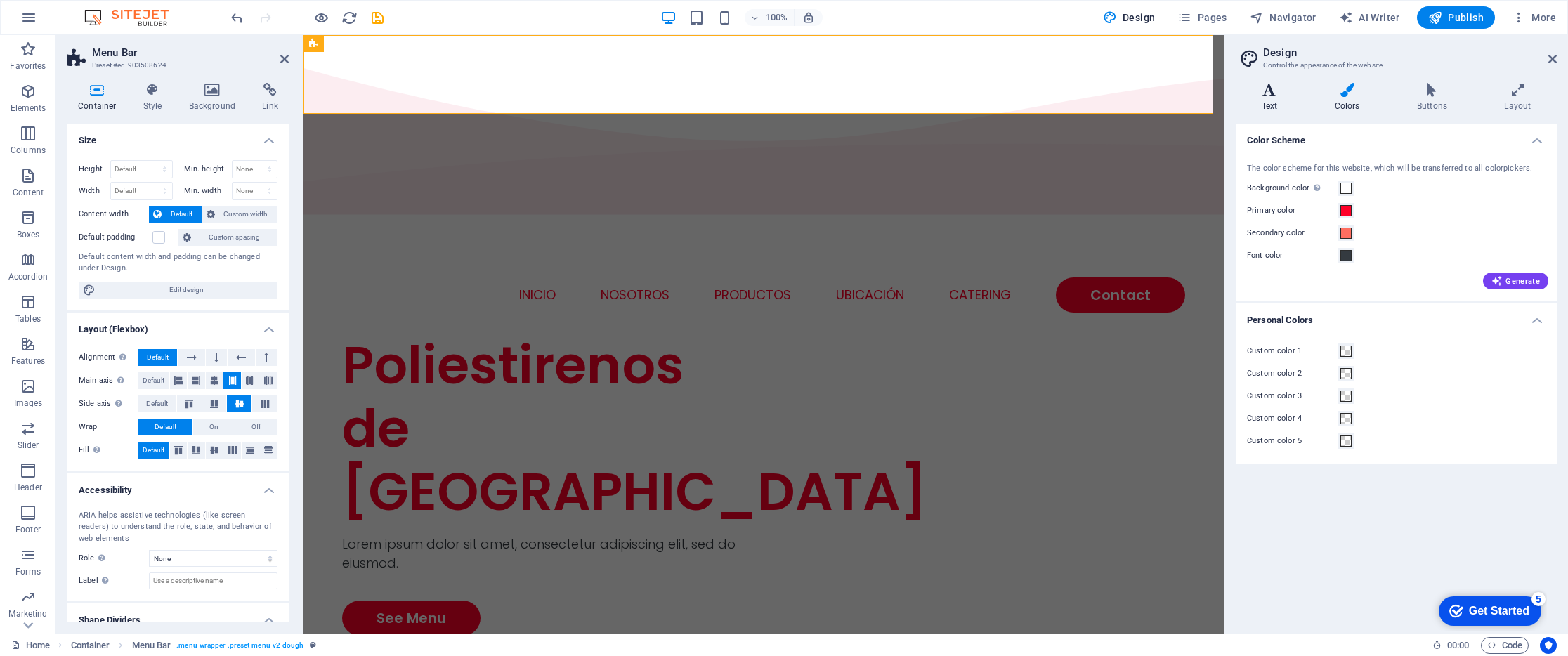
click at [1273, 92] on icon at bounding box center [1269, 90] width 68 height 14
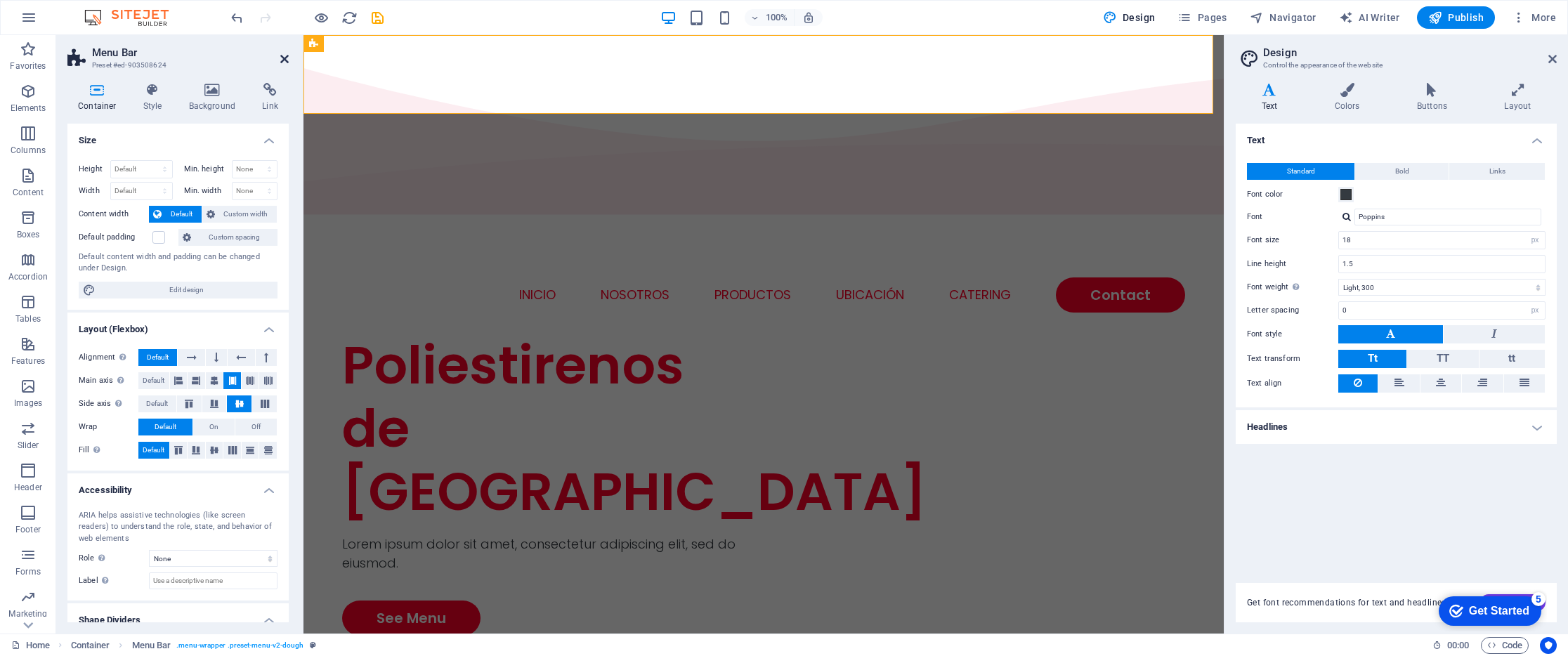
click at [285, 59] on icon at bounding box center [284, 59] width 9 height 11
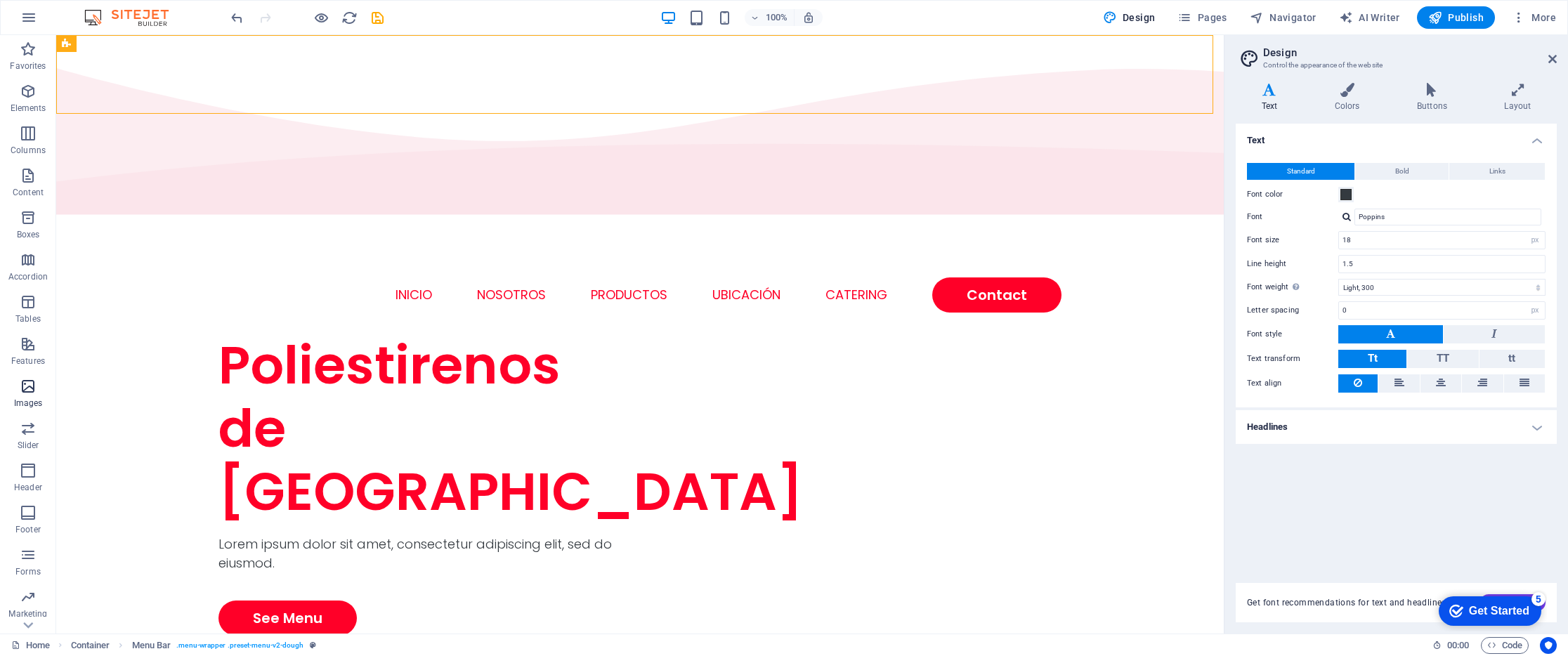
click at [33, 392] on icon "button" at bounding box center [28, 387] width 17 height 17
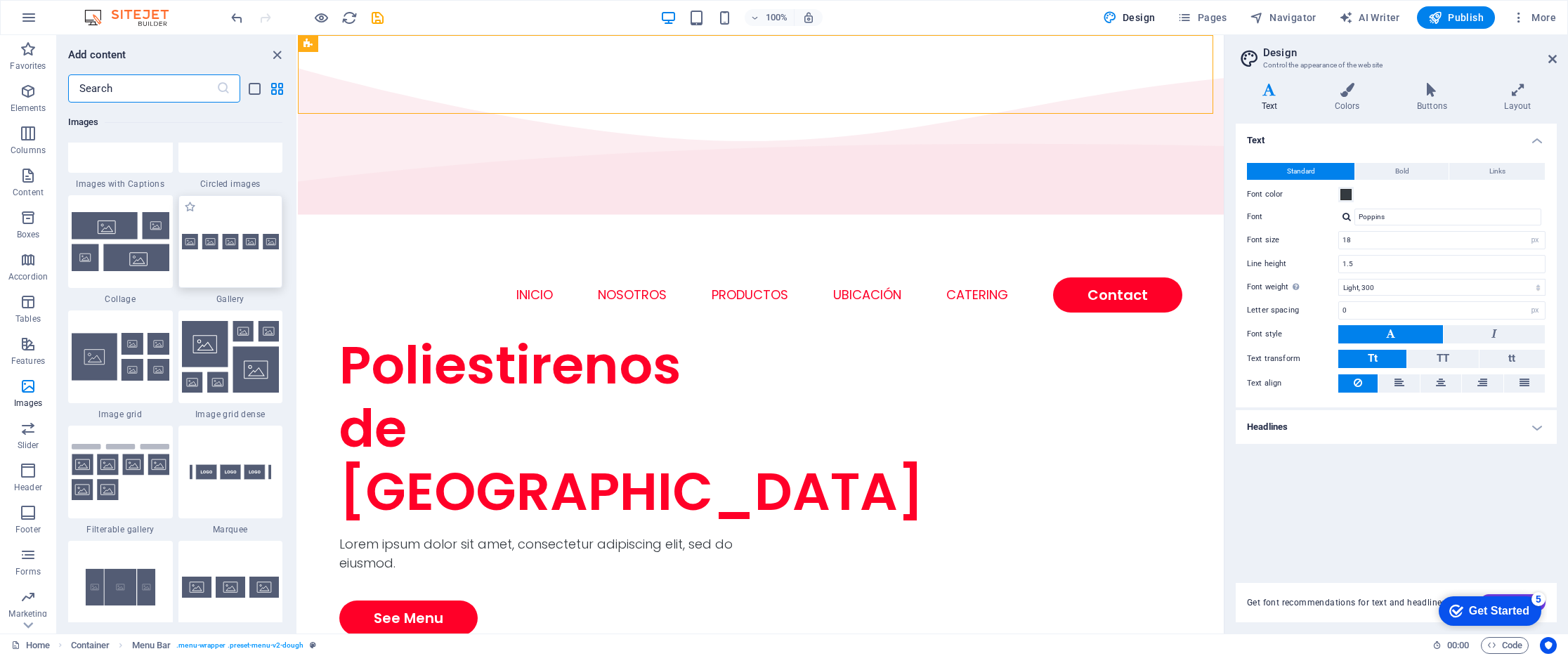
scroll to position [7194, 0]
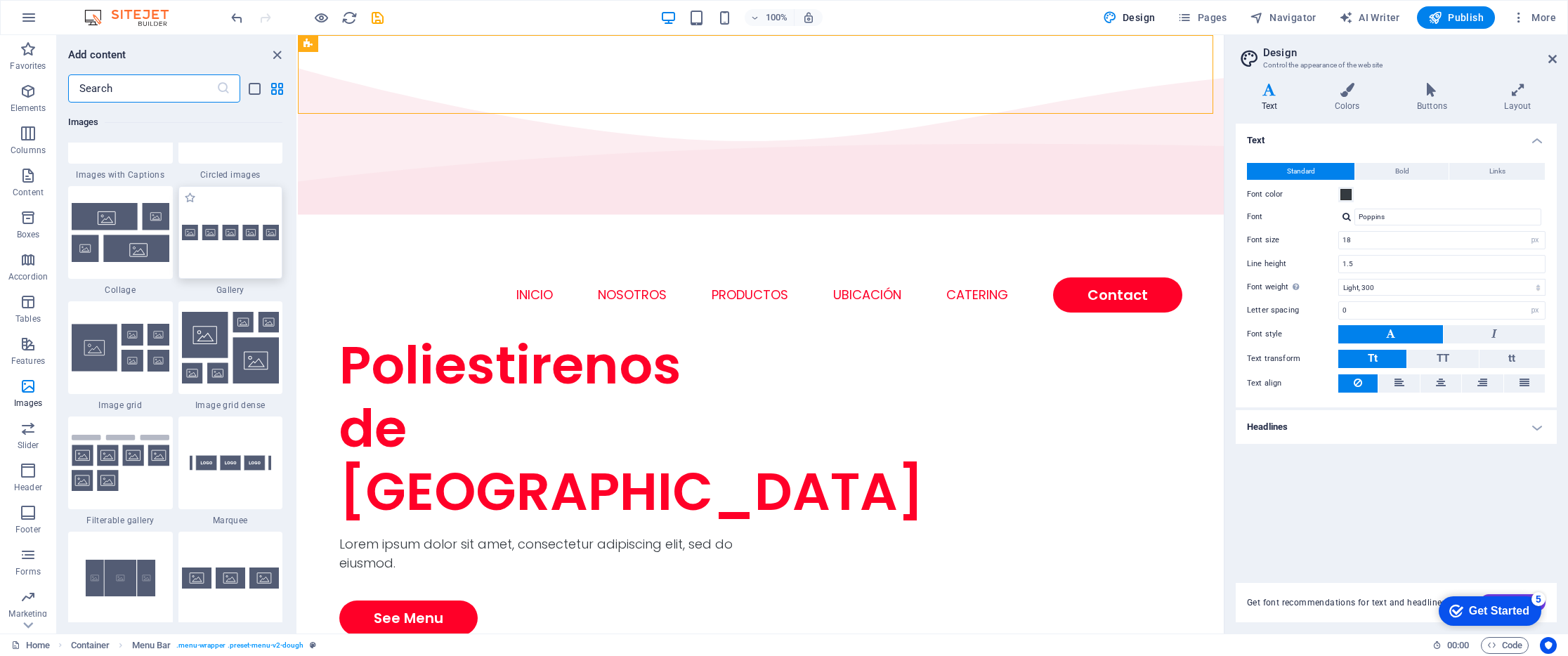
click at [243, 225] on div at bounding box center [231, 232] width 105 height 92
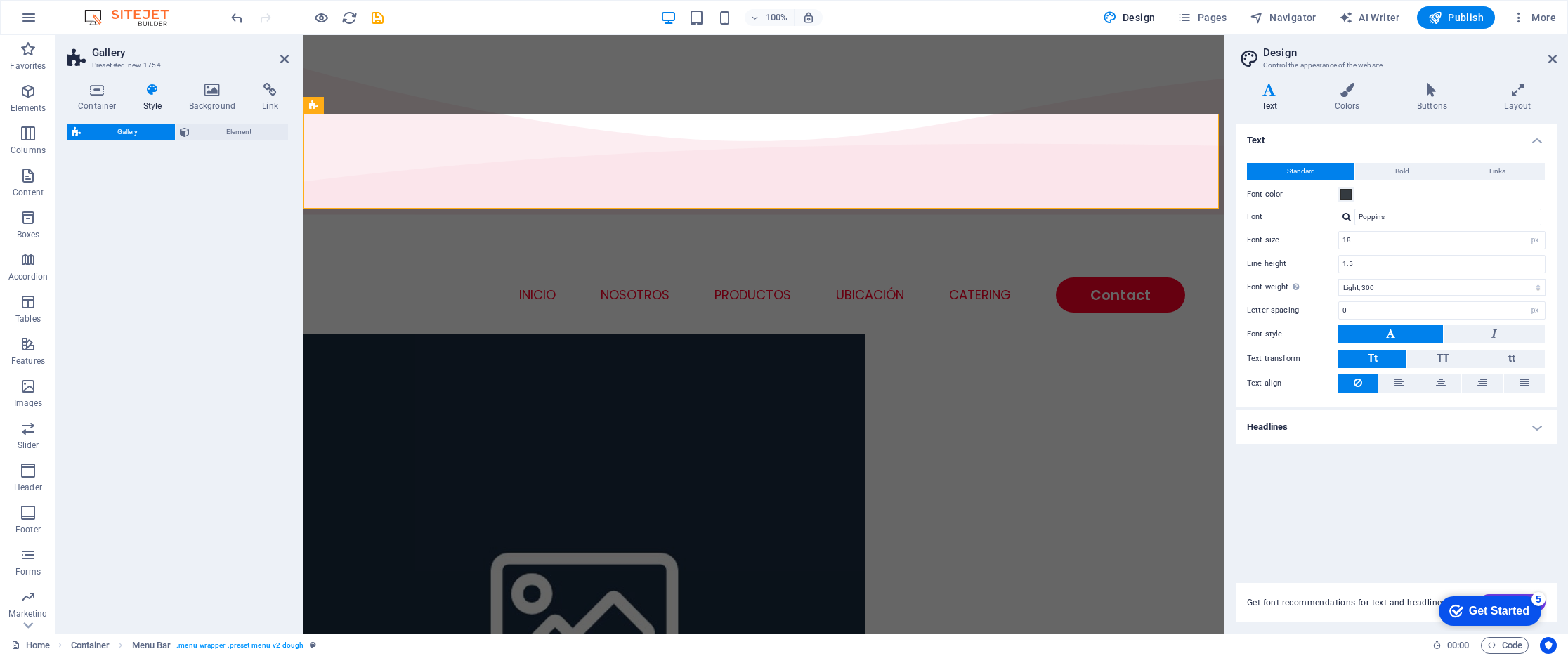
select select "rem"
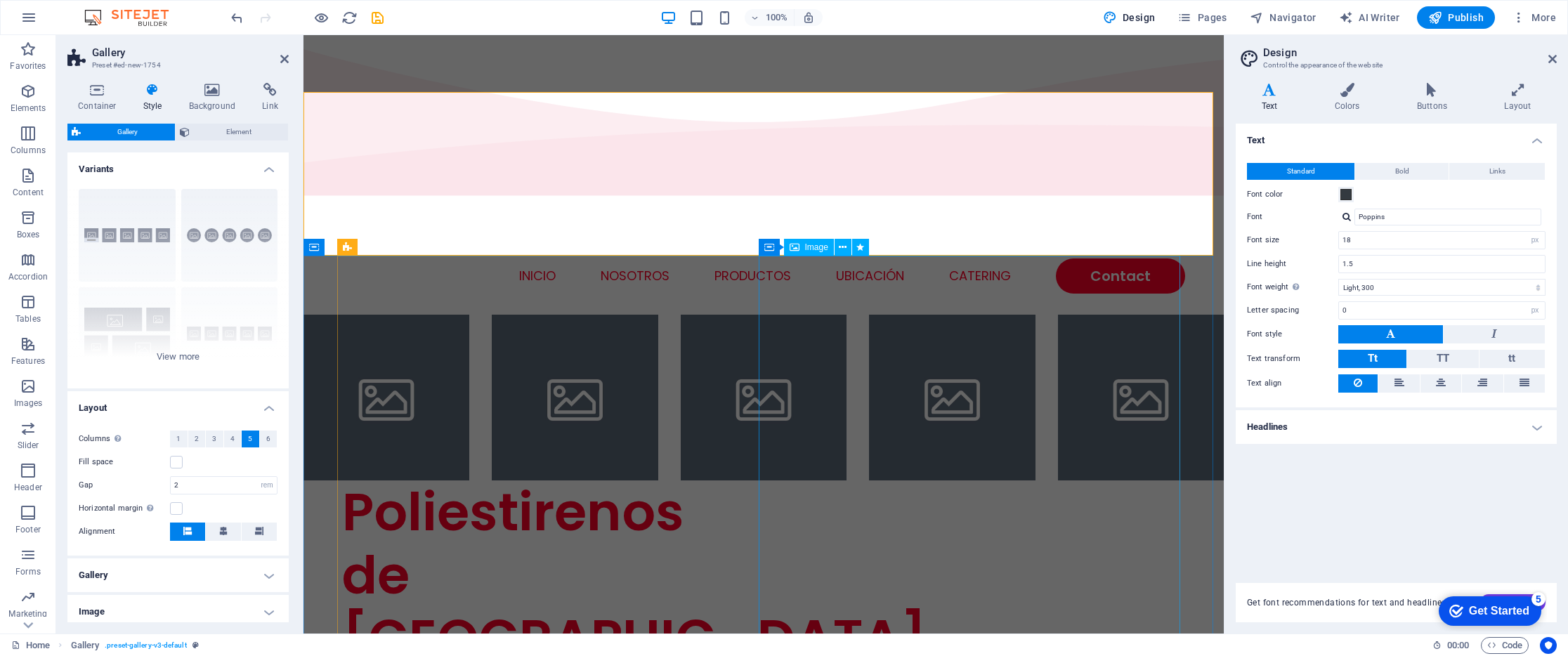
scroll to position [27, 0]
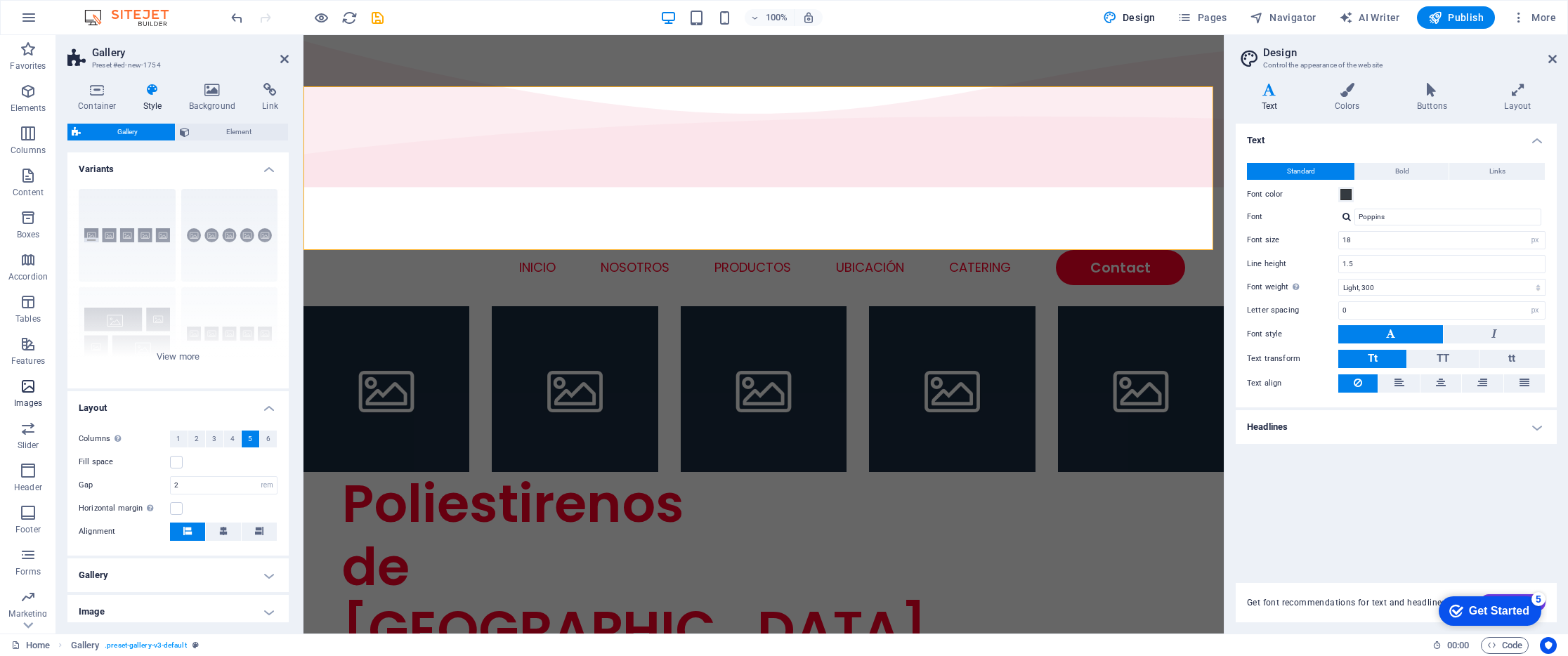
click at [28, 396] on span "Images" at bounding box center [28, 394] width 56 height 33
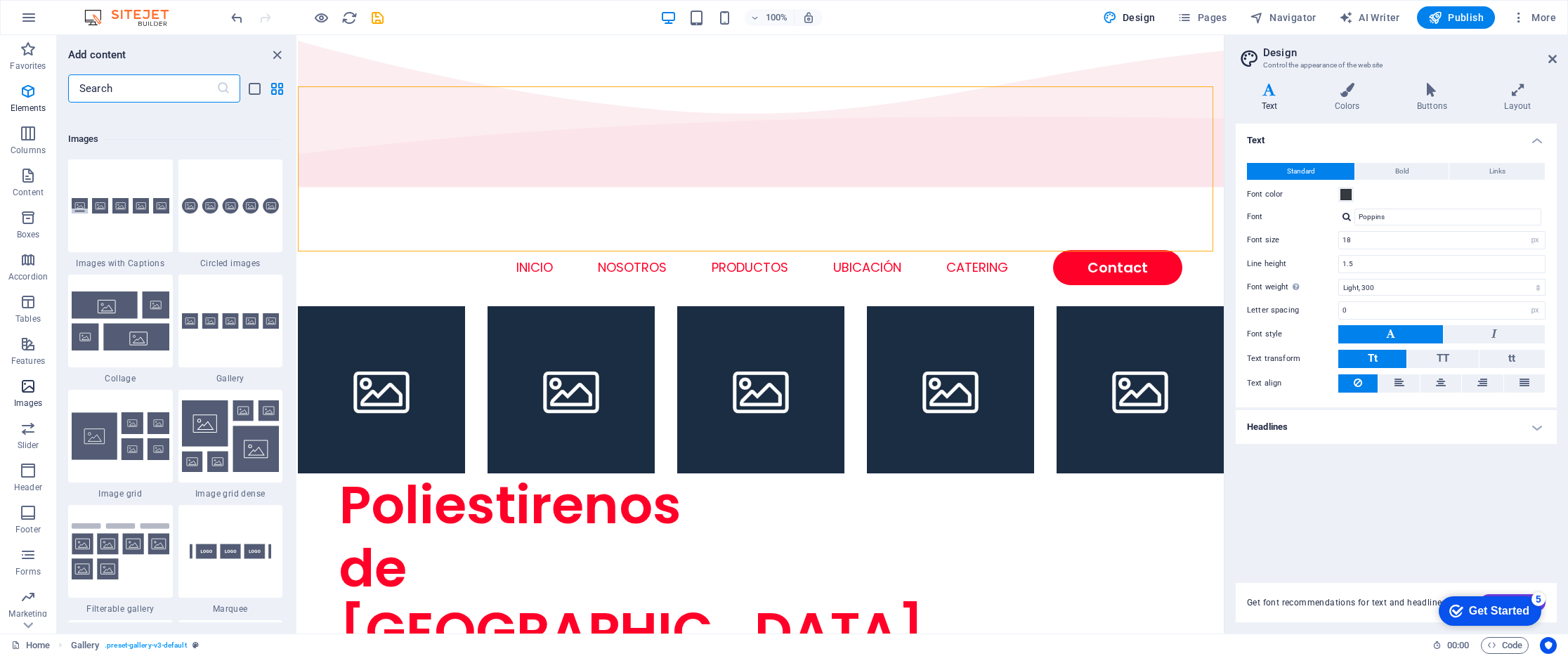
scroll to position [7123, 0]
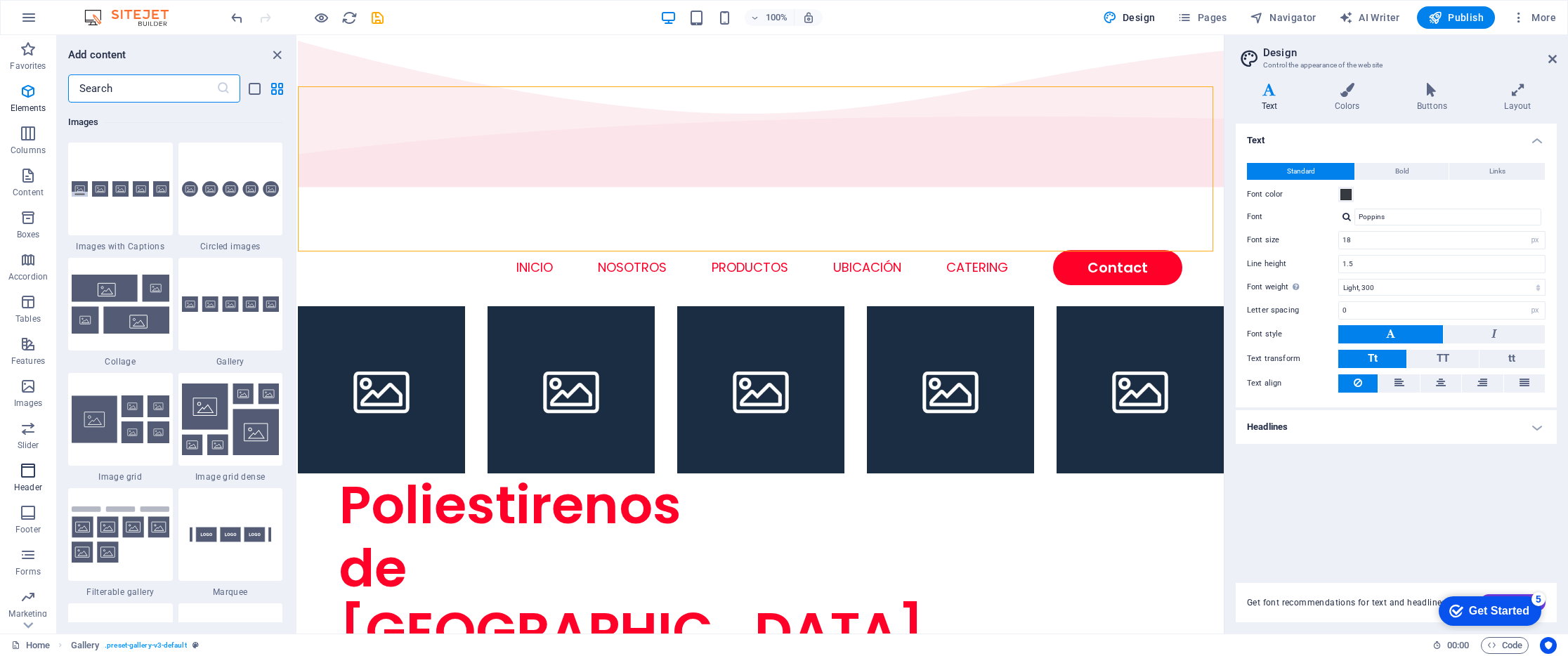
click at [30, 475] on icon "button" at bounding box center [28, 470] width 17 height 17
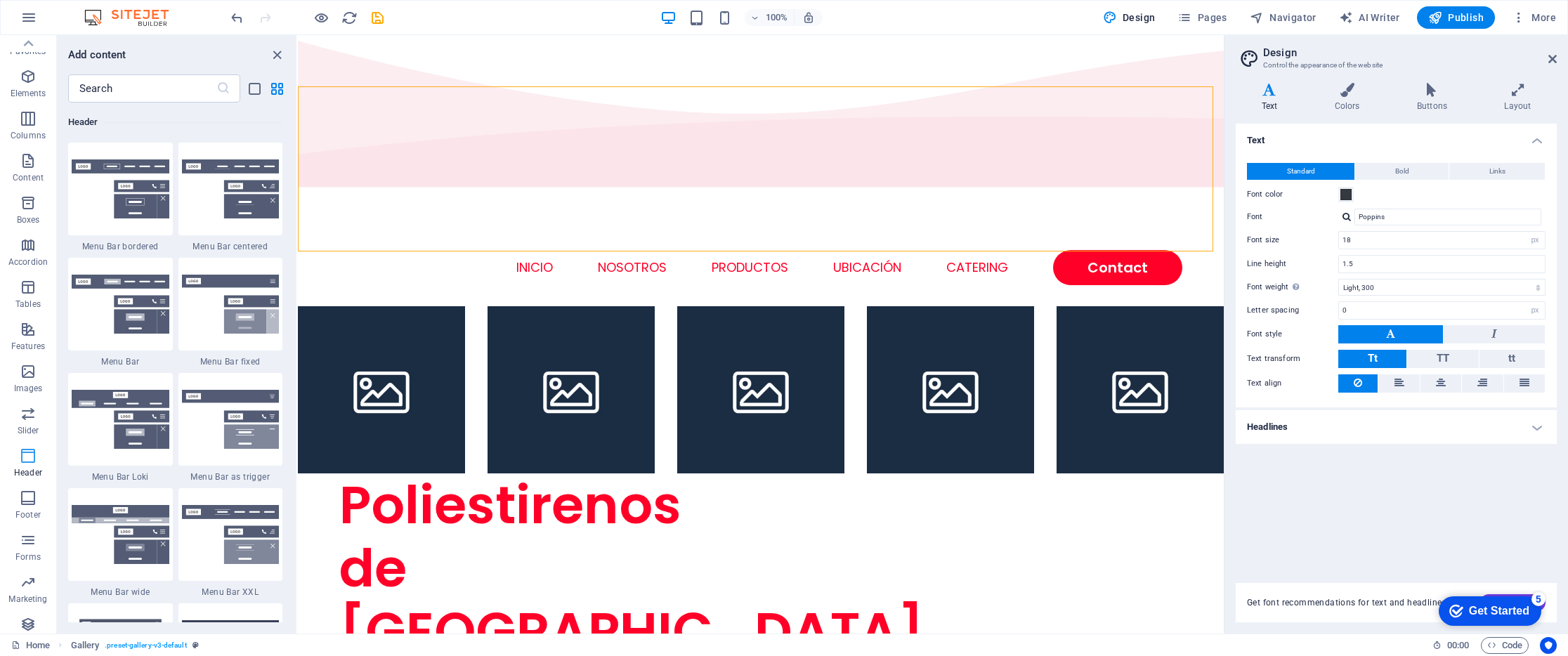
scroll to position [0, 0]
click at [19, 99] on icon "button" at bounding box center [28, 92] width 17 height 17
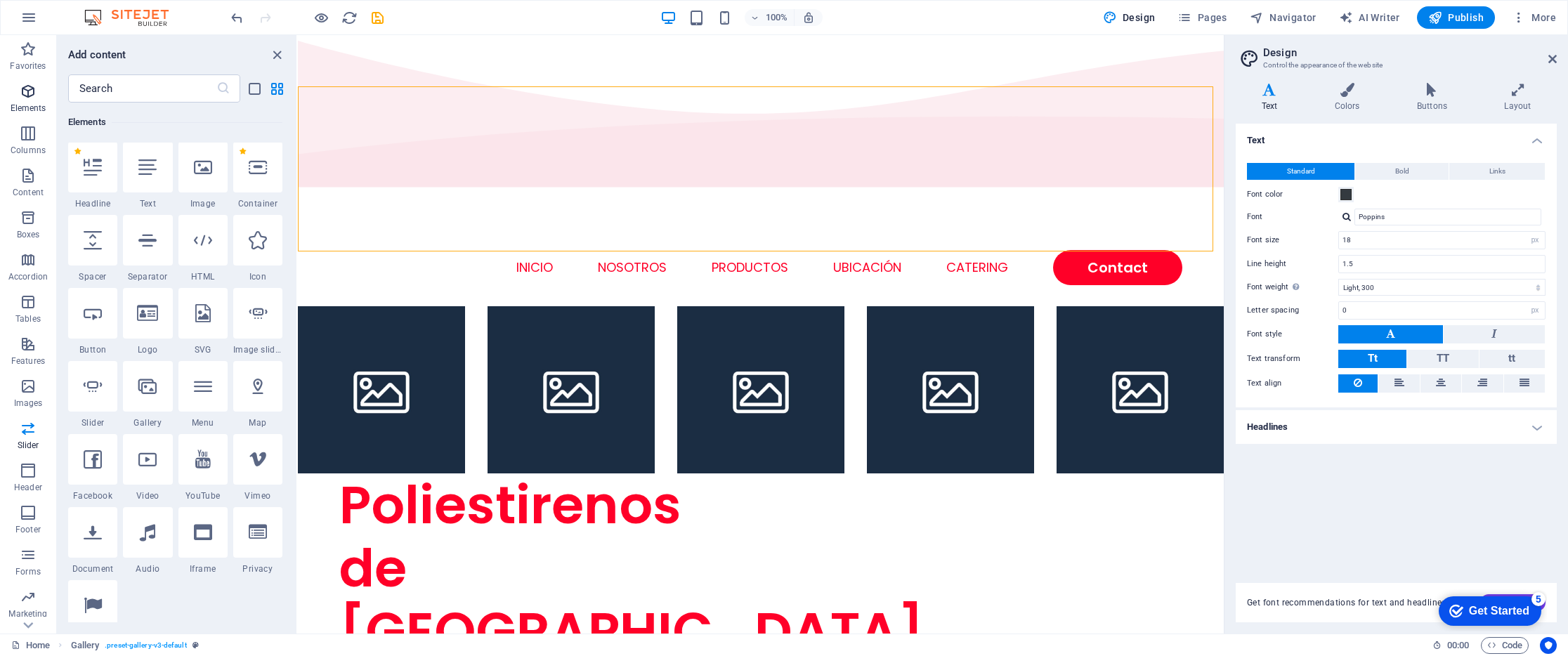
scroll to position [150, 0]
click at [190, 173] on div at bounding box center [203, 168] width 49 height 50
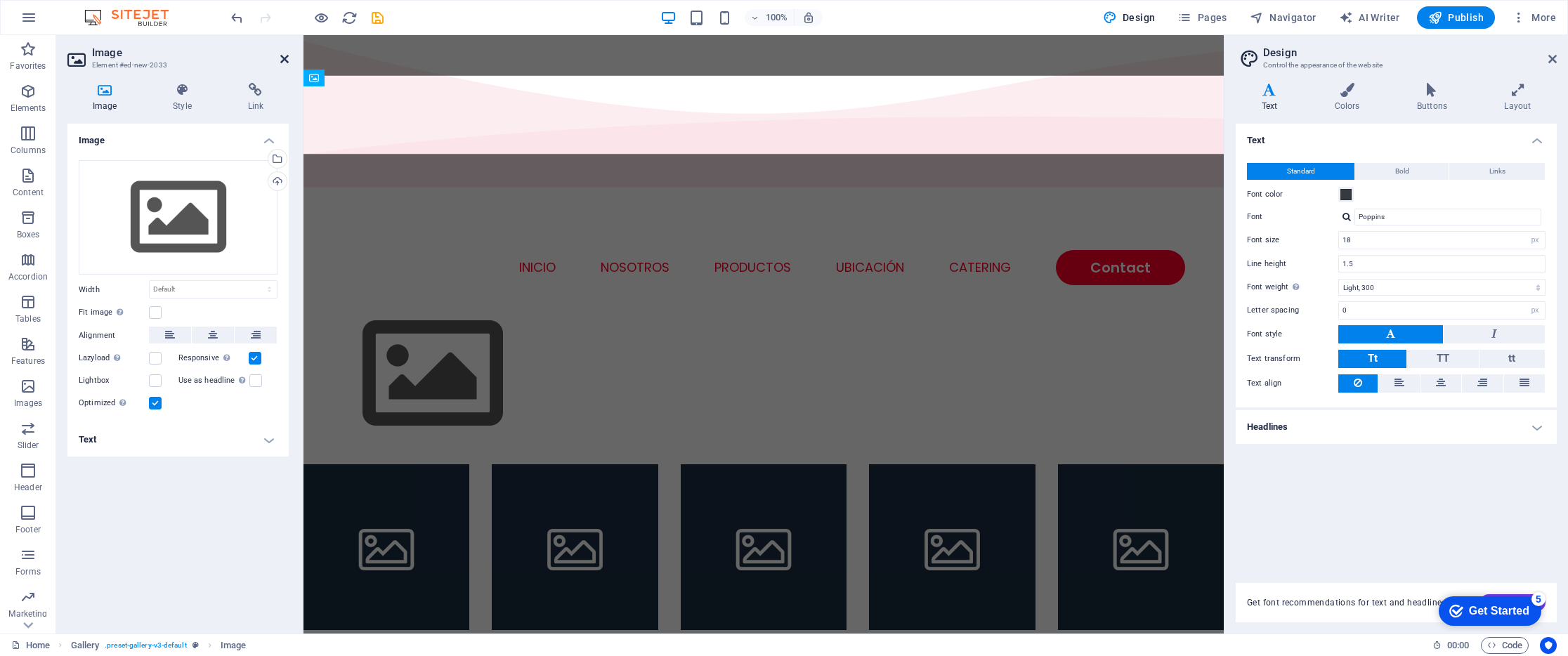
click at [280, 59] on icon at bounding box center [284, 59] width 9 height 11
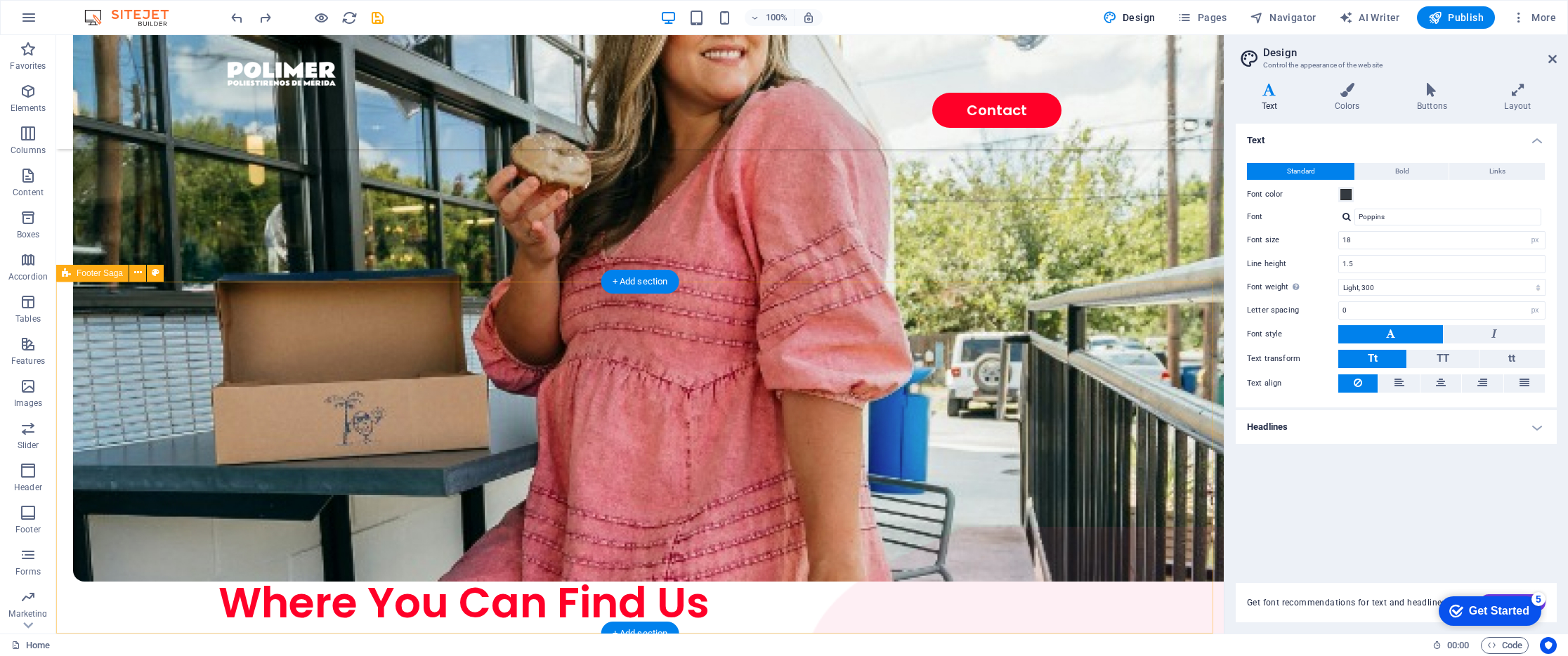
scroll to position [3431, 0]
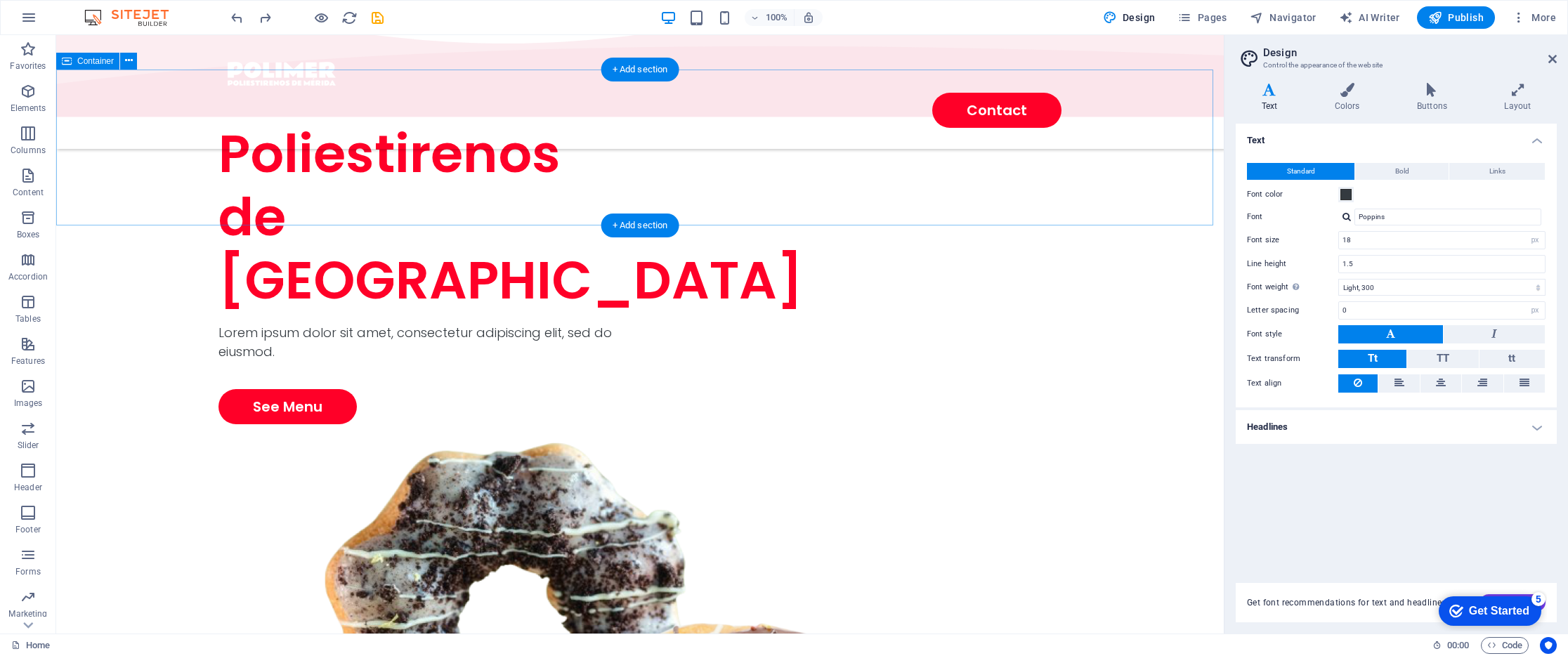
scroll to position [0, 0]
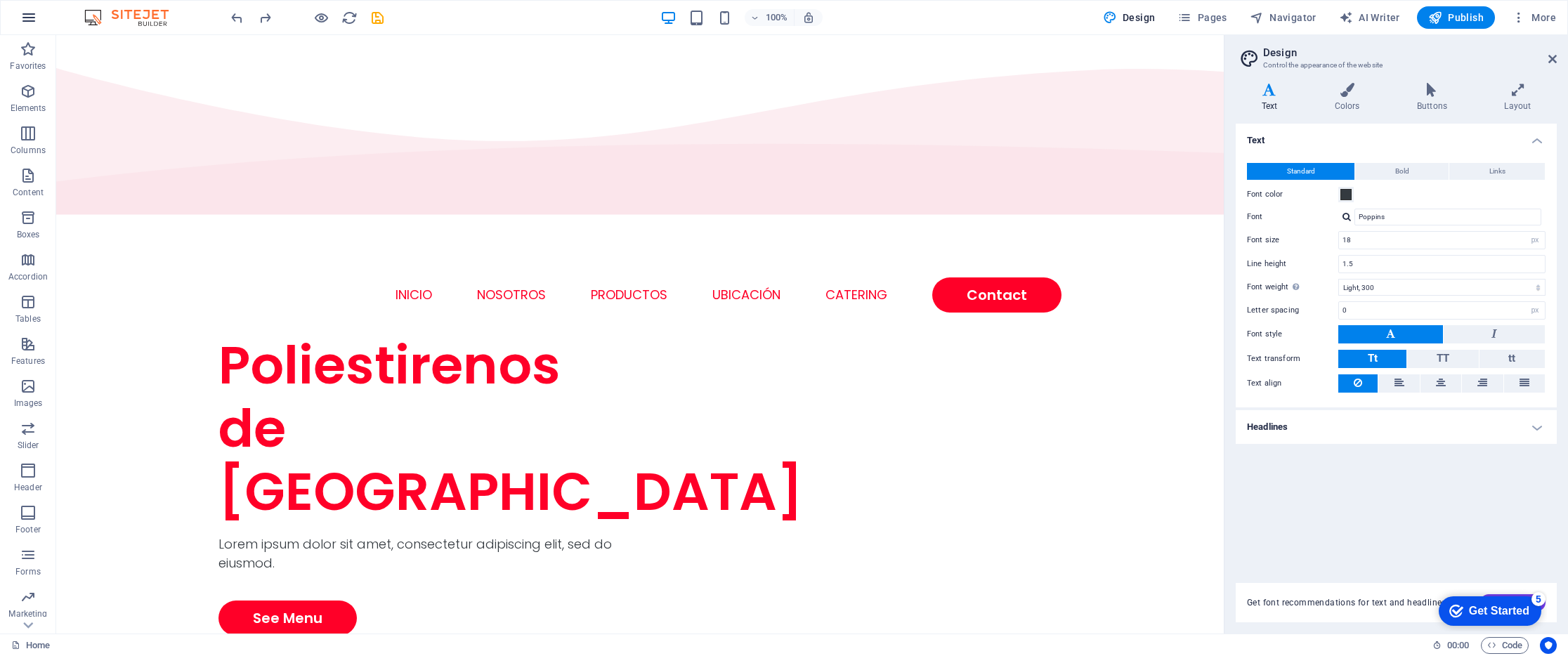
click at [29, 14] on icon "button" at bounding box center [29, 18] width 17 height 17
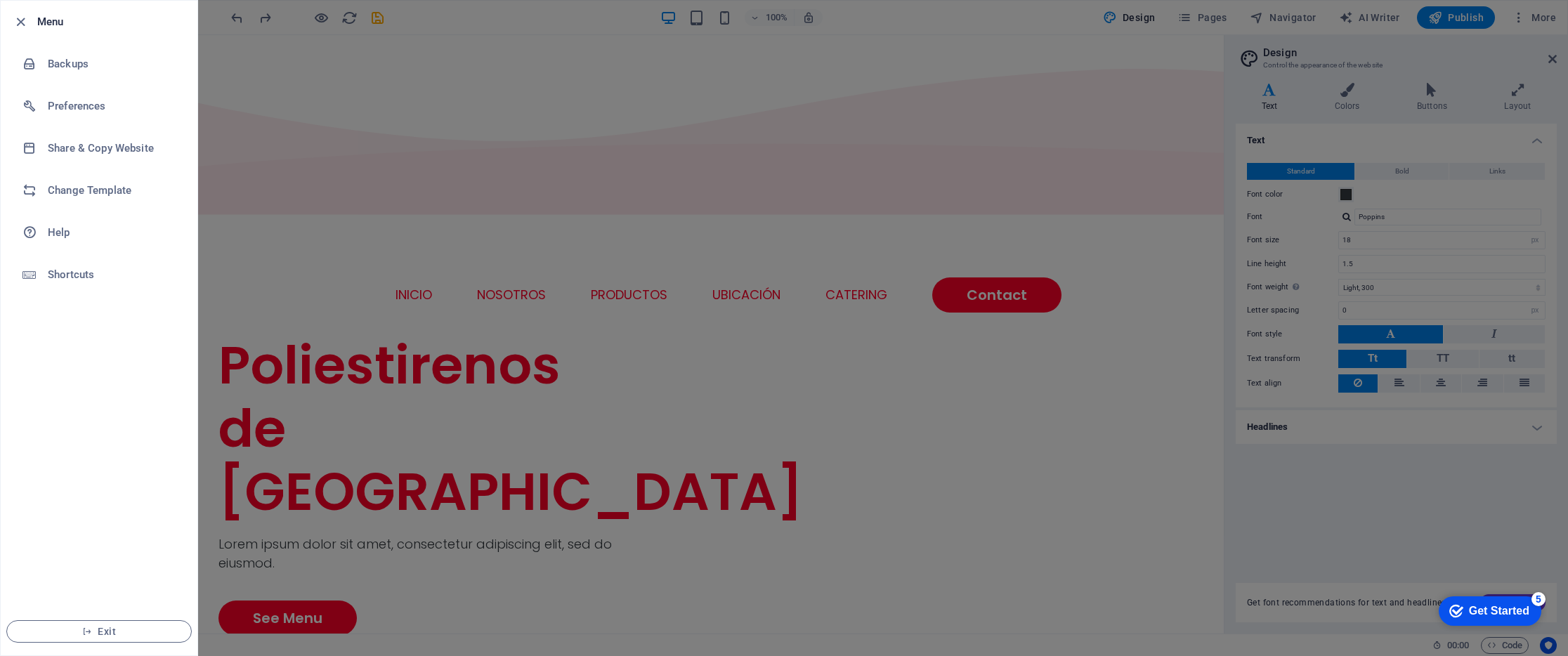
click at [813, 197] on div at bounding box center [784, 328] width 1568 height 656
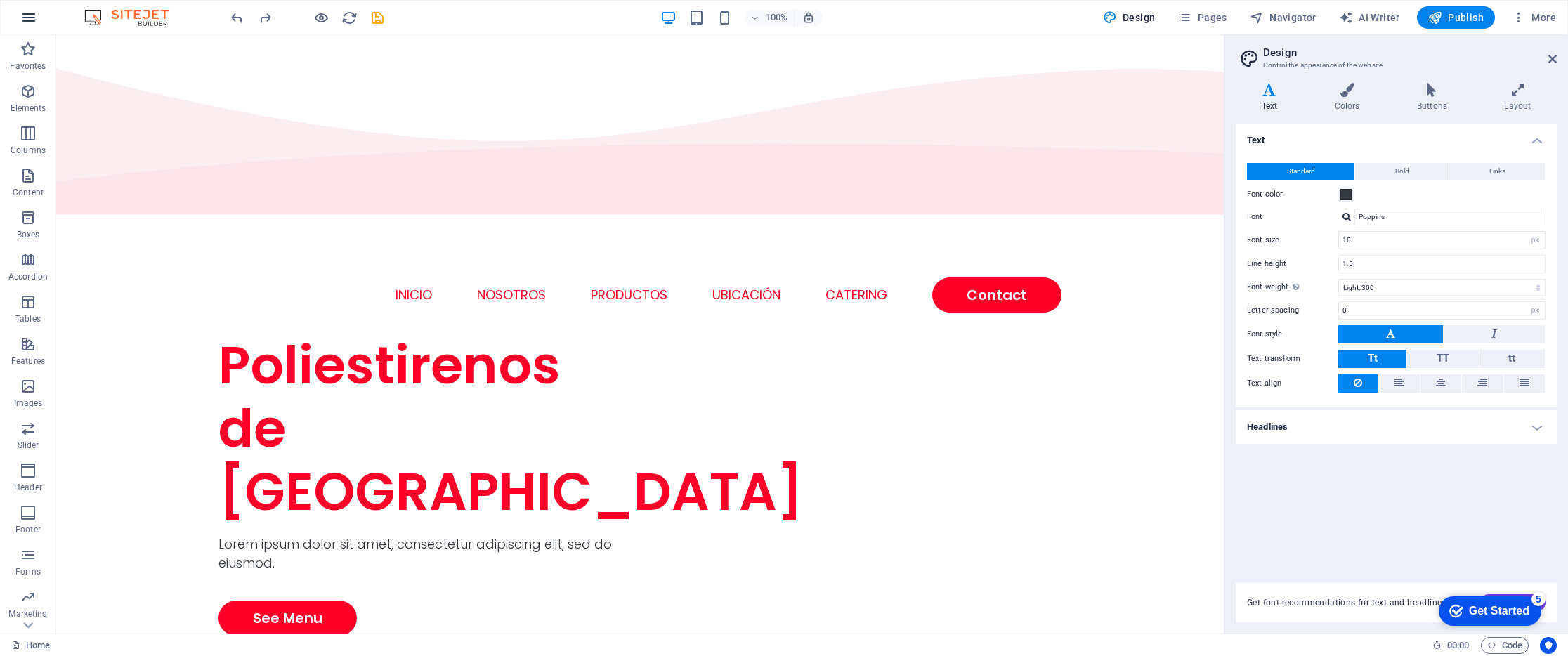
click at [26, 19] on icon "button" at bounding box center [29, 18] width 17 height 17
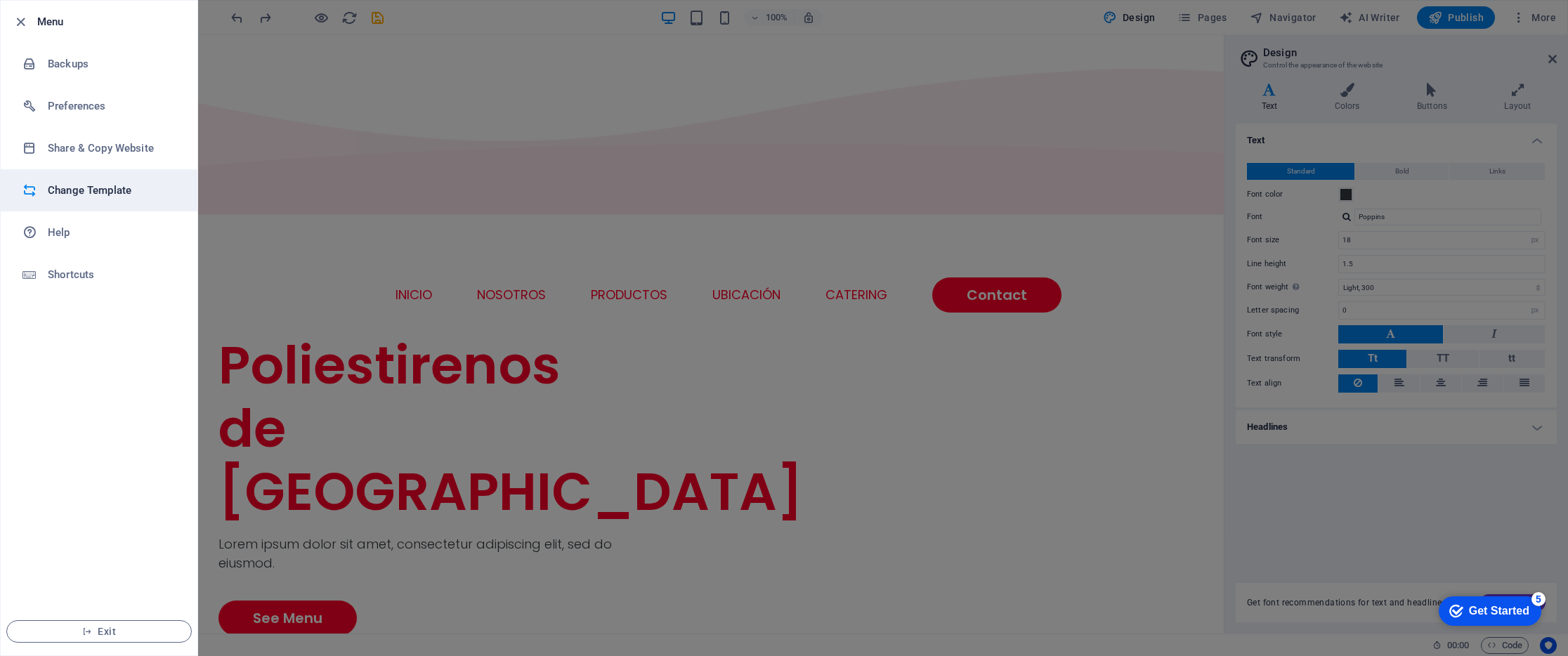
click at [78, 183] on h6 "Change Template" at bounding box center [113, 190] width 130 height 17
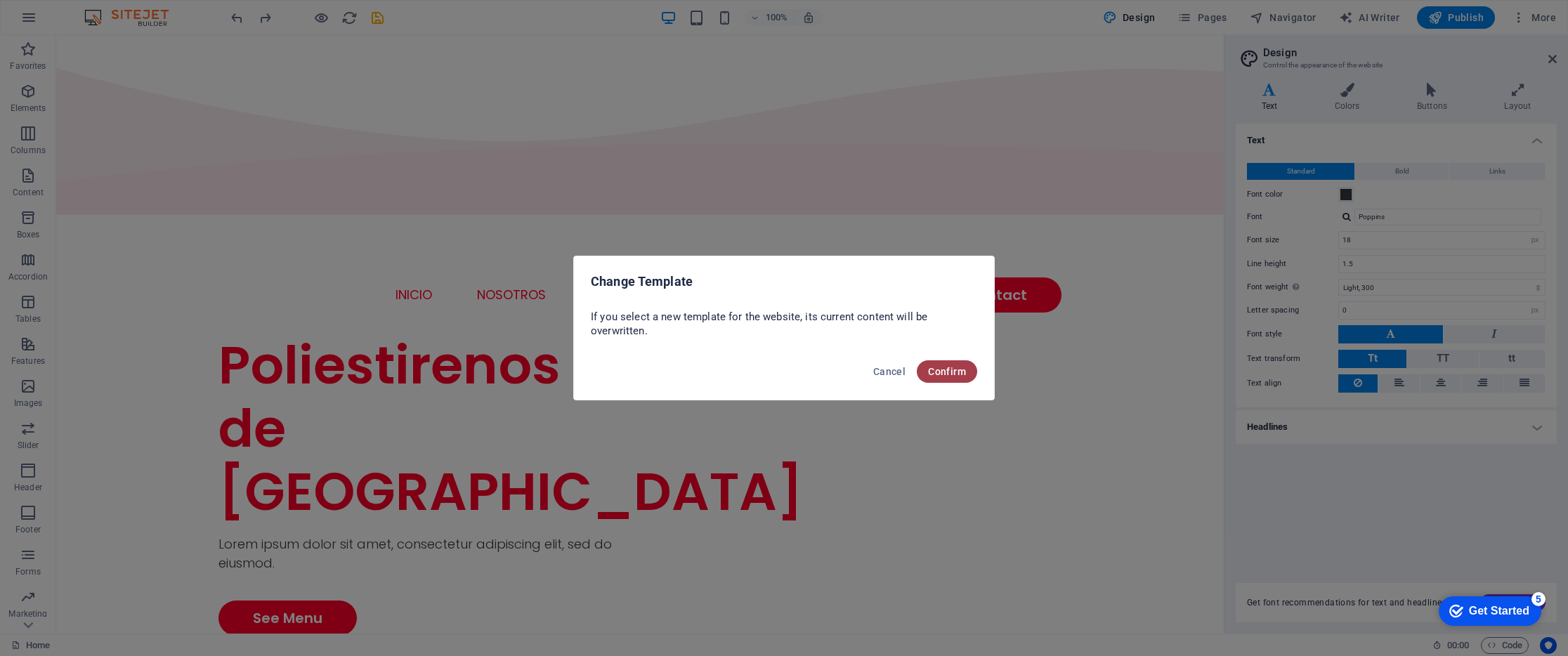
click at [955, 369] on span "Confirm" at bounding box center [946, 371] width 38 height 11
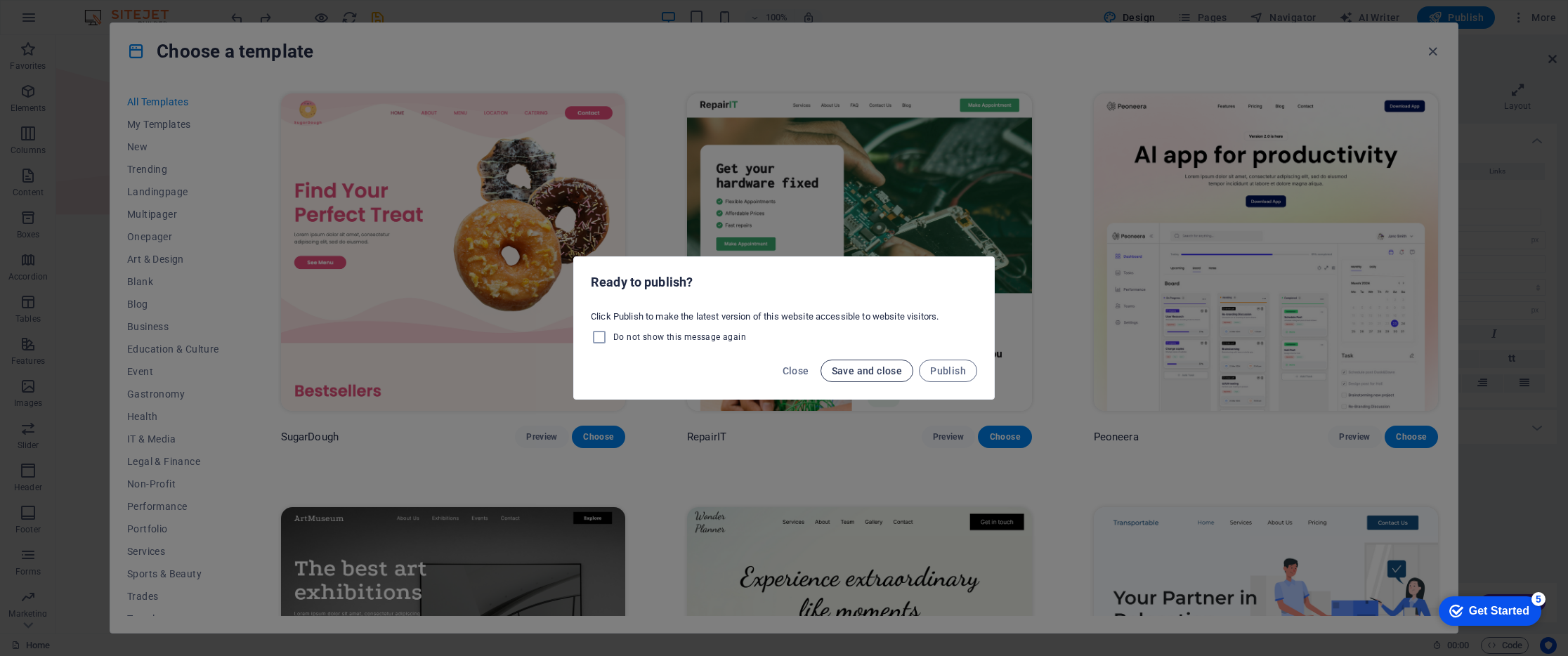
click at [874, 373] on span "Save and close" at bounding box center [866, 370] width 71 height 11
